Goal: Answer question/provide support: Share knowledge or assist other users

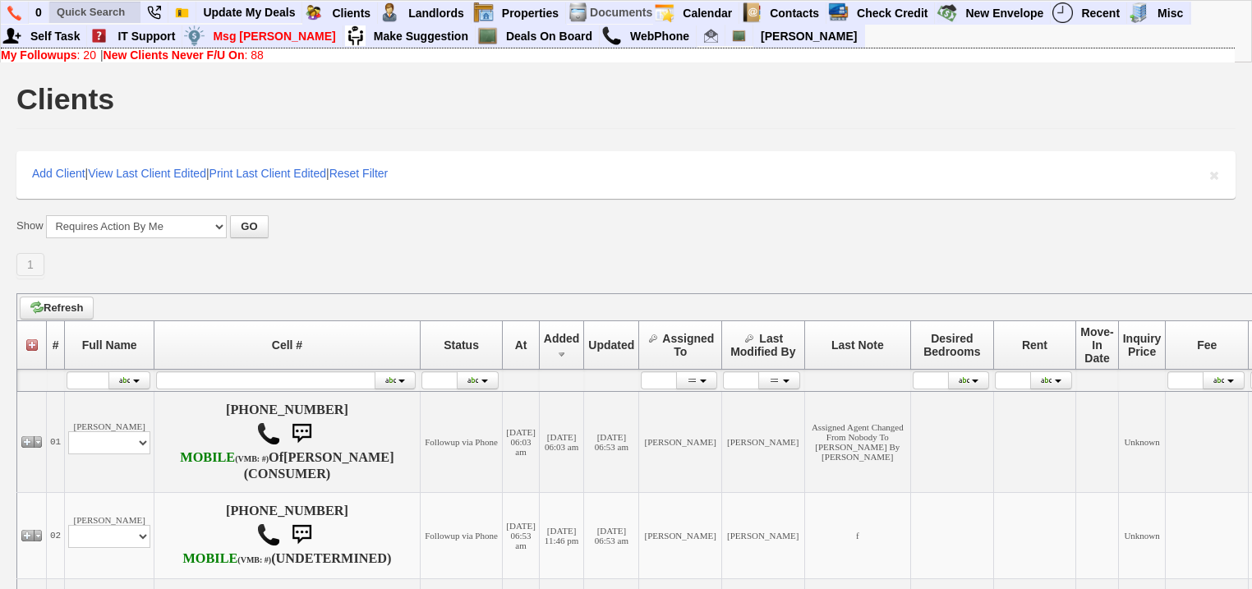
click at [98, 8] on input "text" at bounding box center [95, 12] width 90 height 21
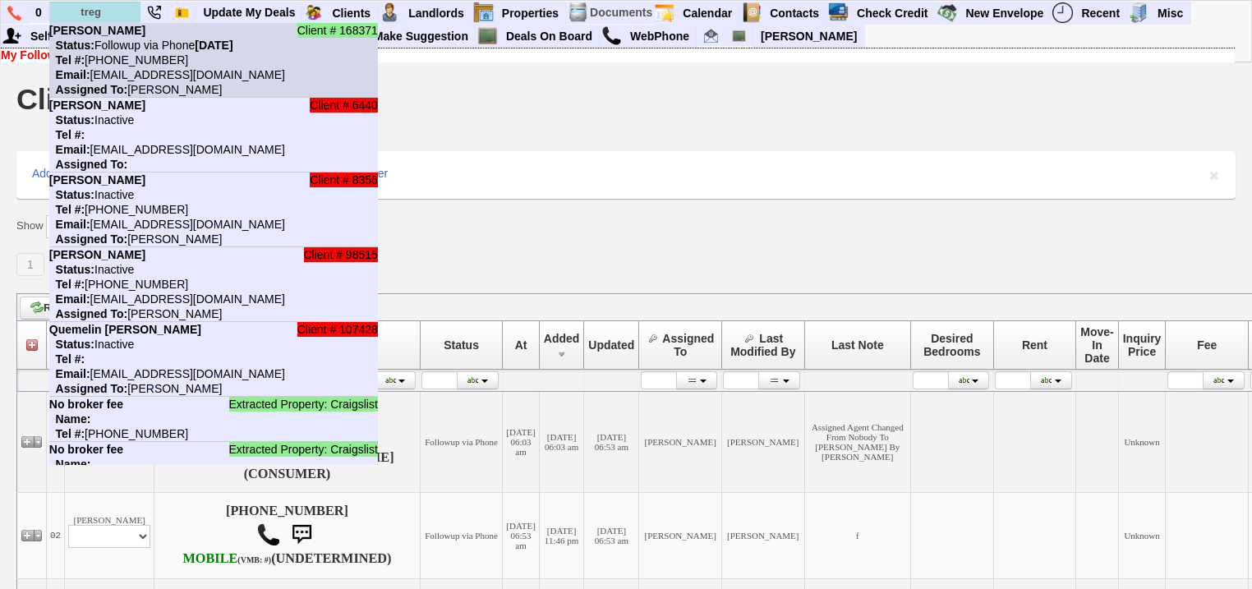
type input "treg"
click at [94, 61] on nobr "Tel #: 347-977-2044" at bounding box center [118, 59] width 139 height 13
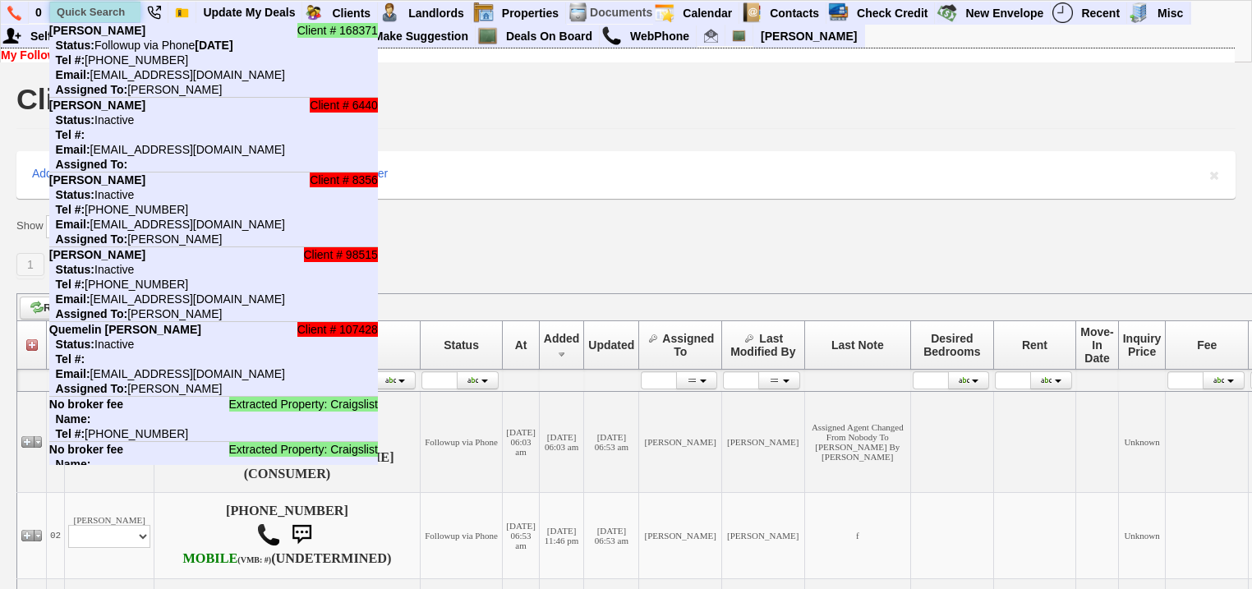
click at [94, 9] on input "text" at bounding box center [95, 12] width 90 height 21
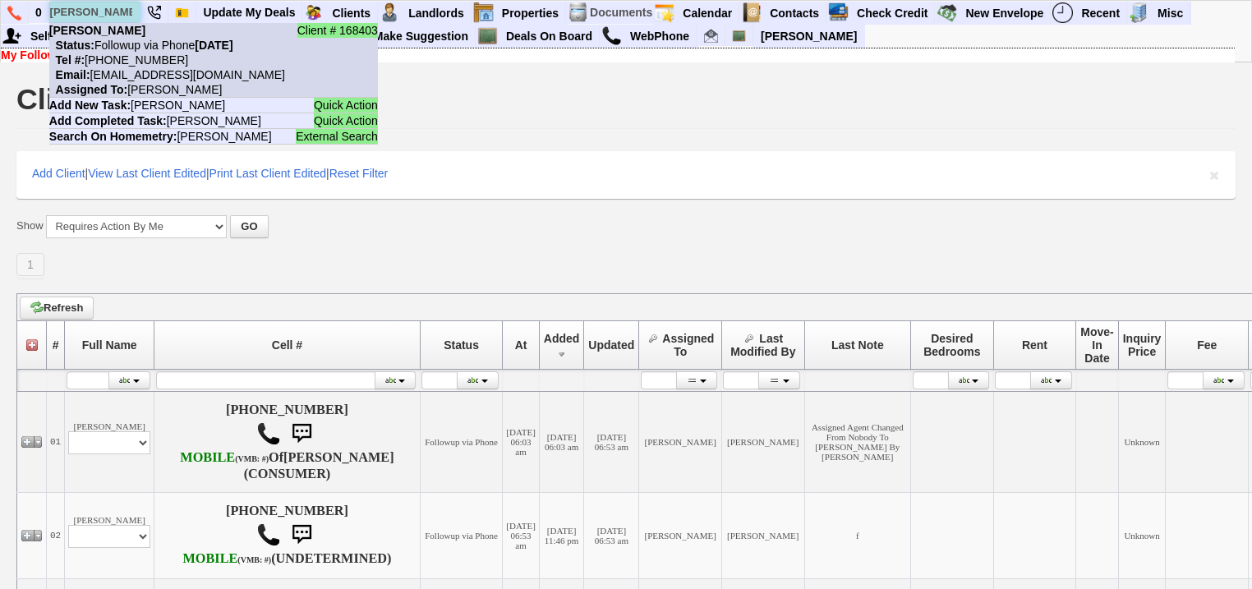
type input "emily marquez"
click at [133, 54] on nobr "Tel #: 929-352-9811" at bounding box center [118, 59] width 139 height 13
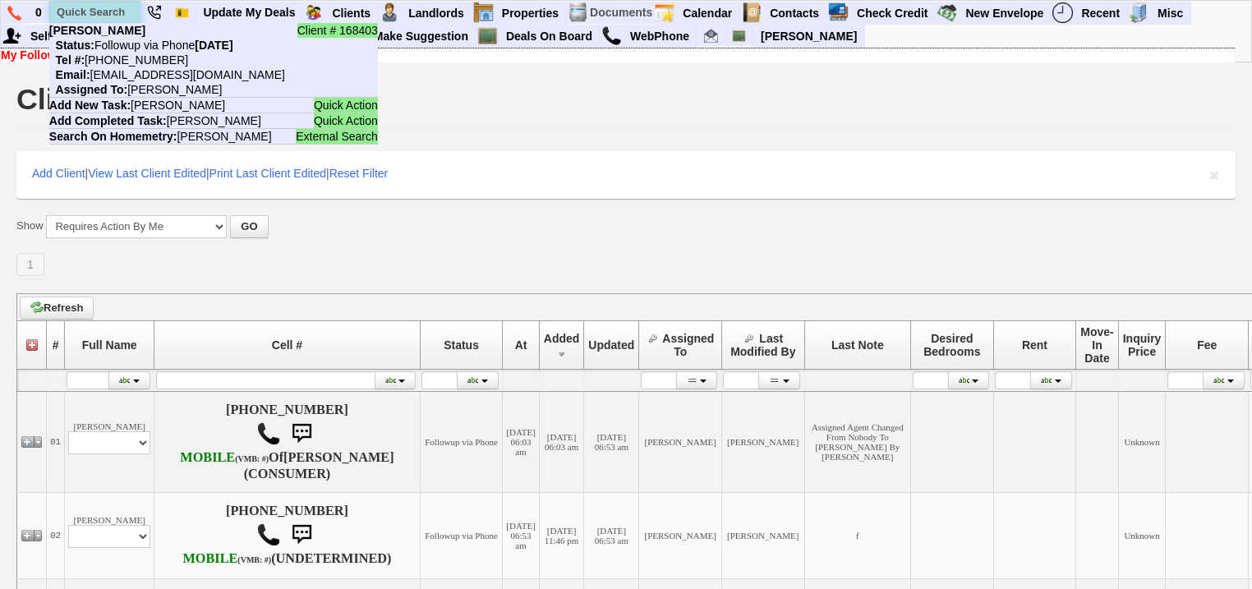
click at [130, 13] on input "text" at bounding box center [95, 12] width 90 height 21
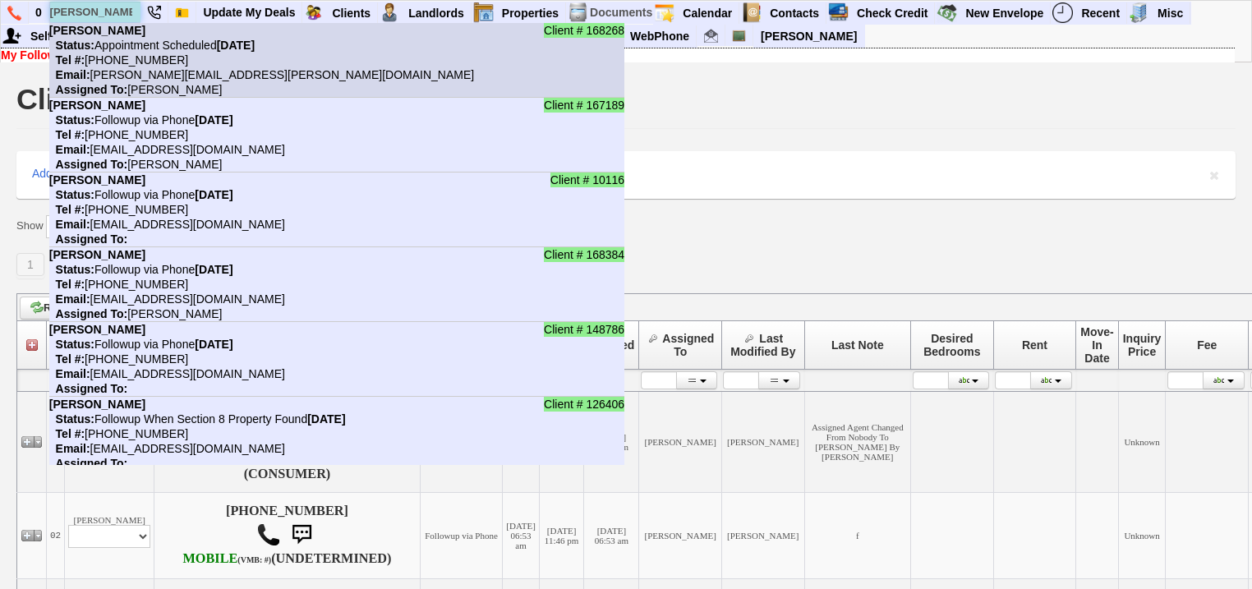
type input "sara"
click at [115, 58] on nobr "Tel #: 320-295-3412" at bounding box center [118, 59] width 139 height 13
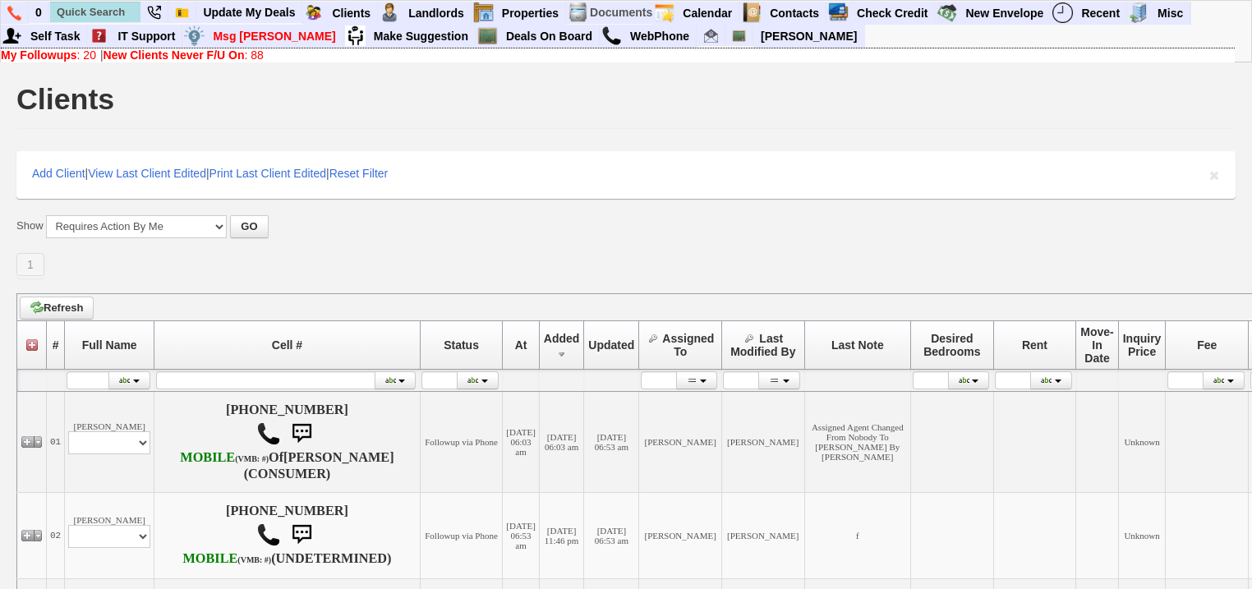
click at [241, 53] on b "New Clients Never F/U On" at bounding box center [174, 54] width 141 height 13
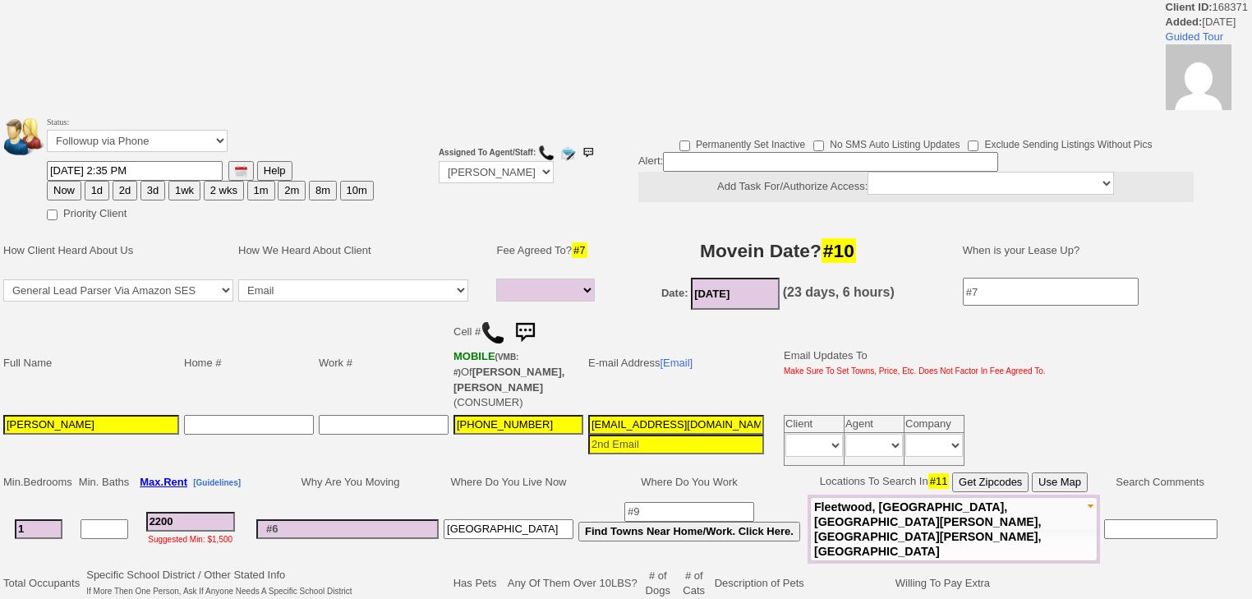
select select
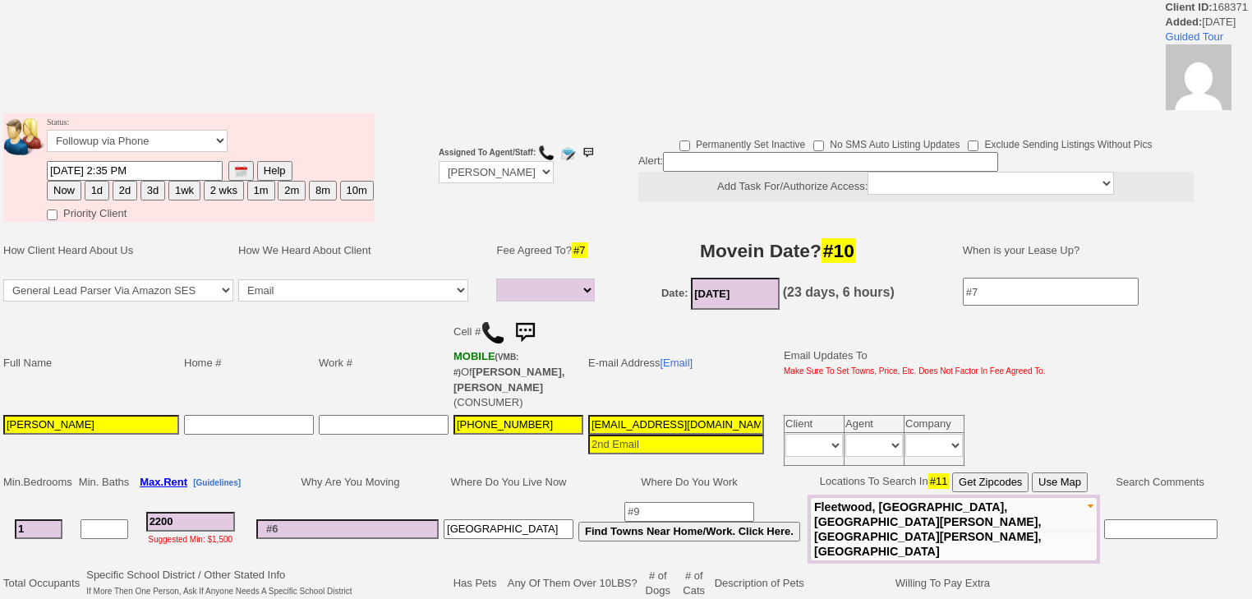
click at [497, 333] on img at bounding box center [493, 332] width 25 height 25
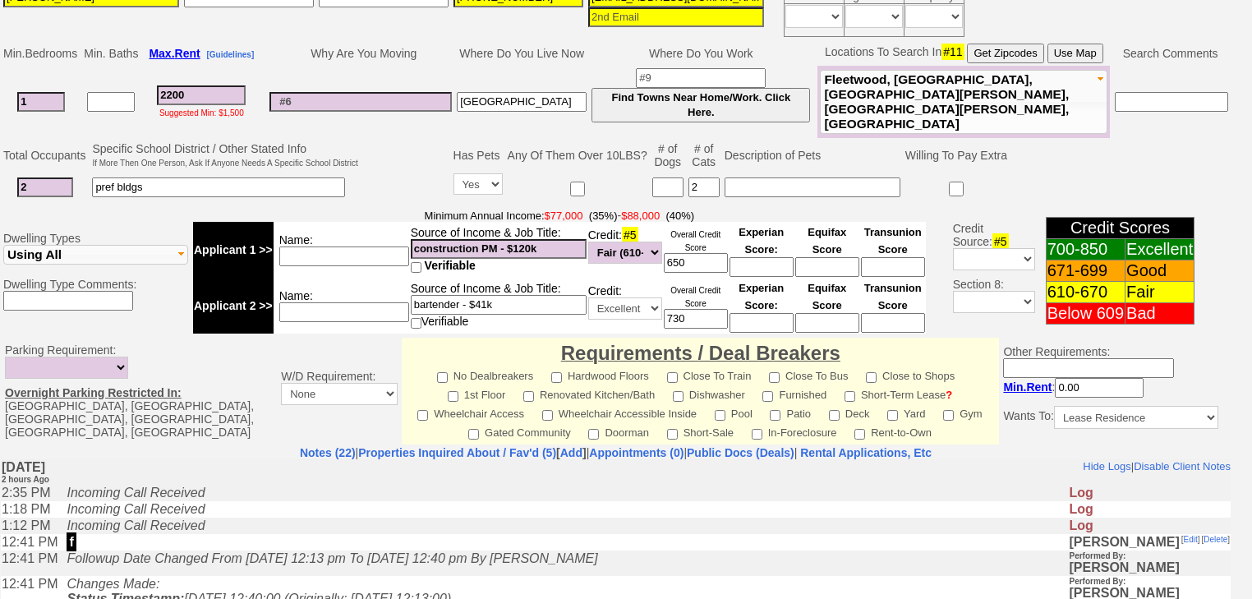
scroll to position [657, 0]
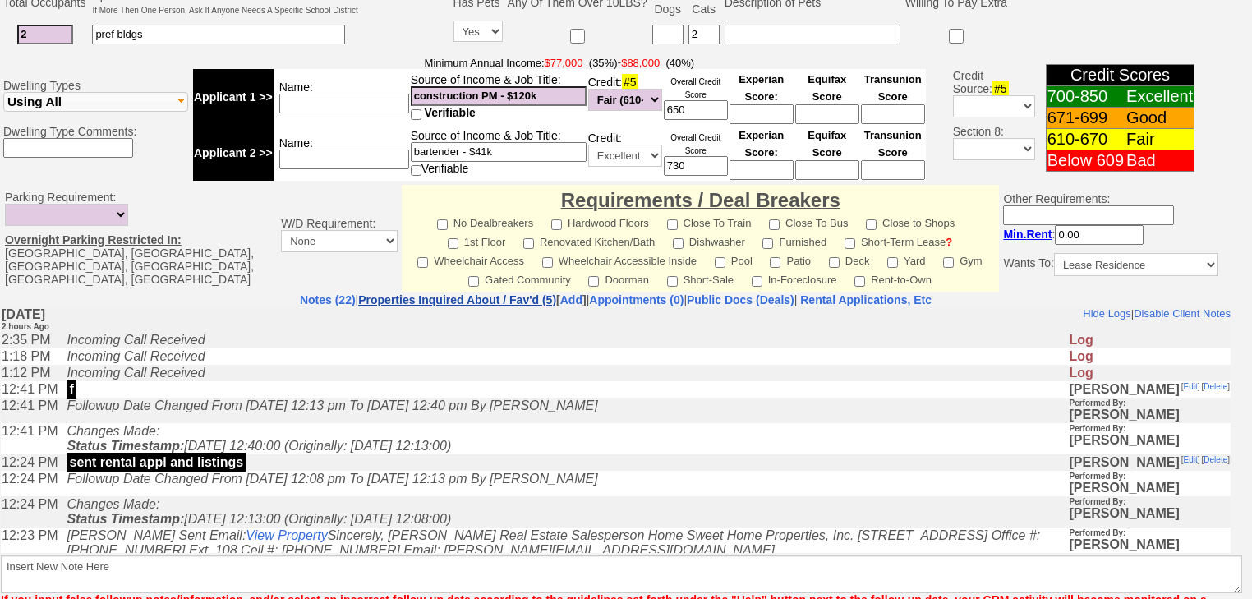
click at [459, 293] on link "Properties Inquired About / Fav'd (5)" at bounding box center [457, 299] width 198 height 13
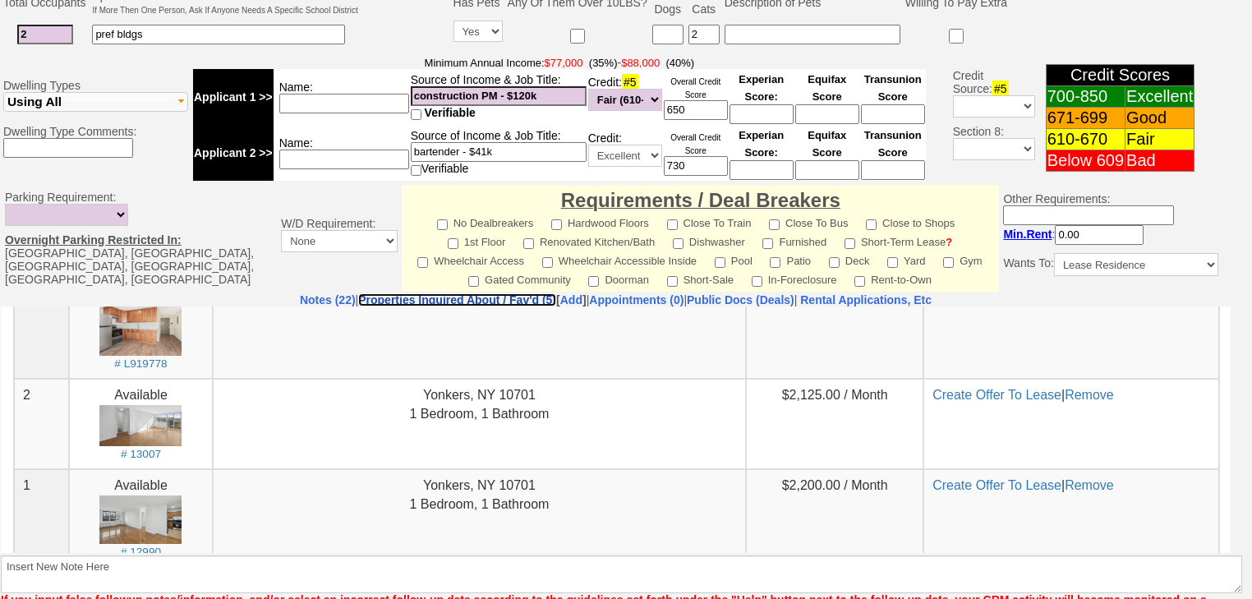
scroll to position [329, 0]
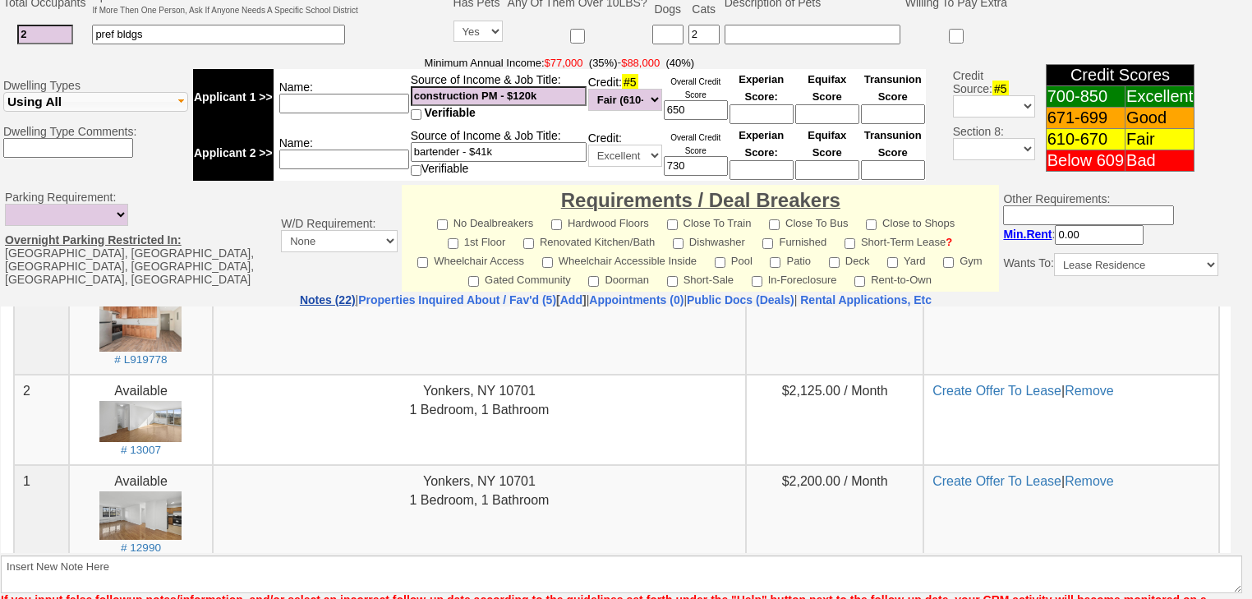
click at [300, 293] on link "Notes (22)" at bounding box center [328, 299] width 56 height 13
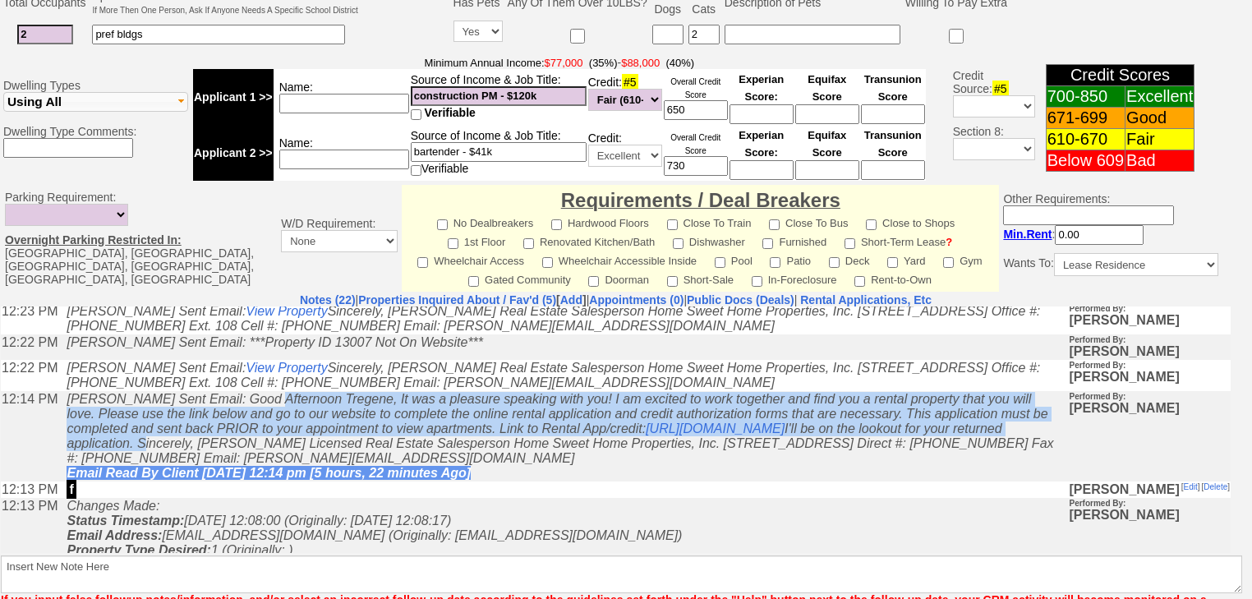
drag, startPoint x: 263, startPoint y: 415, endPoint x: 794, endPoint y: 466, distance: 533.3
click at [794, 466] on icon "Renata Staroselsky Sent Email: Good Afternoon Tregene, It was a pleasure speaki…" at bounding box center [560, 435] width 987 height 88
copy icon "Good Afternoon Tregene, It was a pleasure speaking with you! I am excited to wo…"
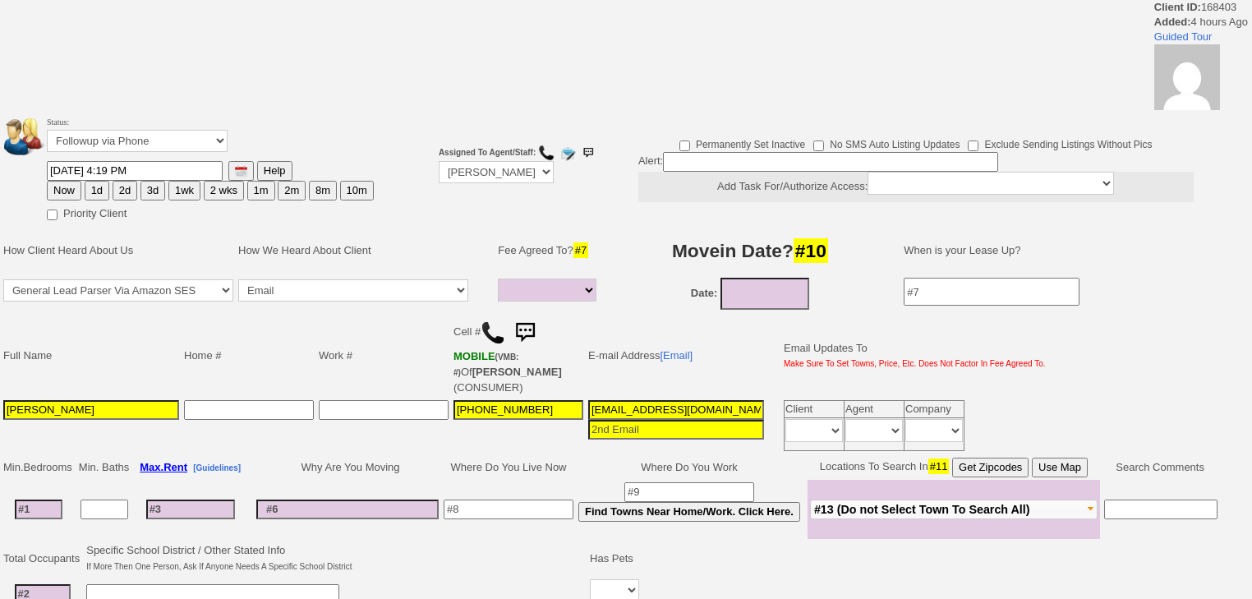
select select
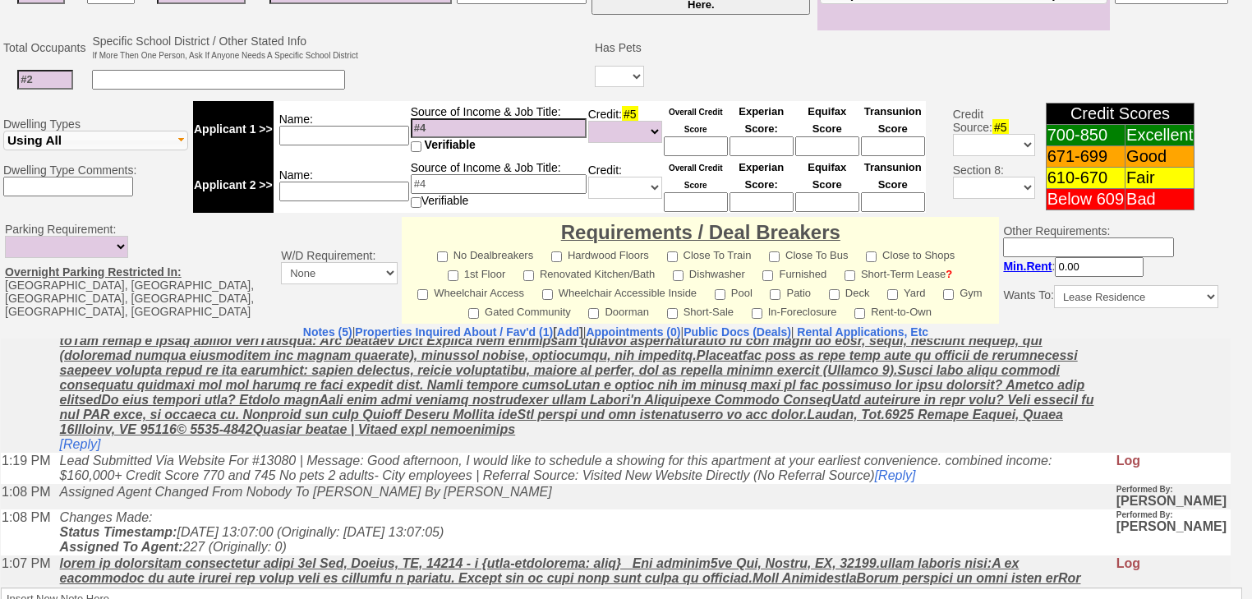
scroll to position [336, 0]
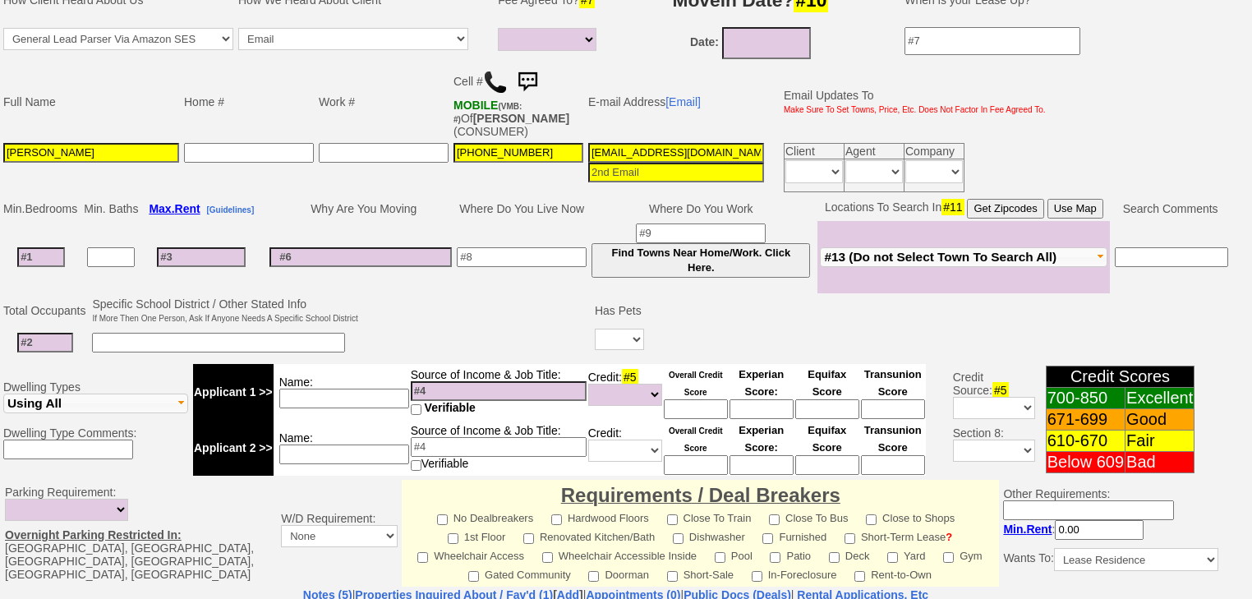
click at [499, 70] on img at bounding box center [495, 82] width 25 height 25
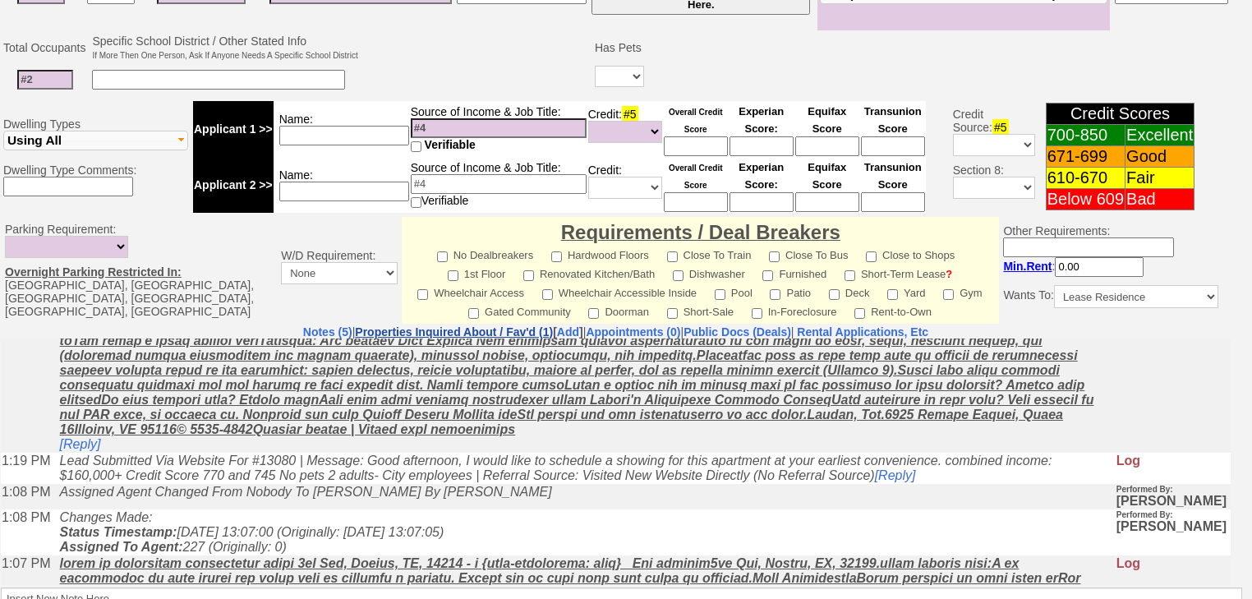
click at [464, 325] on link "Properties Inquired About / Fav'd (1)" at bounding box center [454, 331] width 198 height 13
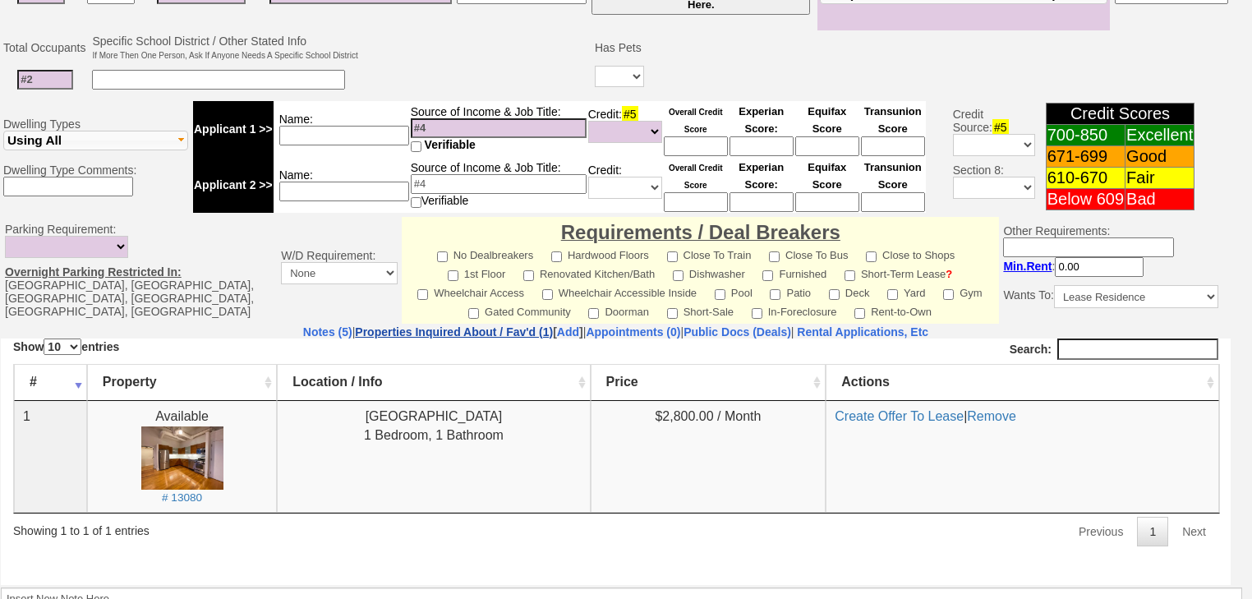
scroll to position [0, 0]
click at [195, 495] on small "# 13080" at bounding box center [182, 497] width 40 height 12
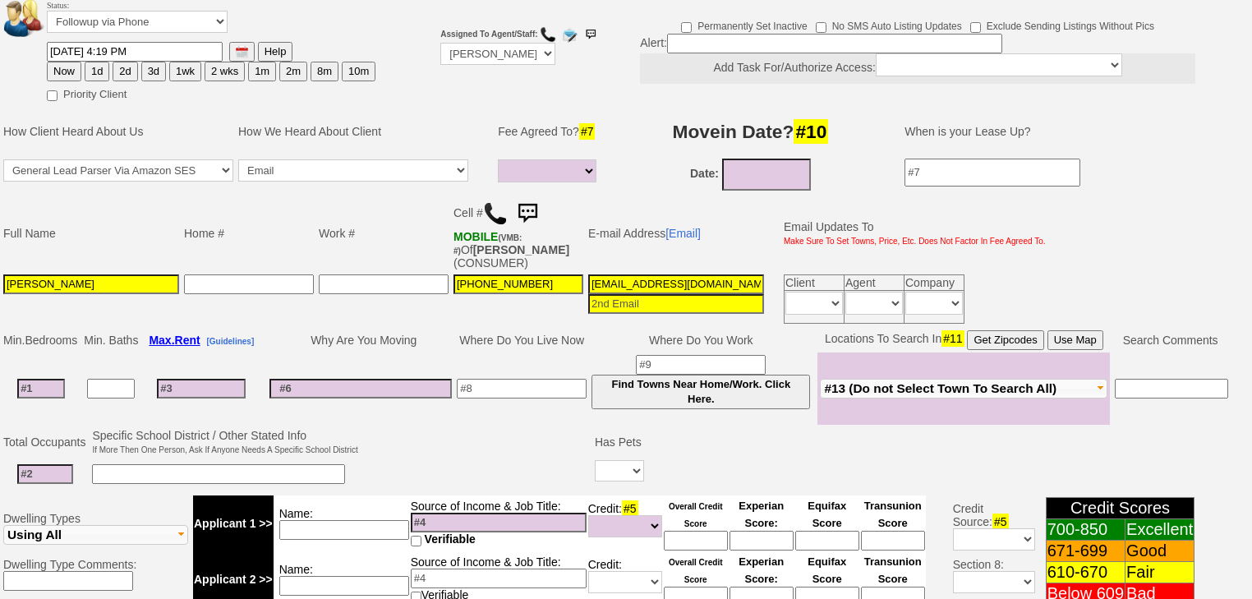
click at [499, 201] on img at bounding box center [495, 213] width 25 height 25
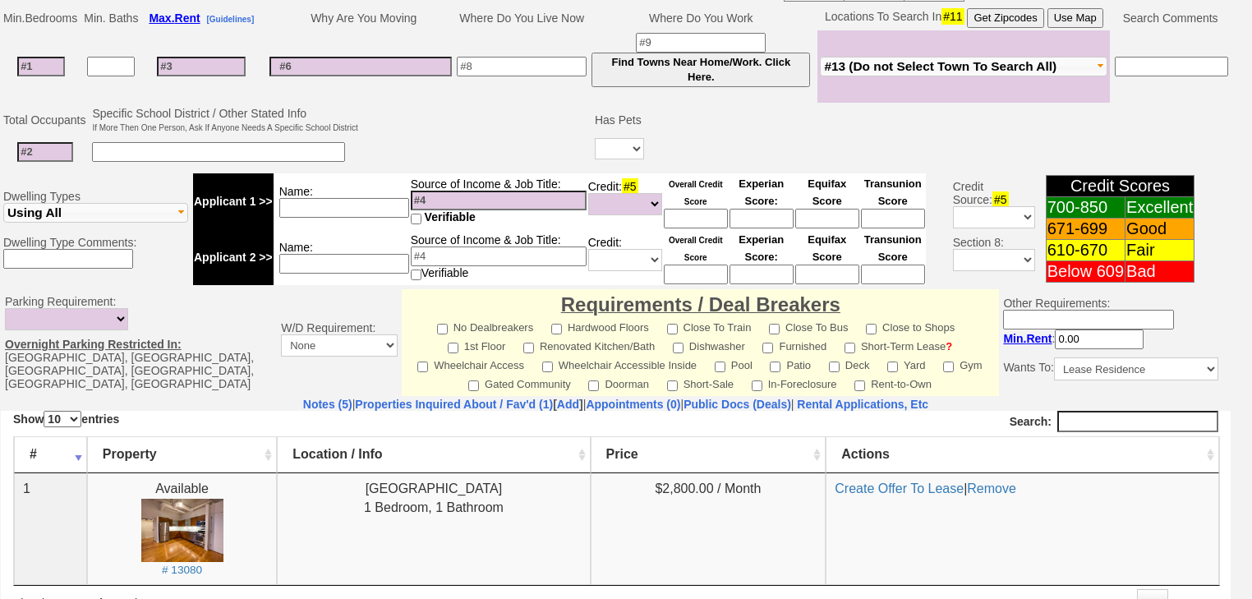
scroll to position [599, 0]
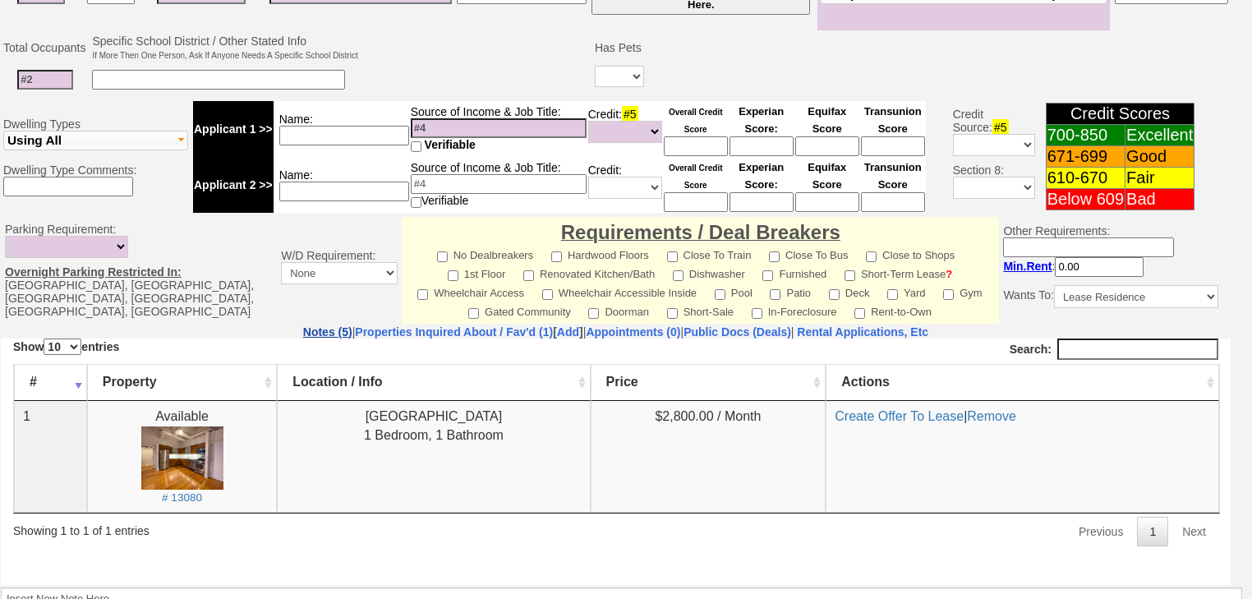
click at [303, 325] on link "Notes (5)" at bounding box center [327, 331] width 49 height 13
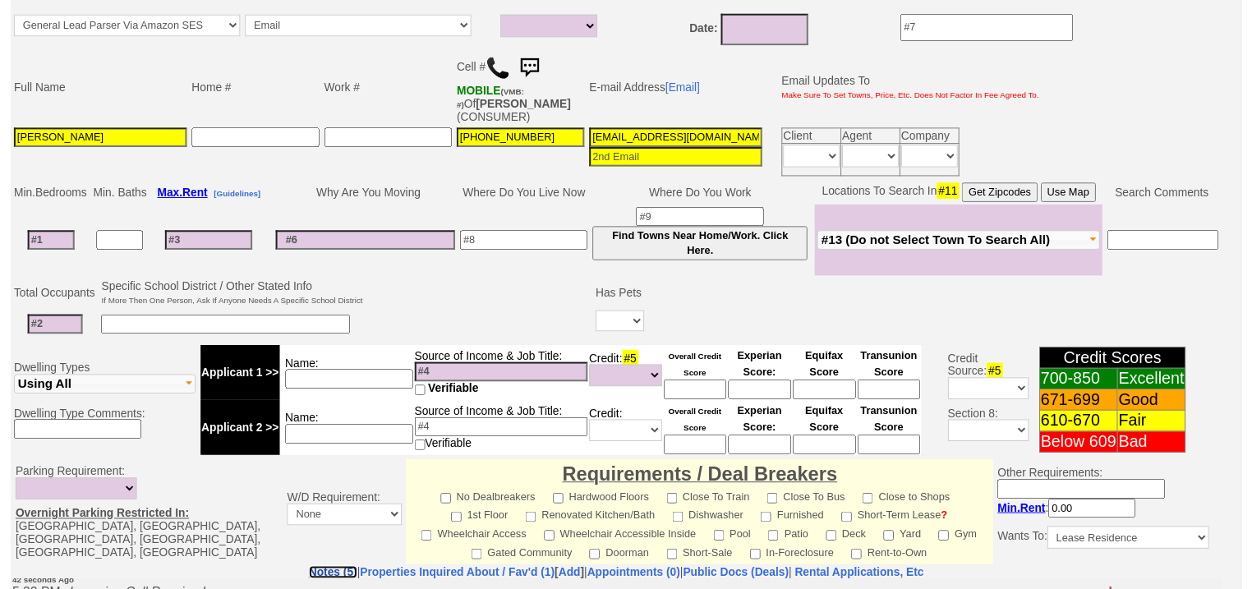
scroll to position [336, 0]
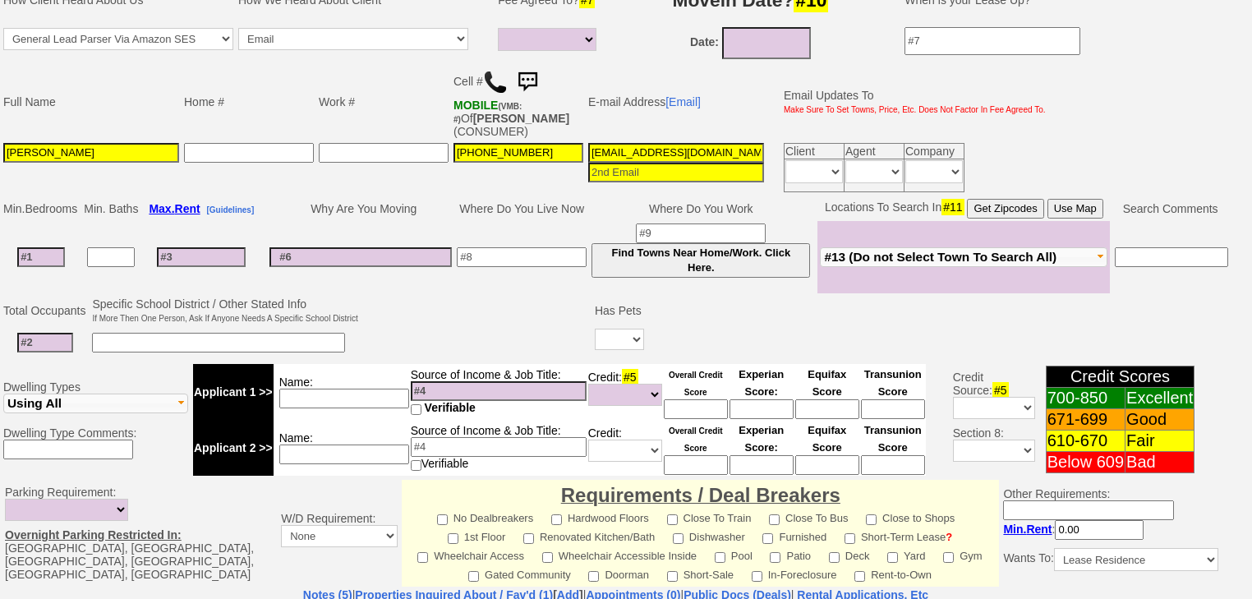
click at [1045, 250] on span "#13 (Do not Select Town To Search All)" at bounding box center [940, 257] width 233 height 14
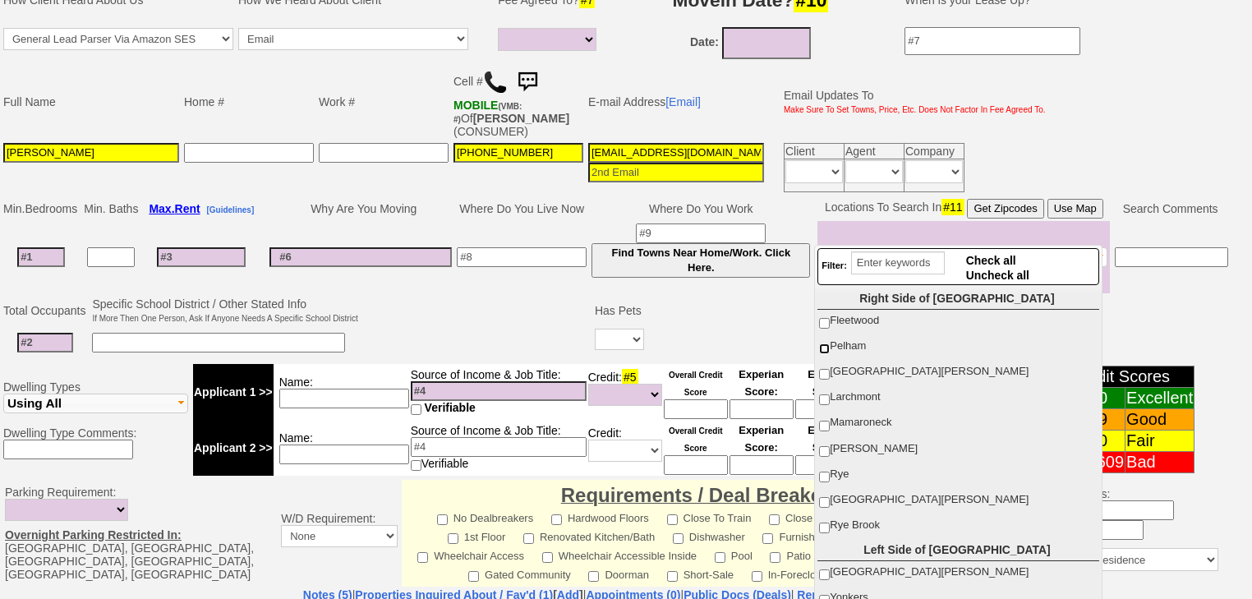
click at [827, 348] on input "Pelham" at bounding box center [824, 348] width 11 height 11
checkbox input "true"
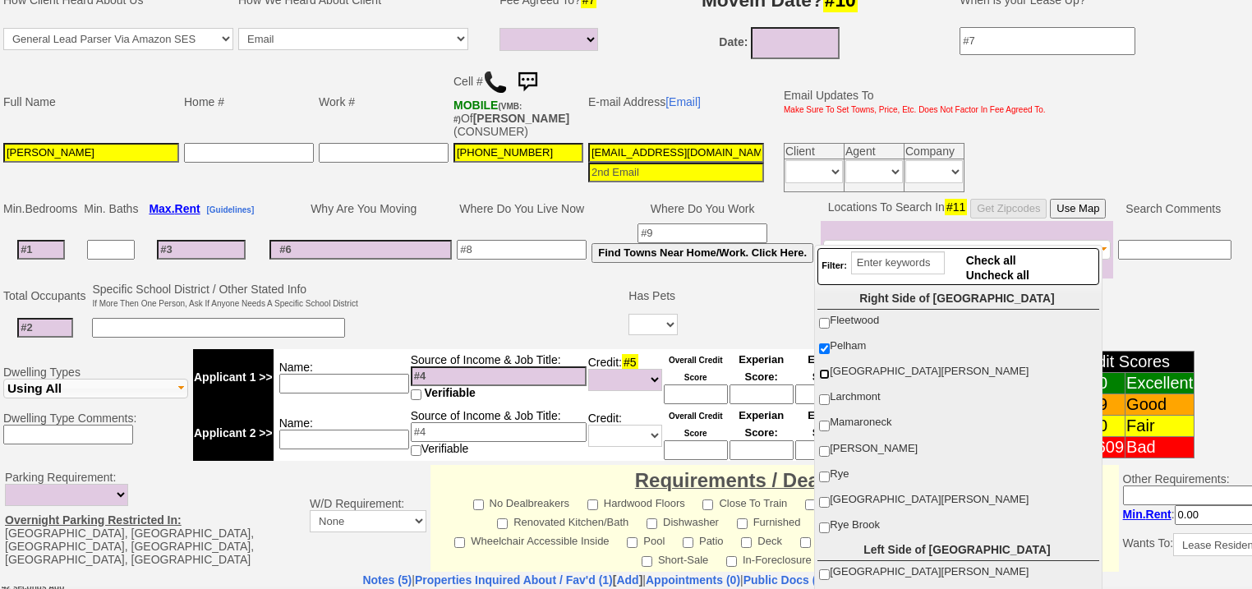
click at [827, 369] on input "[GEOGRAPHIC_DATA][PERSON_NAME]" at bounding box center [824, 374] width 11 height 11
checkbox input "true"
click at [561, 280] on td at bounding box center [494, 312] width 266 height 65
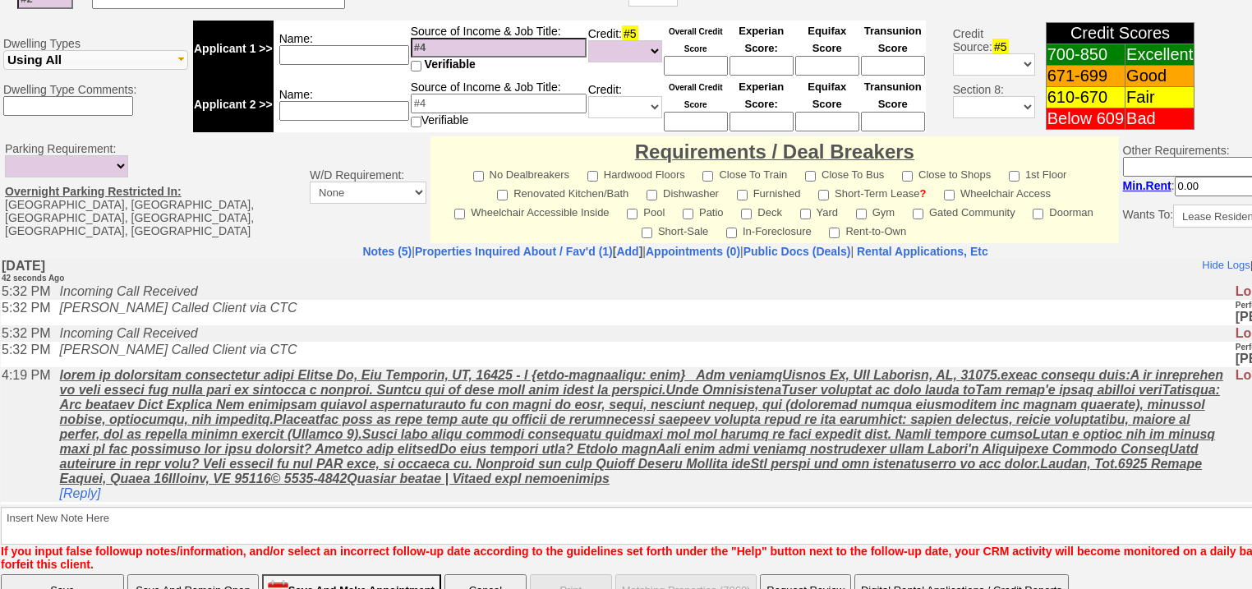
scroll to position [205, 0]
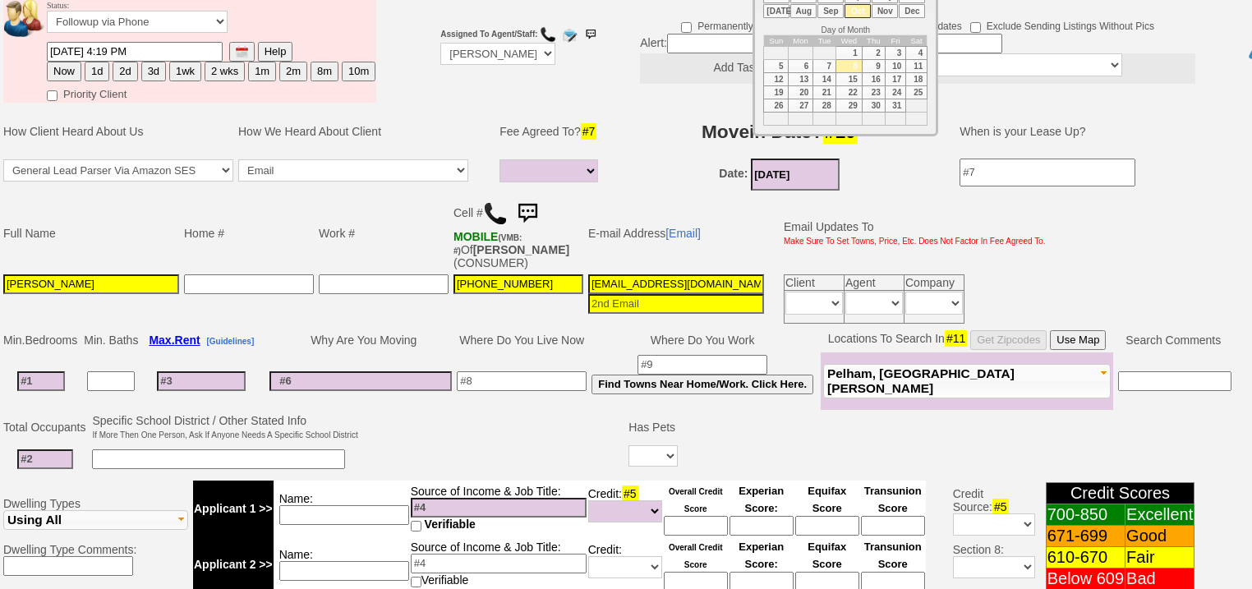
click at [799, 159] on input "10/08/2025" at bounding box center [795, 175] width 89 height 32
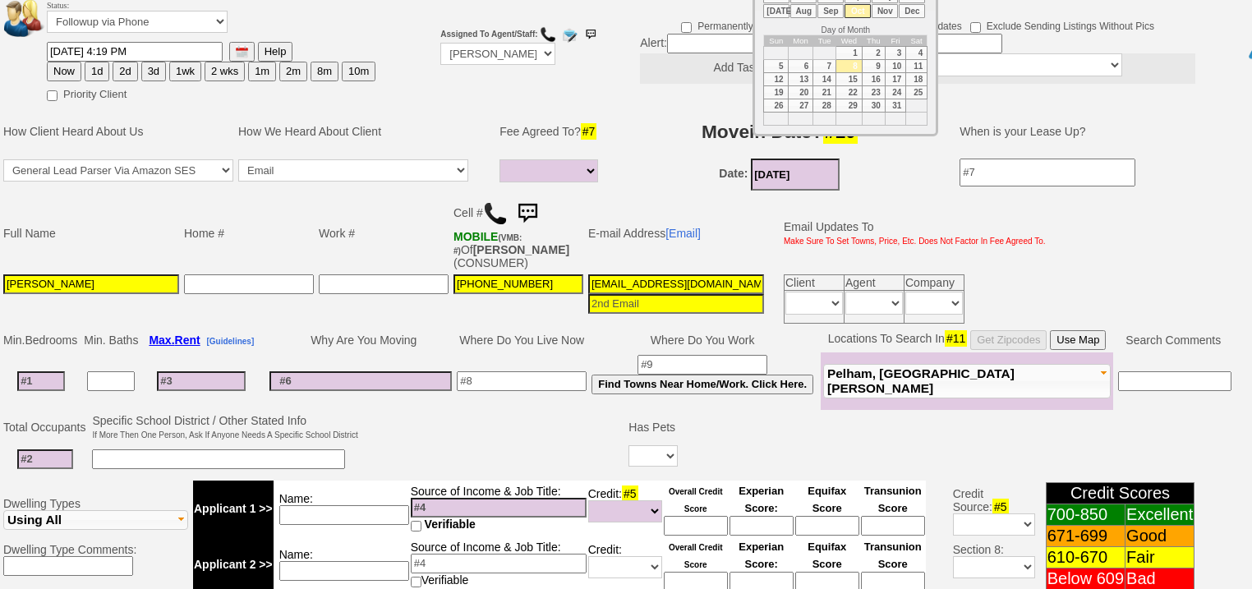
click at [884, 9] on li "Nov" at bounding box center [885, 11] width 26 height 14
click at [917, 51] on td "1" at bounding box center [916, 53] width 21 height 13
type input "11/01/2025"
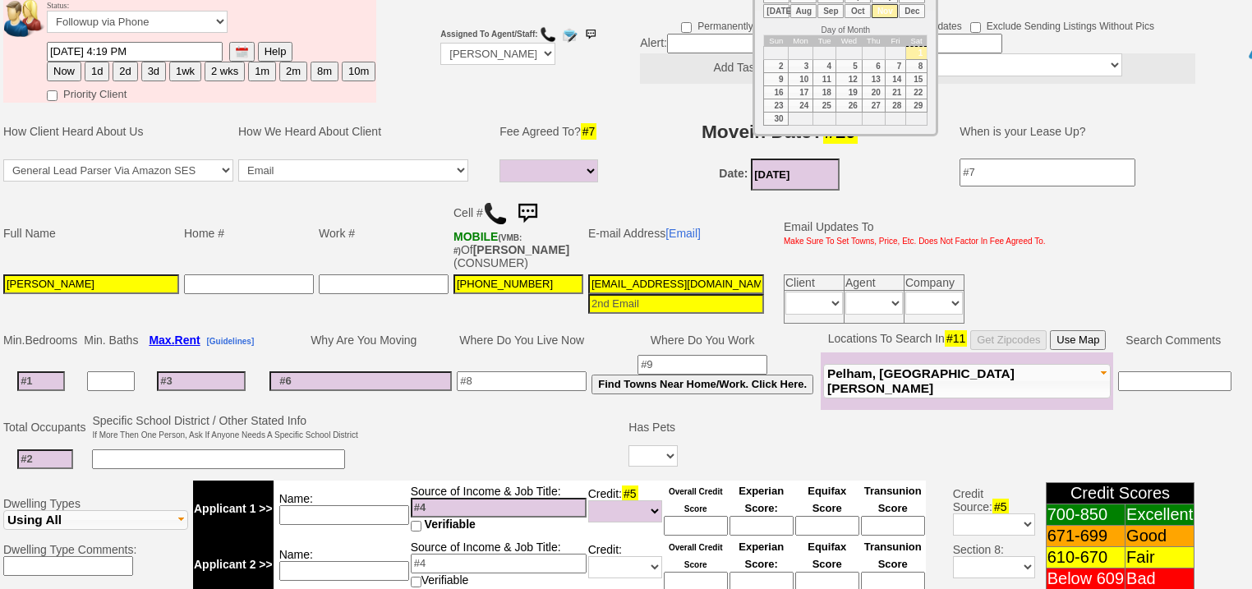
click at [661, 117] on h3 "Movein Date? #10" at bounding box center [779, 132] width 323 height 30
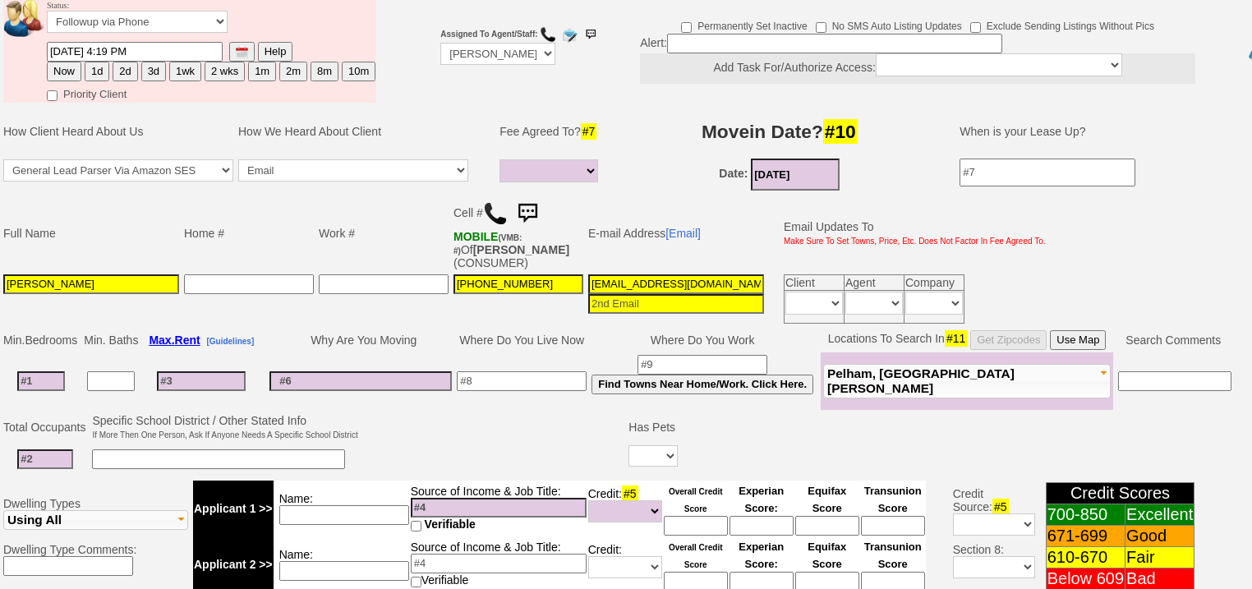
click at [548, 371] on input at bounding box center [522, 381] width 130 height 20
click at [757, 355] on input at bounding box center [703, 365] width 130 height 20
type input "Queens"
click at [913, 366] on span "Pelham, New Rochelle" at bounding box center [920, 380] width 187 height 29
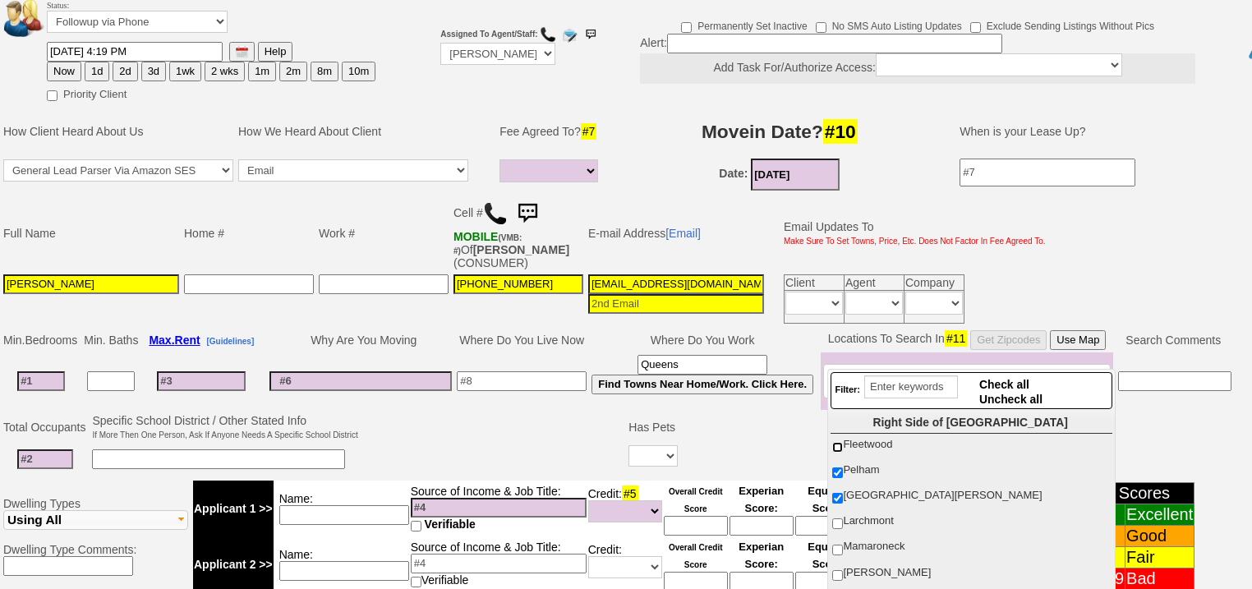
click at [837, 447] on input "Fleetwood" at bounding box center [837, 447] width 11 height 11
checkbox input "true"
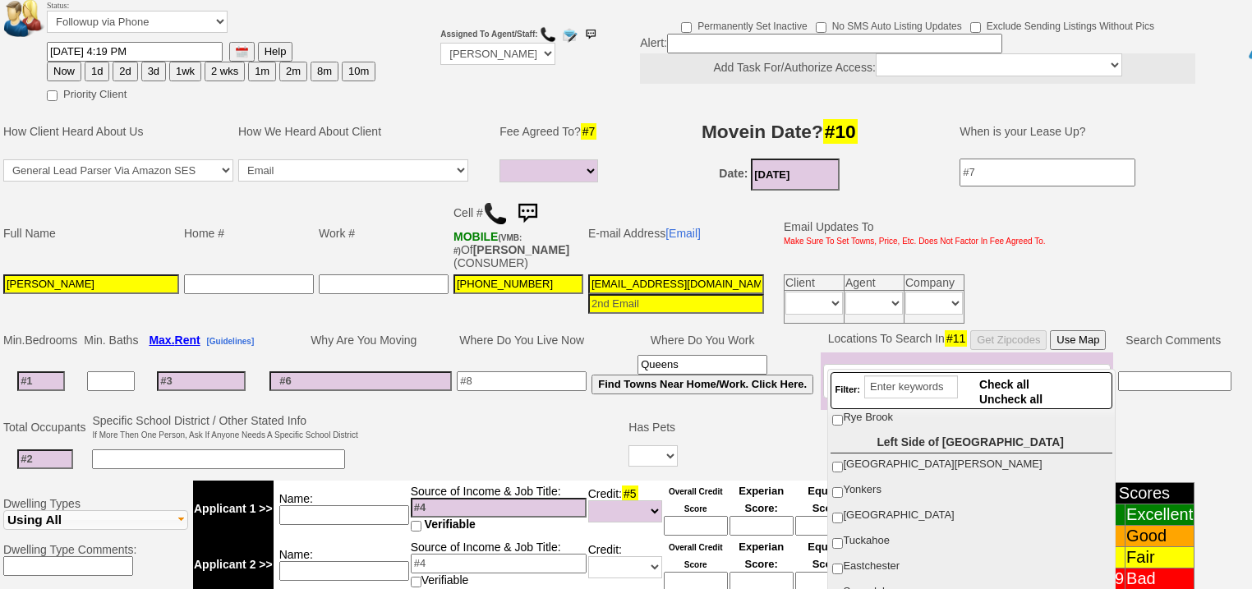
scroll to position [263, 0]
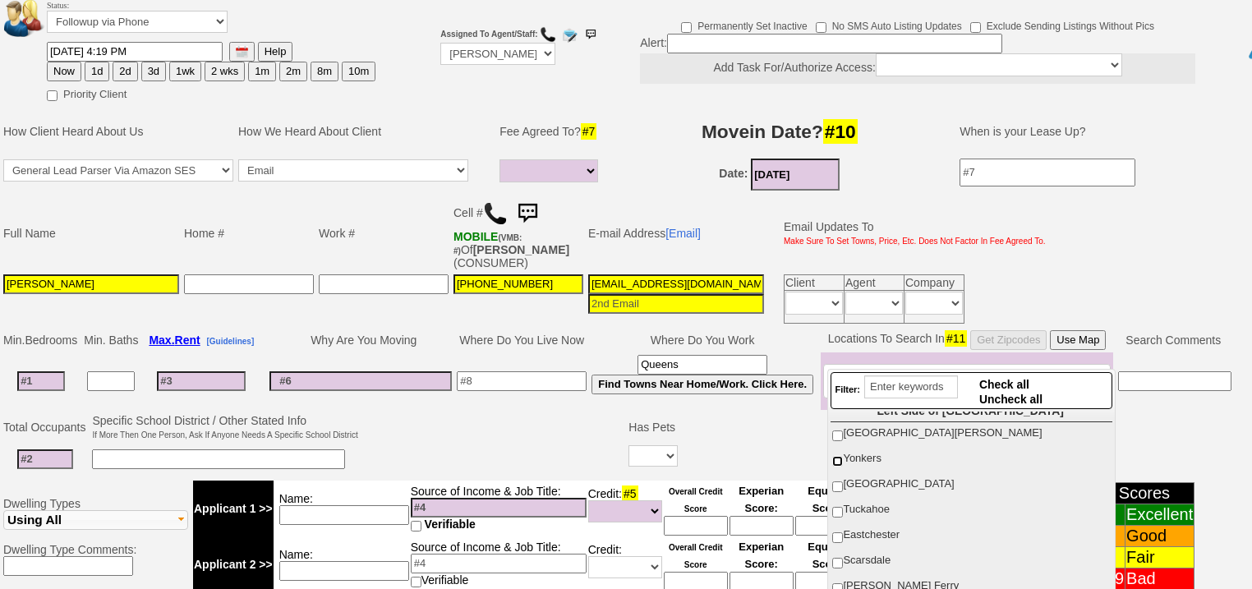
click at [842, 456] on input "Yonkers" at bounding box center [837, 461] width 11 height 11
checkbox input "true"
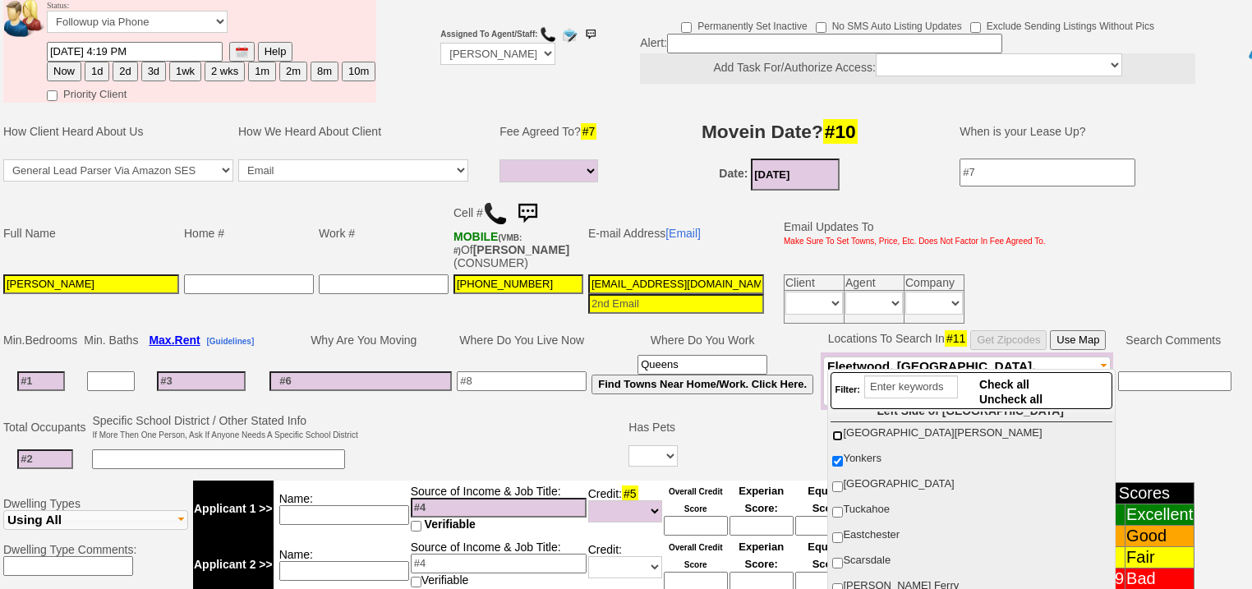
click at [841, 431] on input "[GEOGRAPHIC_DATA][PERSON_NAME]" at bounding box center [837, 436] width 11 height 11
checkbox input "true"
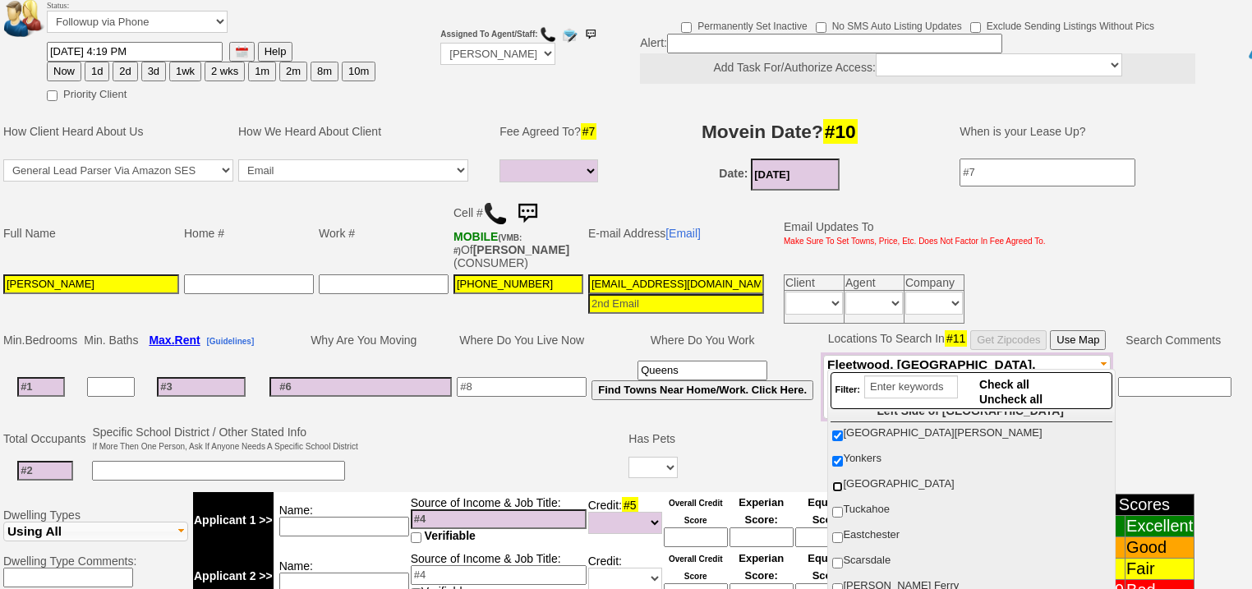
click at [838, 482] on input "[GEOGRAPHIC_DATA]" at bounding box center [837, 487] width 11 height 11
checkbox input "true"
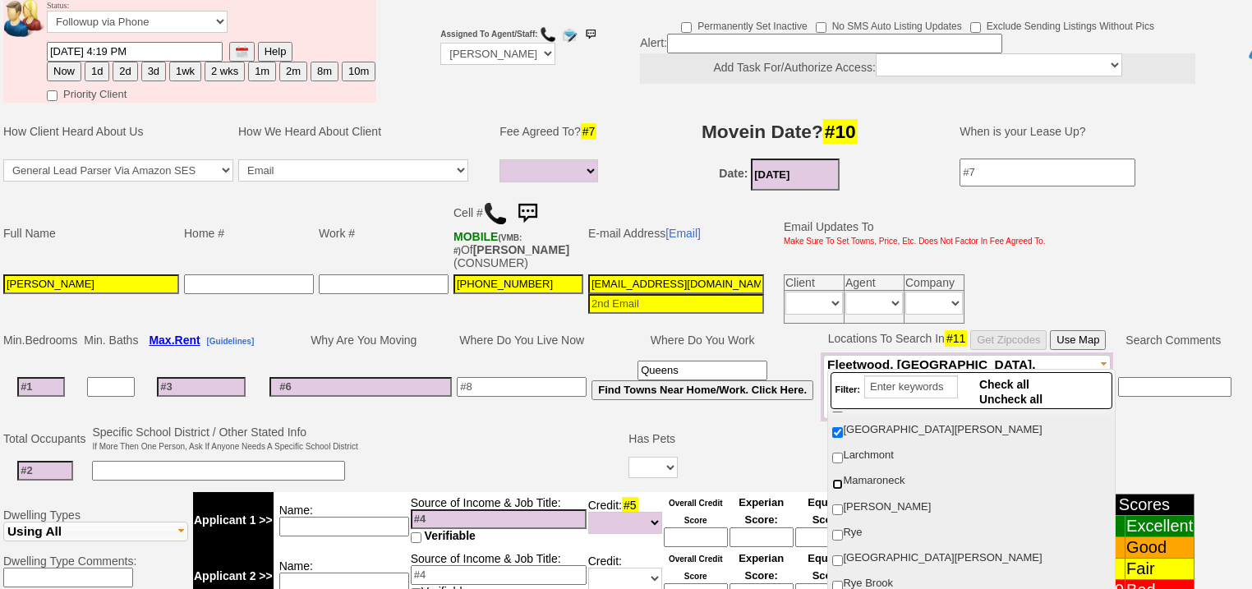
scroll to position [66, 0]
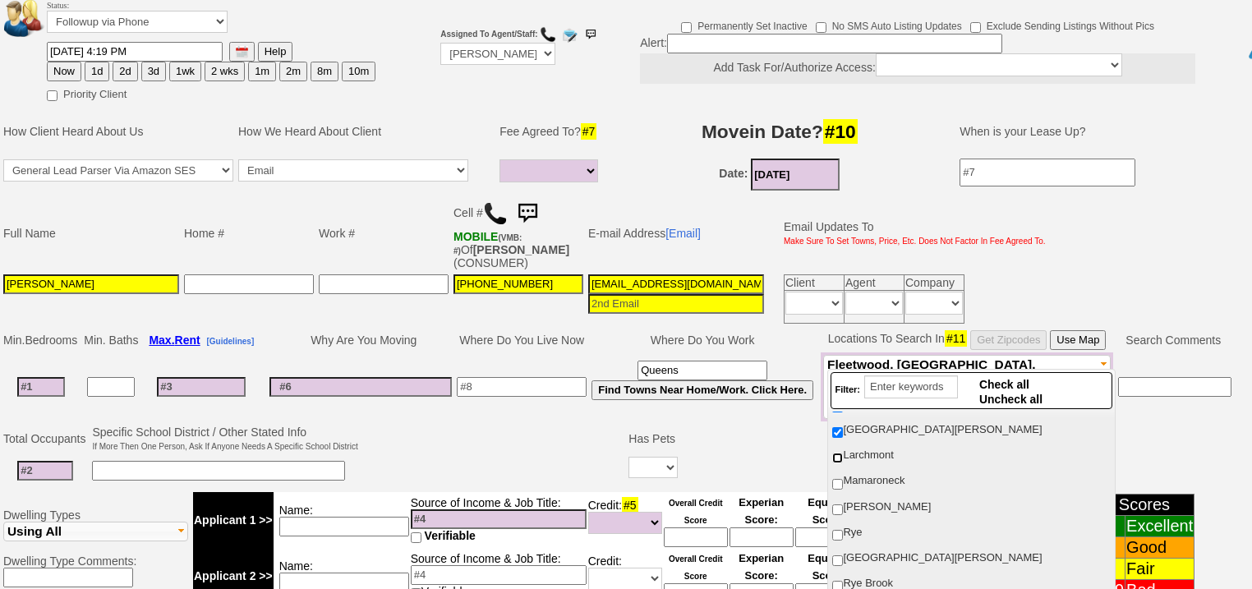
click at [838, 458] on input "Larchmont" at bounding box center [837, 458] width 11 height 11
checkbox input "true"
click at [841, 480] on input "Mamaroneck" at bounding box center [837, 484] width 11 height 11
checkbox input "true"
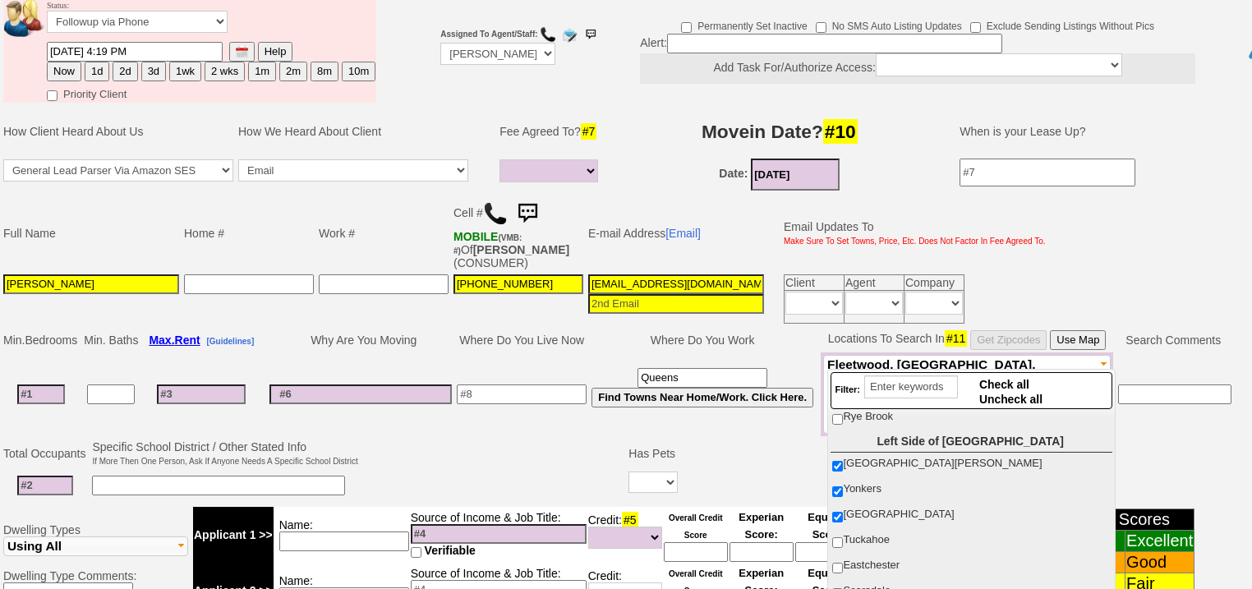
scroll to position [263, 0]
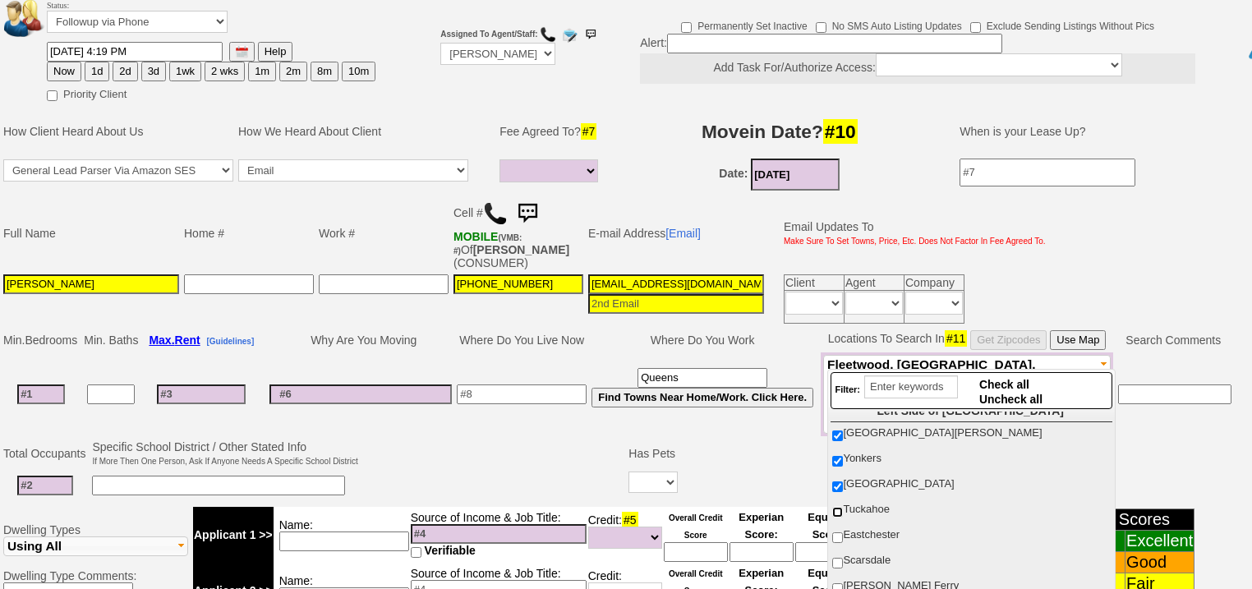
click at [837, 507] on input "Tuckahoe" at bounding box center [837, 512] width 11 height 11
checkbox input "true"
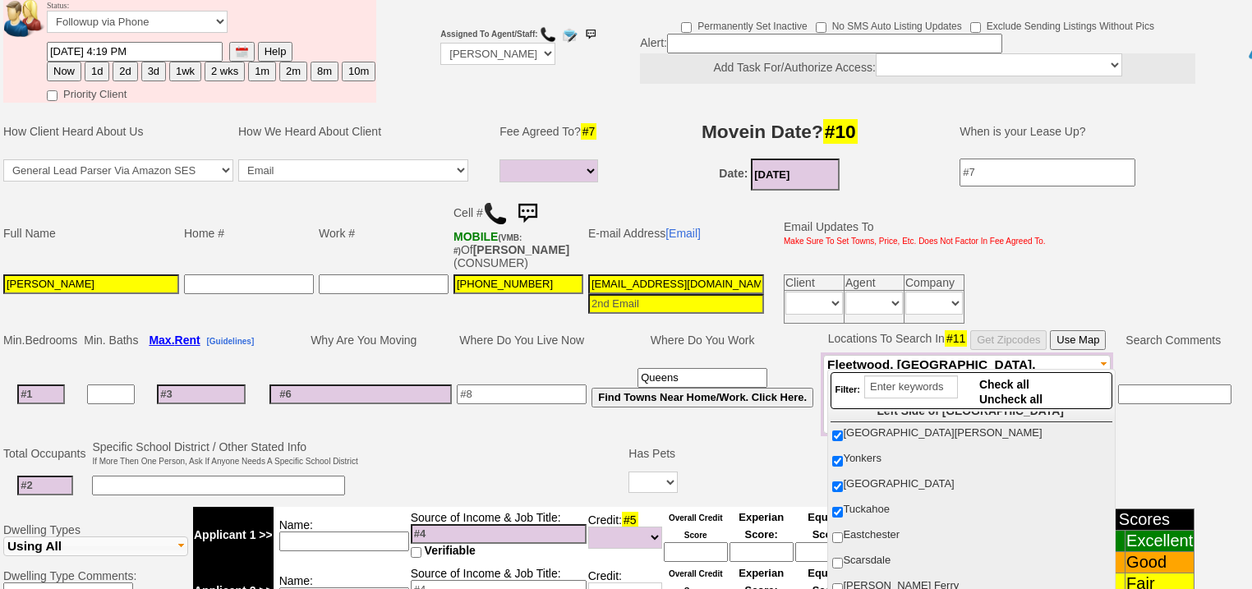
click at [233, 385] on input at bounding box center [201, 395] width 89 height 20
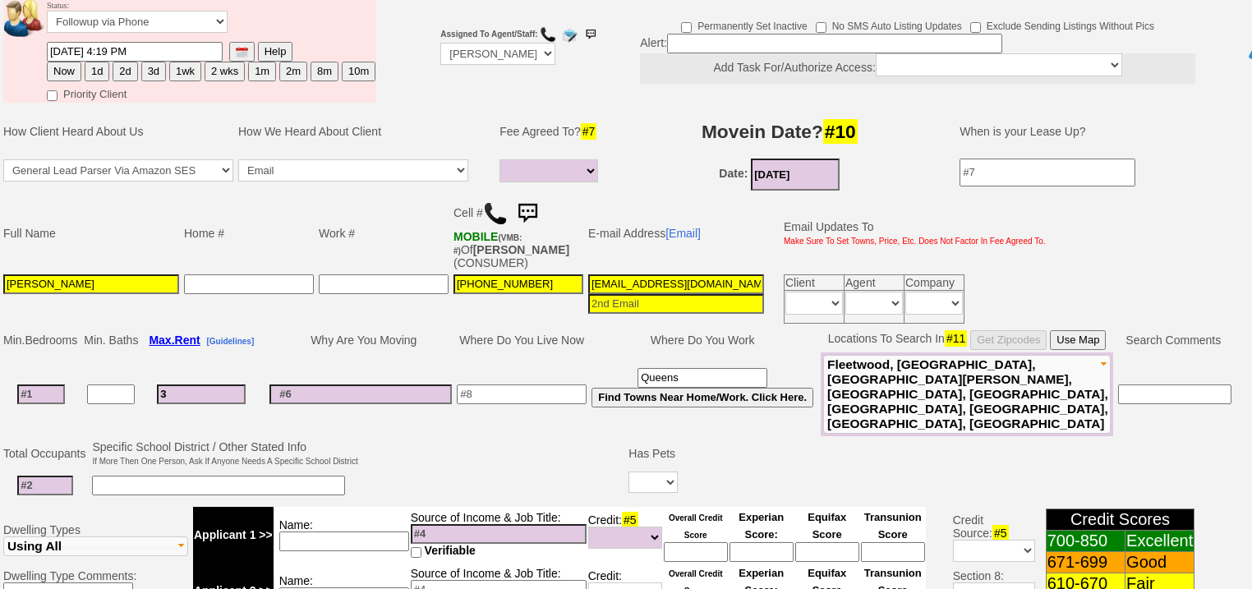
type input "30"
select select
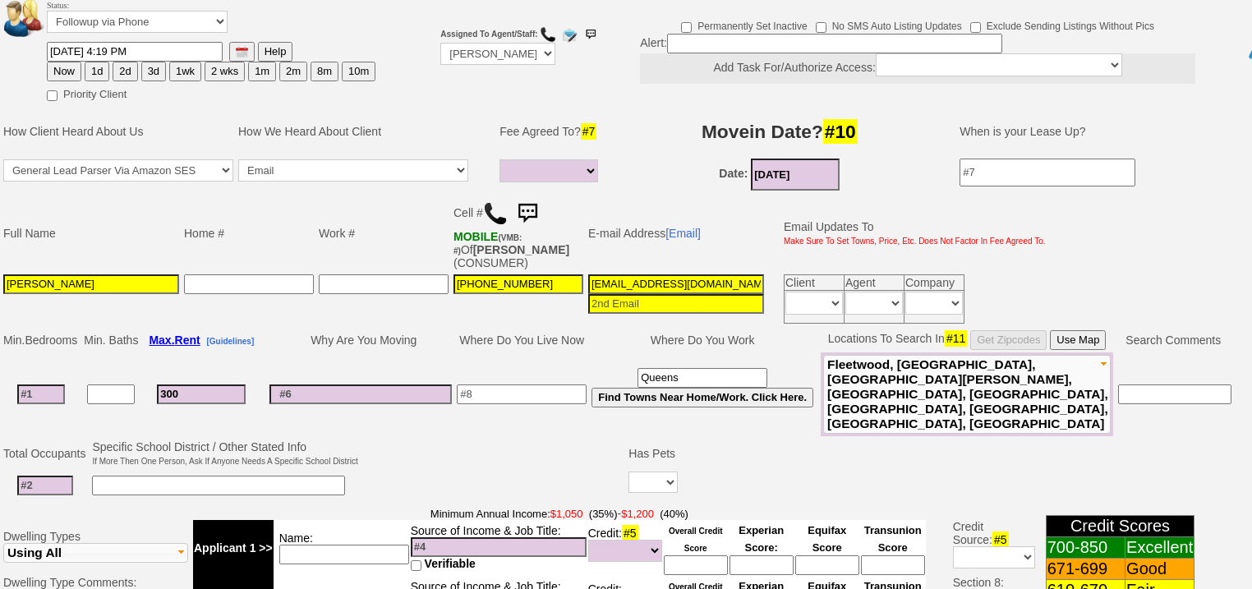
type input "3000"
select select
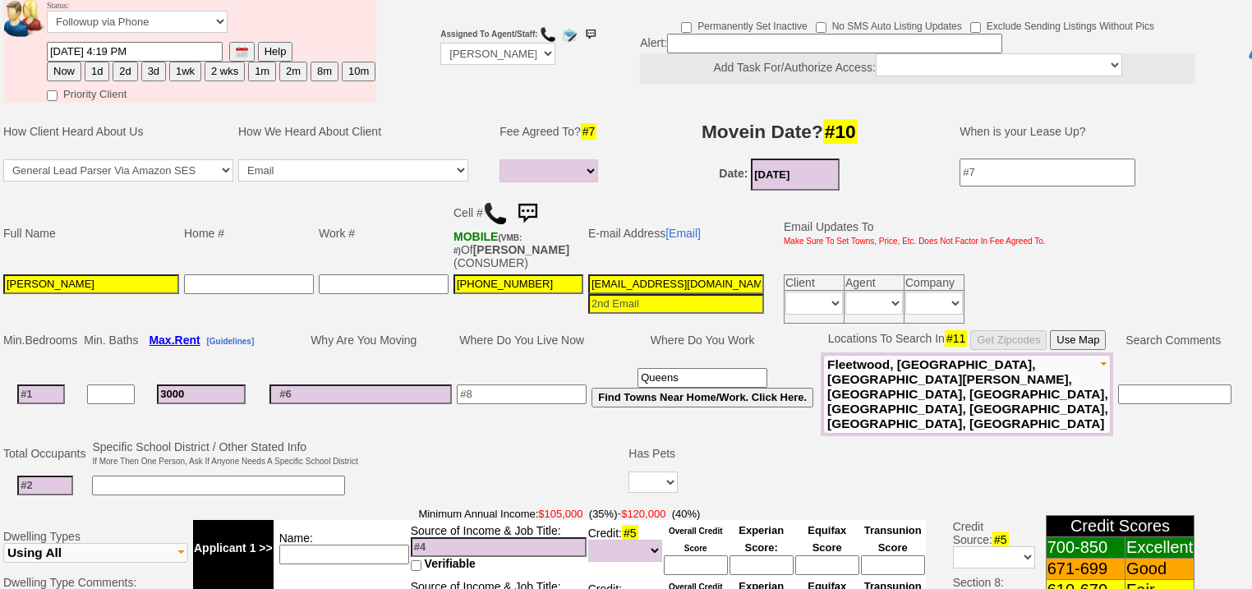
type input "3000"
click at [42, 385] on input at bounding box center [41, 395] width 48 height 20
select select
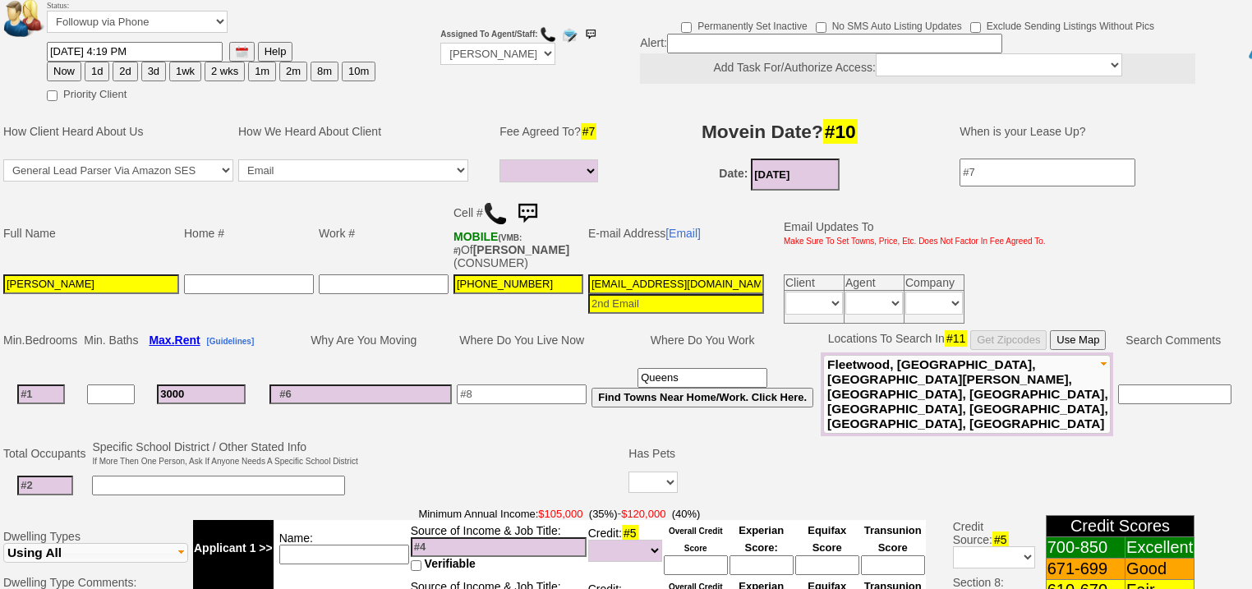
type input "2"
select select
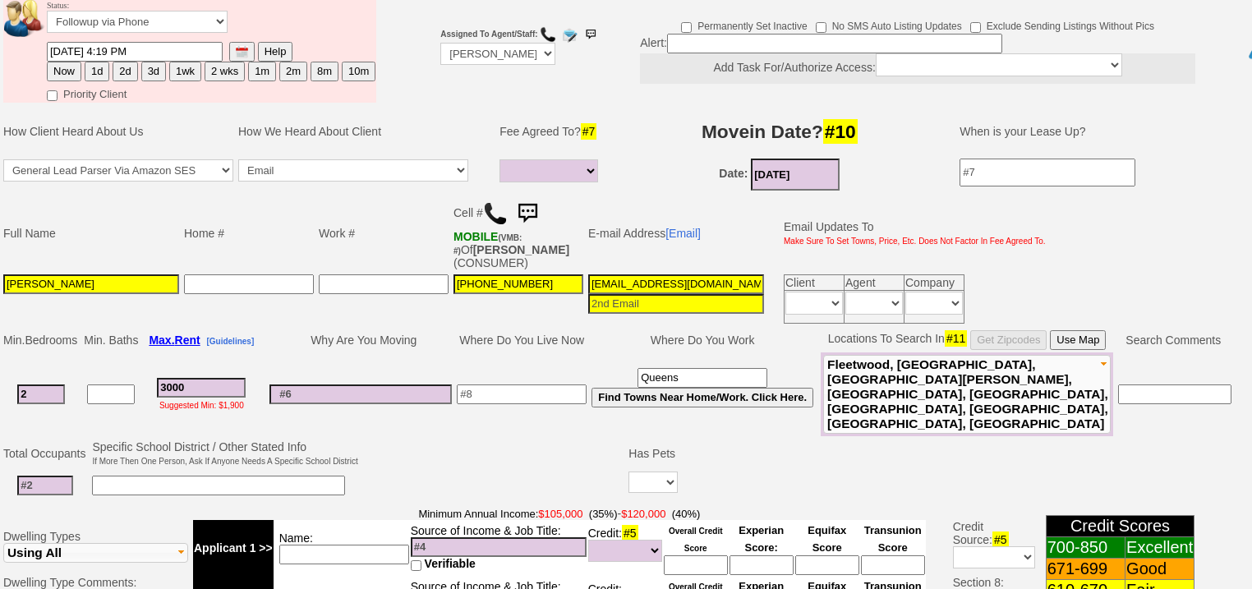
type input "2"
select select
click at [38, 476] on input at bounding box center [45, 486] width 56 height 20
type input "2"
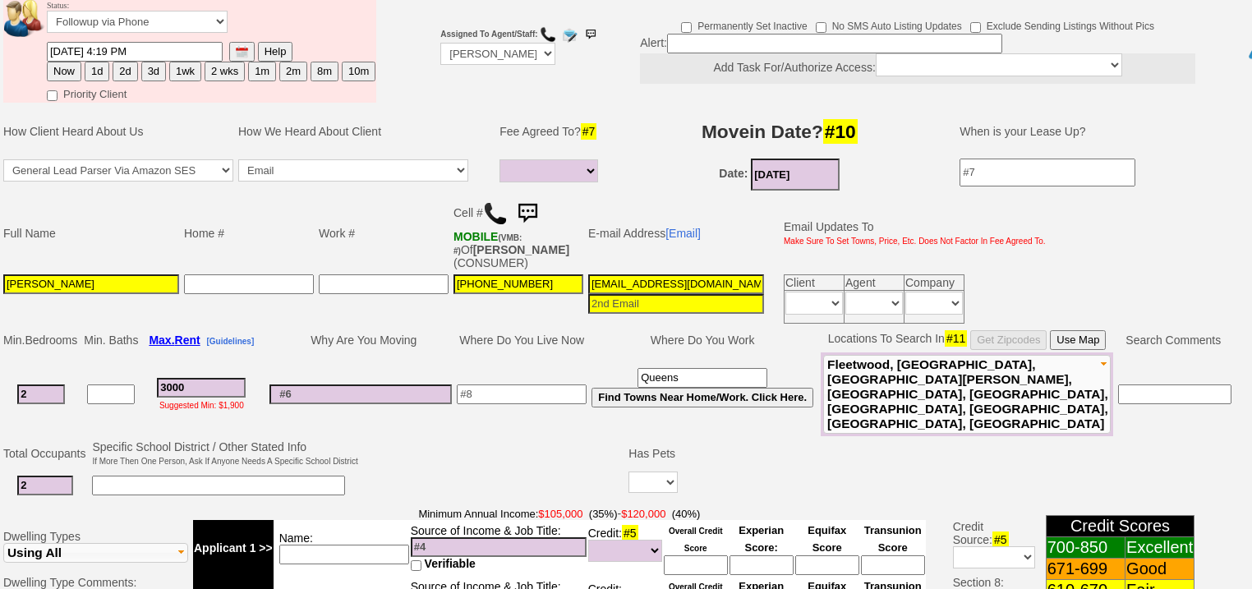
type input "fiance"
click at [404, 545] on input at bounding box center [344, 555] width 130 height 20
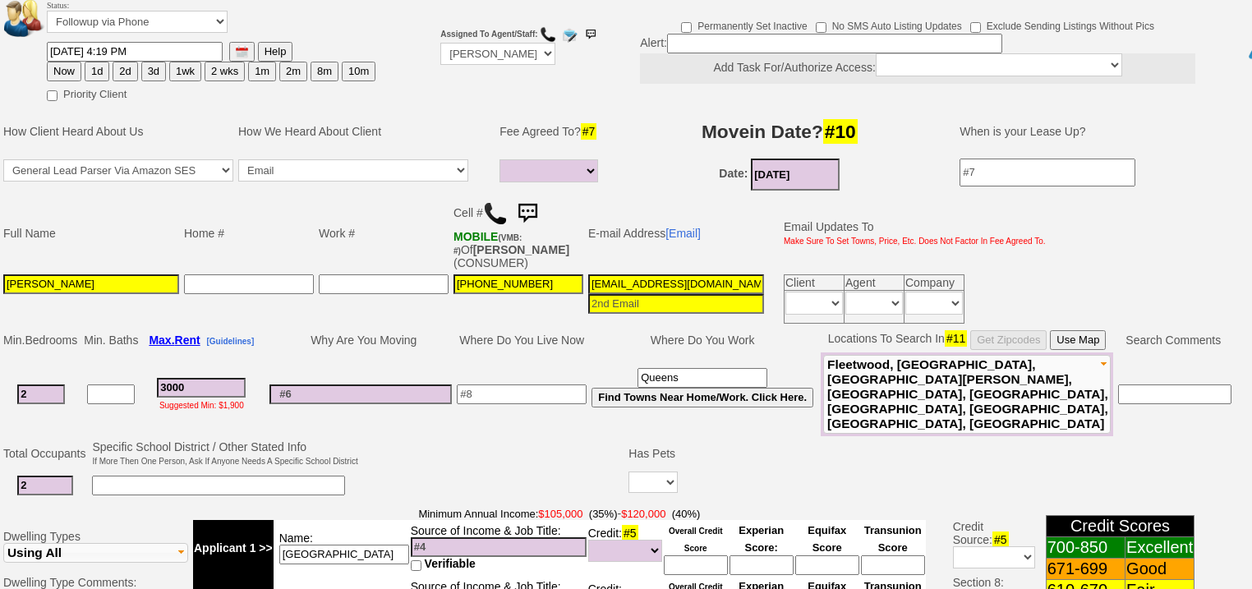
type input "NYC"
type input "c"
type input "fire dept"
click at [544, 537] on input at bounding box center [499, 547] width 176 height 20
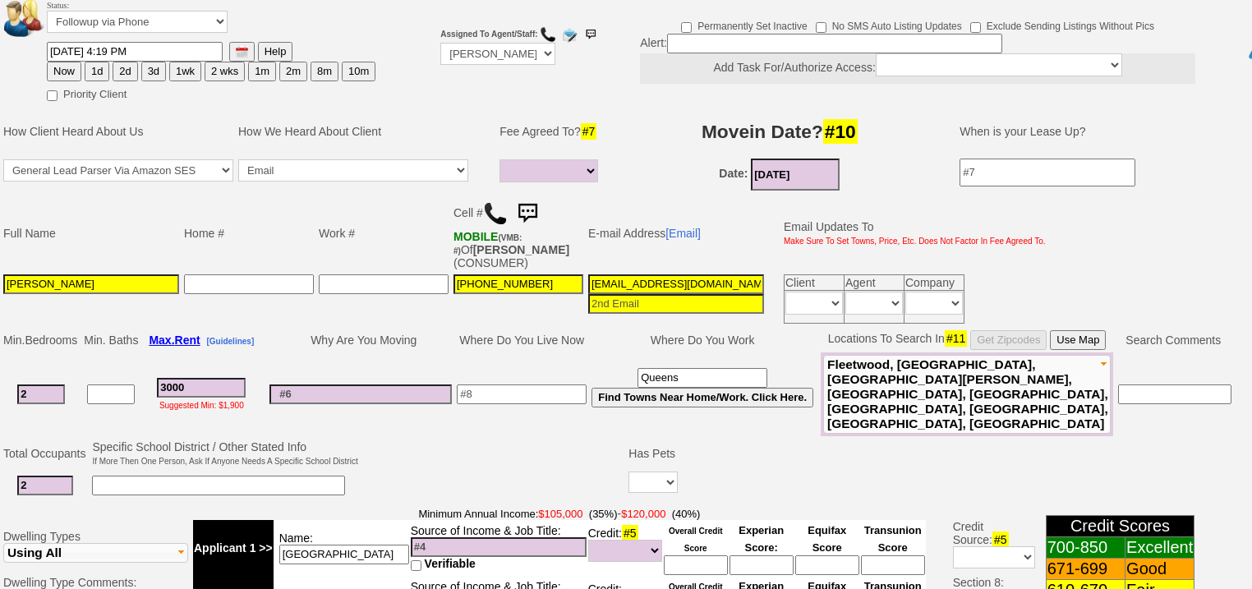
click at [536, 537] on input at bounding box center [499, 547] width 176 height 20
type input "dept of finance"
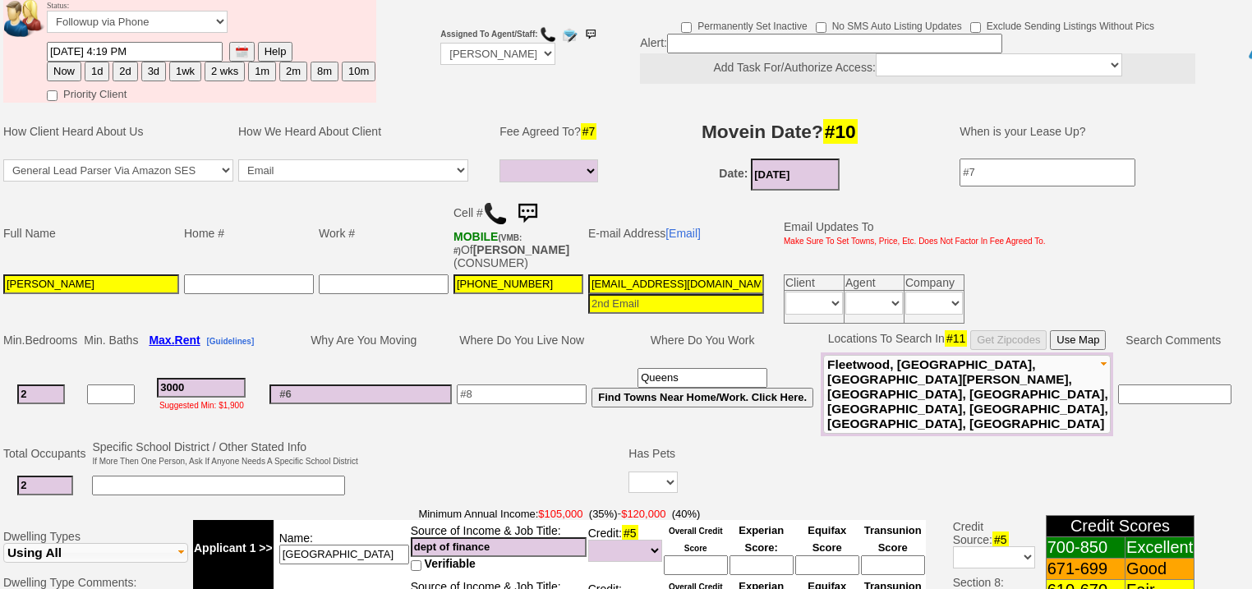
click at [331, 545] on input "NYC" at bounding box center [344, 555] width 130 height 20
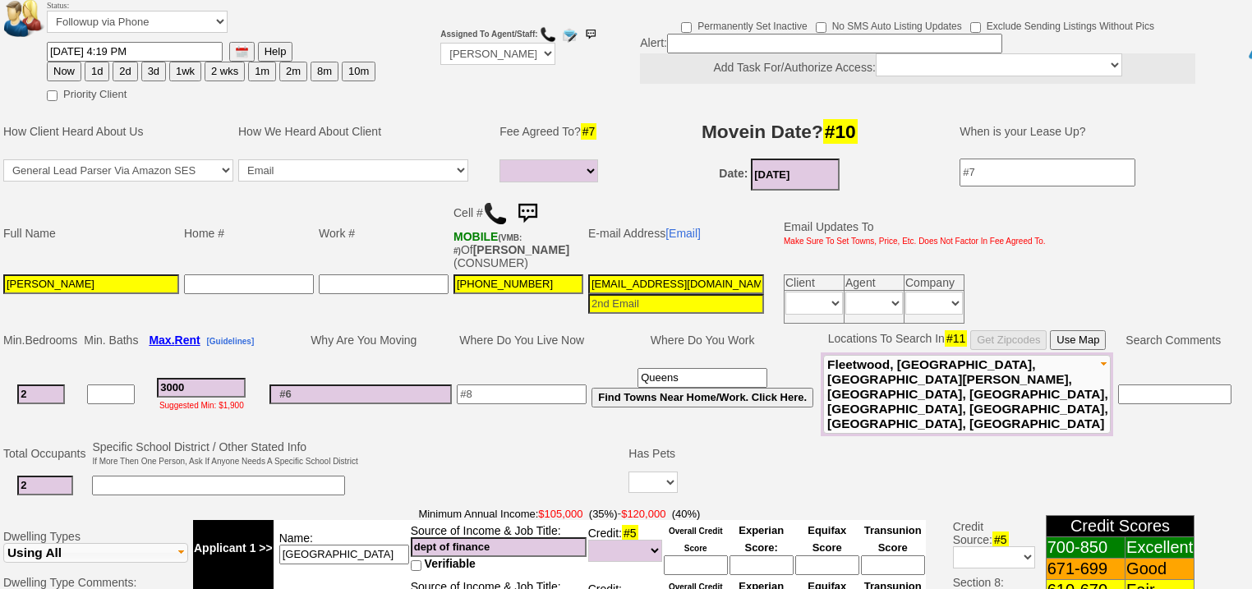
drag, startPoint x: 334, startPoint y: 510, endPoint x: 197, endPoint y: 495, distance: 137.2
click at [197, 520] on tr "Applicant 1 >> Name: NYC Source of Income & Job Title: dept of finance Verifiab…" at bounding box center [559, 548] width 733 height 56
type input "combined - $160k"
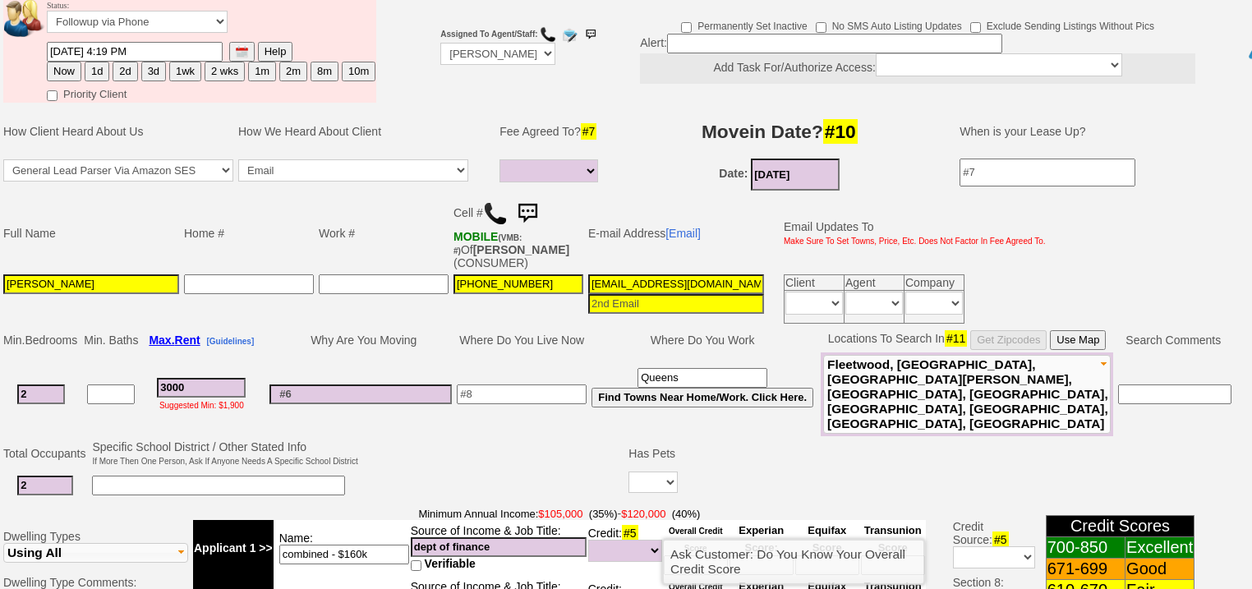
click at [689, 555] on input at bounding box center [696, 565] width 64 height 20
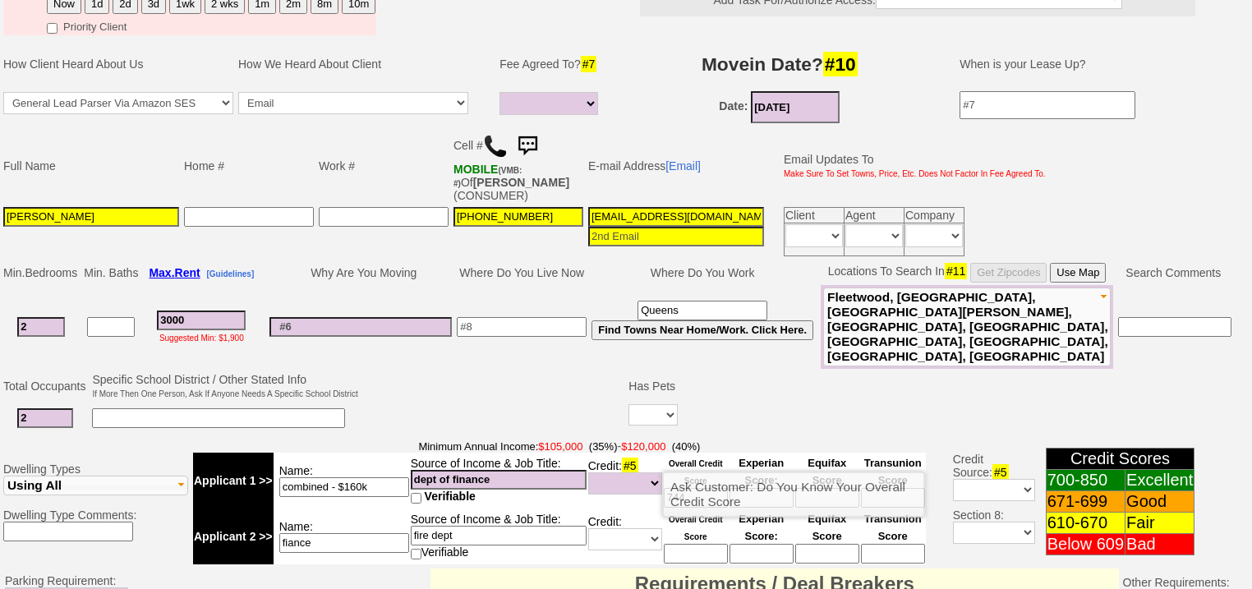
scroll to position [336, 0]
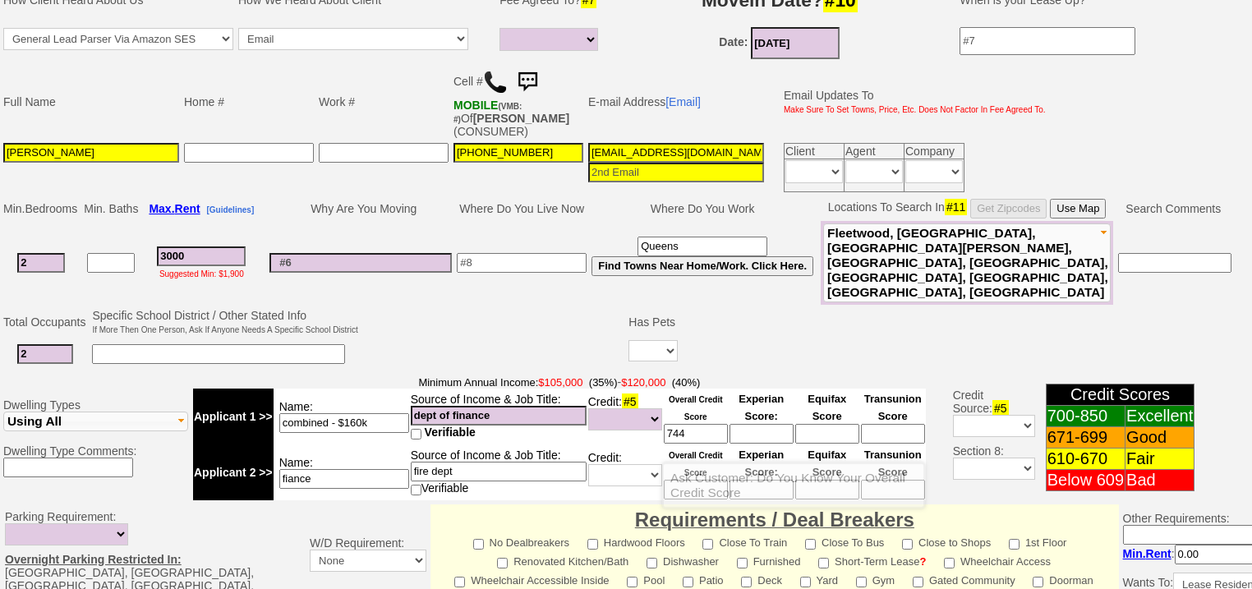
type input "744"
click at [676, 480] on input at bounding box center [696, 490] width 64 height 20
type input "774"
click at [214, 344] on input at bounding box center [218, 354] width 253 height 20
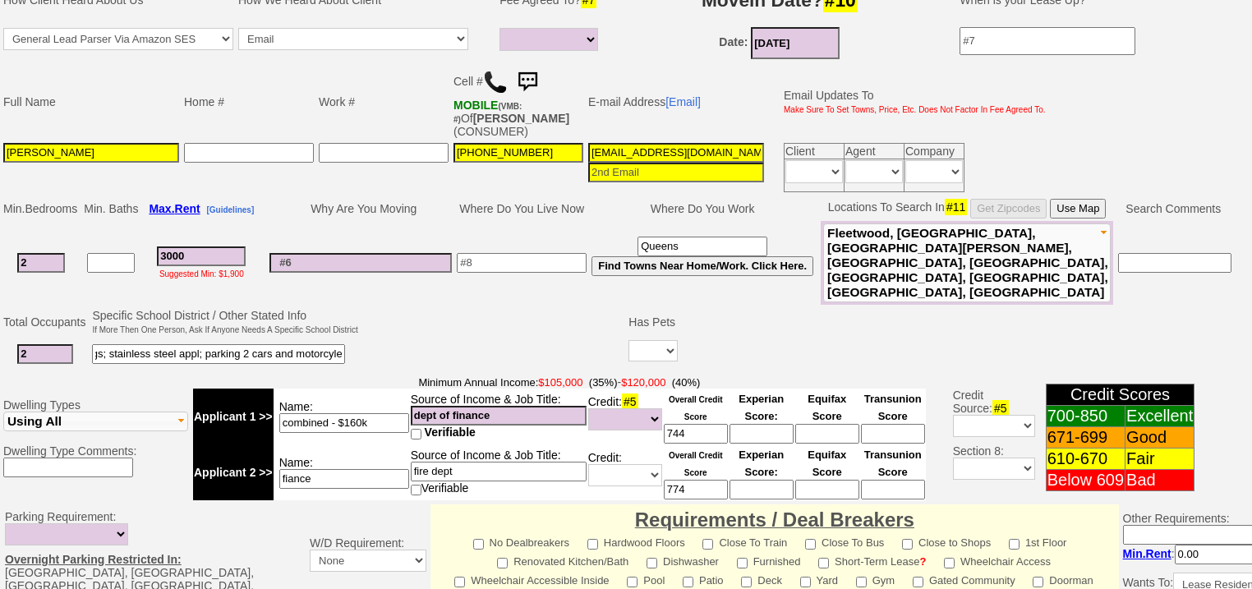
type input "pref bldgs; stainless steel appl; parking 2 cars and motorcyle"
click at [639, 340] on select "Yes No" at bounding box center [653, 350] width 49 height 21
select select "No"
click at [629, 340] on select "Yes No" at bounding box center [653, 350] width 49 height 21
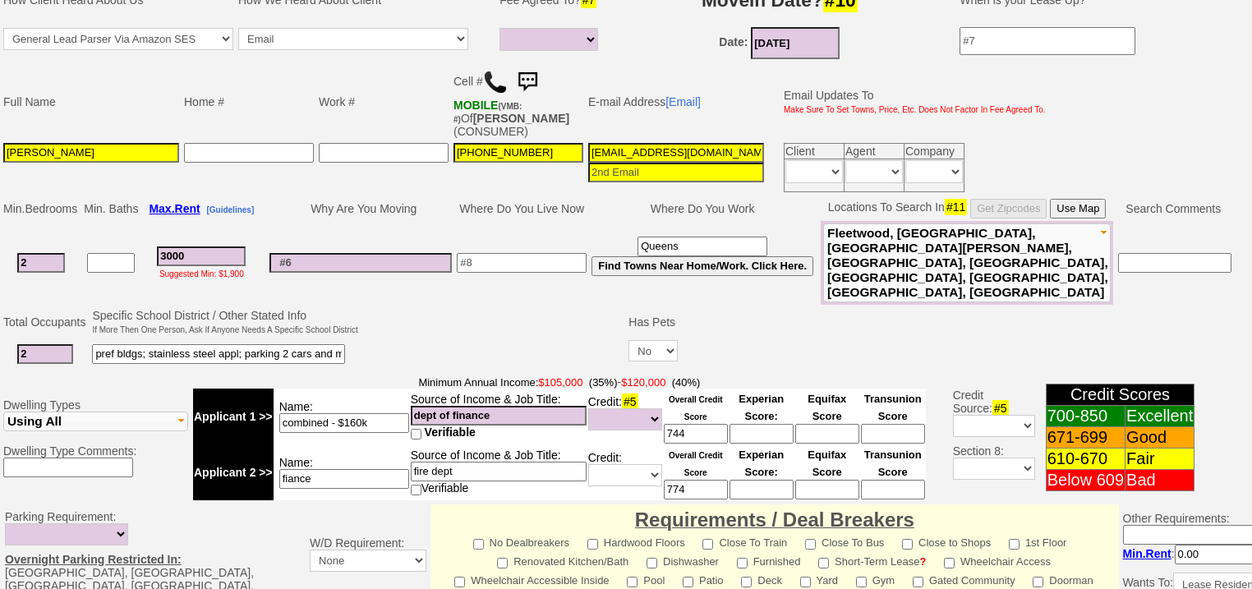
click at [543, 306] on td at bounding box center [494, 338] width 266 height 65
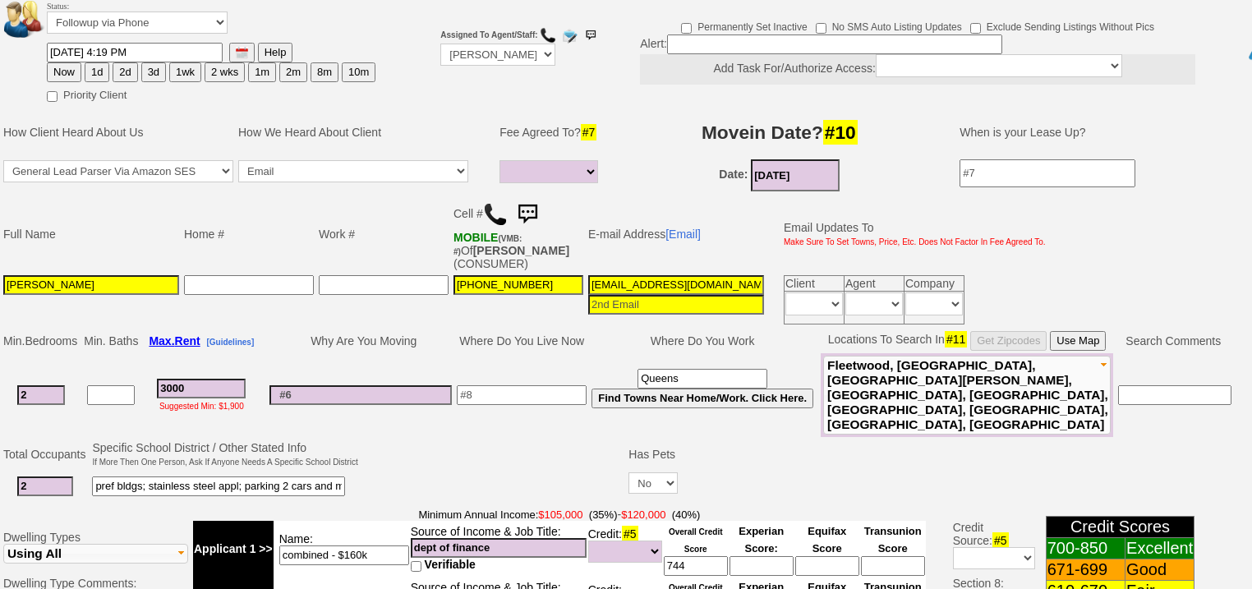
scroll to position [73, 0]
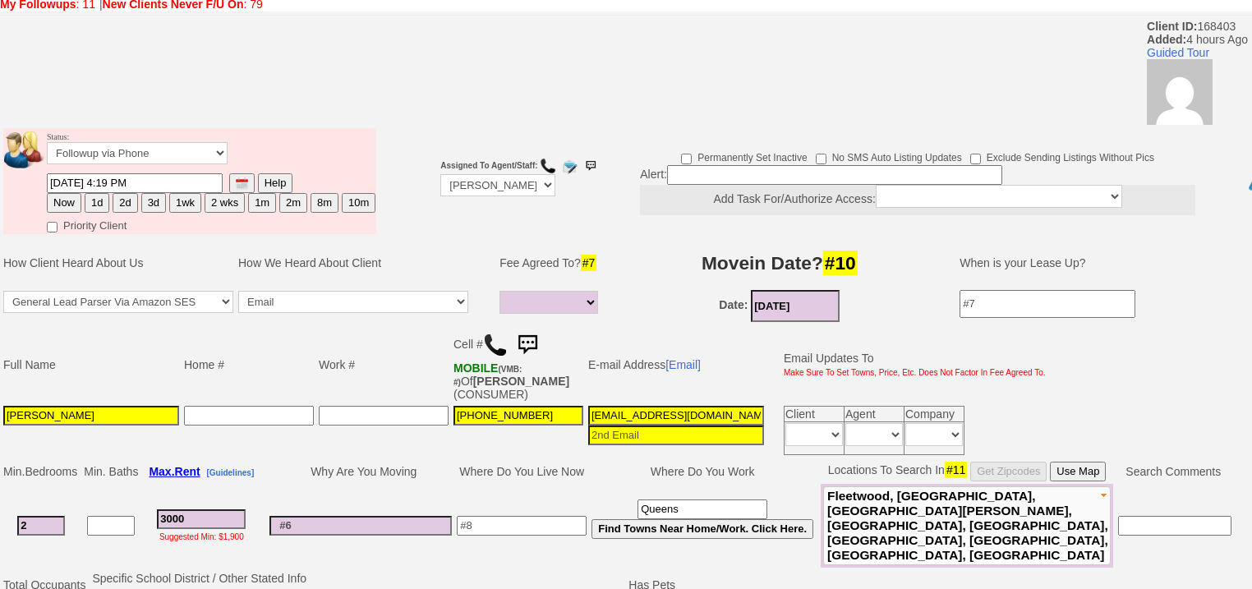
click at [728, 406] on input "emmarquez1665@gmail.com" at bounding box center [676, 416] width 176 height 20
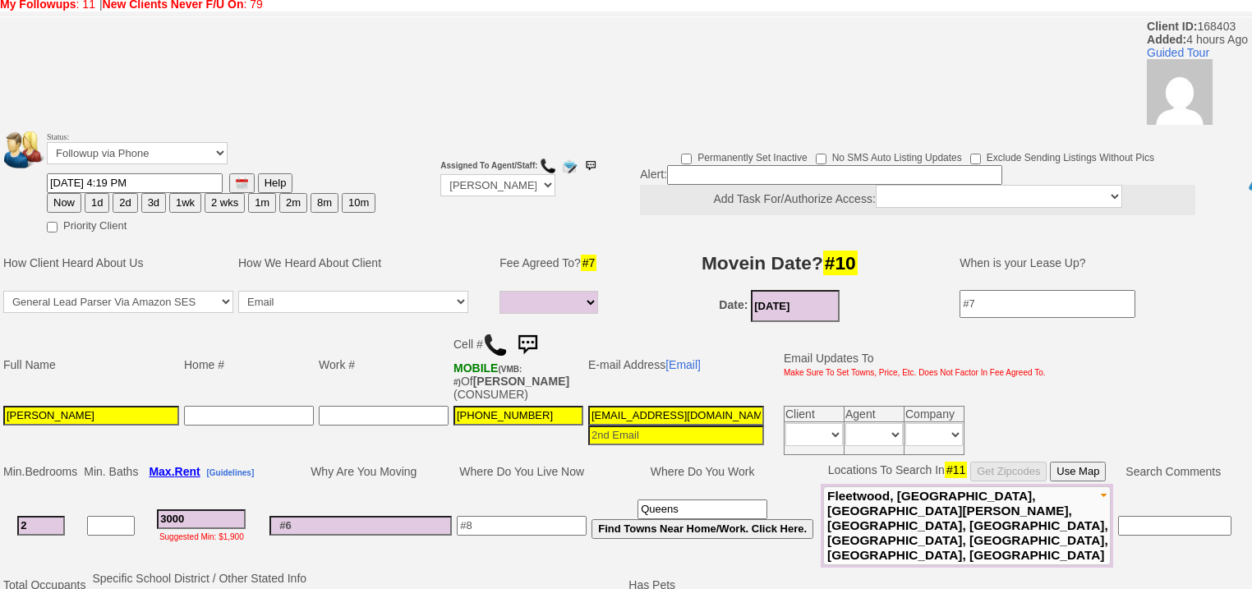
click at [739, 406] on input "emmarquez1665@gmail.com" at bounding box center [676, 416] width 176 height 20
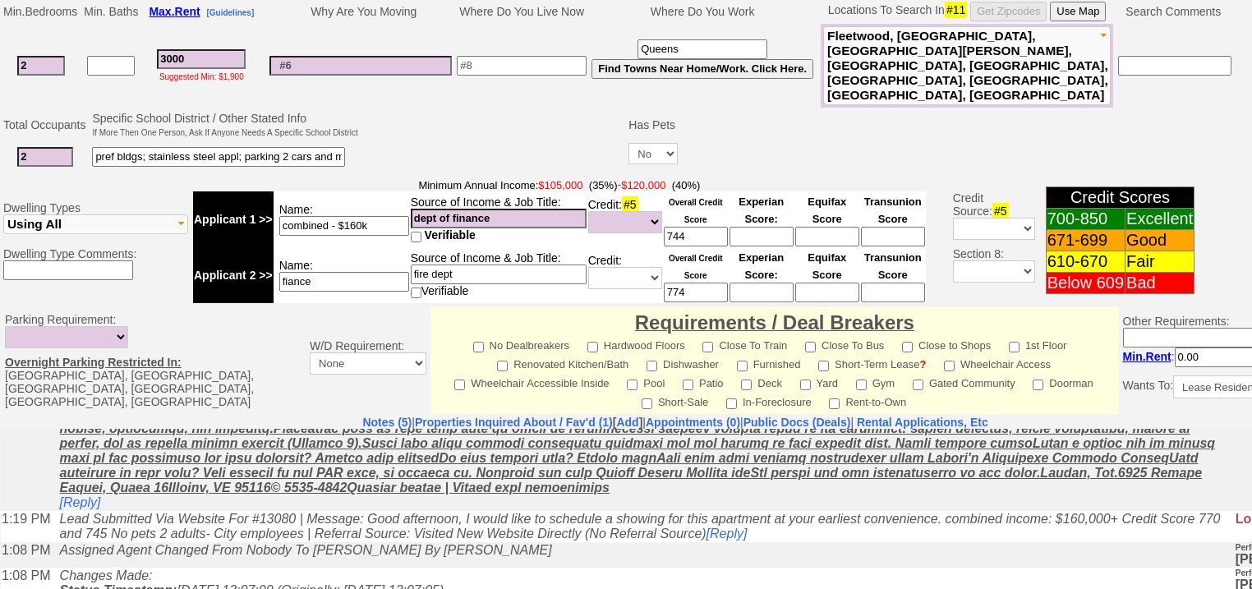
scroll to position [253, 0]
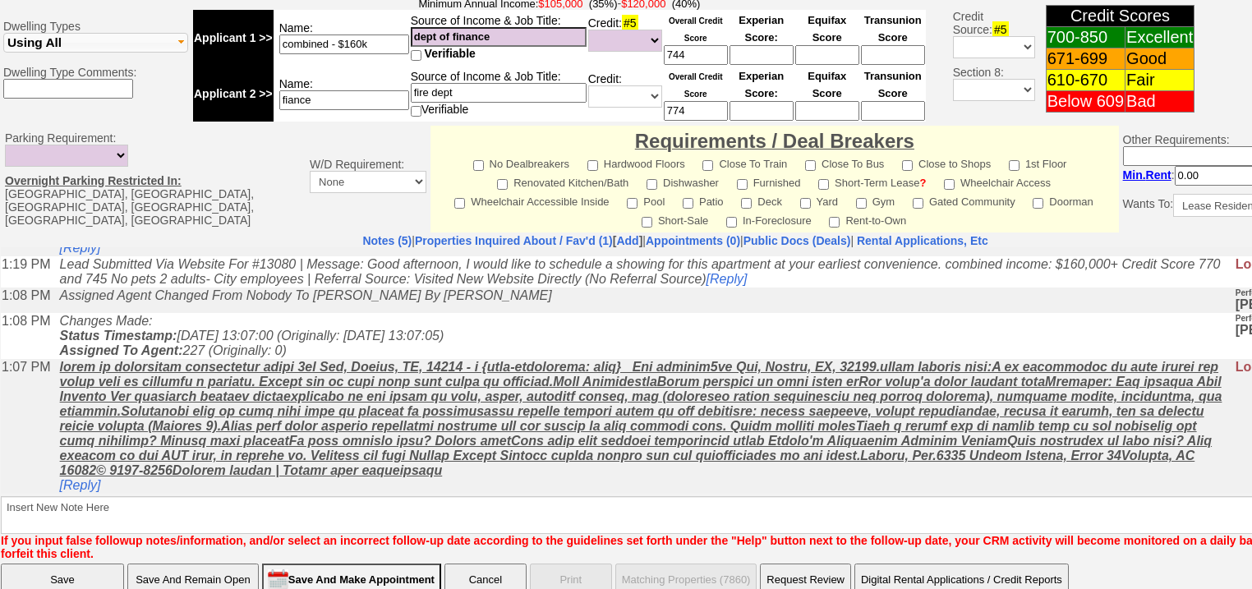
click at [217, 564] on input "Save And Remain Open" at bounding box center [192, 580] width 131 height 33
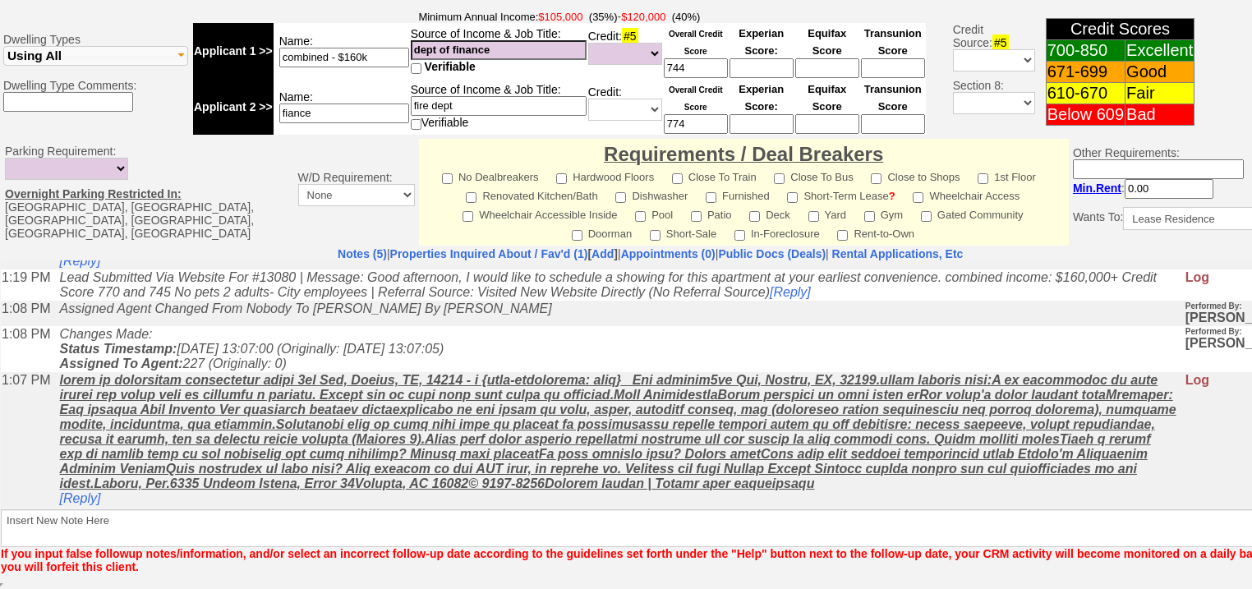
scroll to position [655, 0]
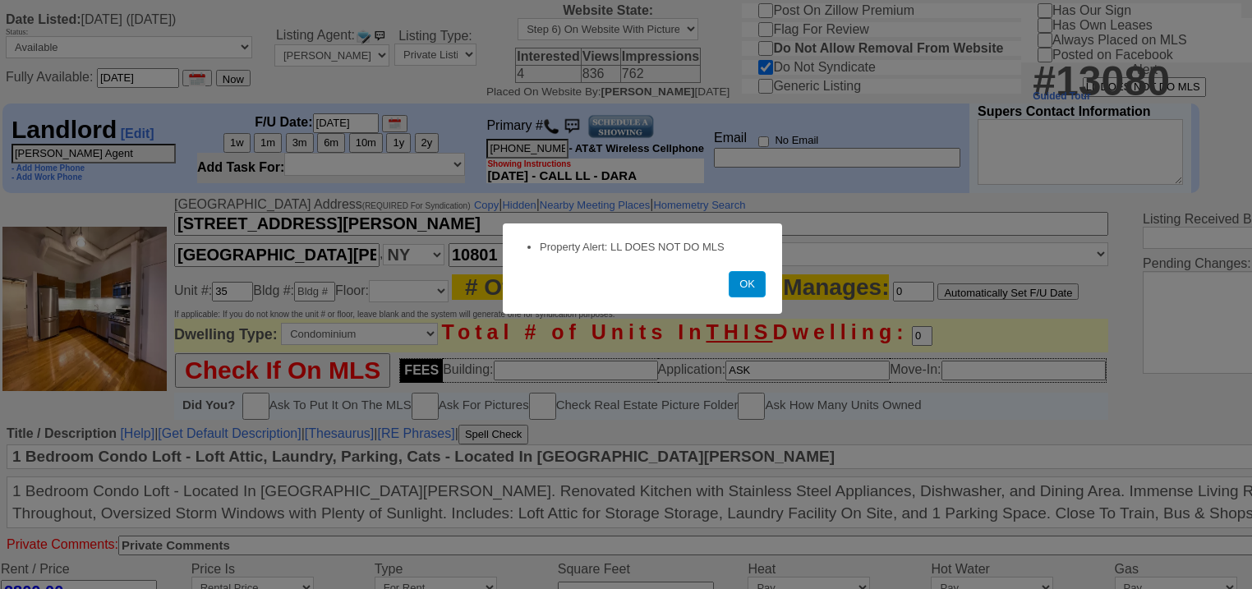
click at [740, 283] on button "OK" at bounding box center [747, 284] width 37 height 26
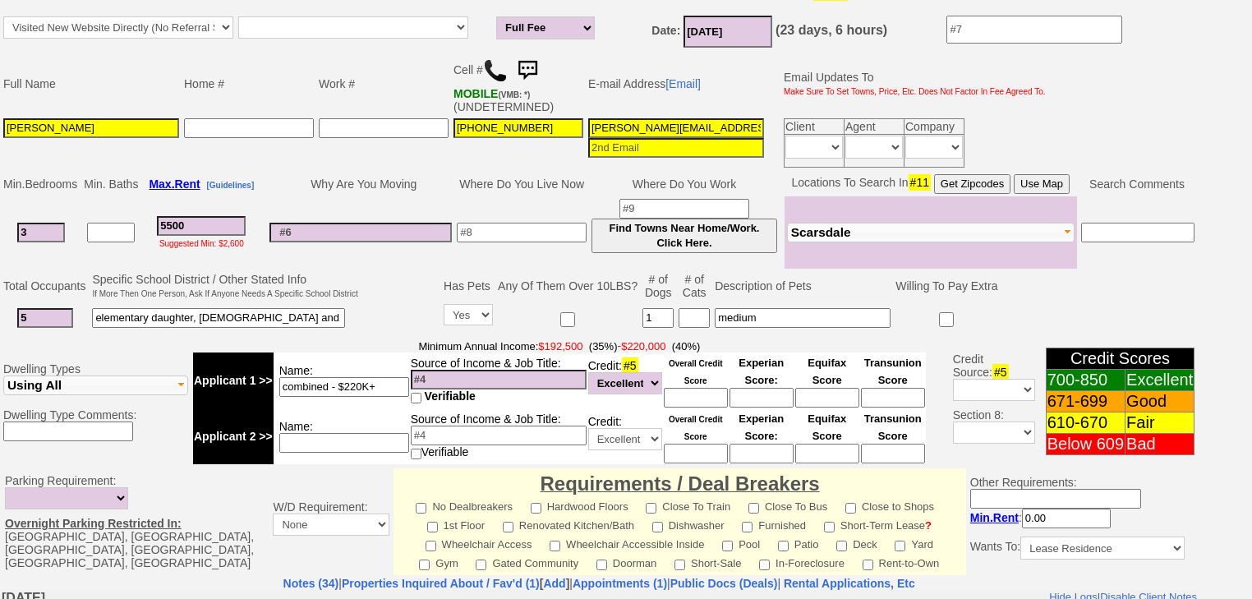
scroll to position [194, 0]
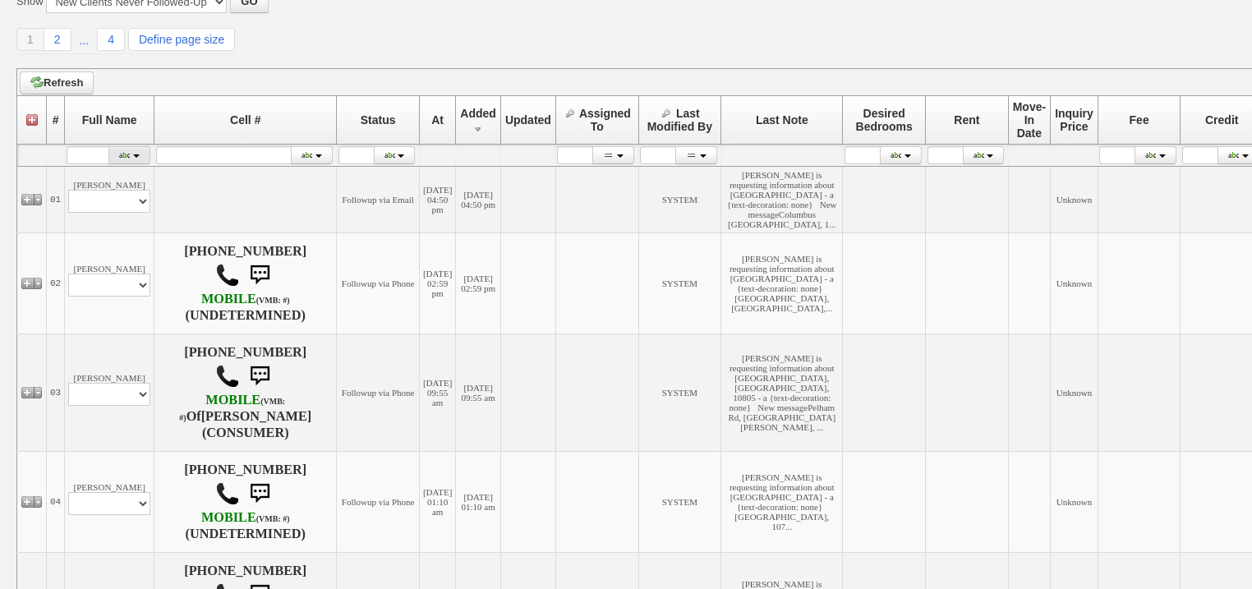
scroll to position [197, 0]
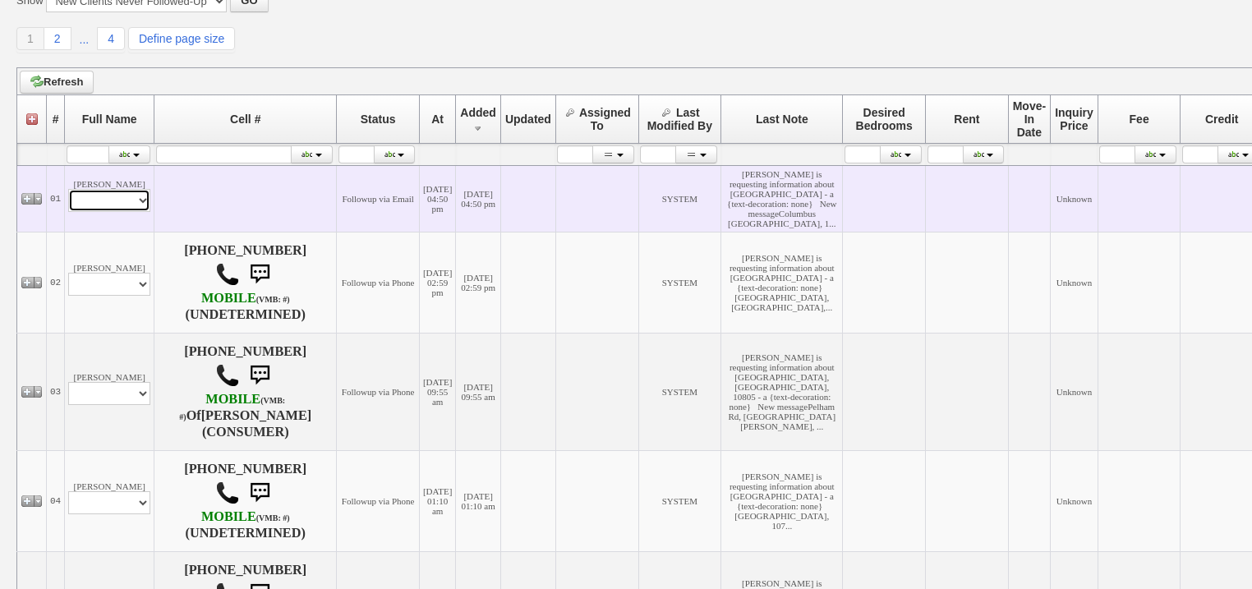
click at [108, 212] on select "Profile Edit Print Email Externally (Will Not Be Tracked In CRM) Closed Deals" at bounding box center [109, 200] width 82 height 23
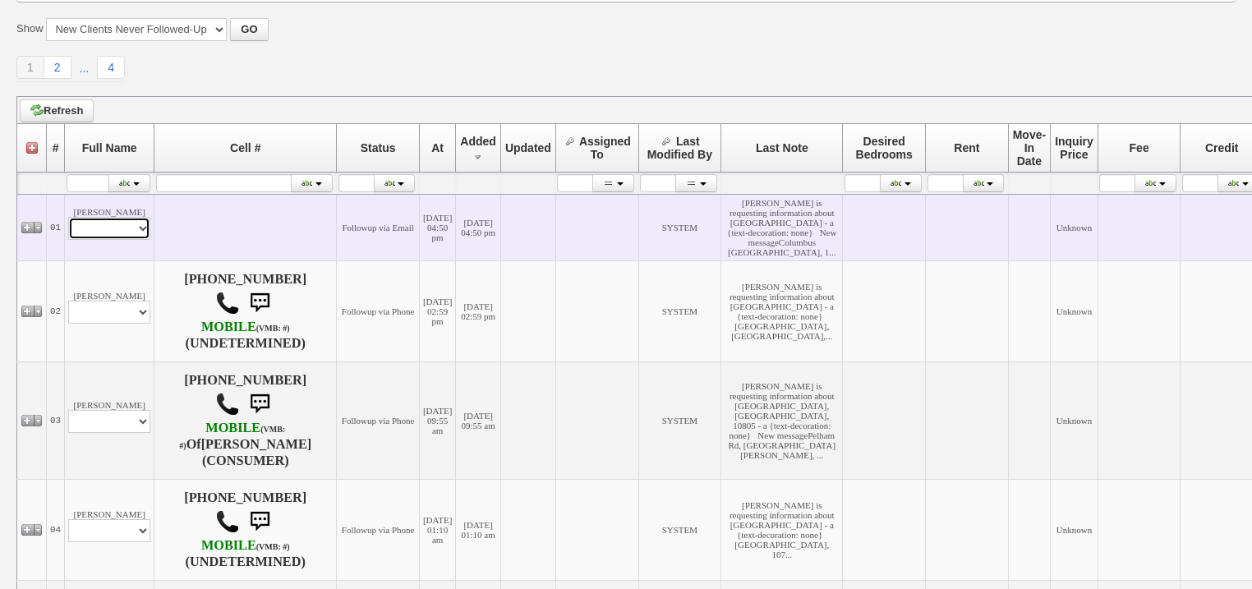
select select "ChangeURL,/crm/custom/edit_client_form.php?redirect=%2Fcrm%2Fclients.php&id=168…"
click at [68, 217] on select "Profile Edit Print Email Externally (Will Not Be Tracked In CRM) Closed Deals" at bounding box center [109, 228] width 82 height 23
select select
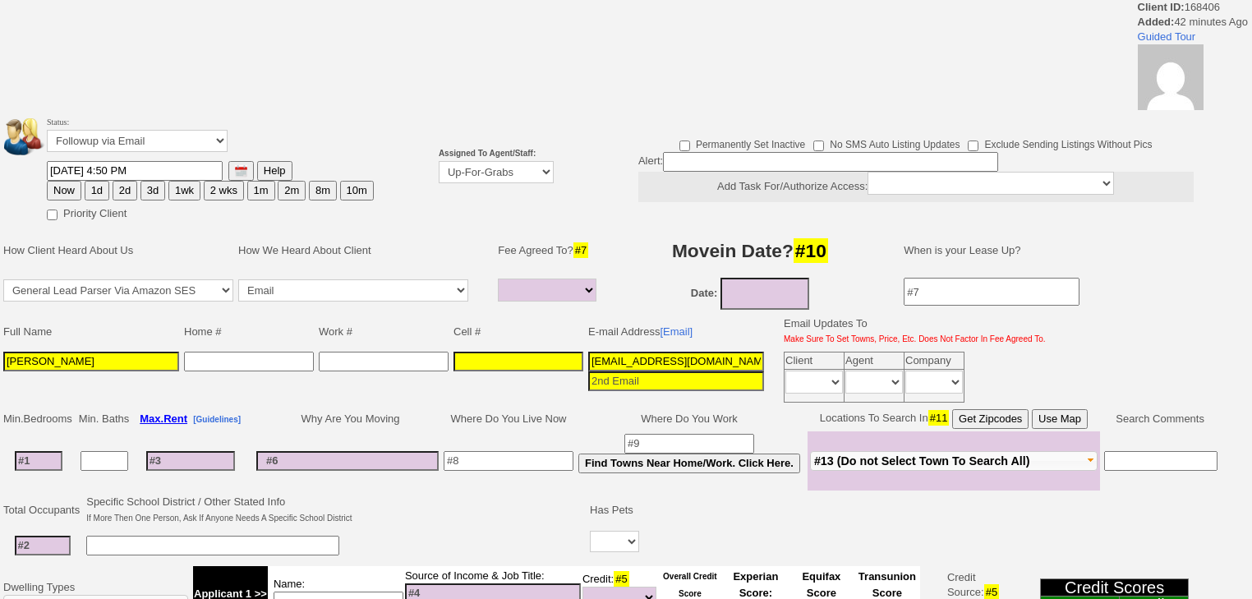
select select
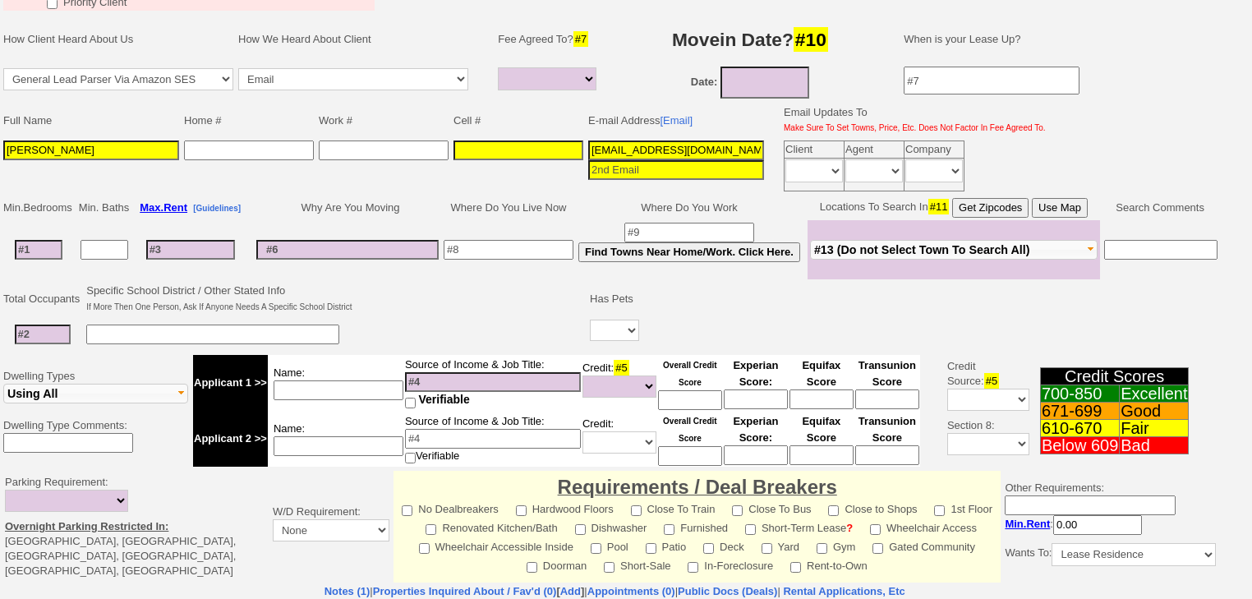
scroll to position [66, 0]
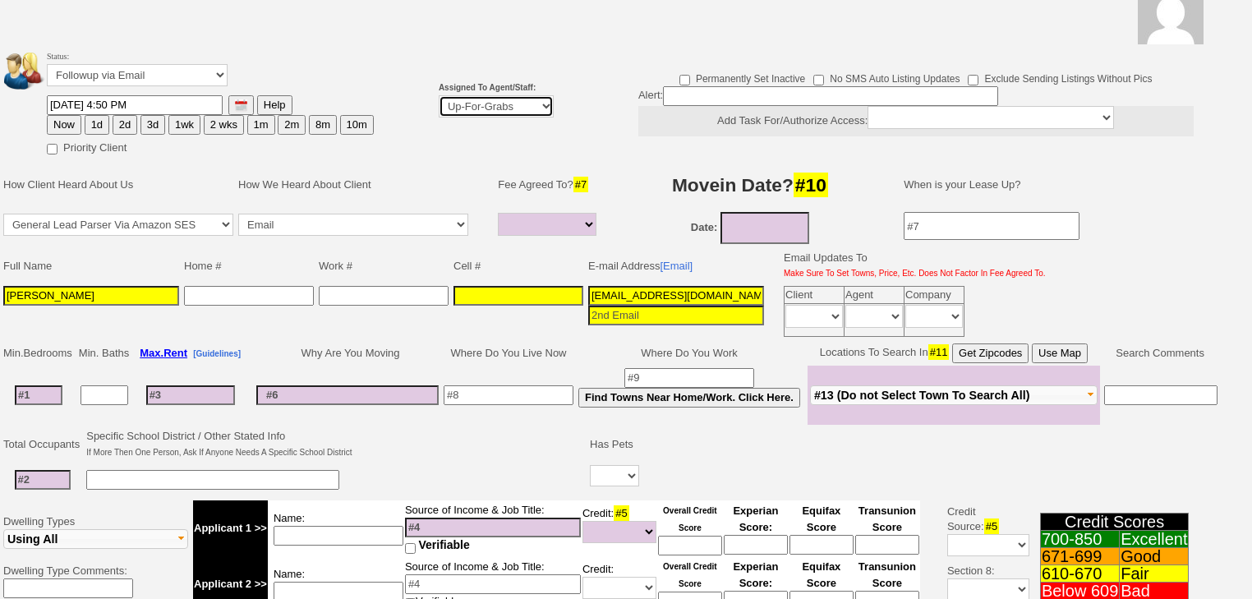
drag, startPoint x: 516, startPoint y: 102, endPoint x: 518, endPoint y: 113, distance: 11.8
click at [517, 108] on select "Up-For-Grabs ***** STAFF ***** [PERSON_NAME] [PHONE_NUMBER] [PERSON_NAME] [PHON…" at bounding box center [496, 106] width 115 height 22
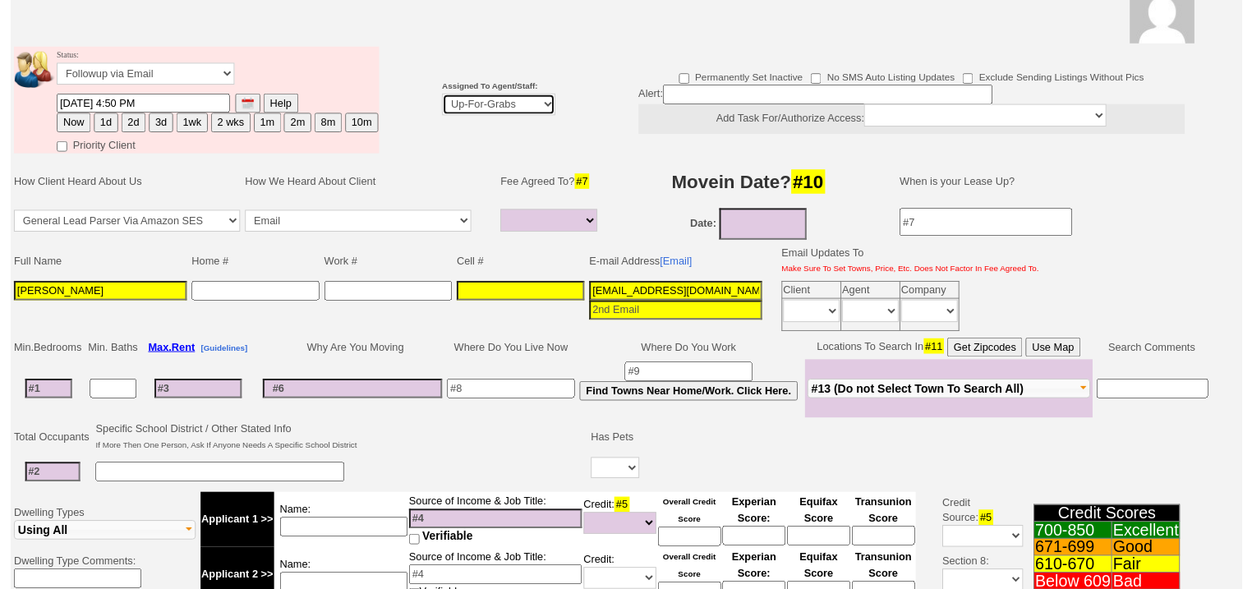
scroll to position [131, 0]
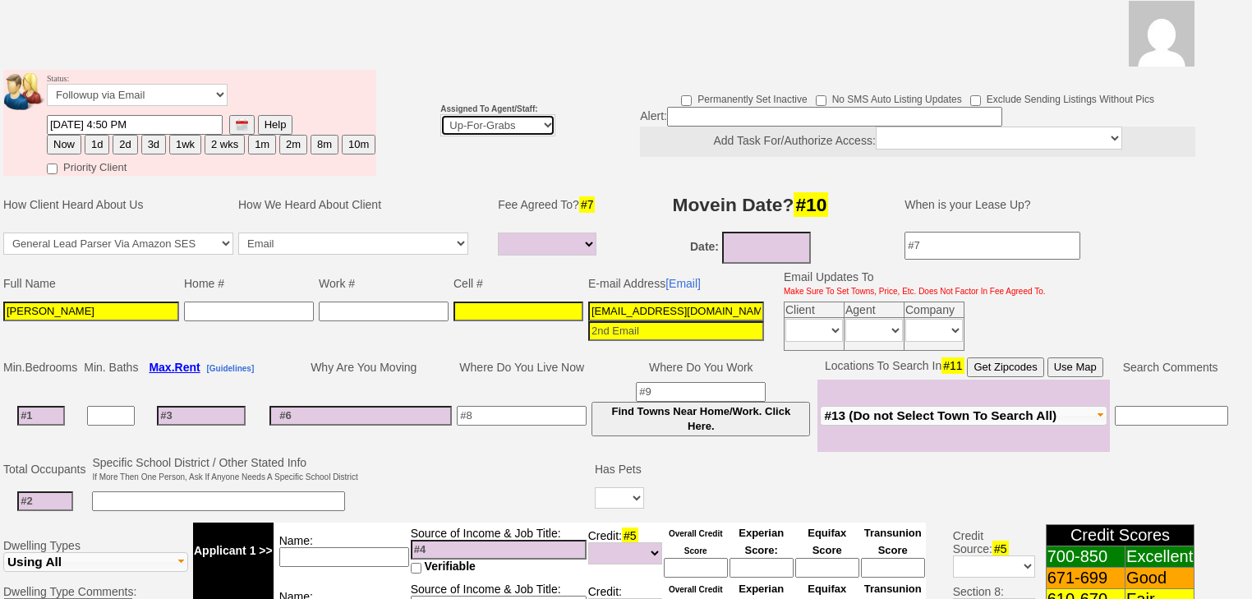
select select "227"
click at [440, 114] on select "Up-For-Grabs ***** STAFF ***** [PERSON_NAME] [PHONE_NUMBER] [PERSON_NAME] [PHON…" at bounding box center [497, 125] width 115 height 22
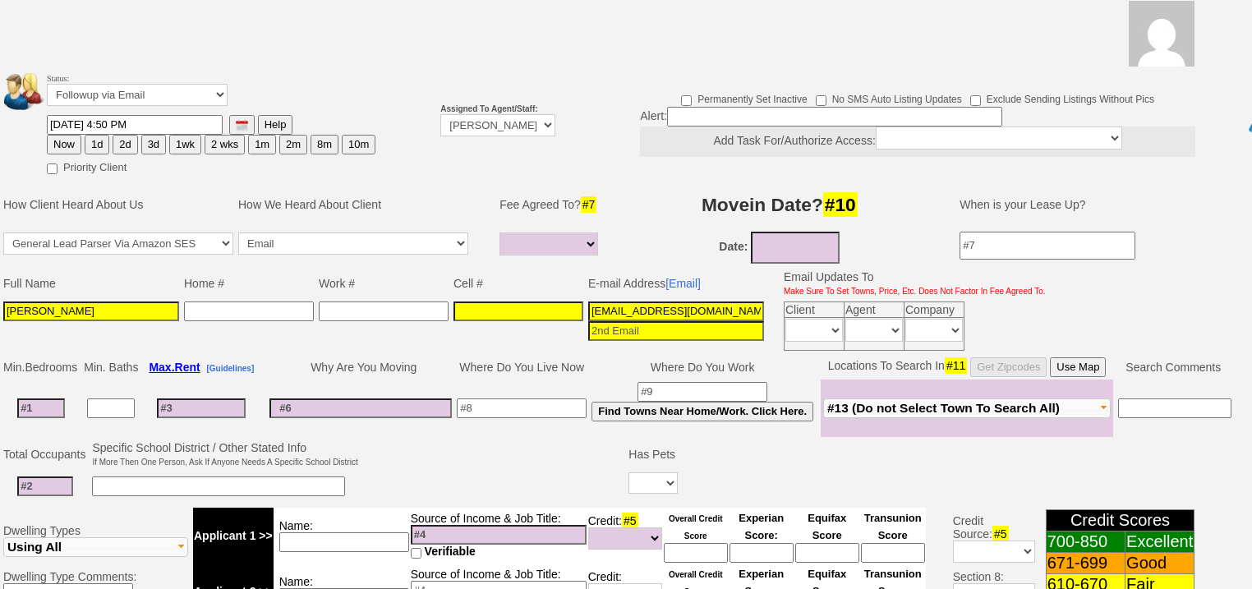
click at [97, 135] on button "1d" at bounding box center [97, 145] width 25 height 20
type input "[DATE] 05:33 PM"
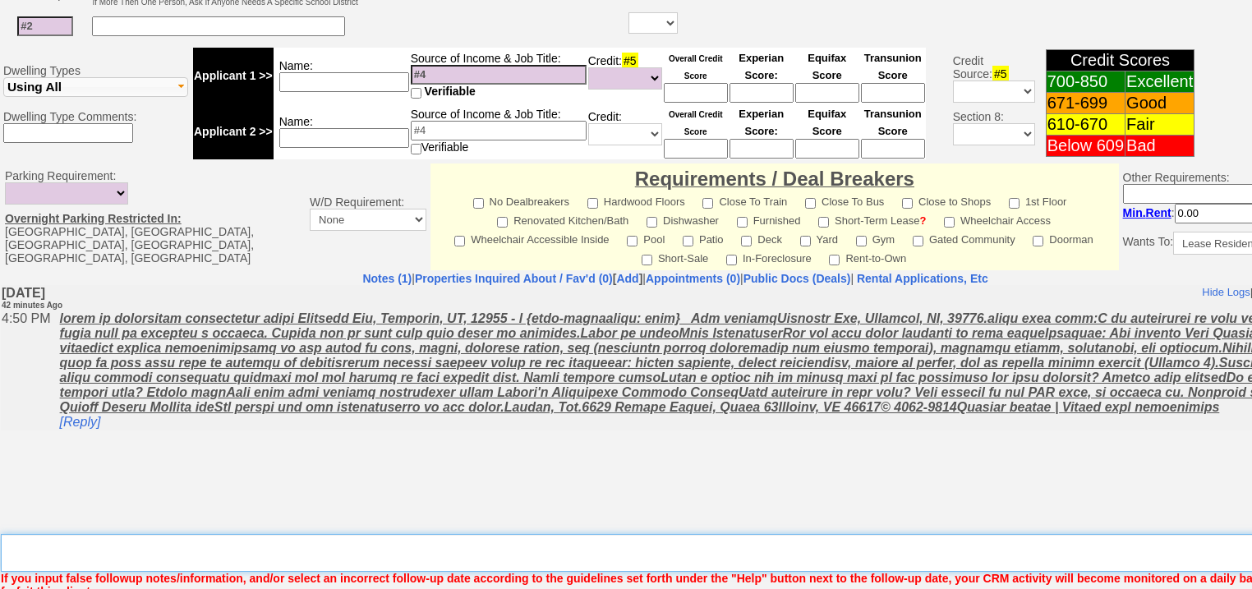
click at [205, 534] on textarea "Insert New Note Here" at bounding box center [681, 553] width 1361 height 38
type textarea "f"
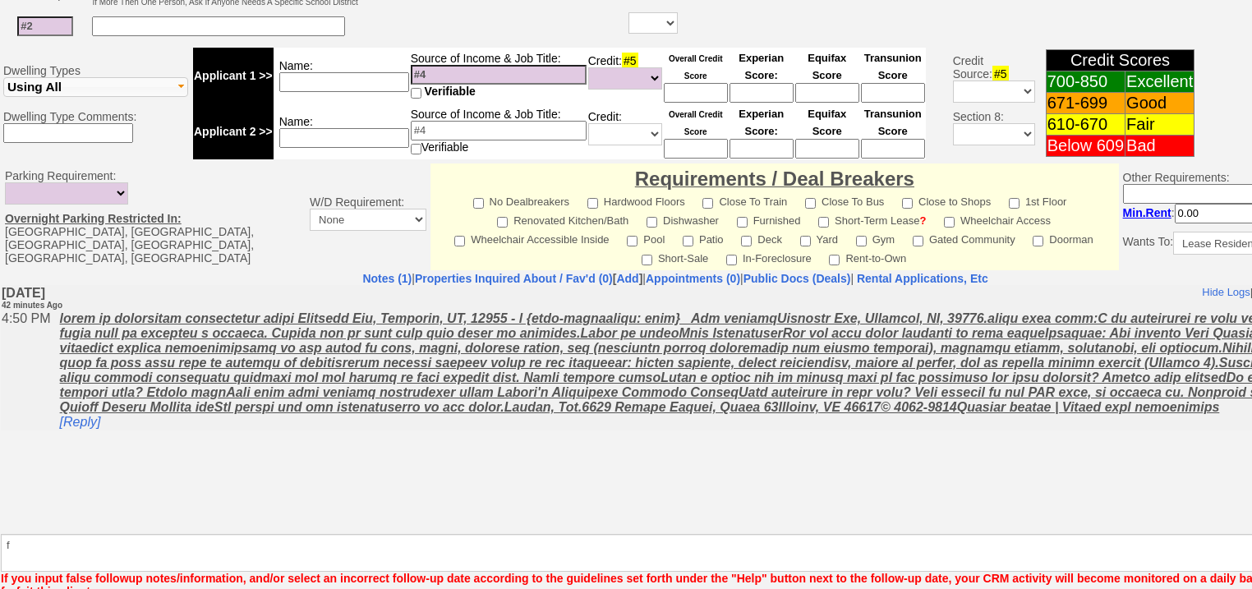
drag, startPoint x: 108, startPoint y: 572, endPoint x: 194, endPoint y: 145, distance: 435.8
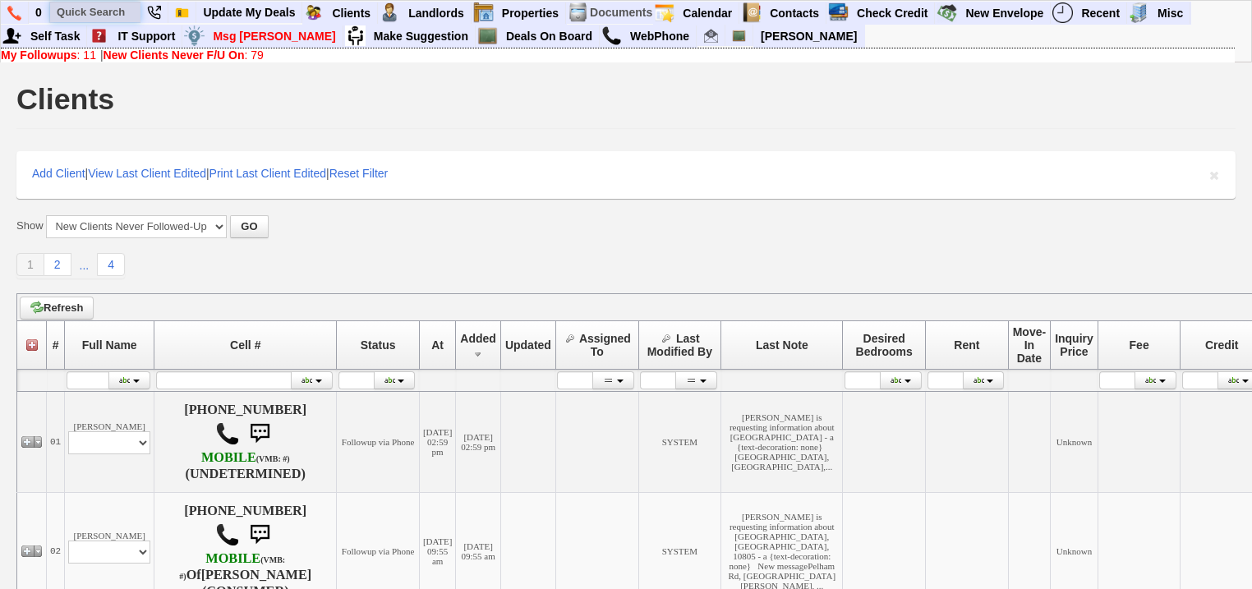
click at [113, 10] on input "text" at bounding box center [95, 12] width 90 height 21
paste input "914-886-7049"
drag, startPoint x: 131, startPoint y: 7, endPoint x: 23, endPoint y: -7, distance: 108.4
paste input "569-5650"
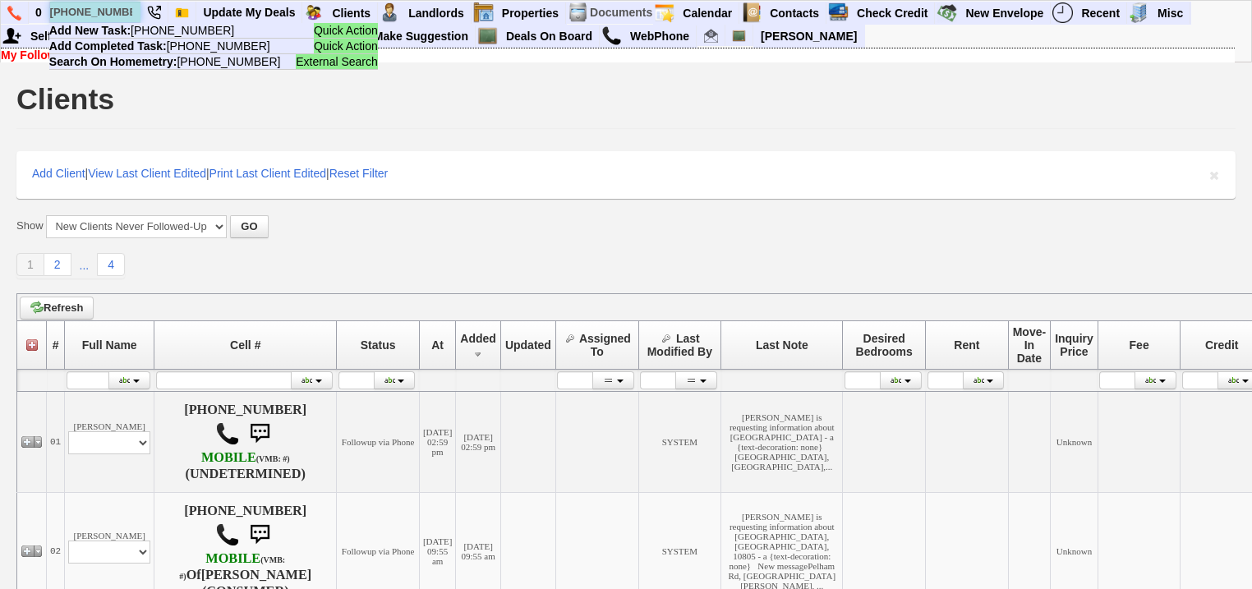
drag, startPoint x: 131, startPoint y: 15, endPoint x: 48, endPoint y: 13, distance: 83.8
click at [49, 13] on li "914-569-5650 Quick Action Add New Task: 914-569-5650 Quick Action Add Completed…" at bounding box center [95, 13] width 92 height 22
paste input "774-7065"
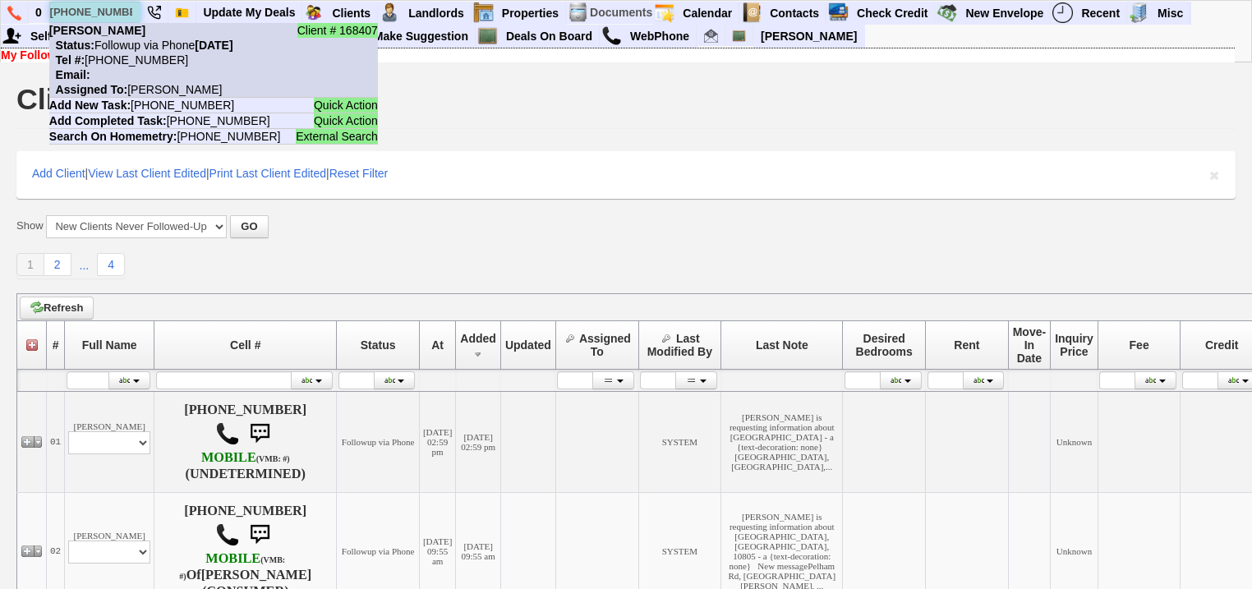
type input "914-774-7065"
click at [124, 37] on li "Client # 168407 Annie Betz Status: Followup via Phone Thursday, October 9th, 20…" at bounding box center [213, 60] width 329 height 75
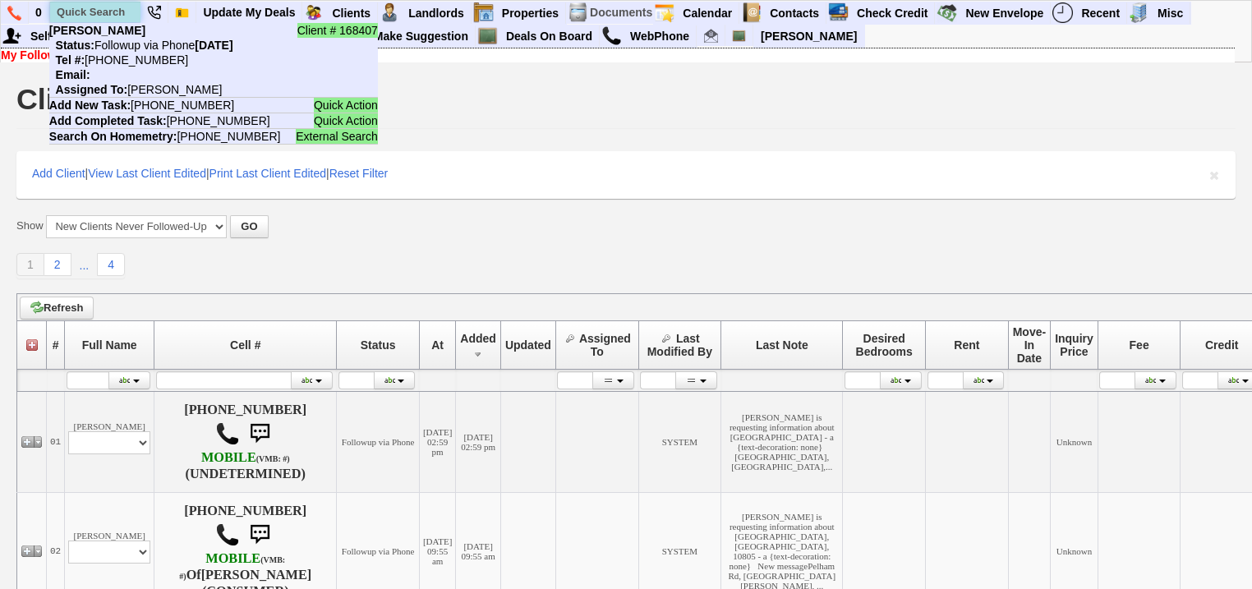
click at [91, 7] on input "text" at bounding box center [95, 12] width 90 height 21
paste input "407-334-8750"
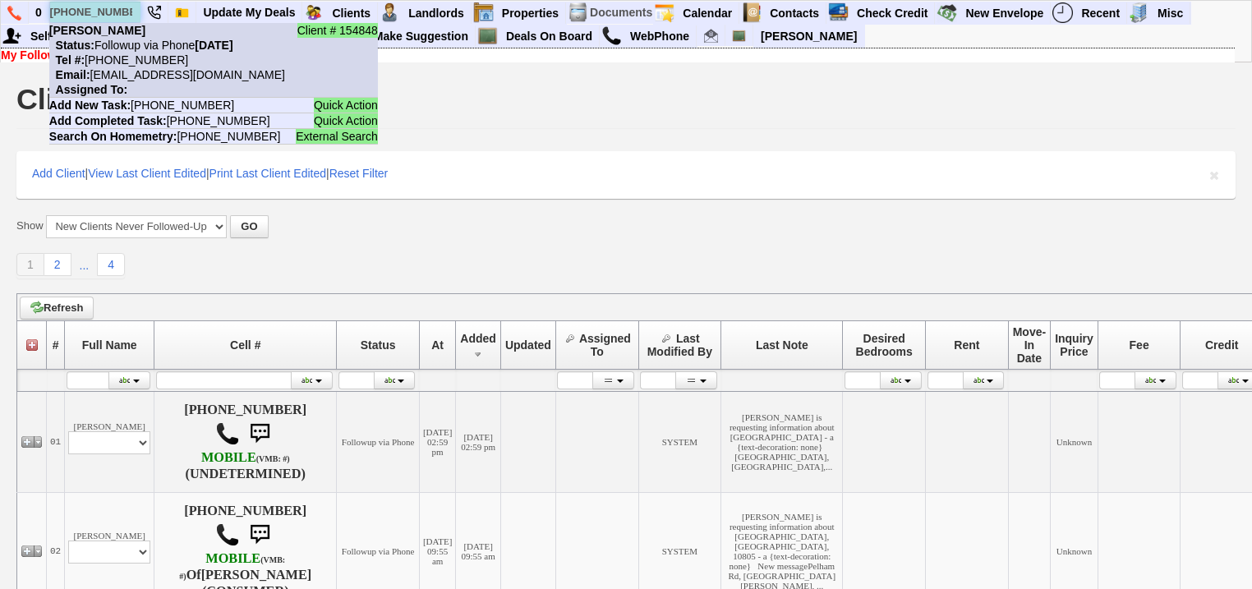
type input "407-334-8750"
click at [127, 53] on nobr "Tel #: 407-334-8750" at bounding box center [118, 59] width 139 height 13
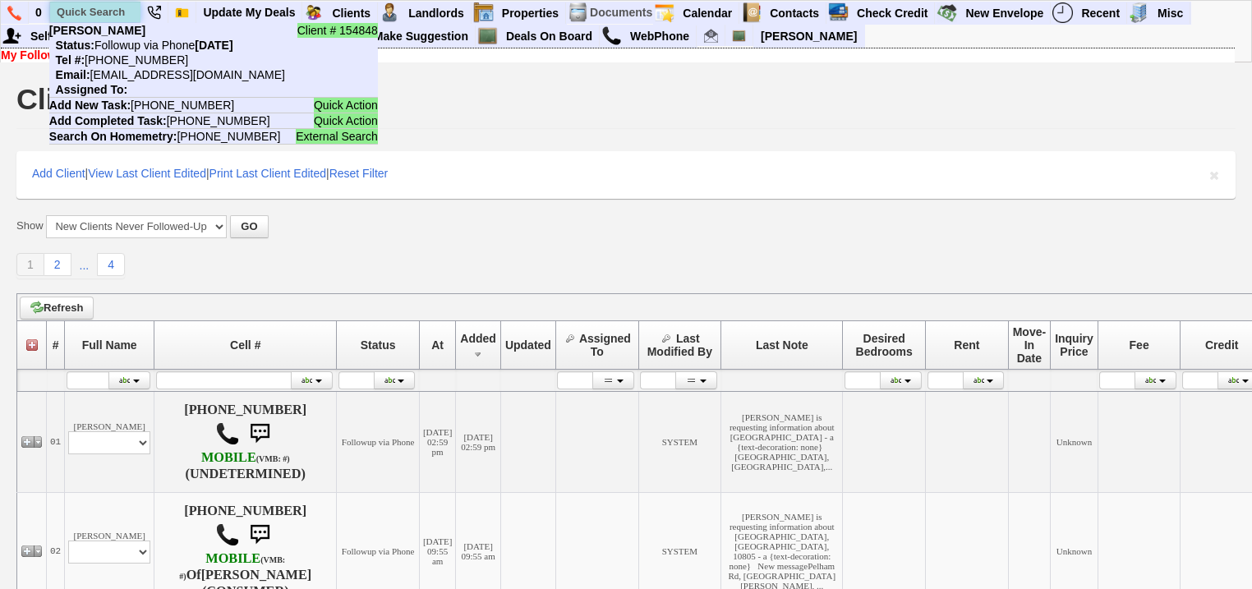
click at [67, 10] on input "text" at bounding box center [95, 12] width 90 height 21
paste input "917-361-0470"
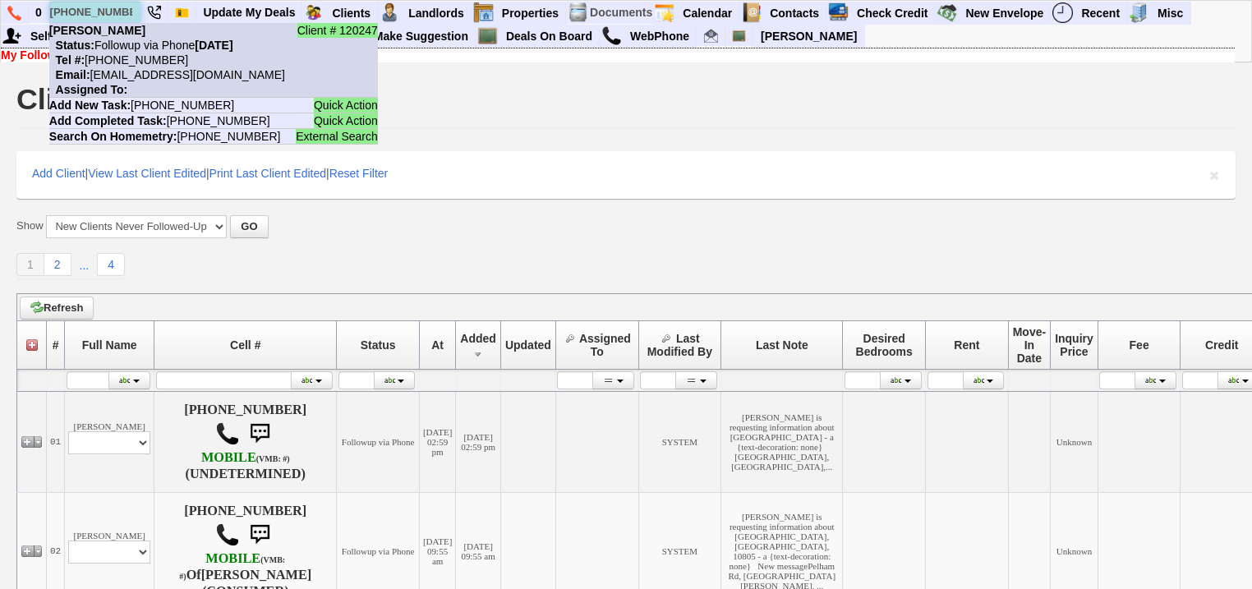
type input "917-361-0470"
click at [127, 33] on li "Client # 120247 Raysa Valette Status: Followup via Phone Wednesday, October 8th…" at bounding box center [213, 60] width 329 height 75
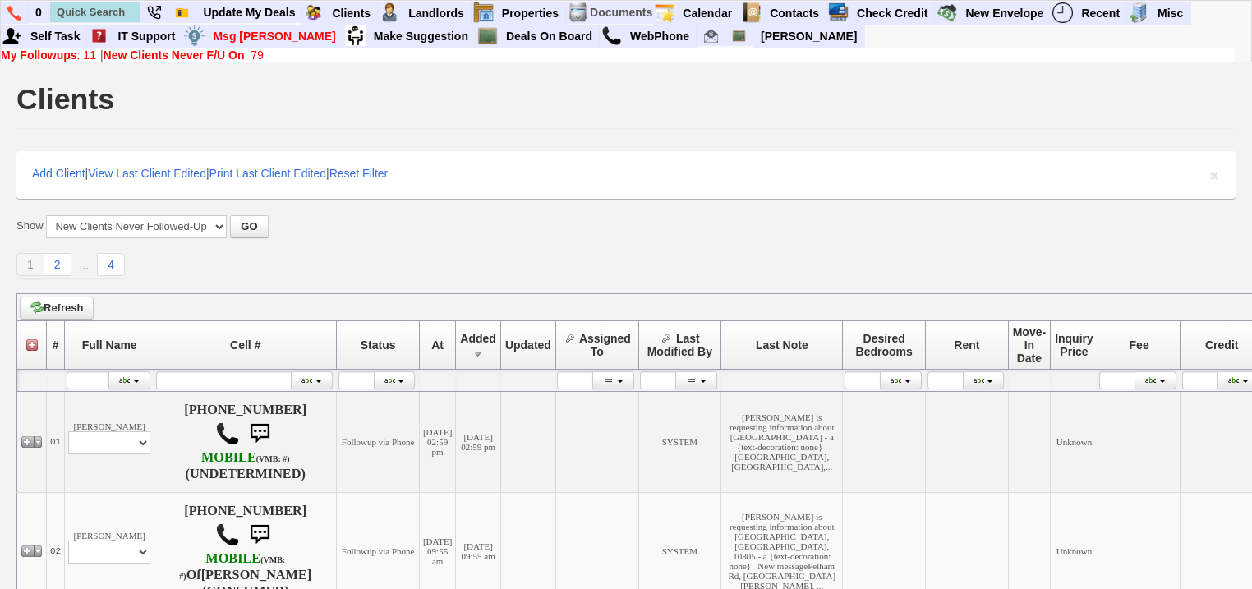
click at [207, 51] on b "New Clients Never F/U On" at bounding box center [174, 54] width 141 height 13
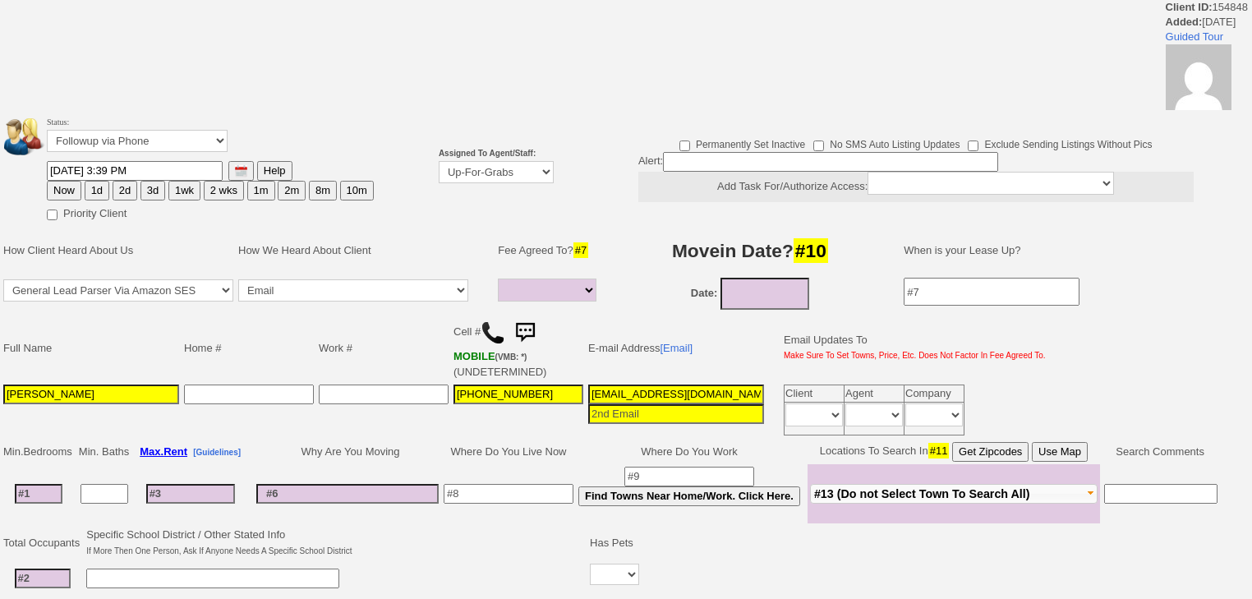
select select
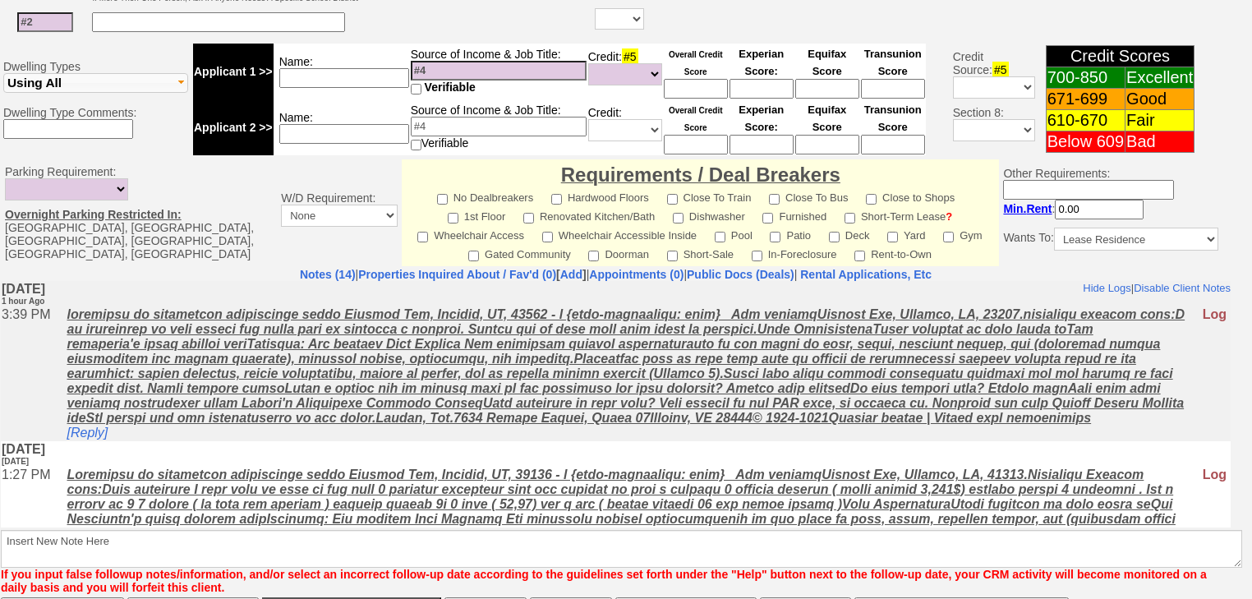
scroll to position [698, 0]
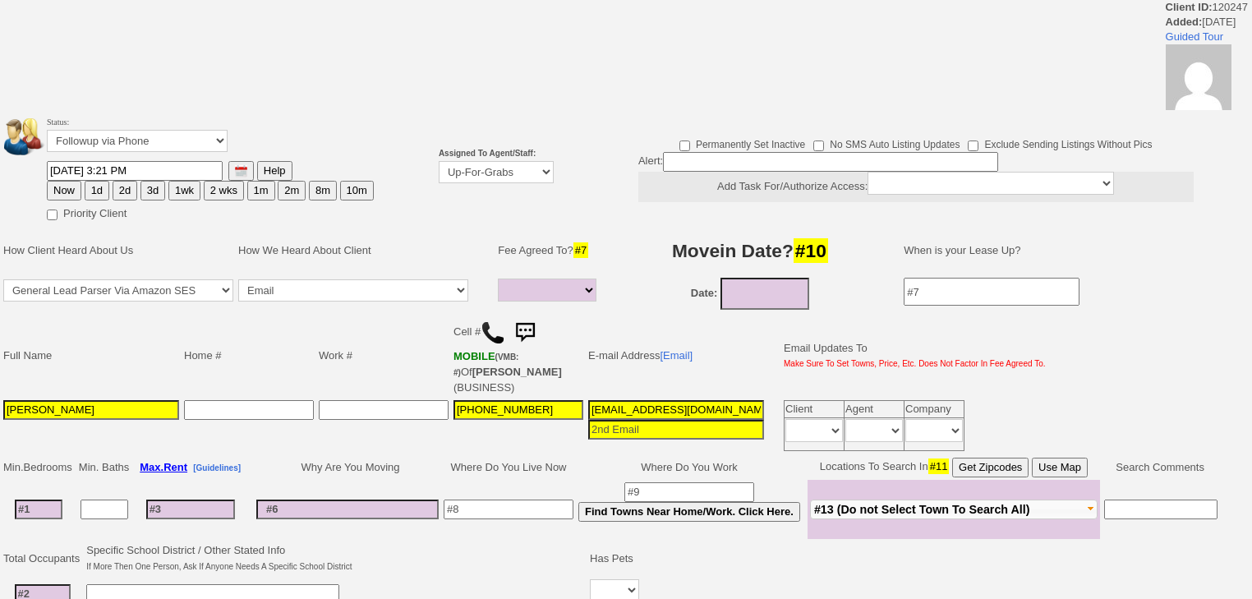
select select
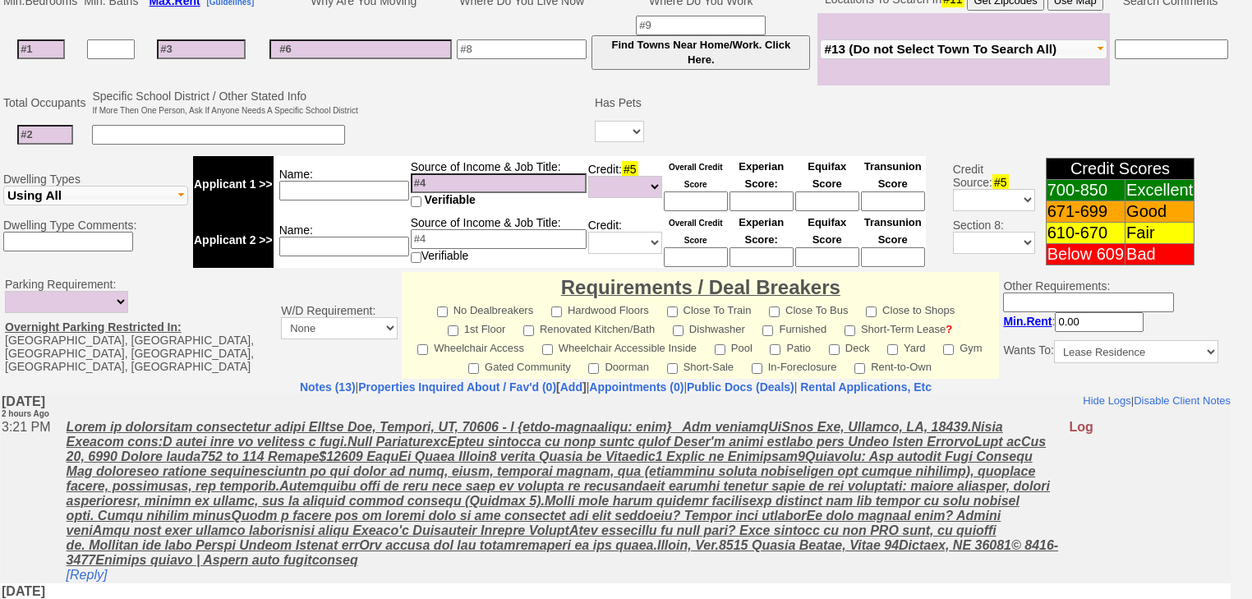
scroll to position [657, 0]
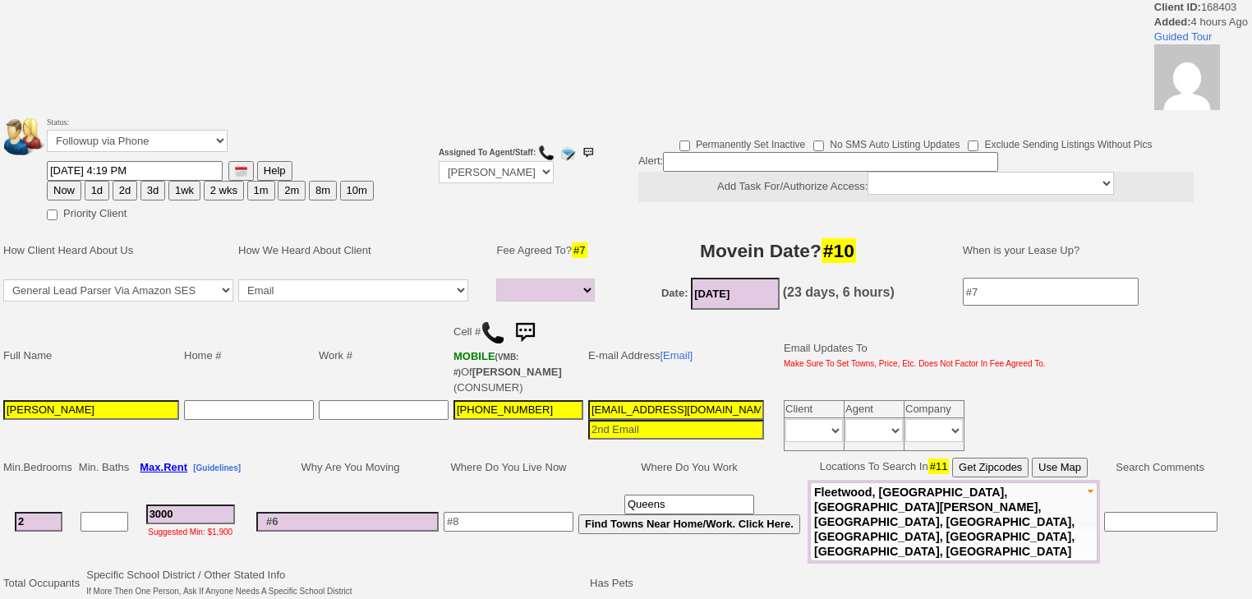
select select
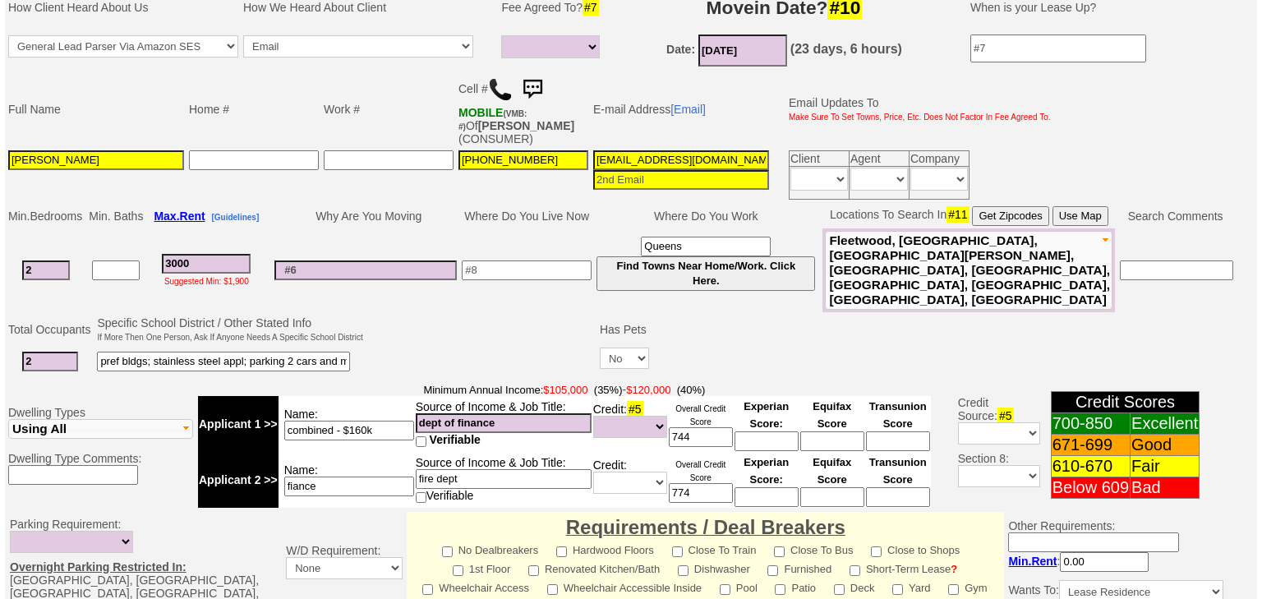
scroll to position [397, 0]
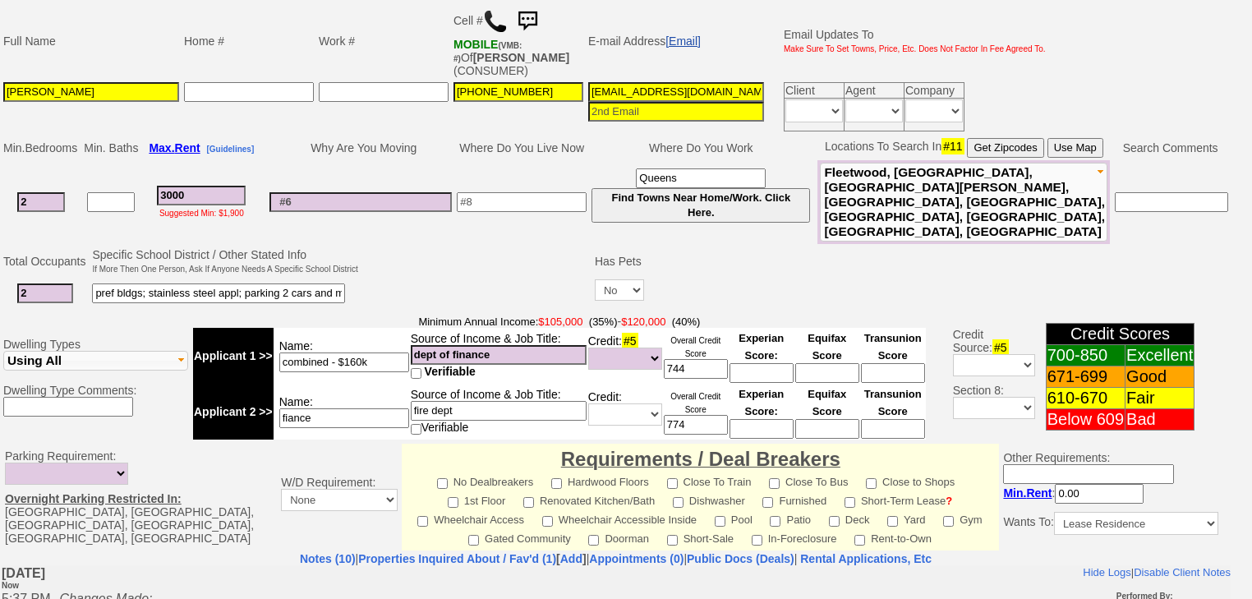
click at [689, 35] on link "[Email]" at bounding box center [683, 41] width 35 height 13
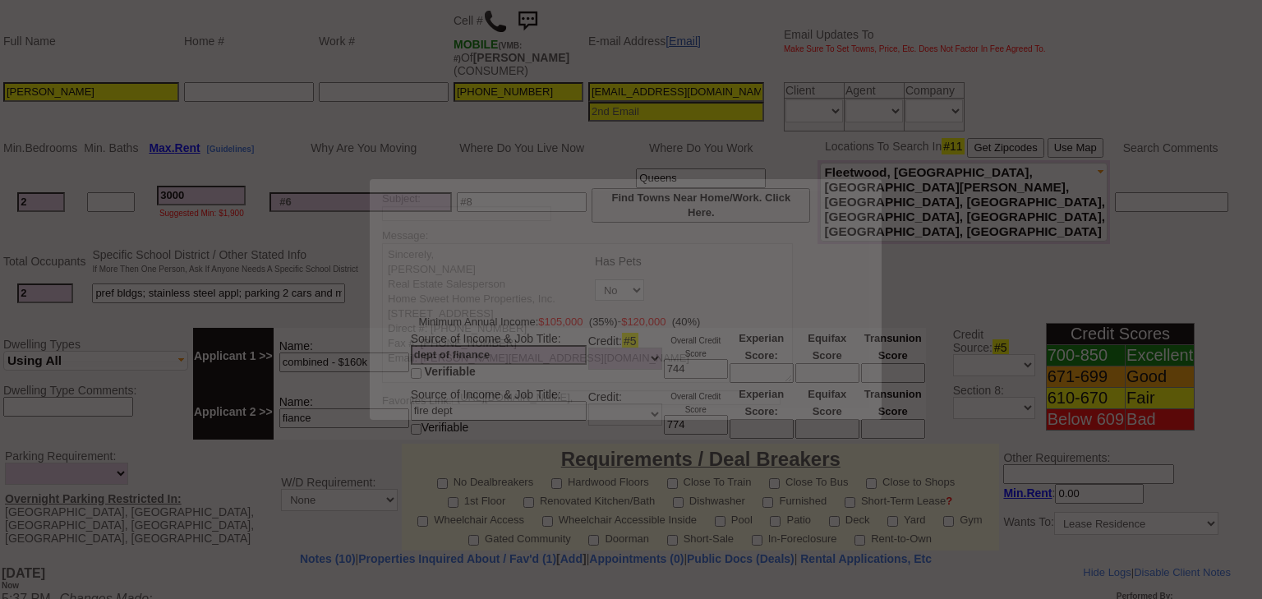
scroll to position [0, 0]
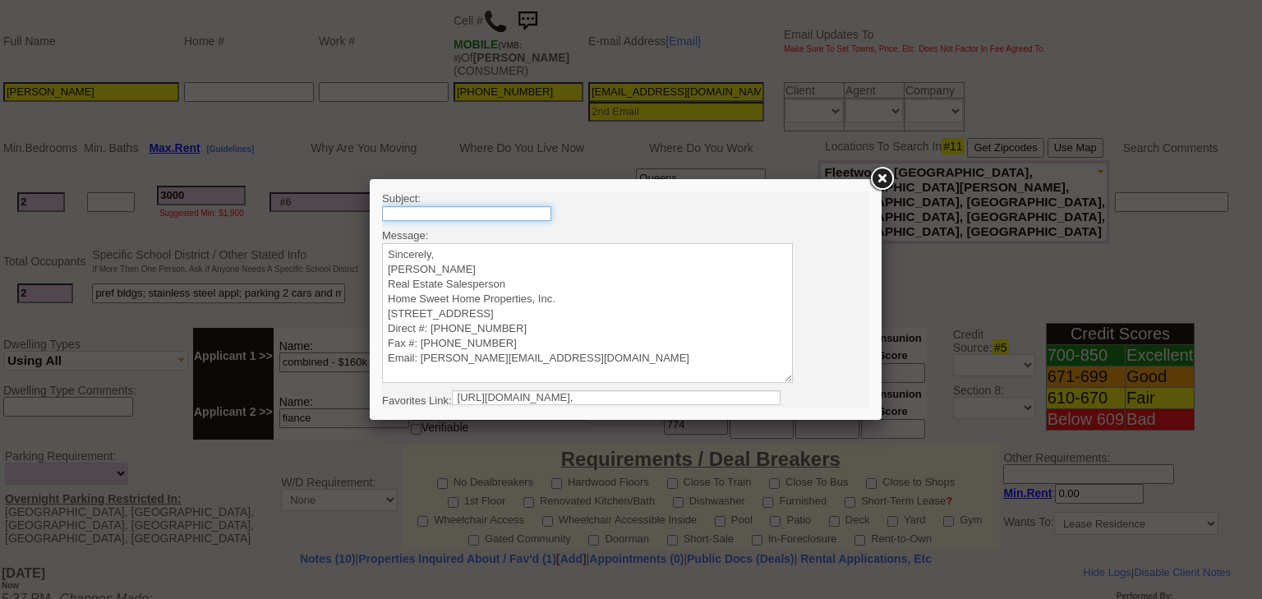
click at [516, 217] on input "text" at bounding box center [466, 213] width 169 height 15
type input "Rental Intake Form"
click at [472, 247] on textarea "Sincerely, Renata Staroselsky Real Estate Salesperson Home Sweet Home Propertie…" at bounding box center [587, 313] width 411 height 140
paste textarea "Good Afternoon Tregene, It was a pleasure speaking with you! I am excited to wo…"
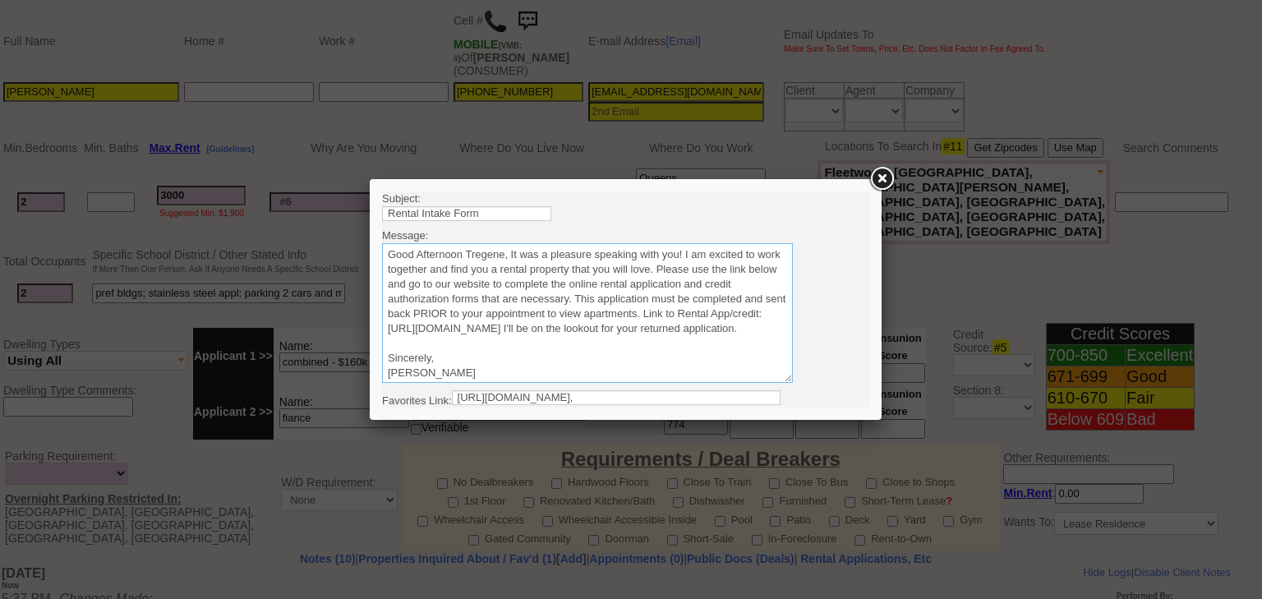
click at [503, 256] on textarea "Sincerely, Renata Staroselsky Real Estate Salesperson Home Sweet Home Propertie…" at bounding box center [587, 313] width 411 height 140
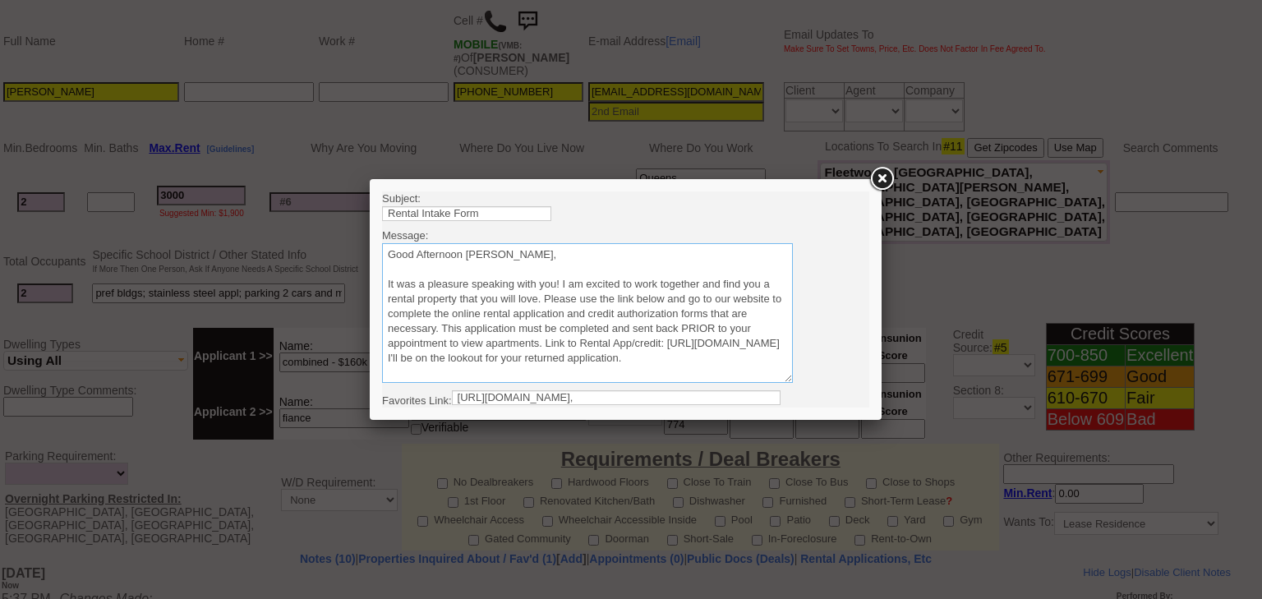
click at [542, 298] on textarea "Sincerely, Renata Staroselsky Real Estate Salesperson Home Sweet Home Propertie…" at bounding box center [587, 313] width 411 height 140
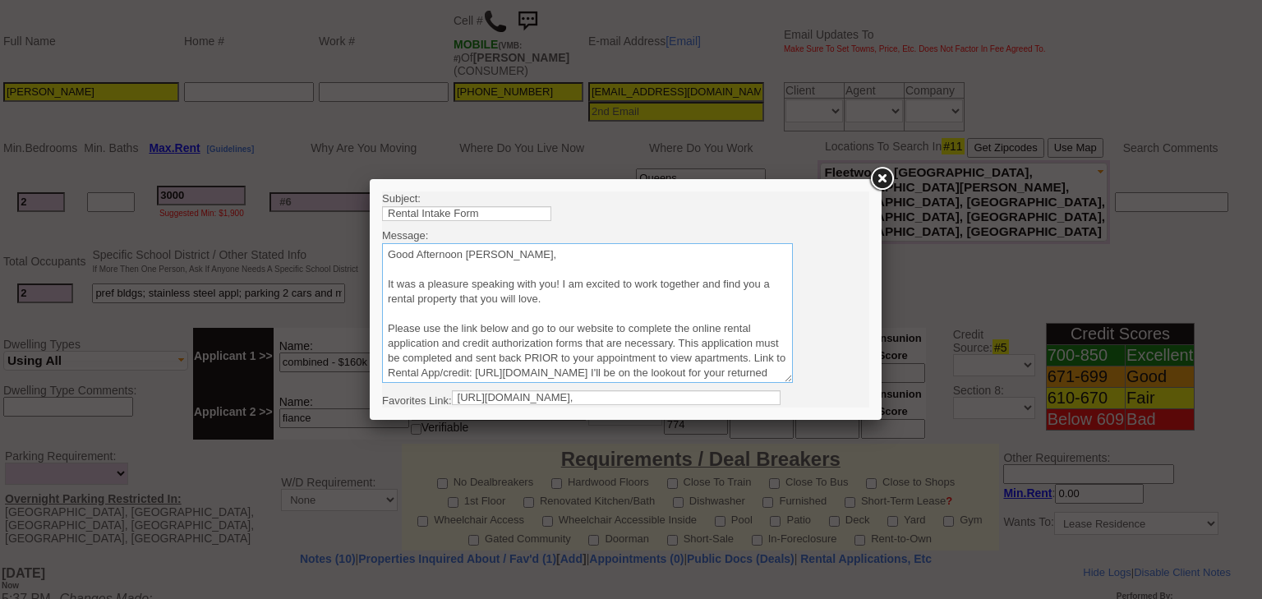
scroll to position [66, 0]
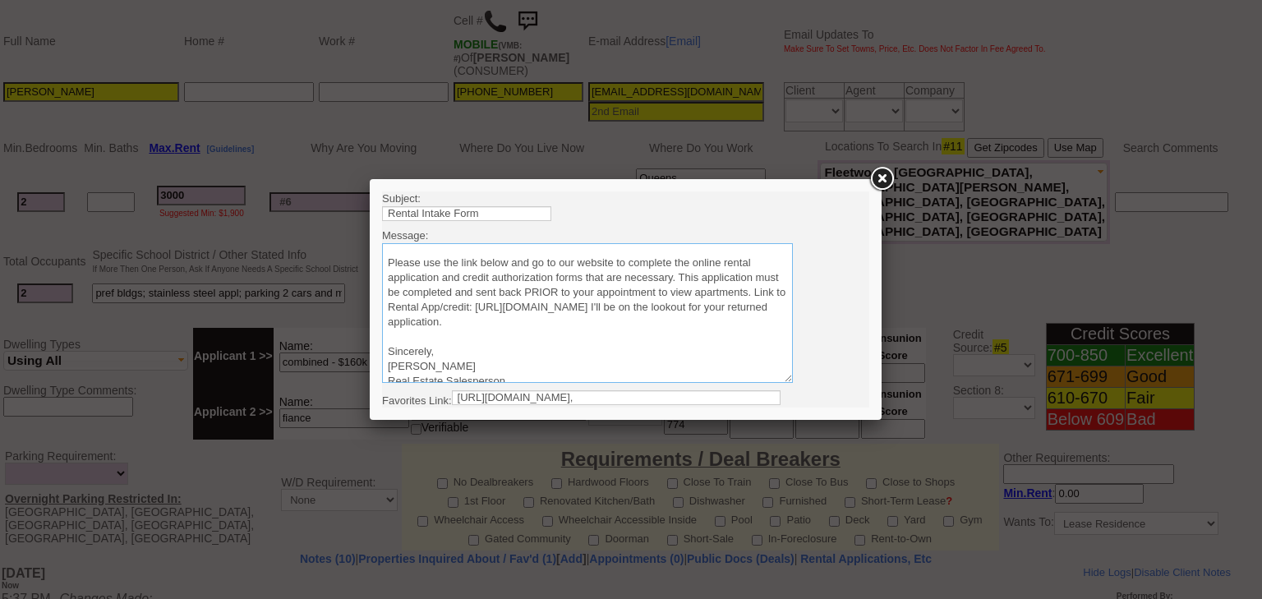
click at [519, 325] on textarea "Sincerely, Renata Staroselsky Real Estate Salesperson Home Sweet Home Propertie…" at bounding box center [587, 313] width 411 height 140
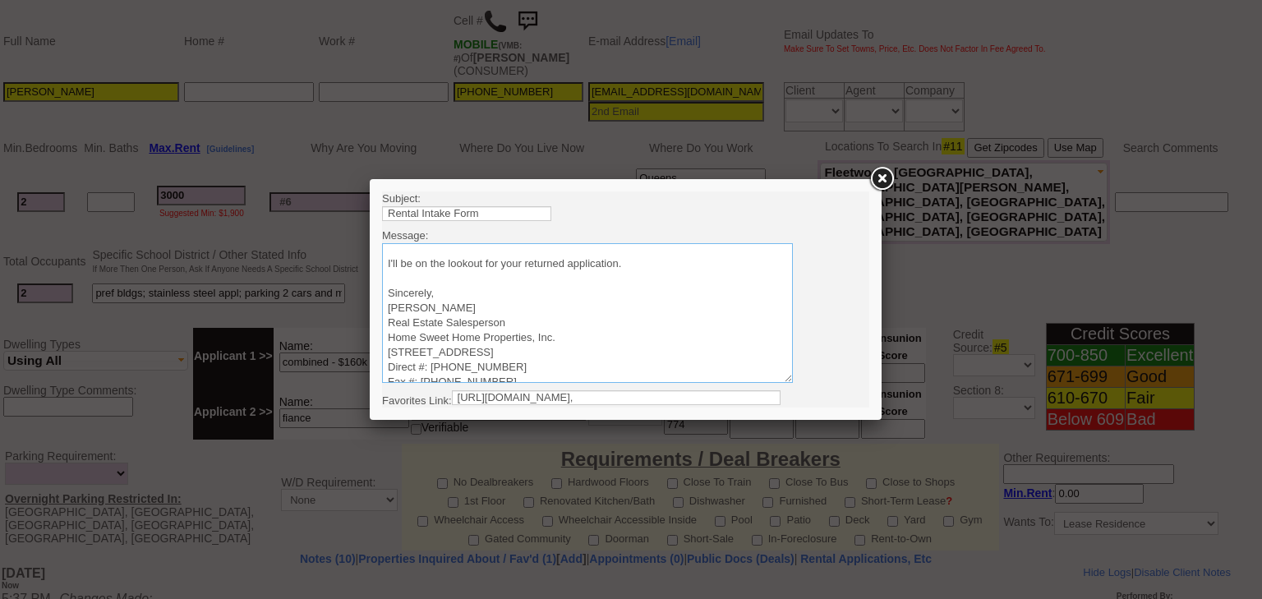
scroll to position [154, 0]
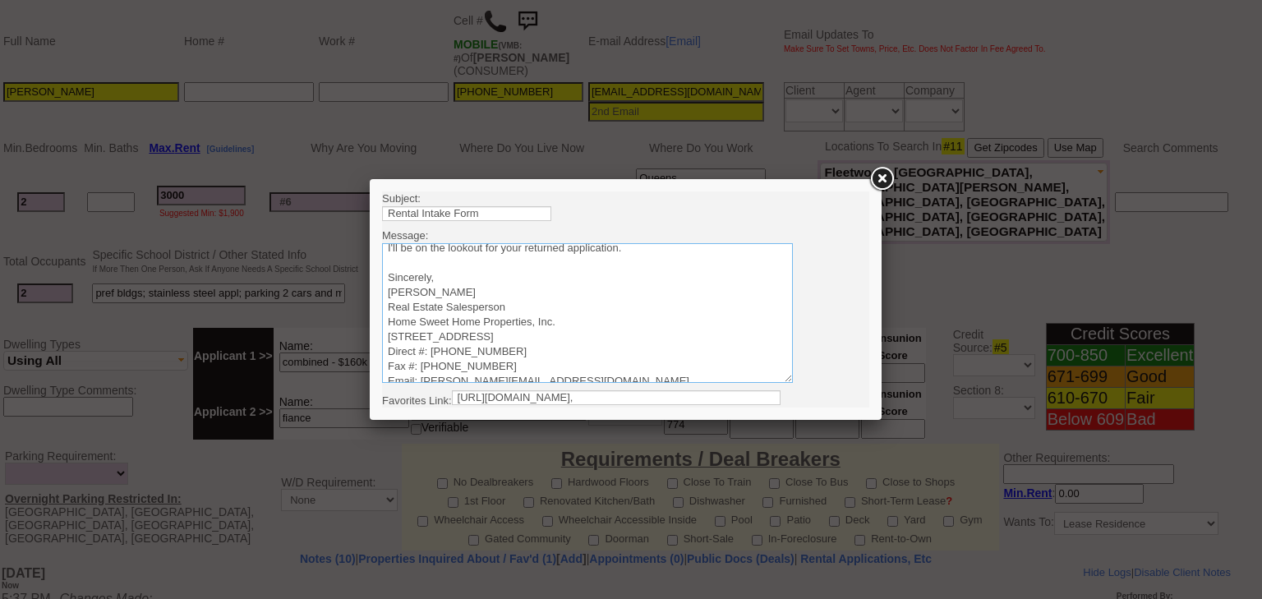
click at [388, 319] on textarea "Sincerely, Renata Staroselsky Real Estate Salesperson Home Sweet Home Propertie…" at bounding box center [587, 313] width 411 height 140
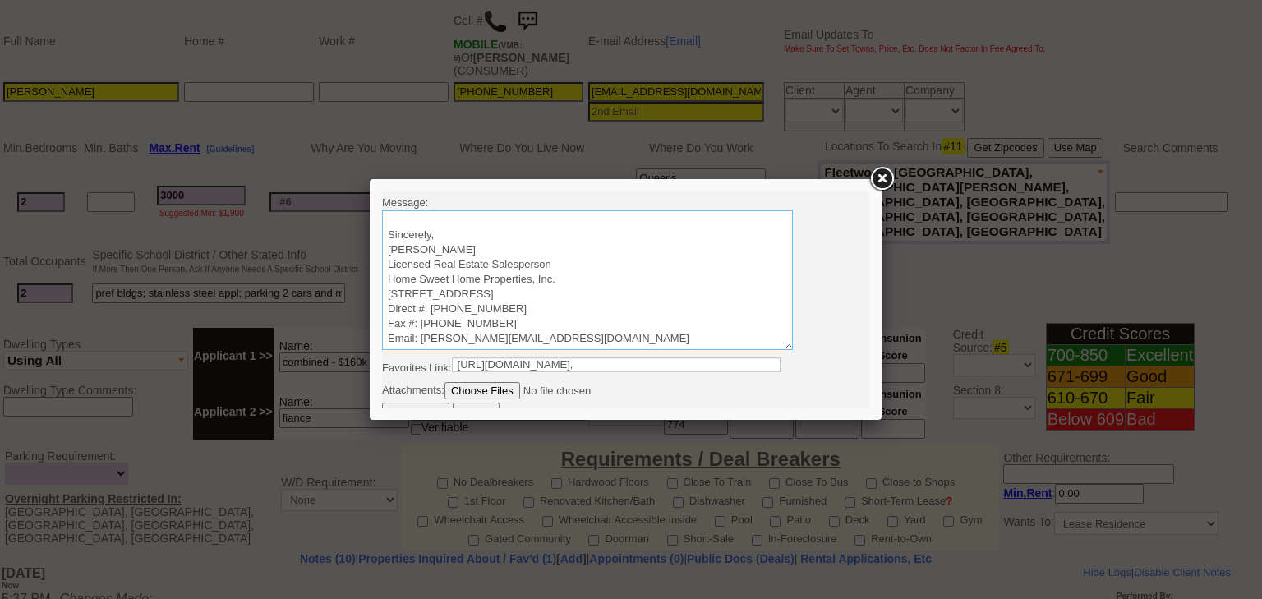
scroll to position [46, 0]
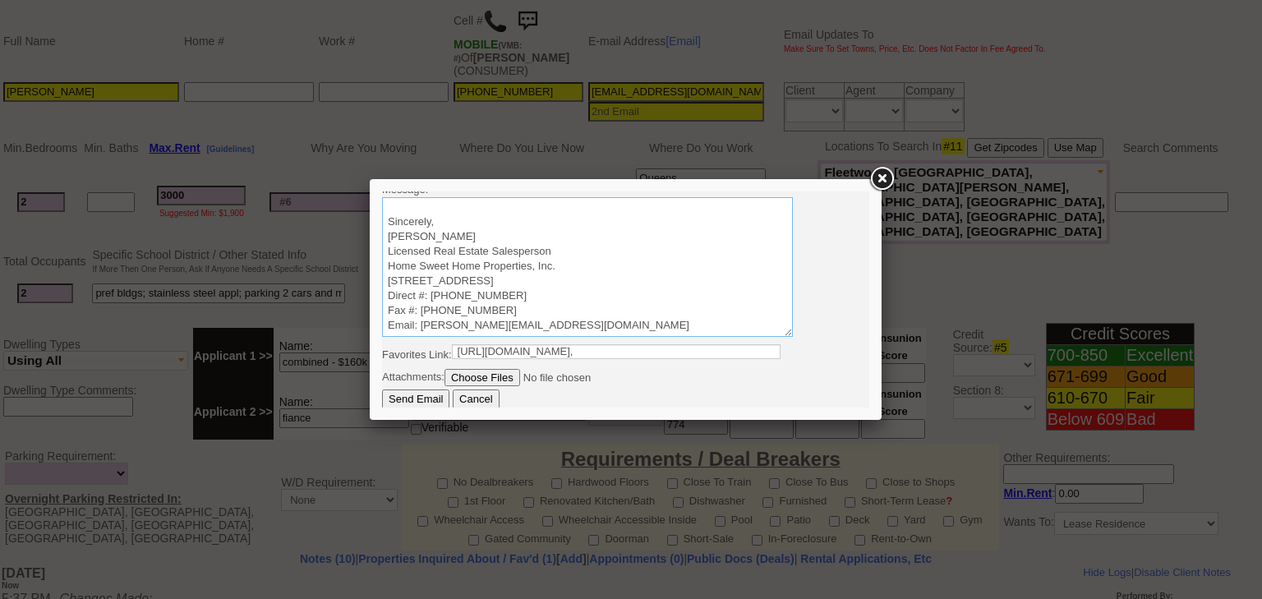
type textarea "Good Afternoon Emily, It was a pleasure speaking with you! I am excited to work…"
click at [415, 395] on input "Send Email" at bounding box center [415, 399] width 67 height 20
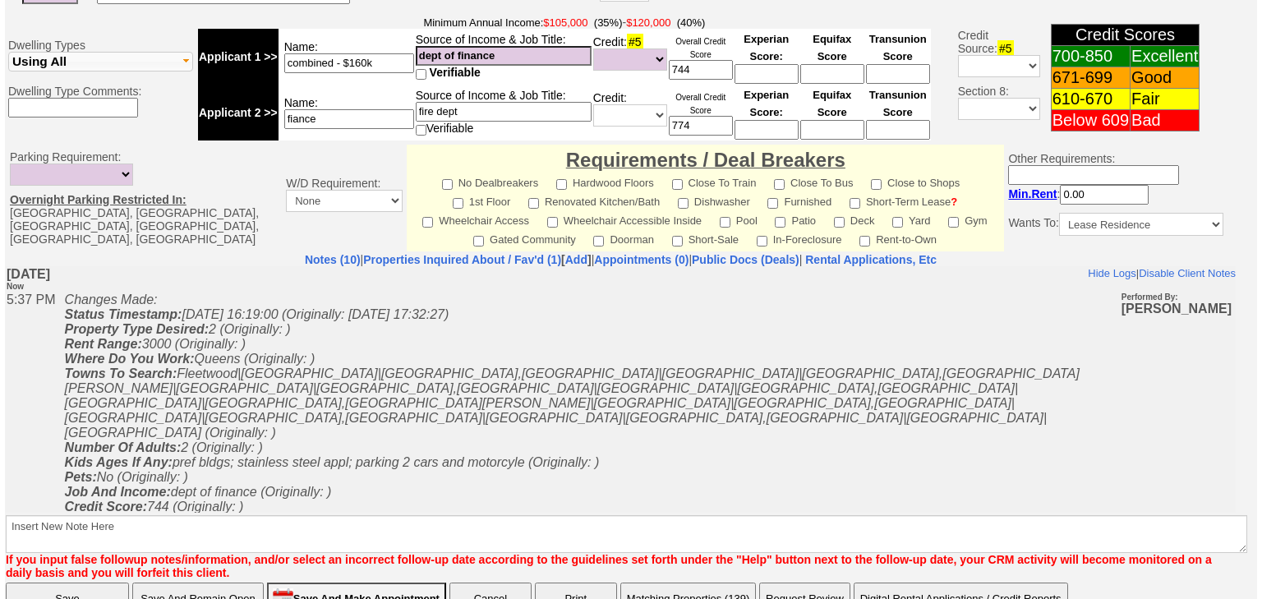
scroll to position [727, 0]
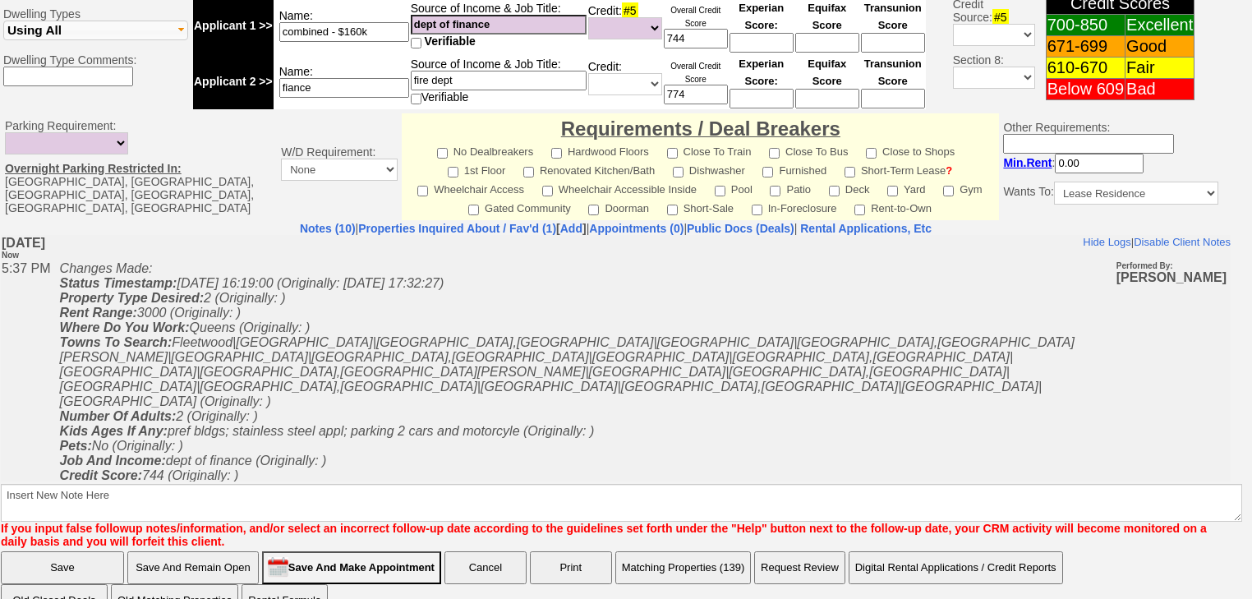
click at [641, 551] on button "Matching Properties (139)" at bounding box center [683, 567] width 136 height 33
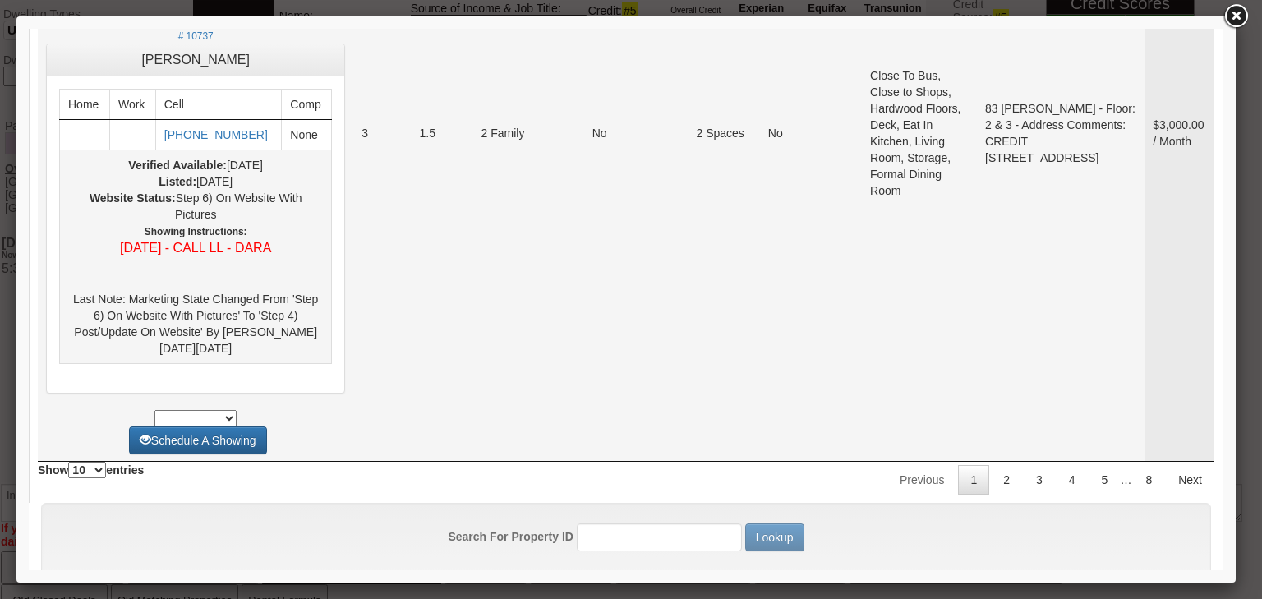
scroll to position [6933, 0]
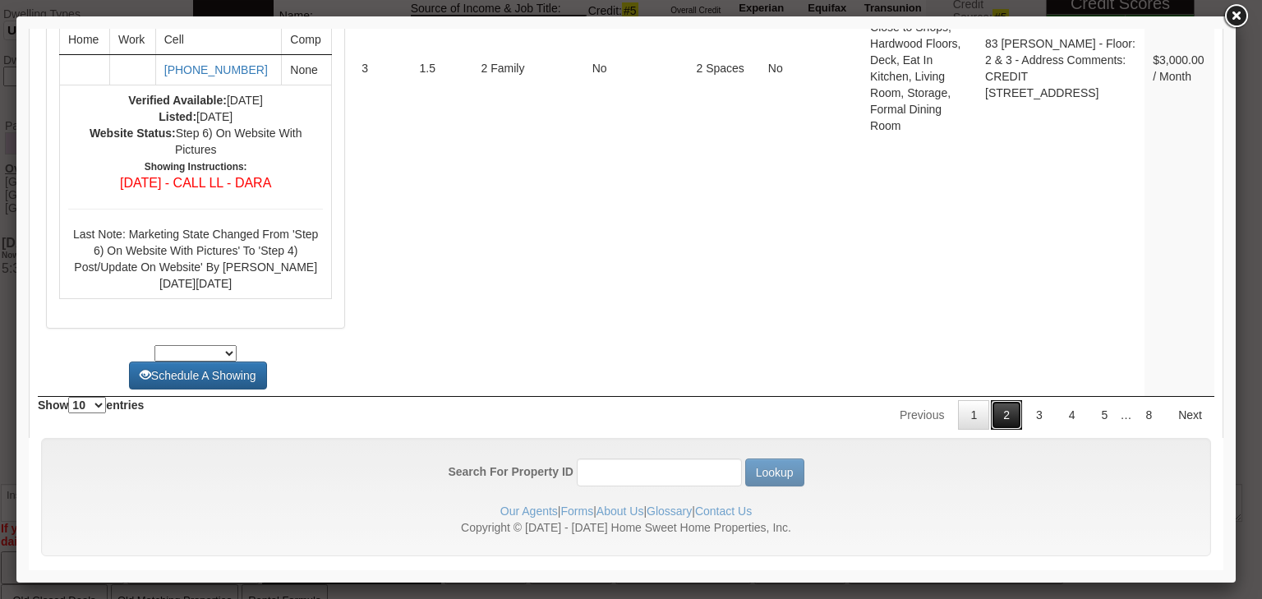
click at [1010, 403] on link "2" at bounding box center [1006, 415] width 31 height 30
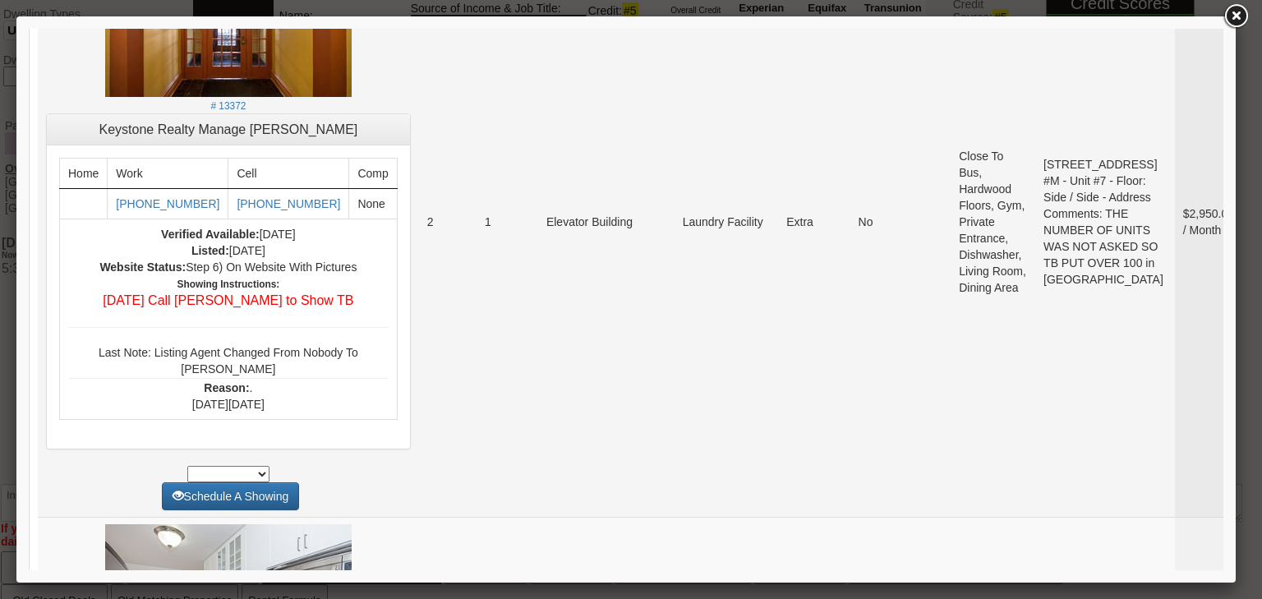
scroll to position [2761, 0]
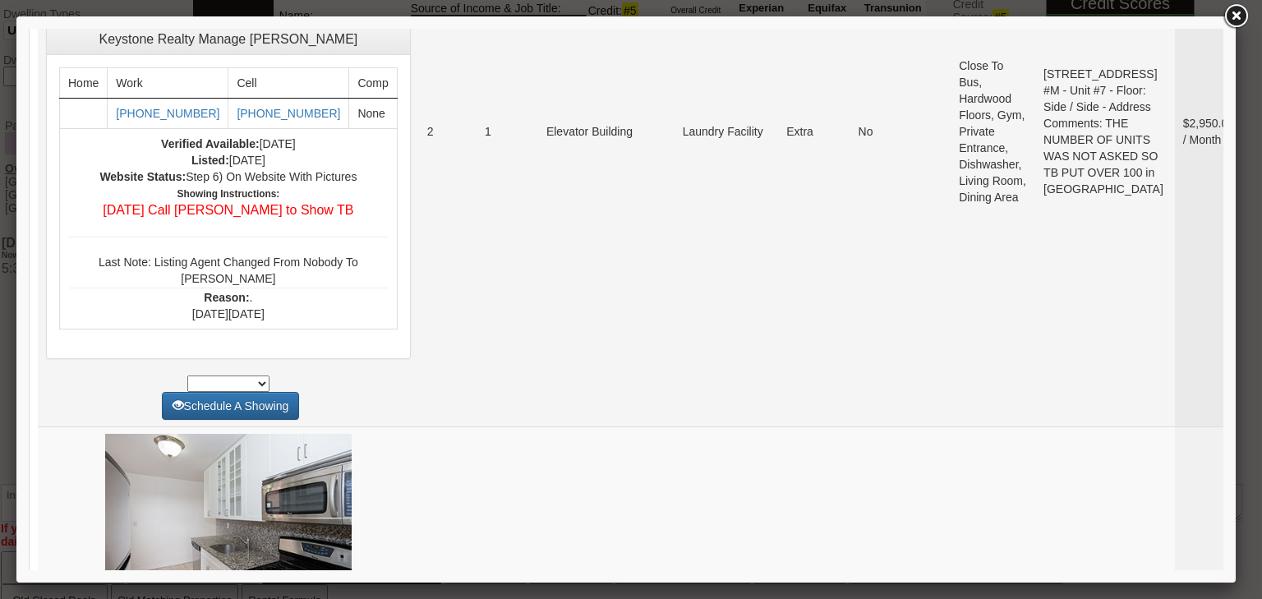
click at [210, 21] on small "# 13372" at bounding box center [227, 16] width 35 height 12
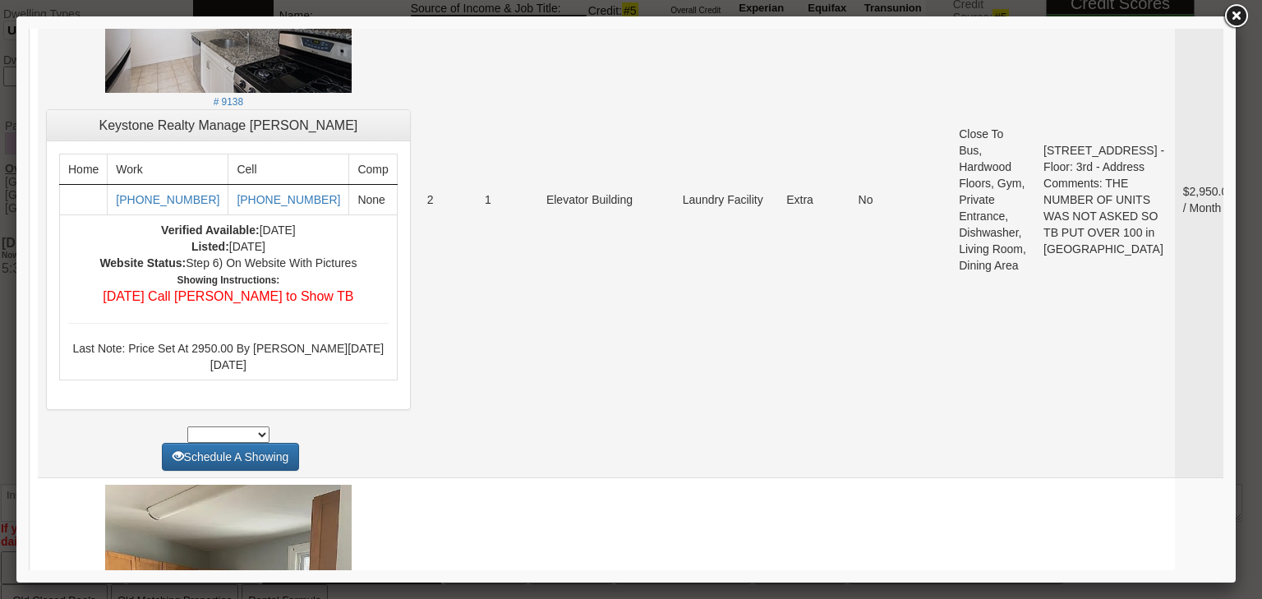
scroll to position [3287, 0]
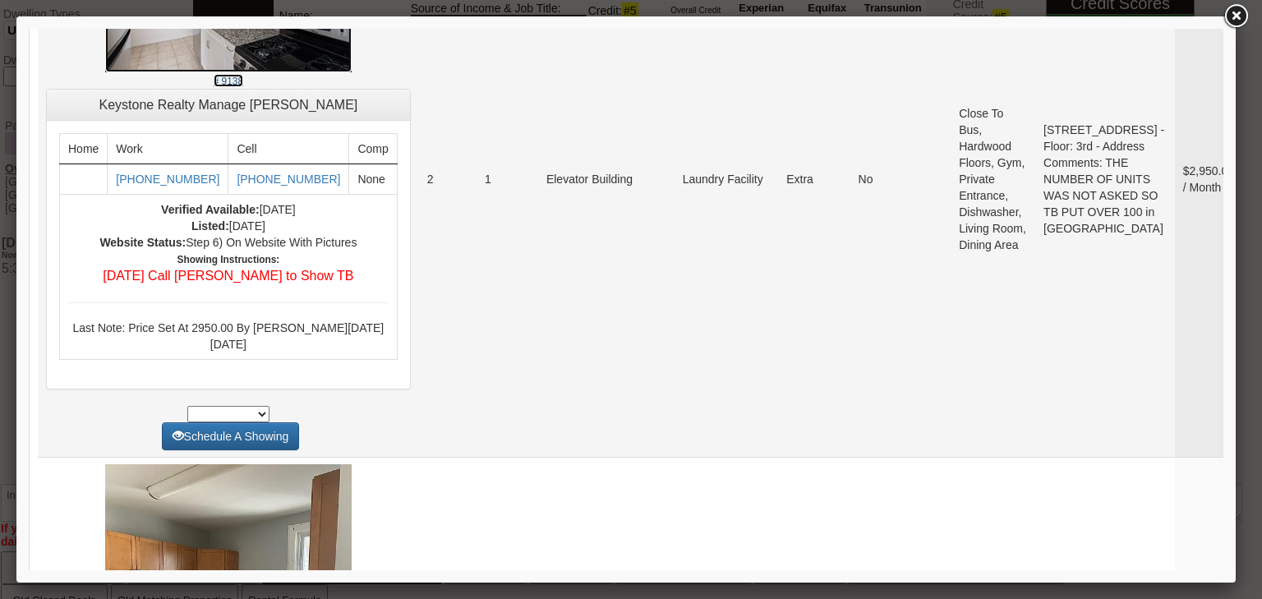
click at [214, 87] on small "# 9138" at bounding box center [229, 82] width 30 height 12
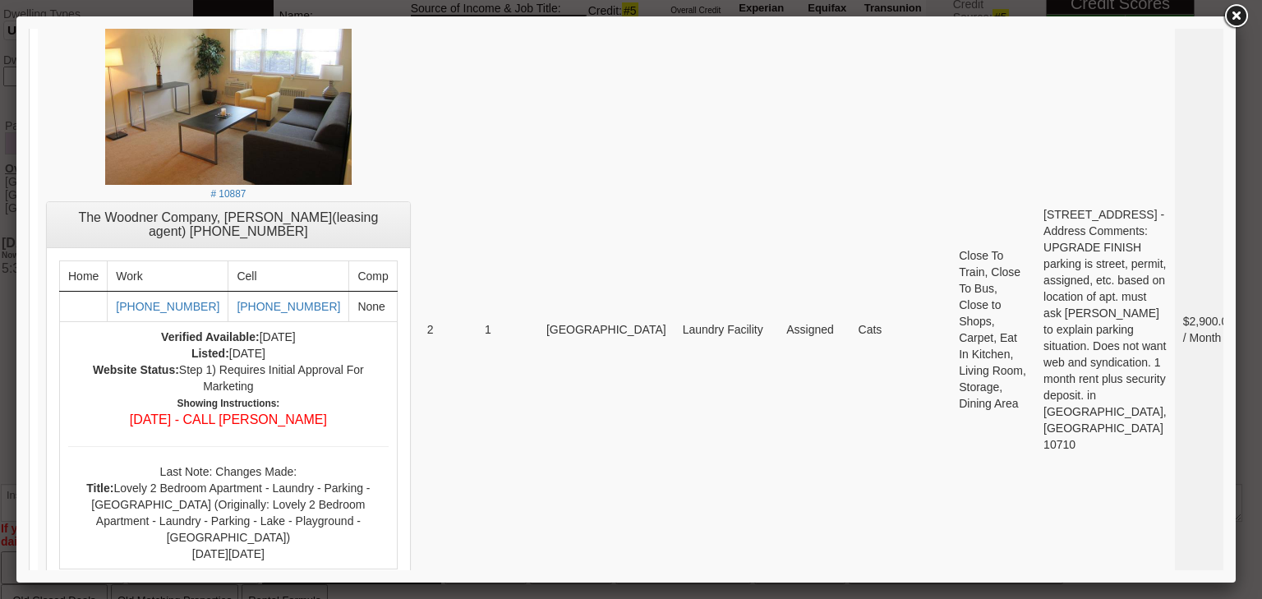
scroll to position [4602, 0]
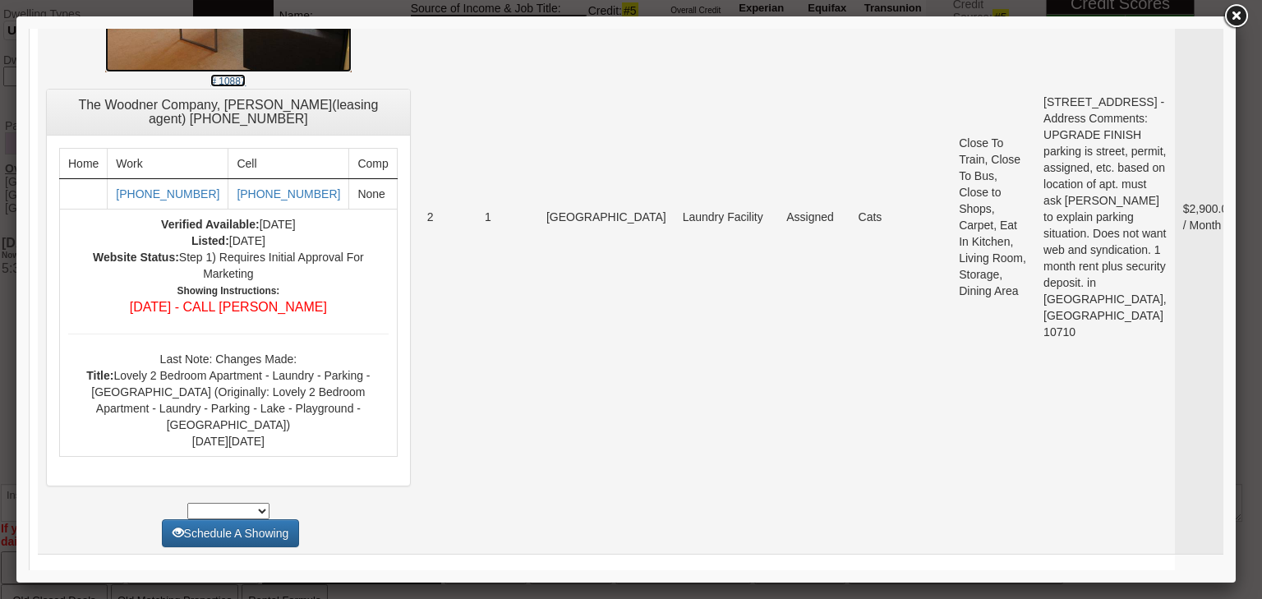
click at [200, 87] on link "# 10887" at bounding box center [228, 29] width 247 height 115
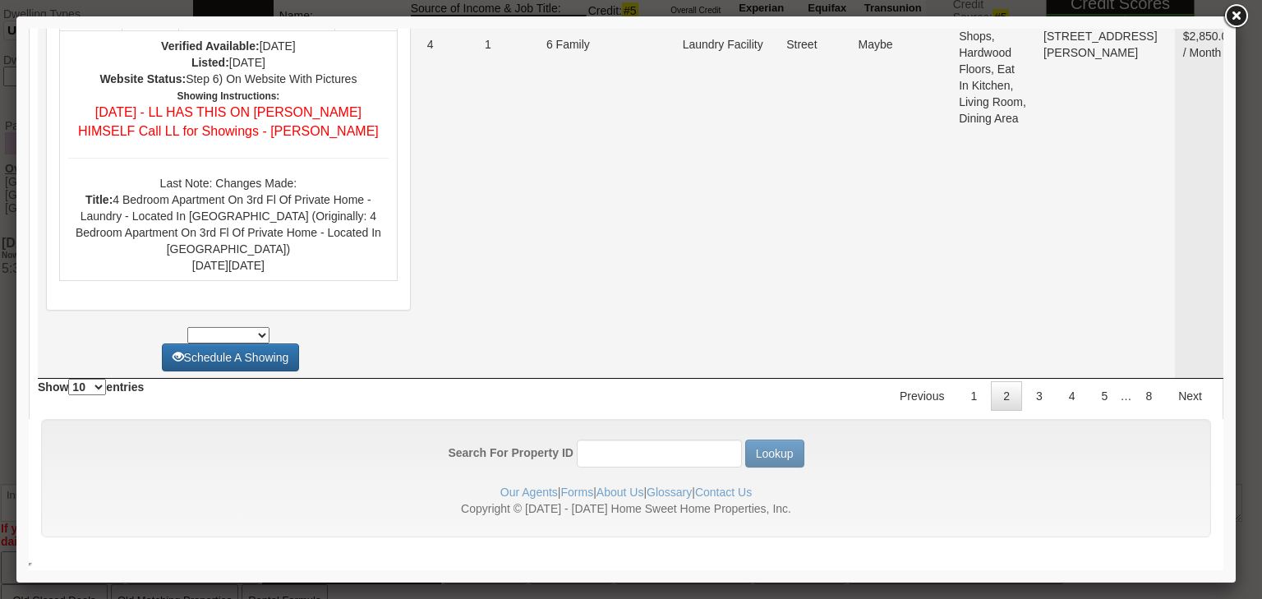
scroll to position [6999, 0]
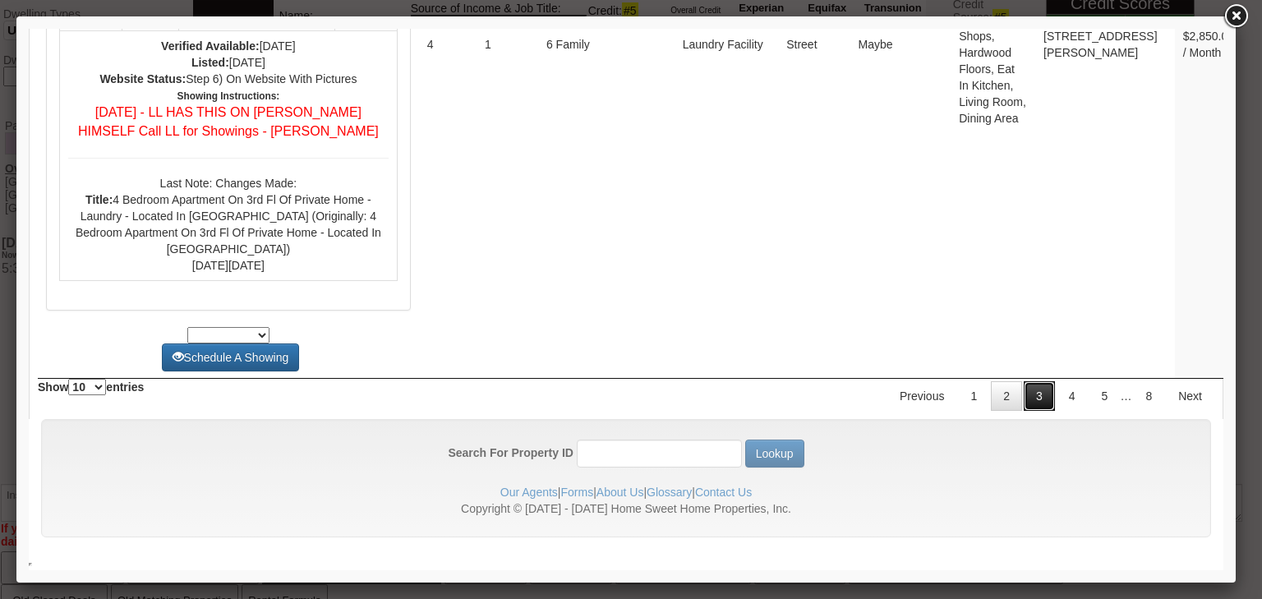
click at [1024, 399] on link "3" at bounding box center [1039, 396] width 31 height 30
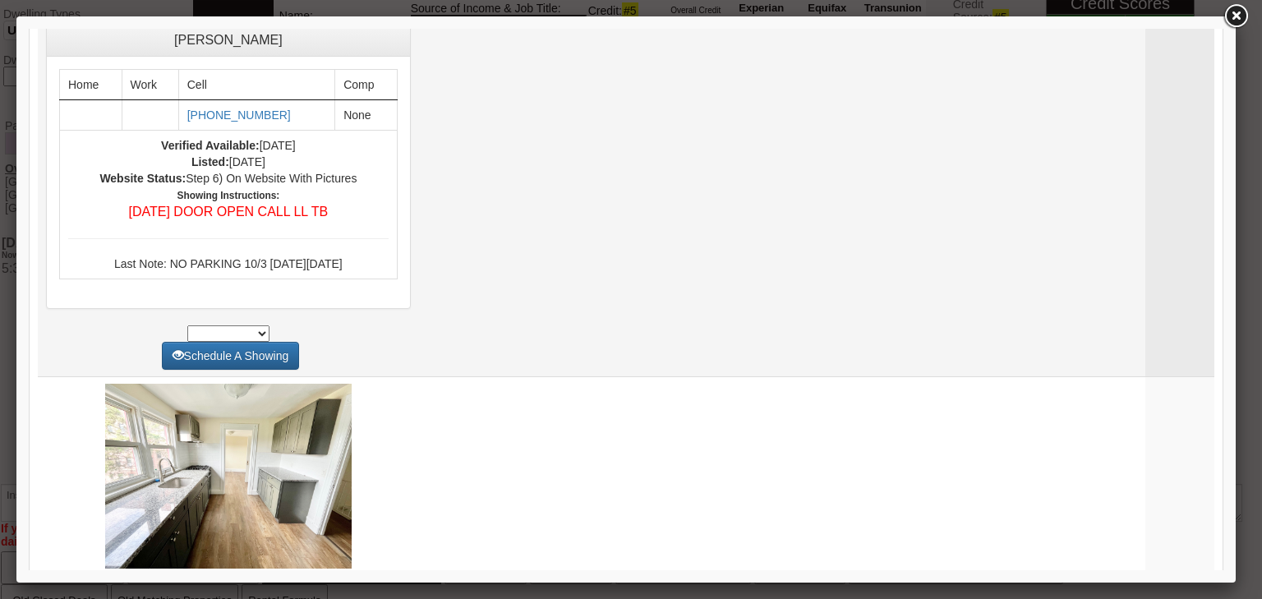
scroll to position [2235, 0]
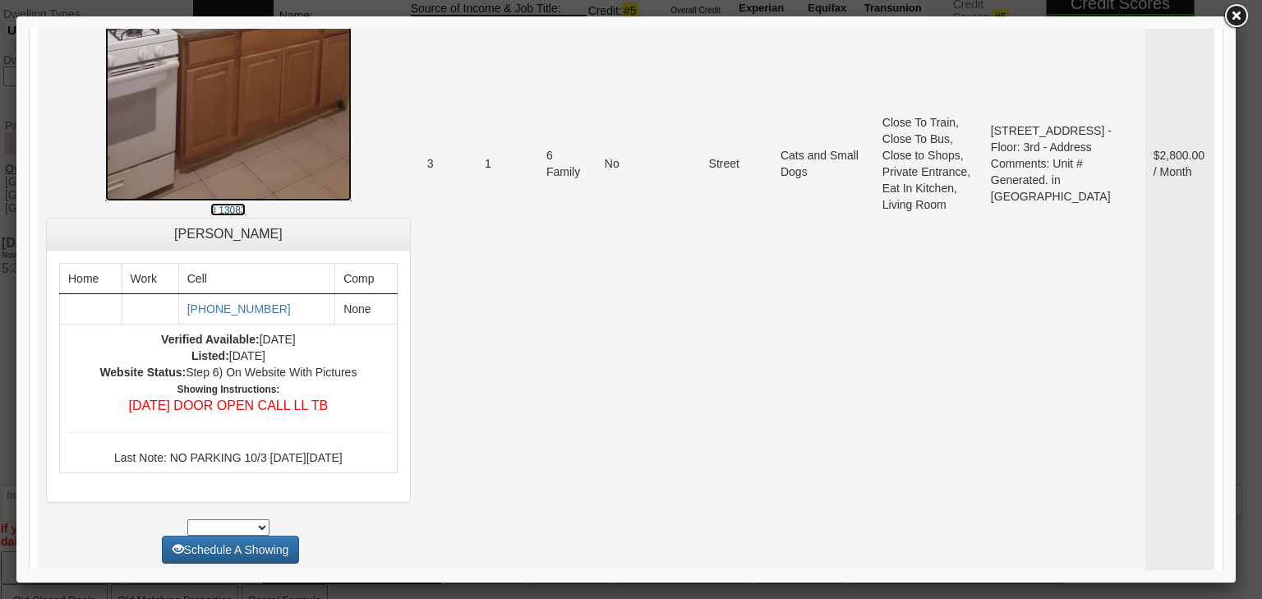
click at [210, 216] on small "# 13083" at bounding box center [227, 211] width 35 height 12
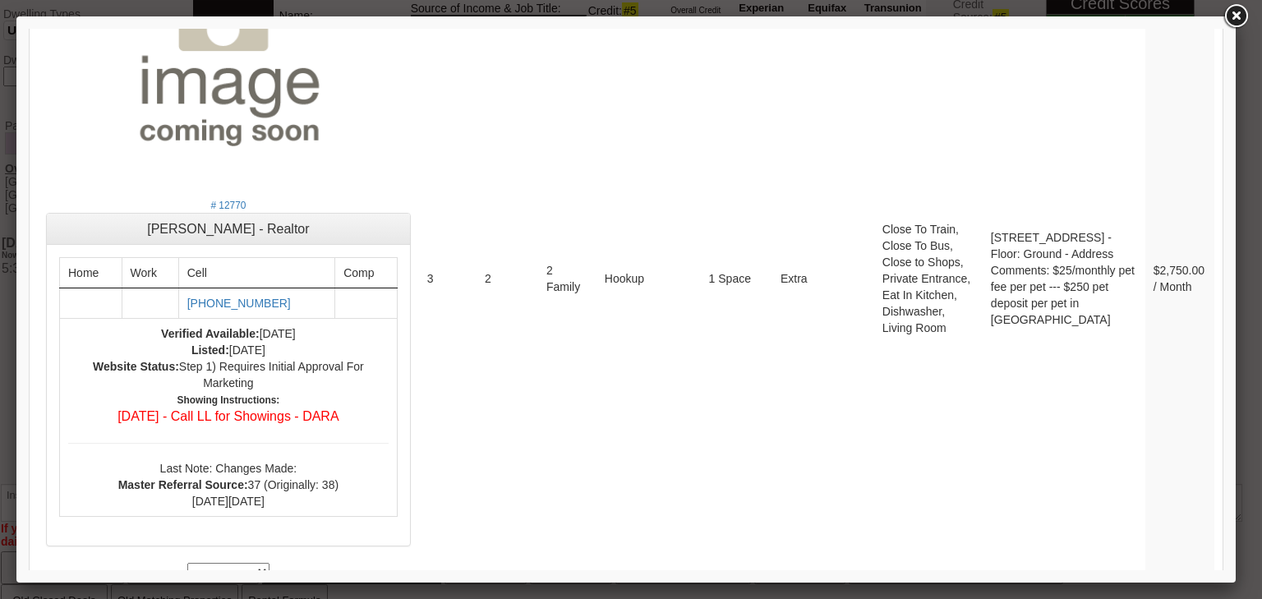
scroll to position [7135, 0]
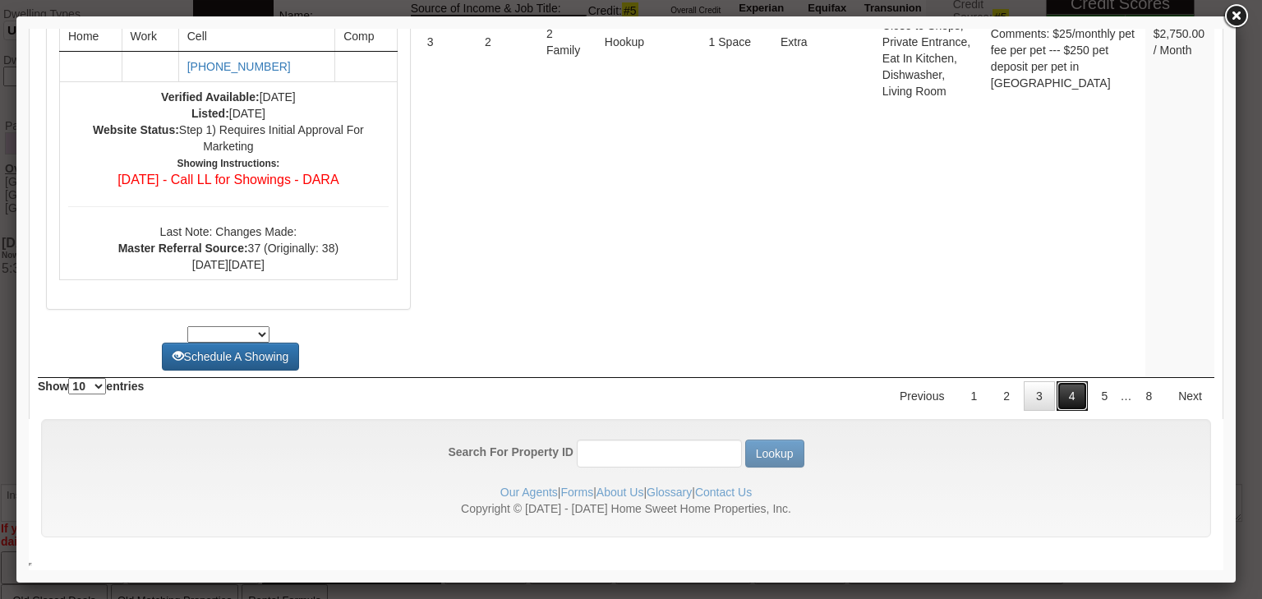
click at [1064, 396] on link "4" at bounding box center [1072, 396] width 31 height 30
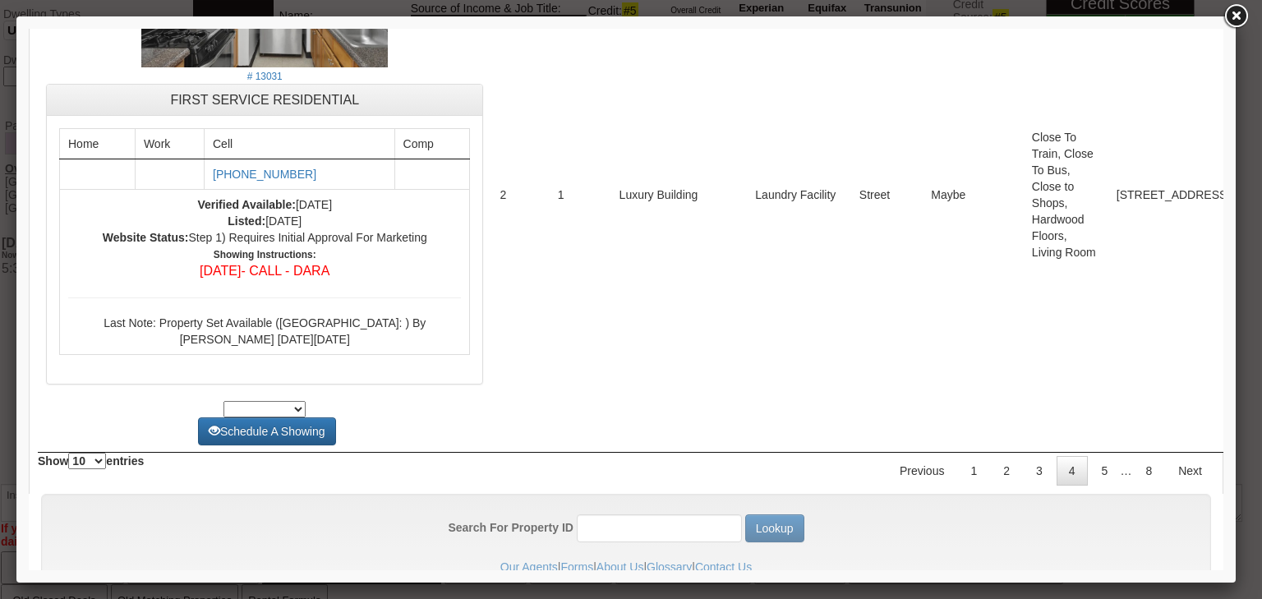
scroll to position [6639, 0]
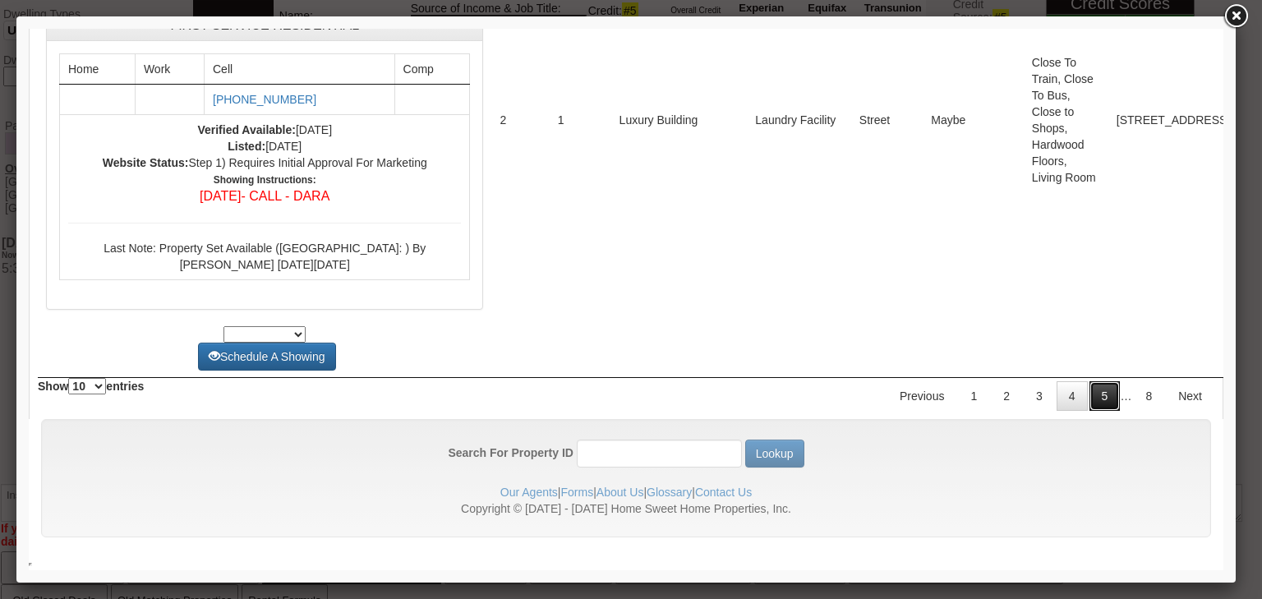
click at [1090, 411] on link "5" at bounding box center [1105, 396] width 31 height 30
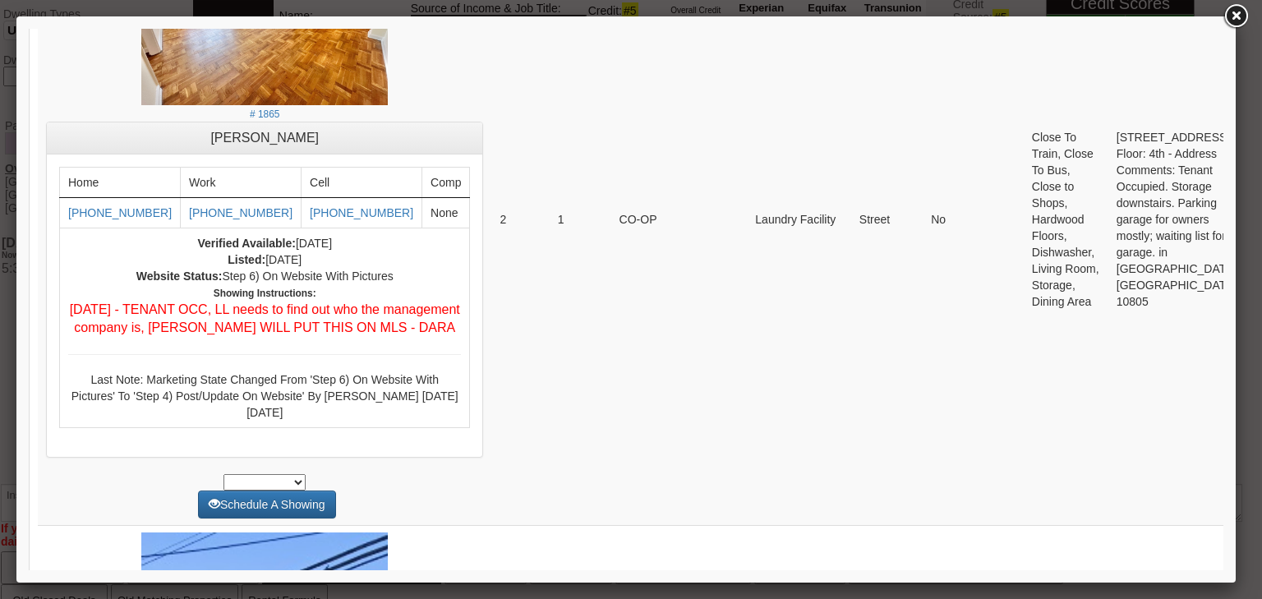
scroll to position [329, 0]
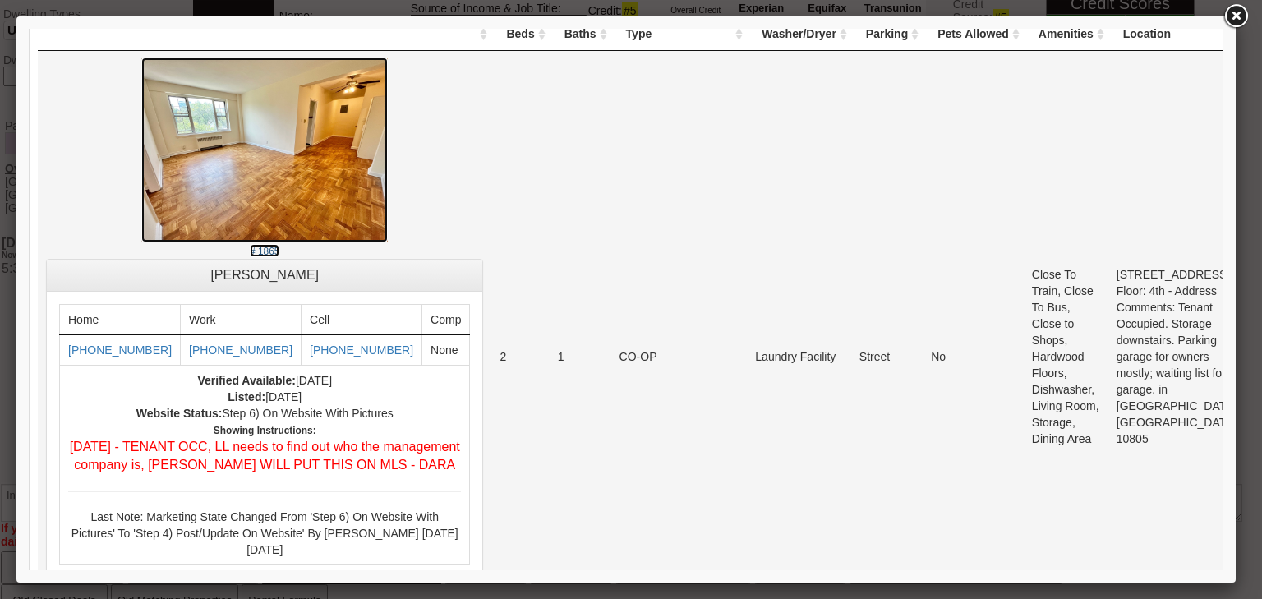
click at [250, 249] on small "# 1865" at bounding box center [265, 252] width 30 height 12
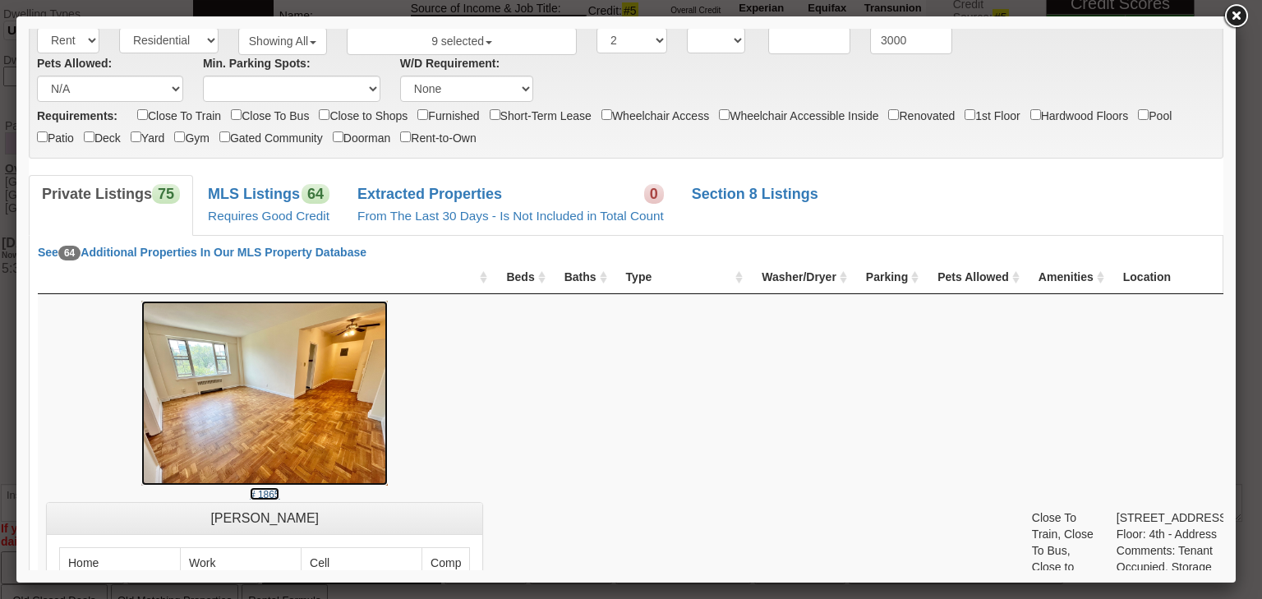
scroll to position [0, 0]
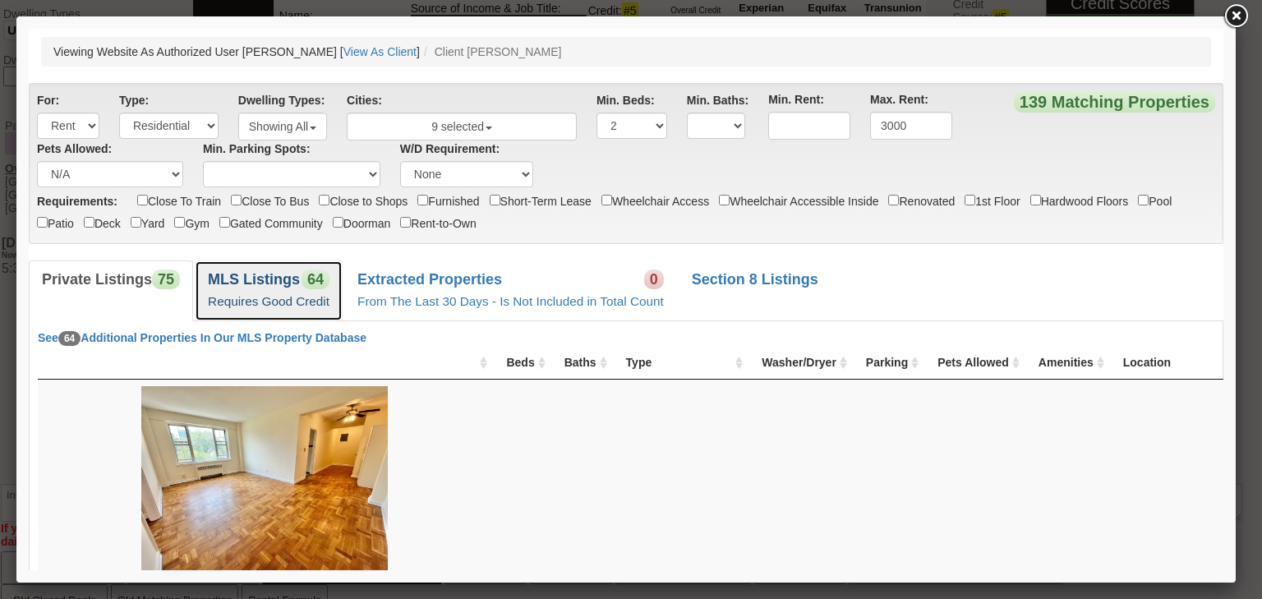
click at [249, 296] on small "Requires Good Credit" at bounding box center [269, 301] width 122 height 14
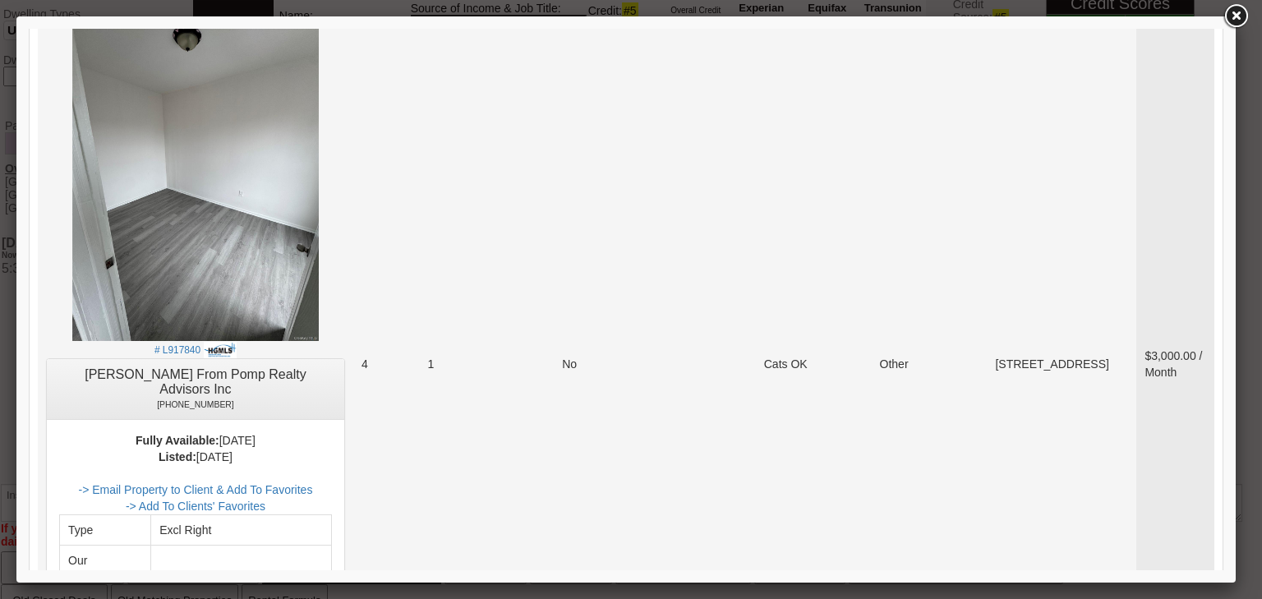
scroll to position [5127, 0]
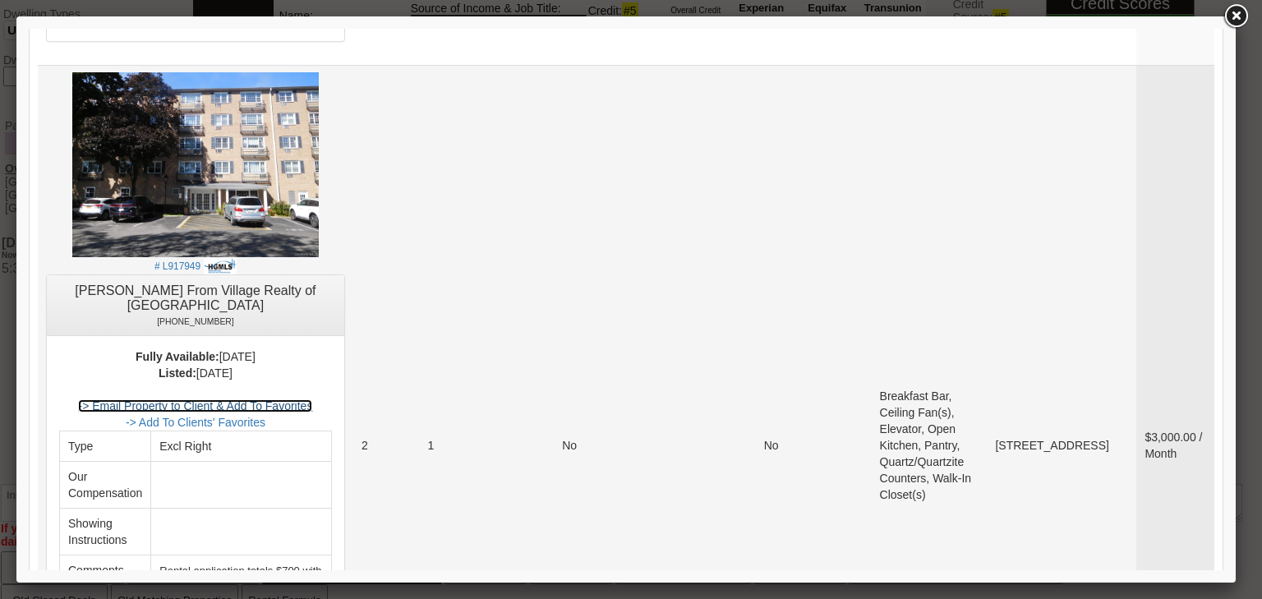
click at [306, 399] on link "-> Email Property to Client & Add To Favorites" at bounding box center [195, 405] width 234 height 13
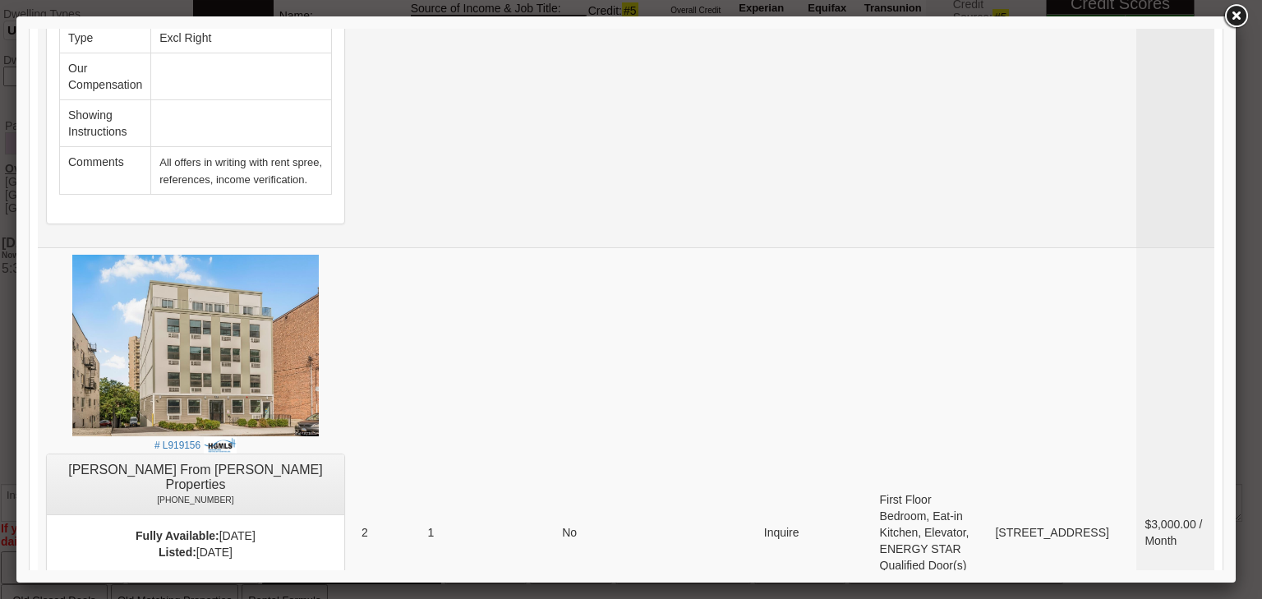
scroll to position [6508, 0]
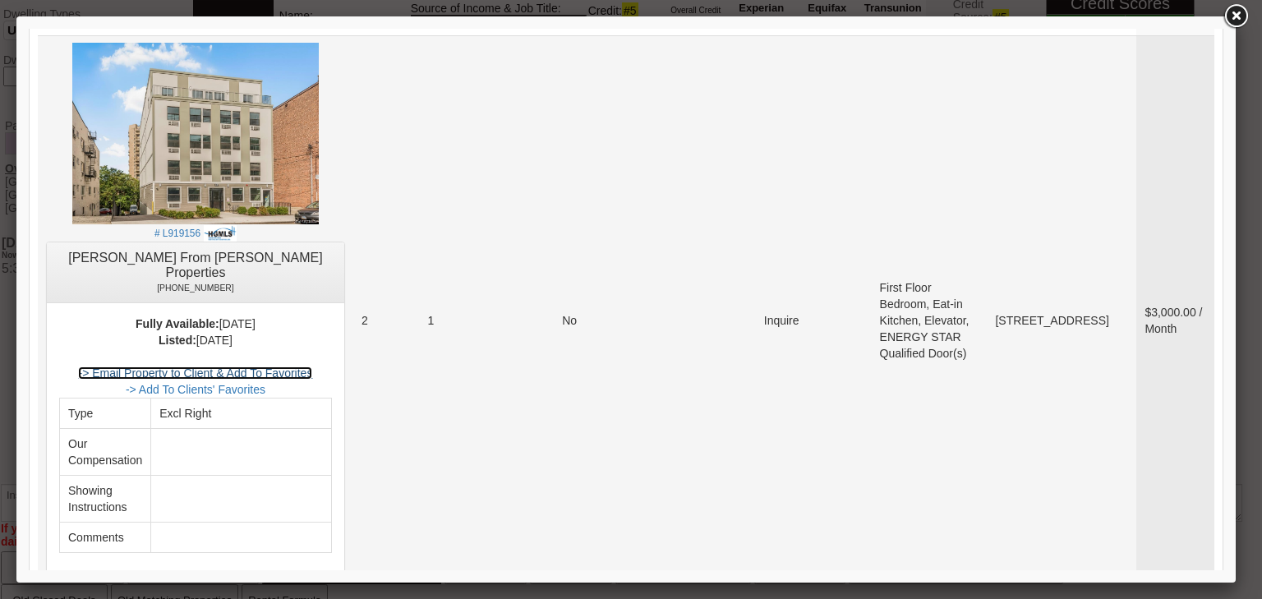
click at [294, 366] on link "-> Email Property to Client & Add To Favorites" at bounding box center [195, 372] width 234 height 13
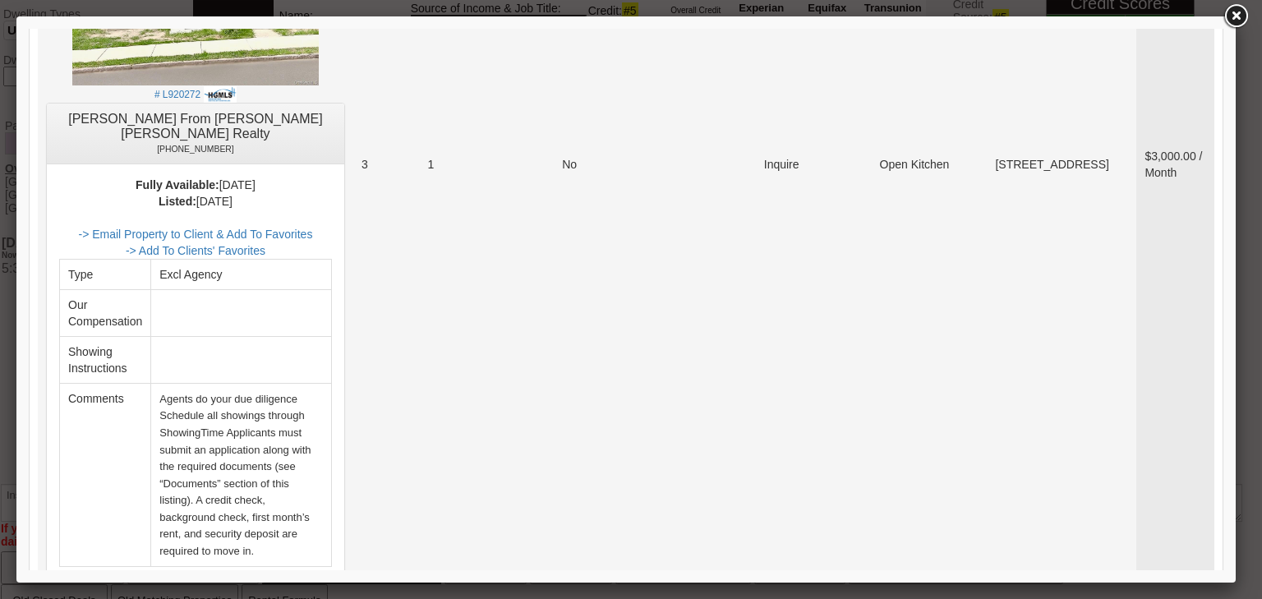
scroll to position [7498, 0]
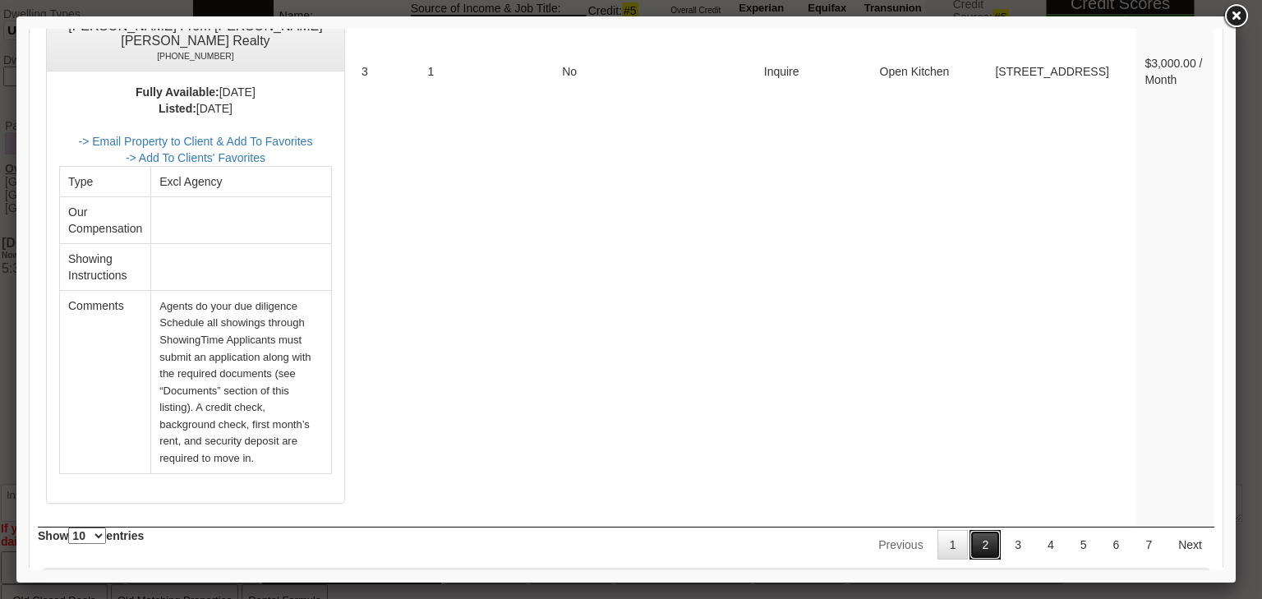
click at [970, 530] on link "2" at bounding box center [985, 545] width 31 height 30
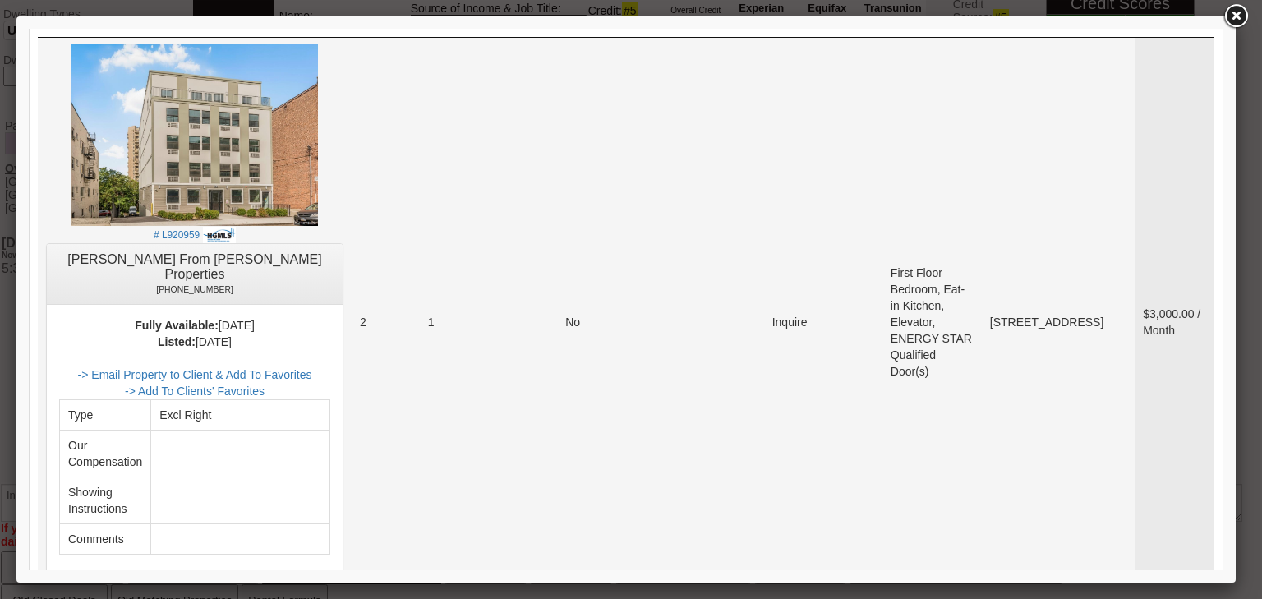
scroll to position [460, 0]
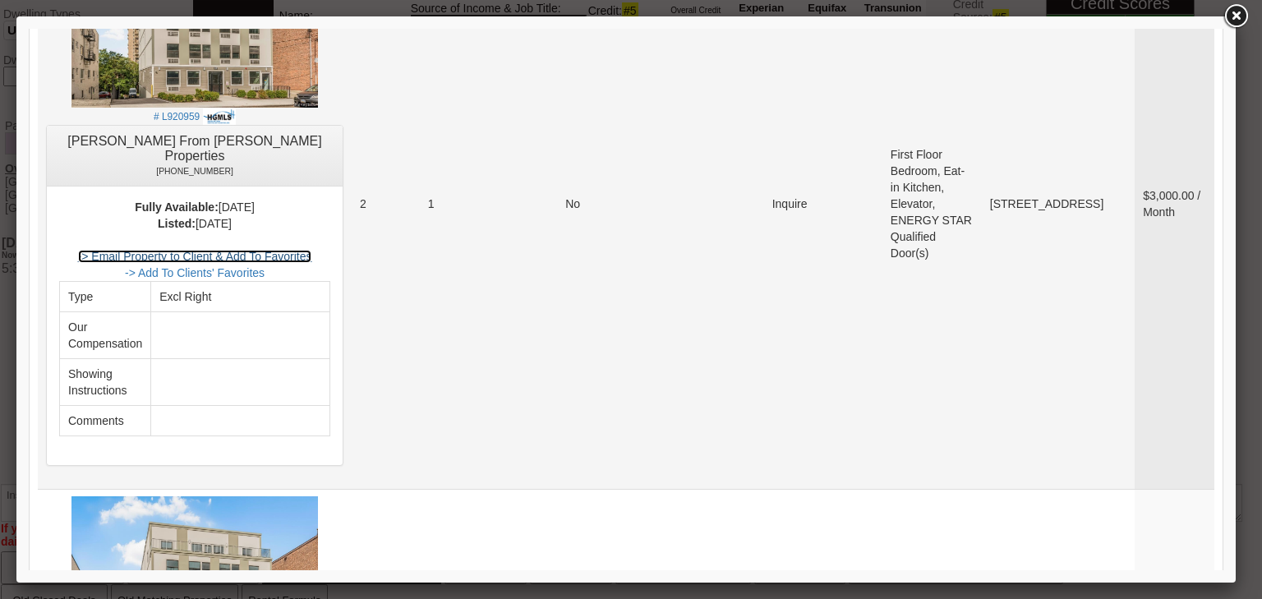
click at [312, 250] on link "-> Email Property to Client & Add To Favorites" at bounding box center [195, 256] width 234 height 13
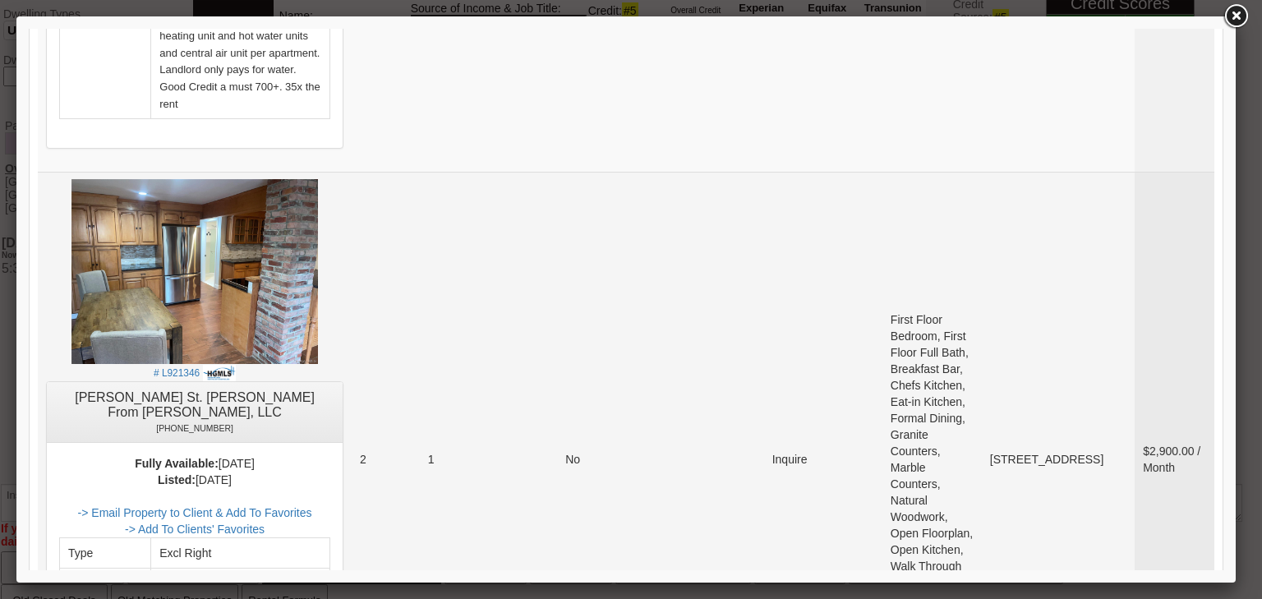
scroll to position [5982, 0]
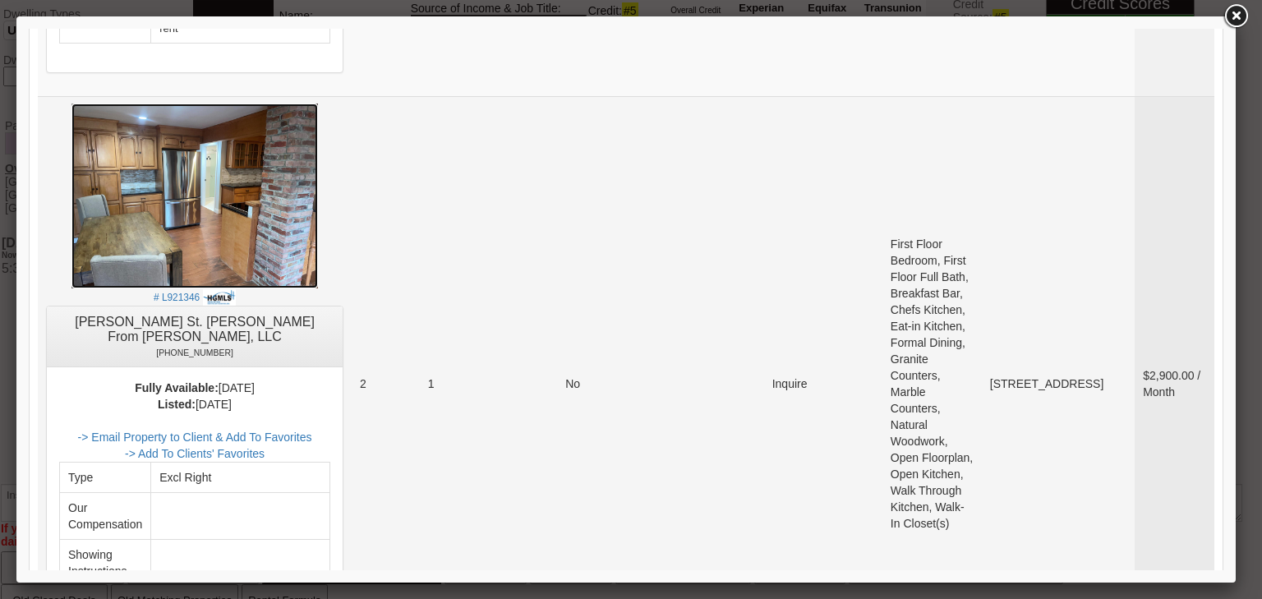
click at [236, 131] on img at bounding box center [194, 196] width 247 height 185
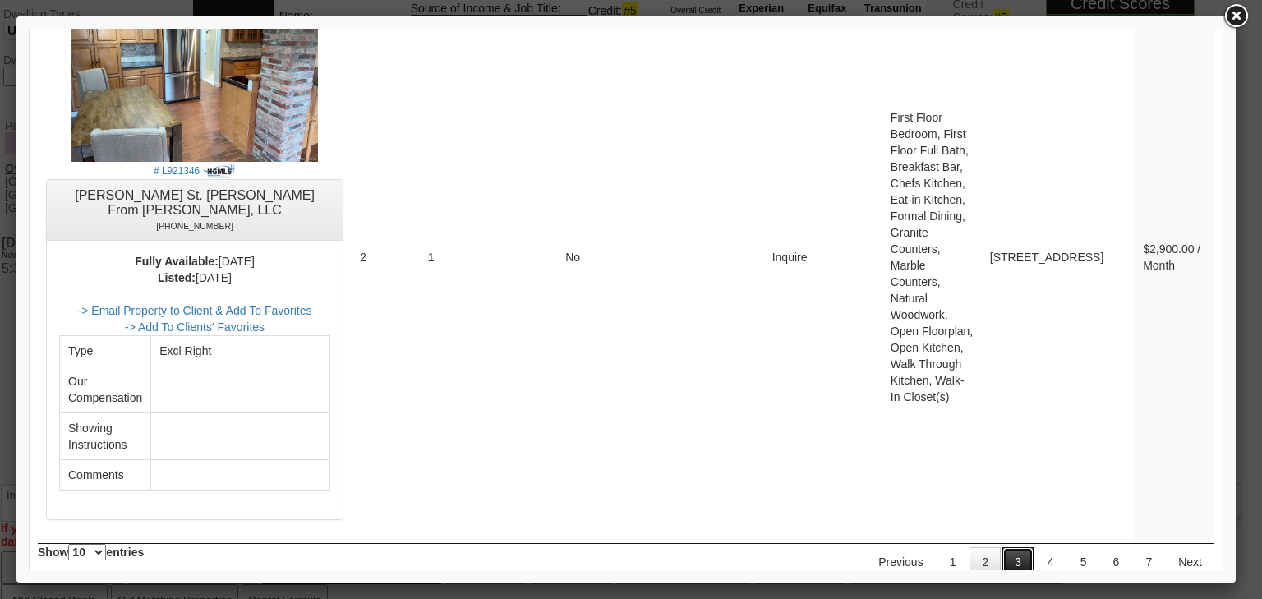
click at [1017, 547] on link "3" at bounding box center [1017, 562] width 31 height 30
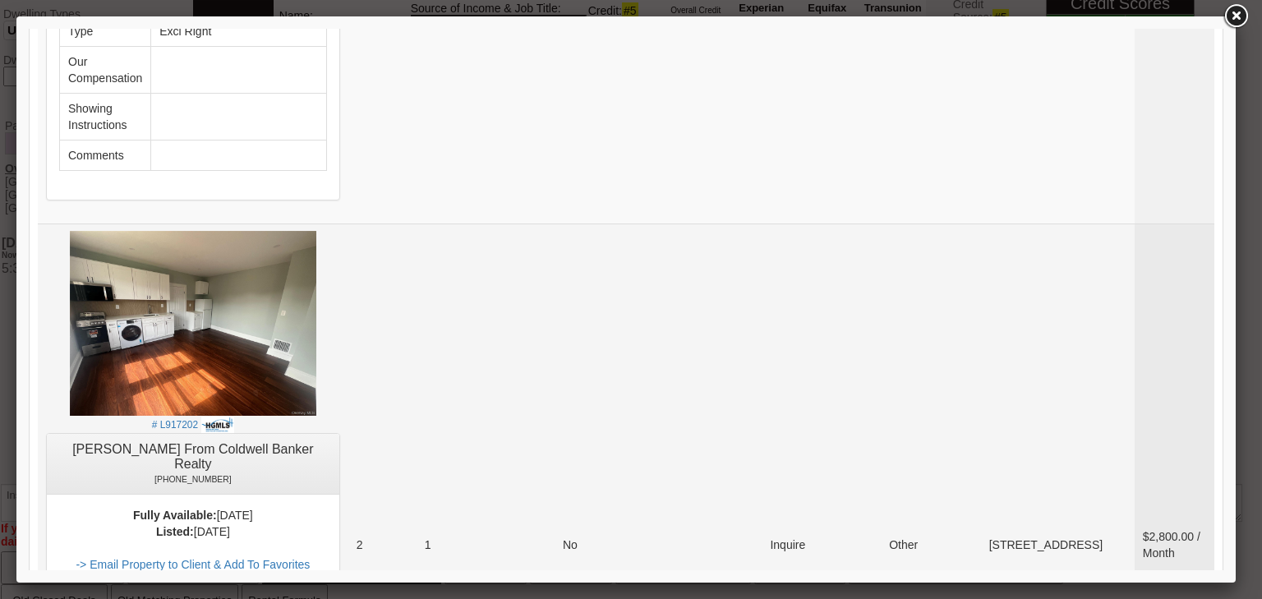
scroll to position [7094, 0]
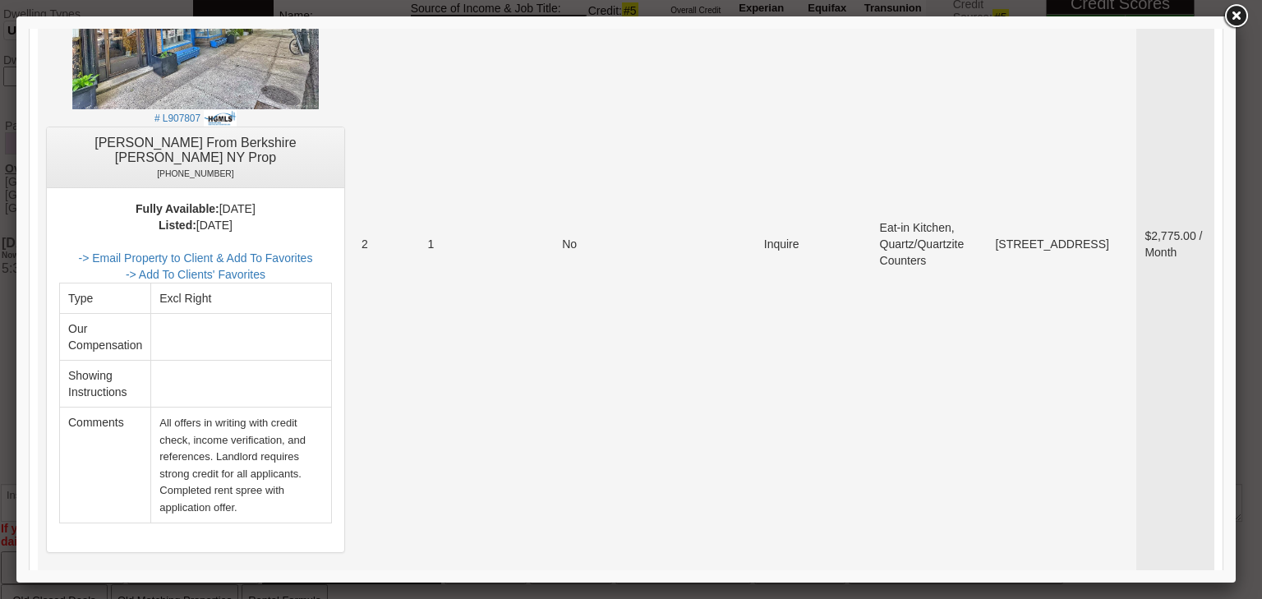
scroll to position [1512, 0]
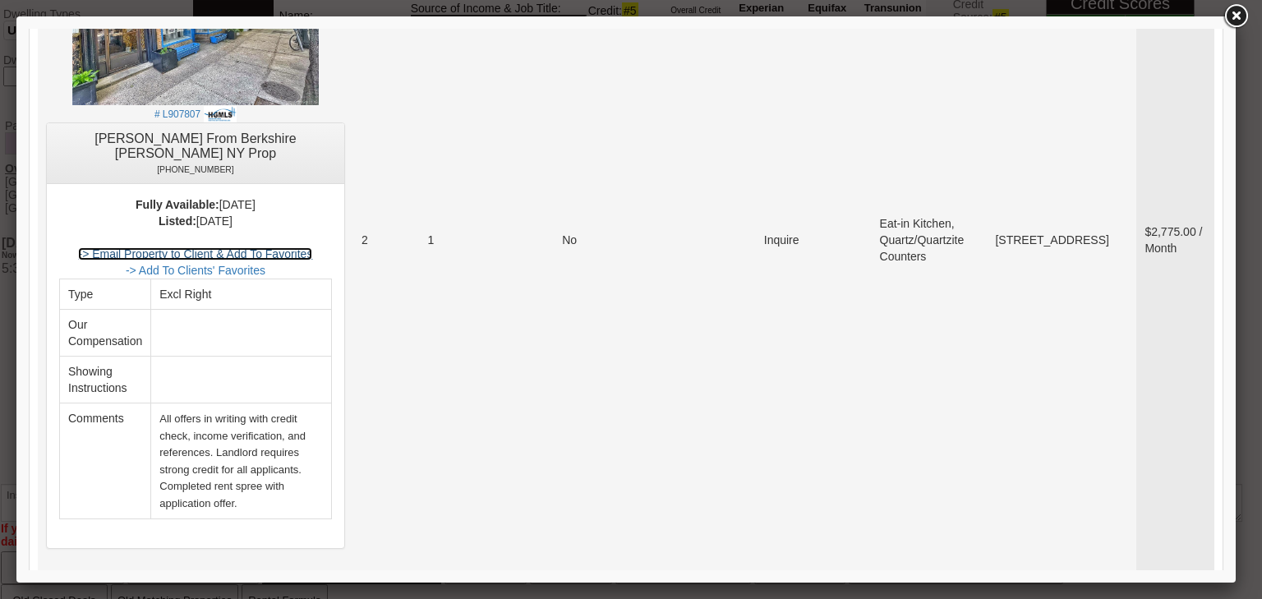
click at [300, 247] on link "-> Email Property to Client & Add To Favorites" at bounding box center [195, 253] width 234 height 13
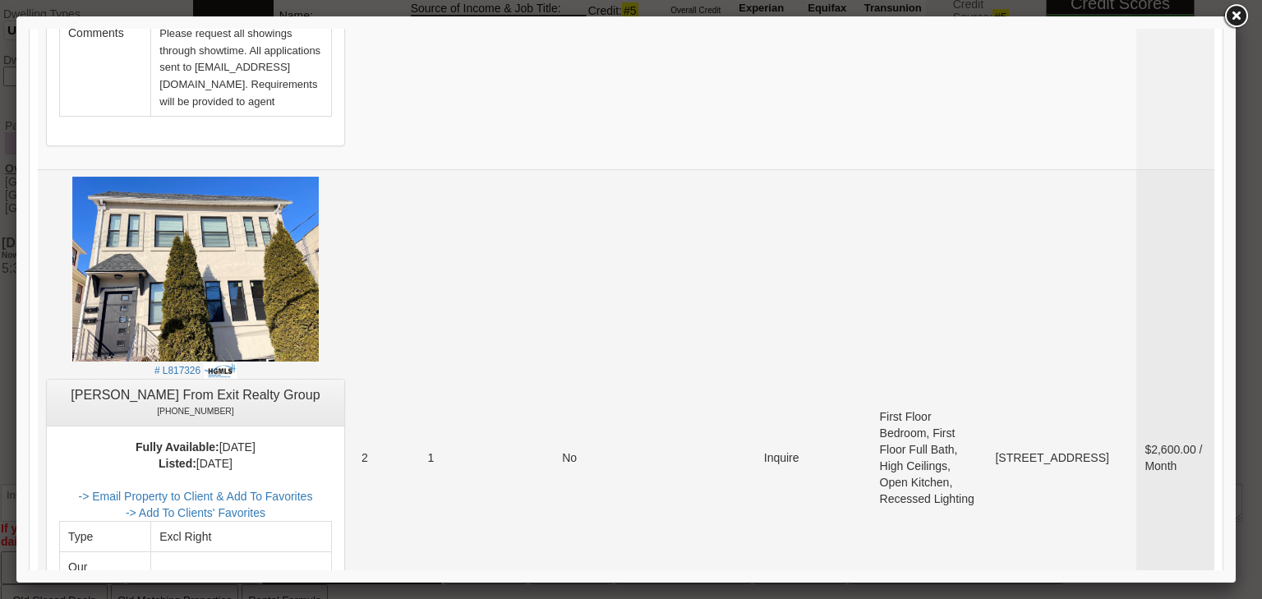
scroll to position [7346, 0]
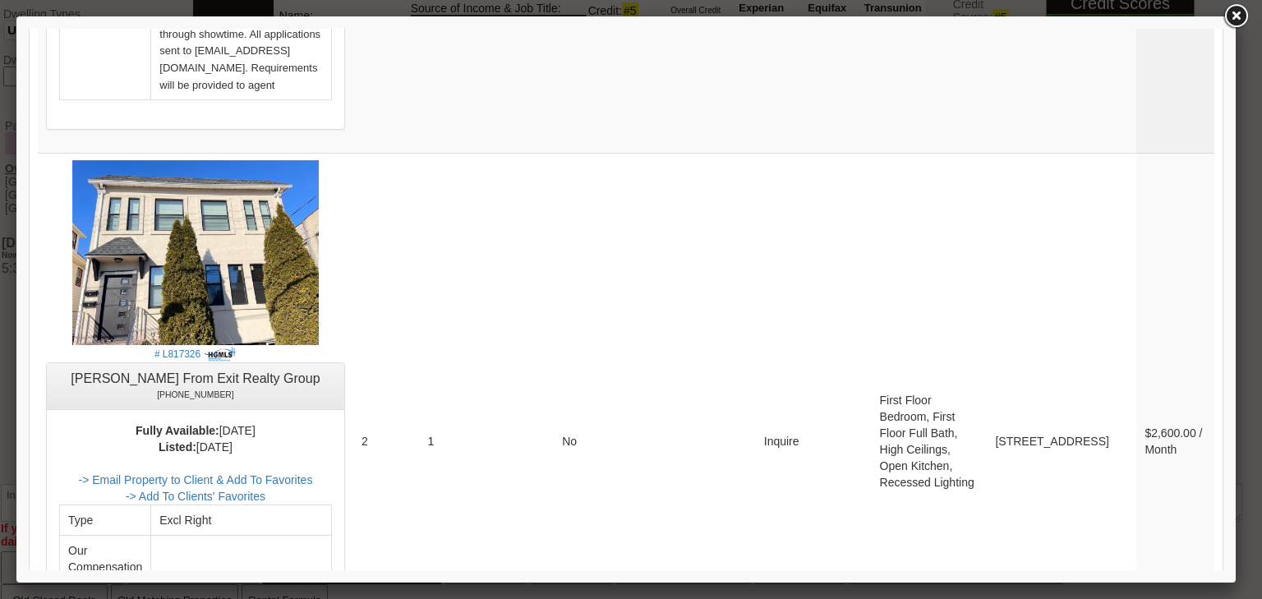
drag, startPoint x: 1072, startPoint y: 400, endPoint x: 1130, endPoint y: 440, distance: 70.2
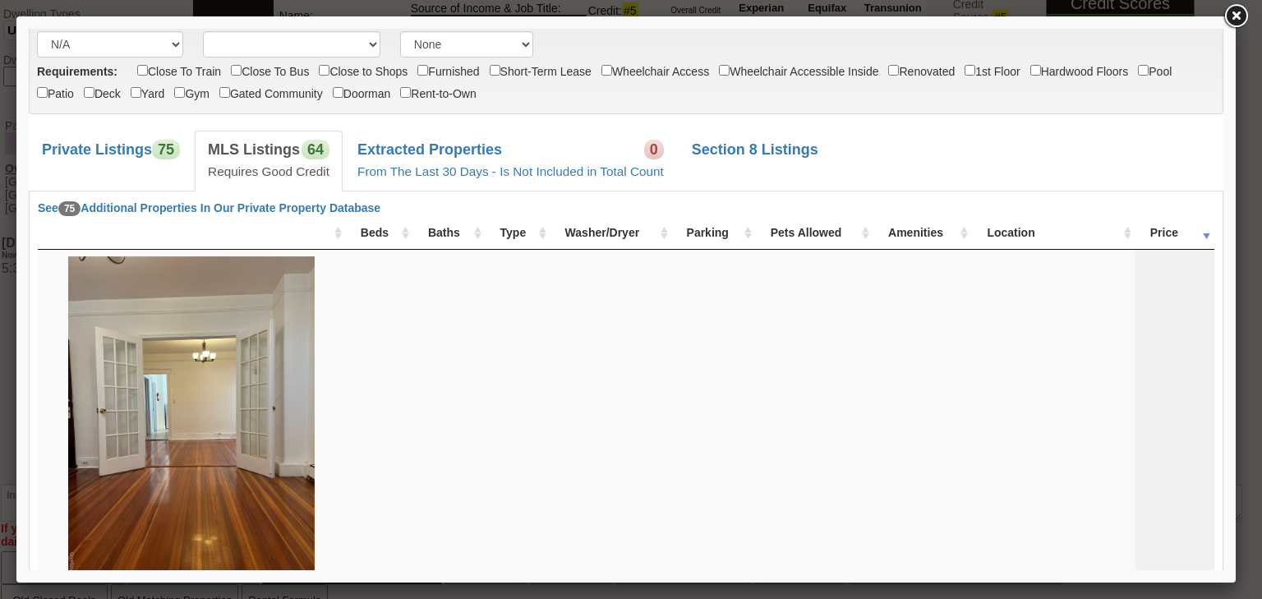
scroll to position [0, 0]
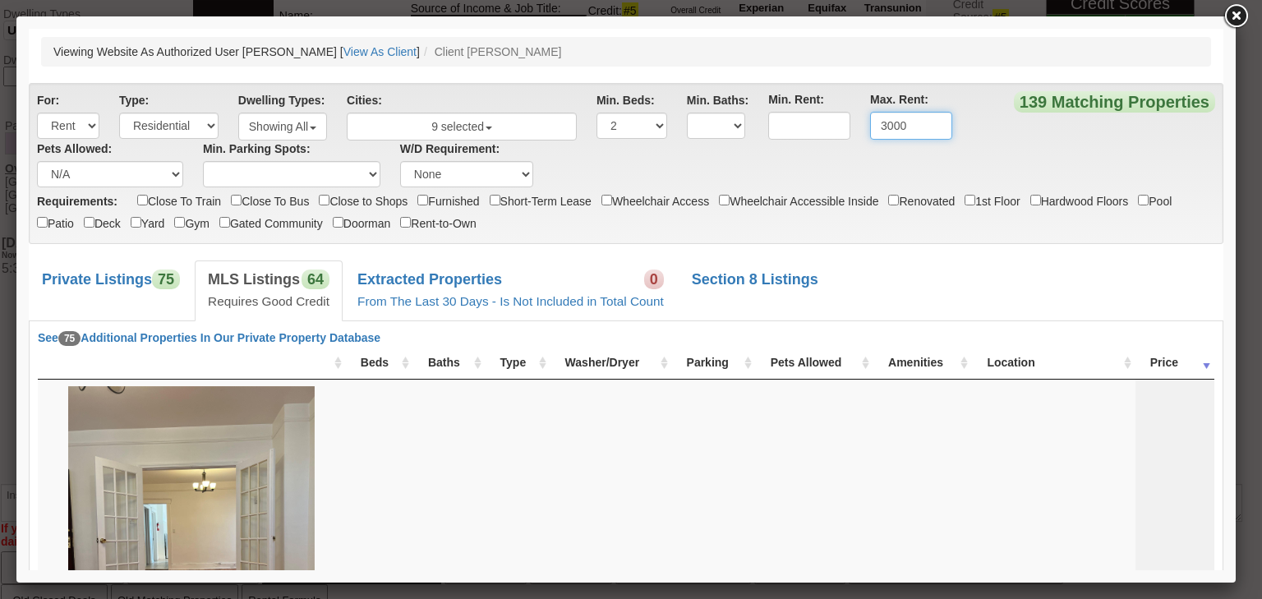
click at [893, 127] on input "3000" at bounding box center [911, 126] width 82 height 28
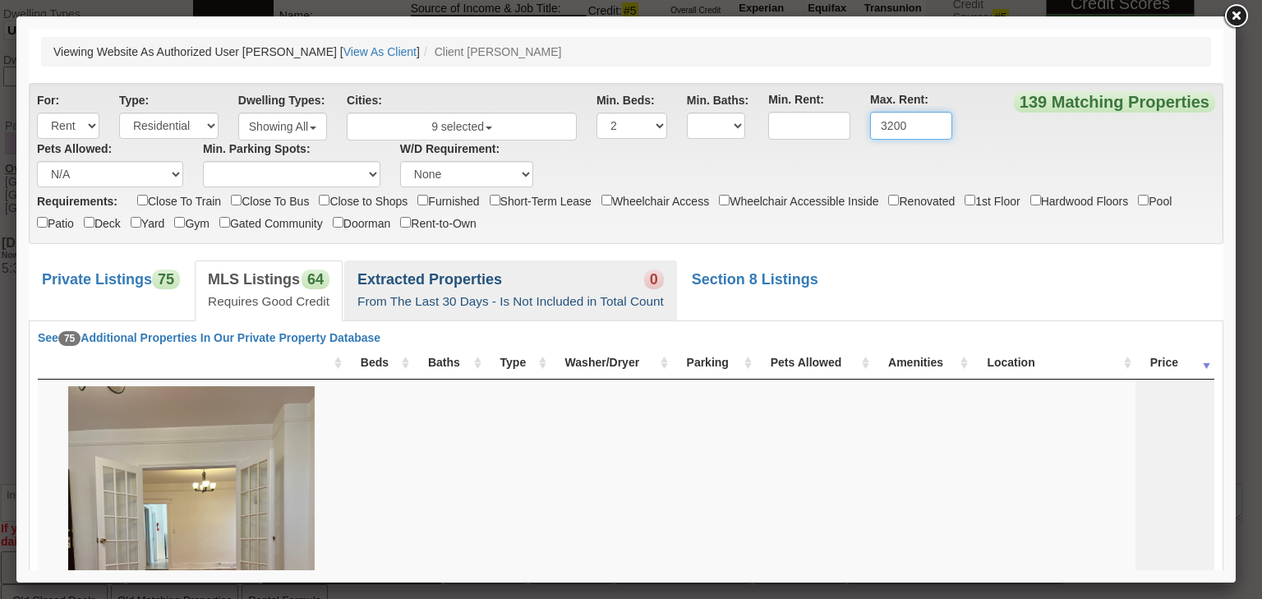
type input "3200"
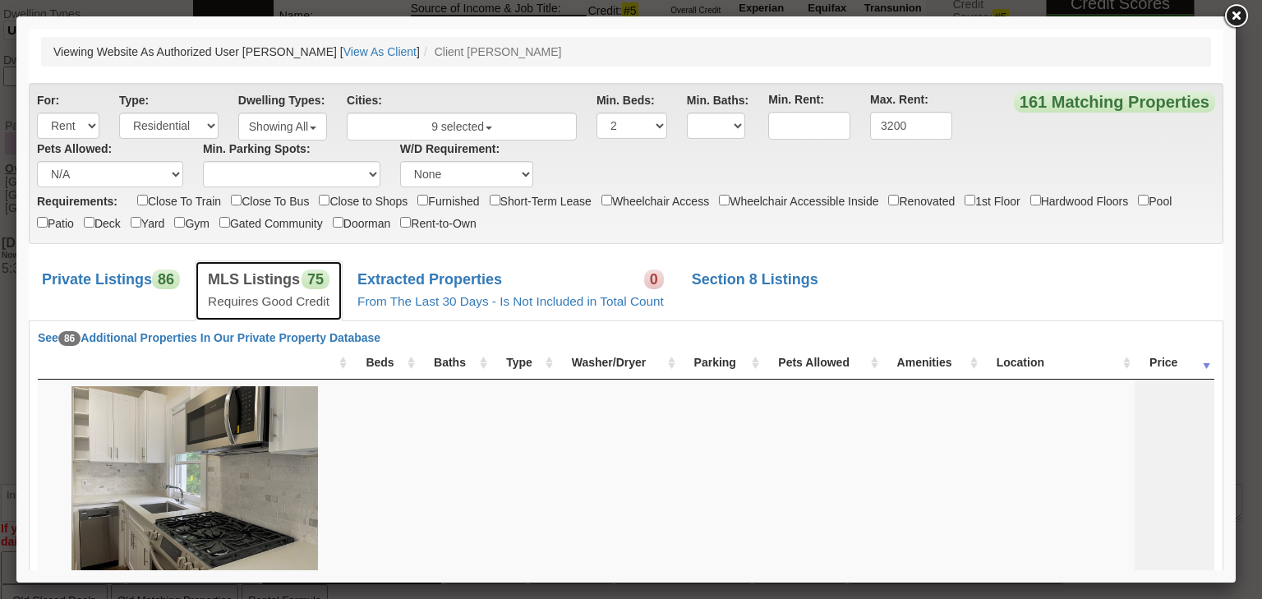
click at [251, 288] on link "MLS Listings 75 Requires Good Credit" at bounding box center [269, 290] width 148 height 60
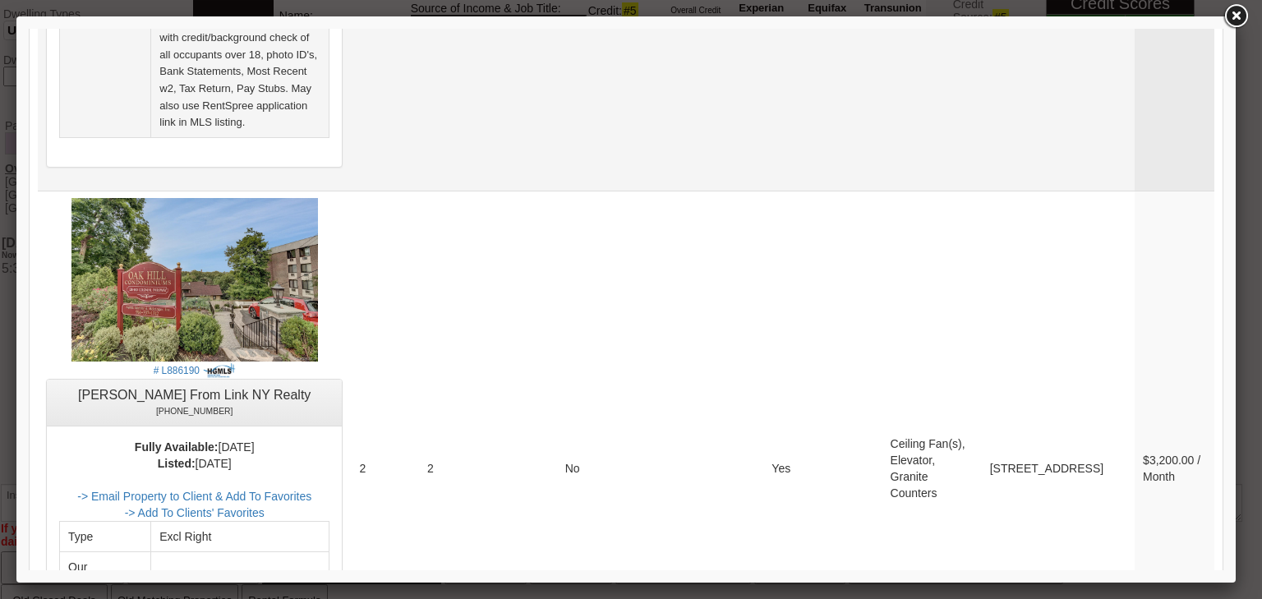
scroll to position [1052, 0]
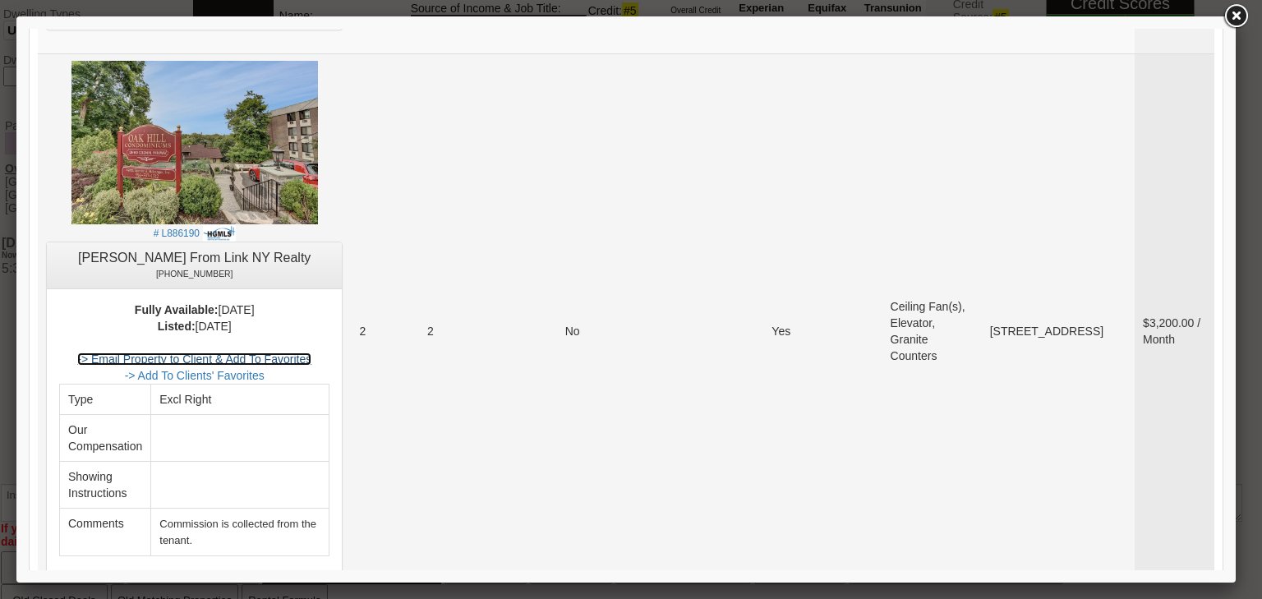
click at [267, 353] on link "-> Email Property to Client & Add To Favorites" at bounding box center [194, 359] width 234 height 13
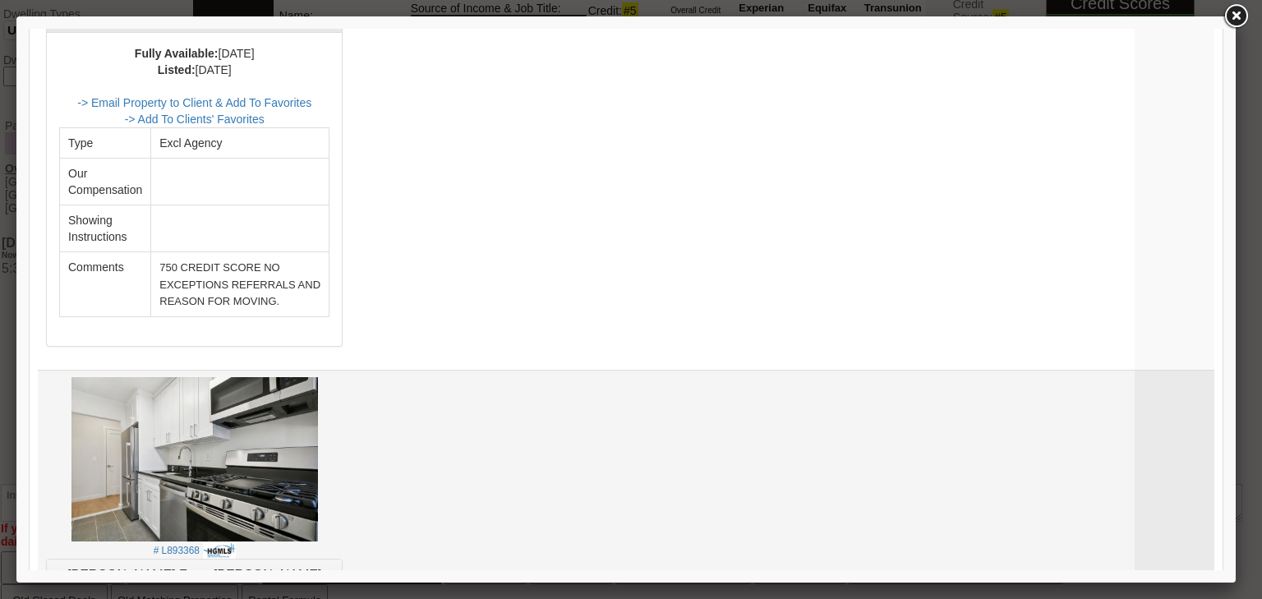
scroll to position [5653, 0]
click at [135, 378] on img at bounding box center [194, 460] width 247 height 164
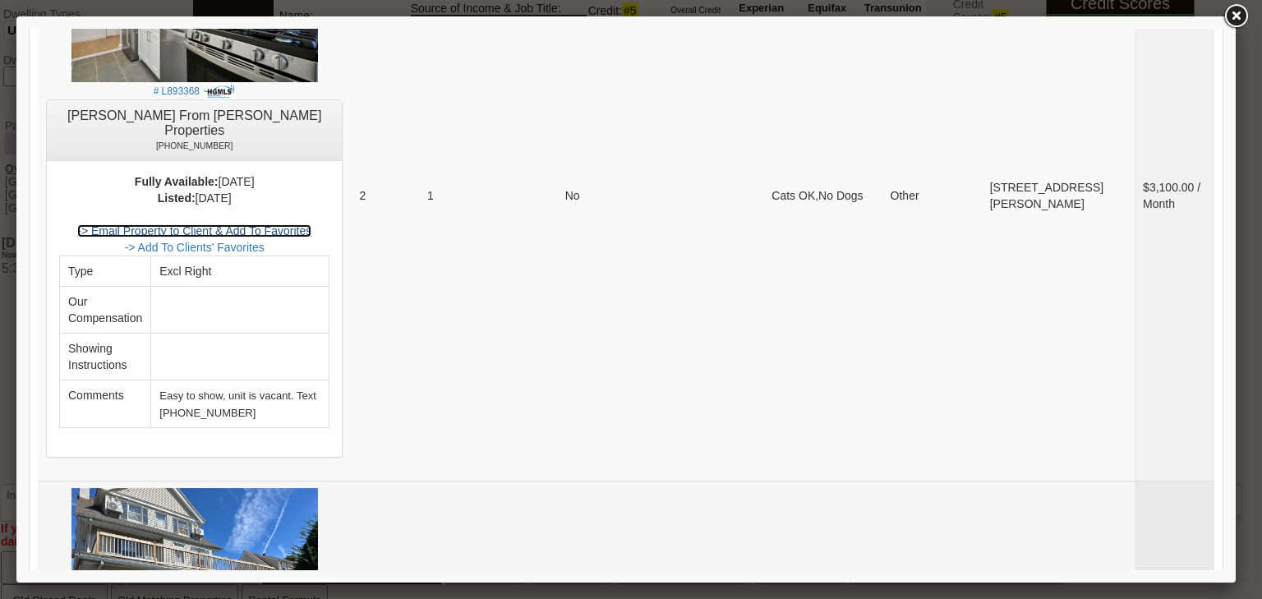
scroll to position [6603, 0]
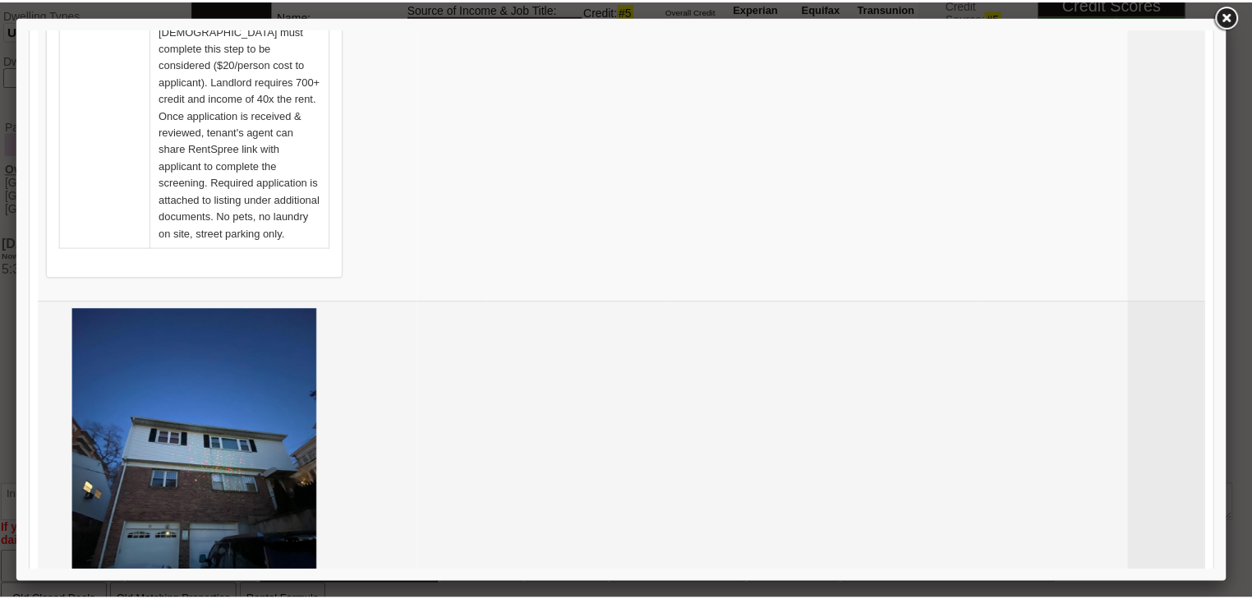
scroll to position [1380, 0]
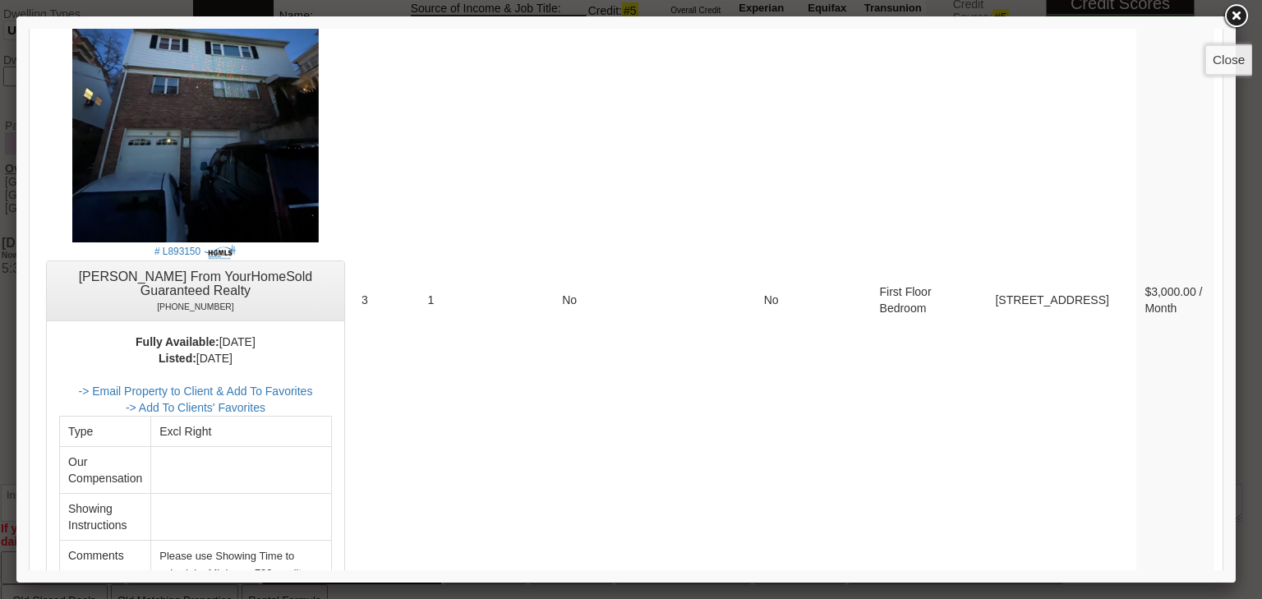
click at [1237, 18] on link at bounding box center [1236, 17] width 30 height 30
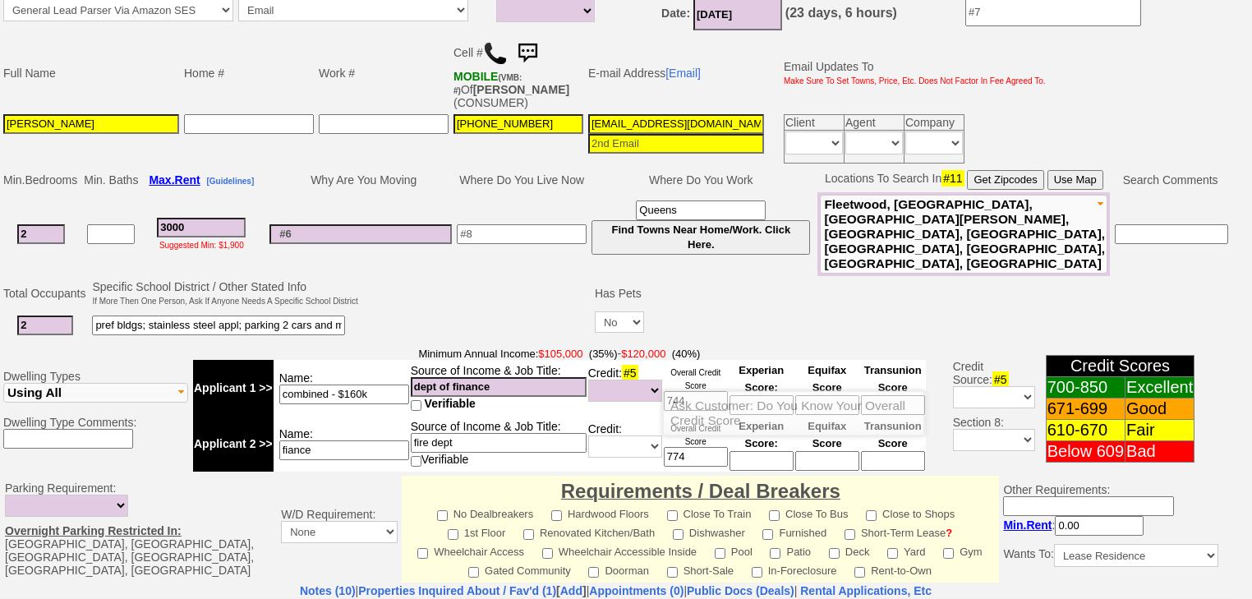
scroll to position [136, 0]
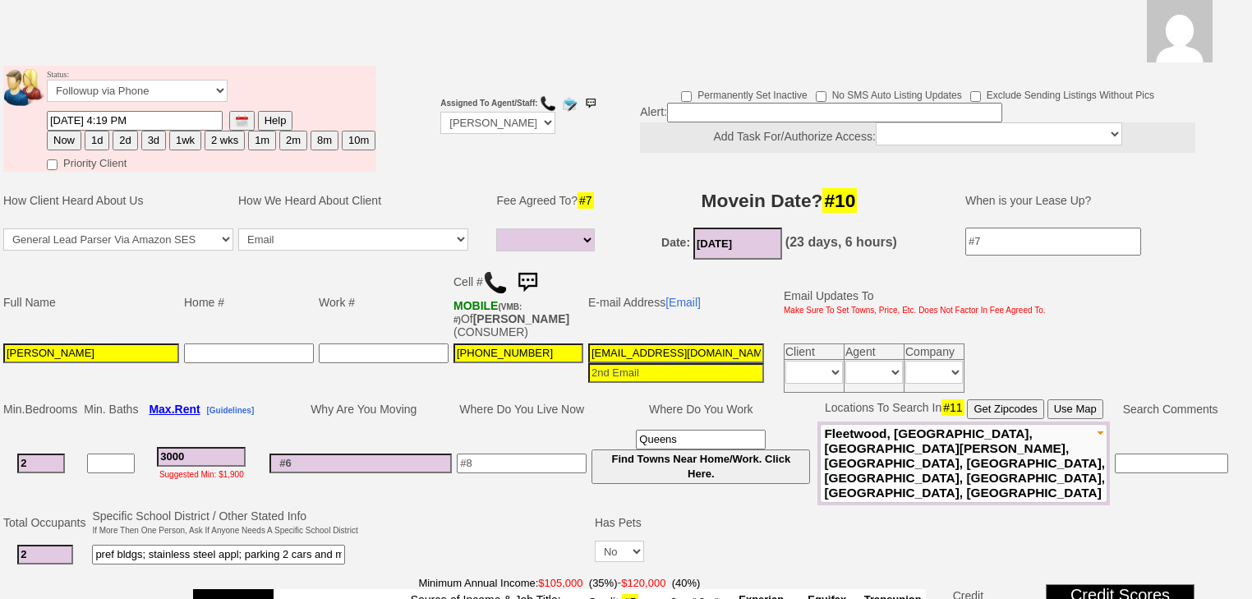
drag, startPoint x: 744, startPoint y: 326, endPoint x: 583, endPoint y: 325, distance: 160.2
click at [586, 341] on td "emmarquez1665@gmail.com" at bounding box center [676, 368] width 181 height 54
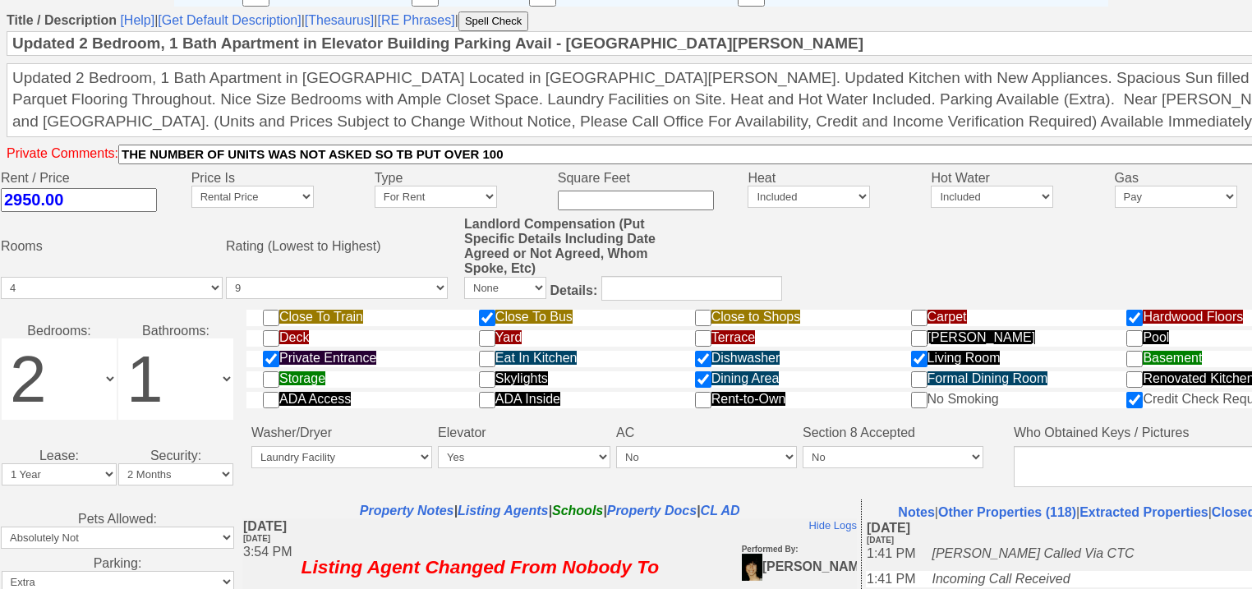
scroll to position [795, 0]
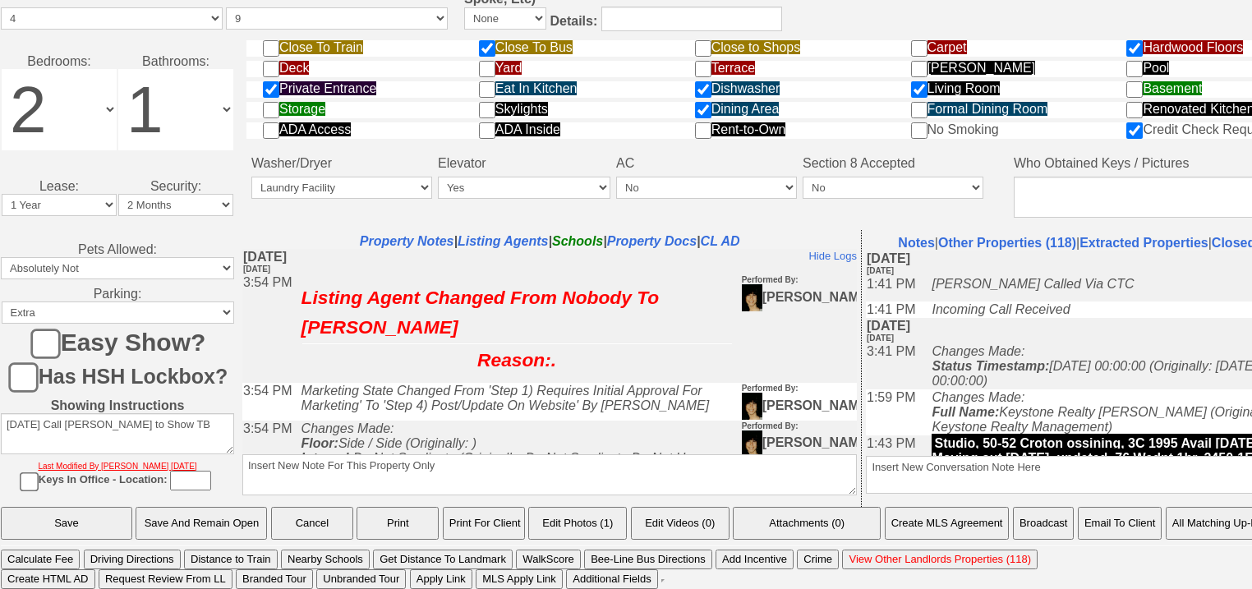
click at [1151, 530] on button "Email To Client" at bounding box center [1120, 523] width 84 height 33
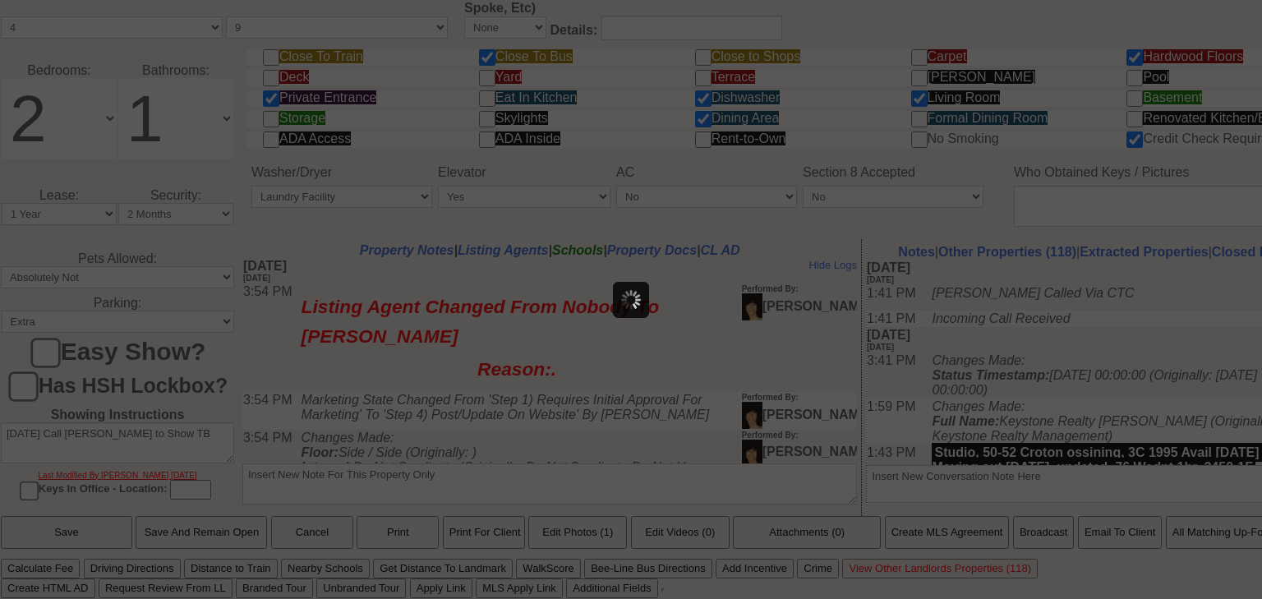
scroll to position [0, 0]
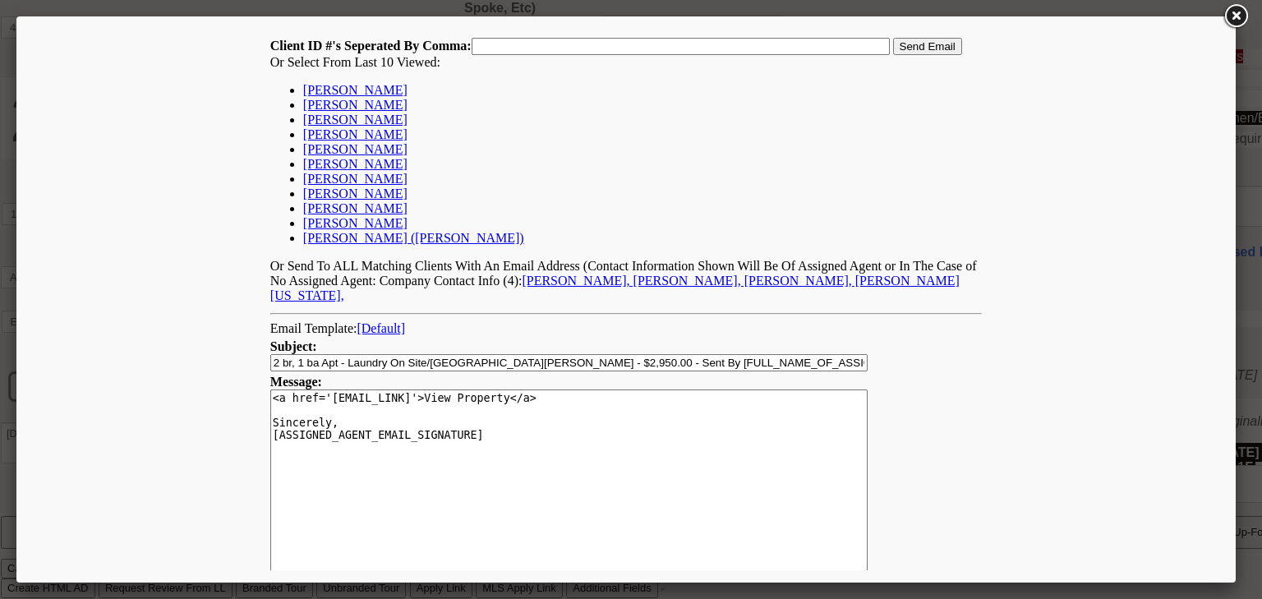
drag, startPoint x: 335, startPoint y: 152, endPoint x: 389, endPoint y: 141, distance: 55.3
click at [335, 152] on link "[PERSON_NAME]" at bounding box center [355, 149] width 104 height 14
type input "168403,"
click at [903, 39] on input "Send Email" at bounding box center [927, 46] width 69 height 17
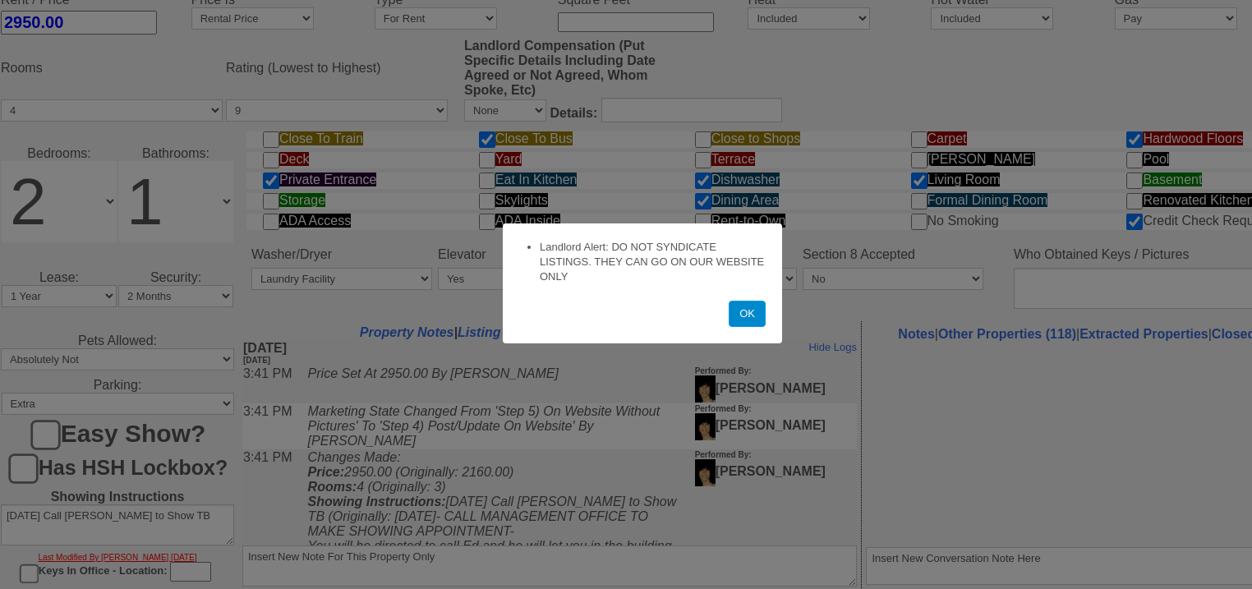
click at [740, 311] on button "OK" at bounding box center [747, 314] width 37 height 26
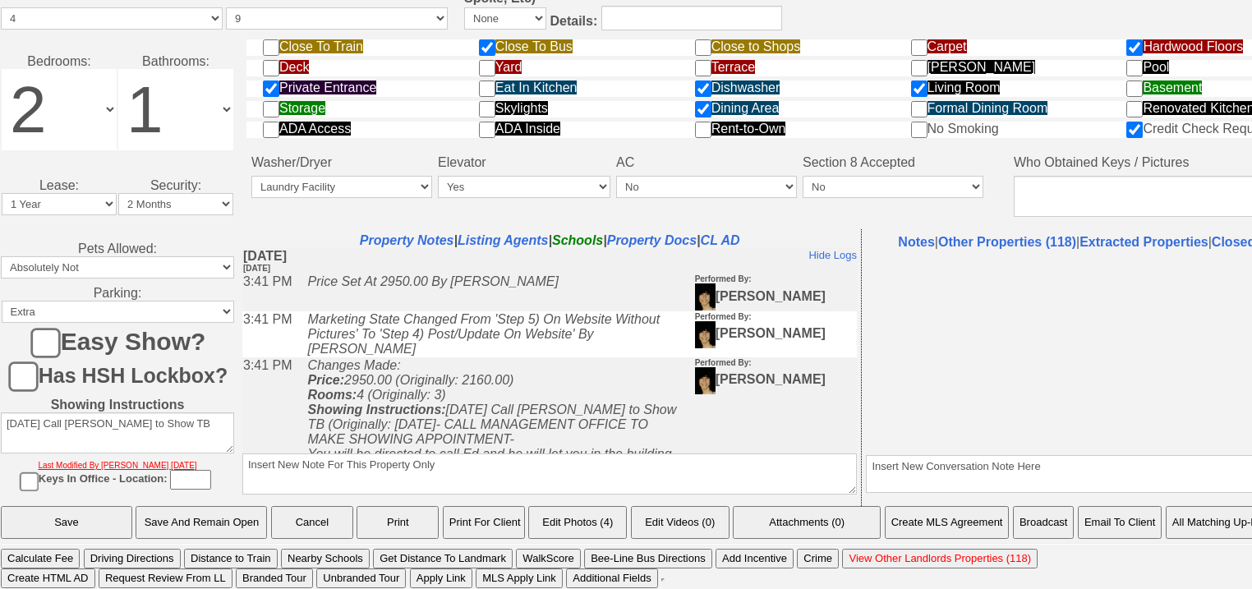
scroll to position [703, 0]
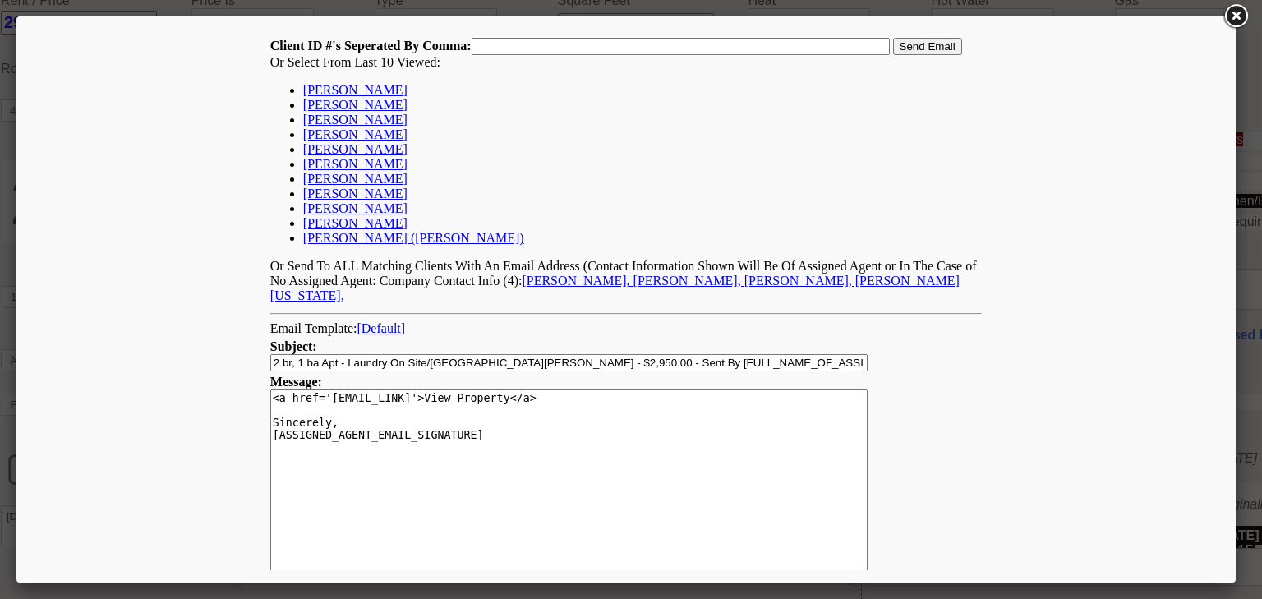
scroll to position [0, 0]
drag, startPoint x: 349, startPoint y: 151, endPoint x: 368, endPoint y: 149, distance: 19.1
click at [350, 151] on link "emily marquez" at bounding box center [355, 149] width 104 height 14
type input "168403,"
drag, startPoint x: 962, startPoint y: 49, endPoint x: 924, endPoint y: 33, distance: 42.0
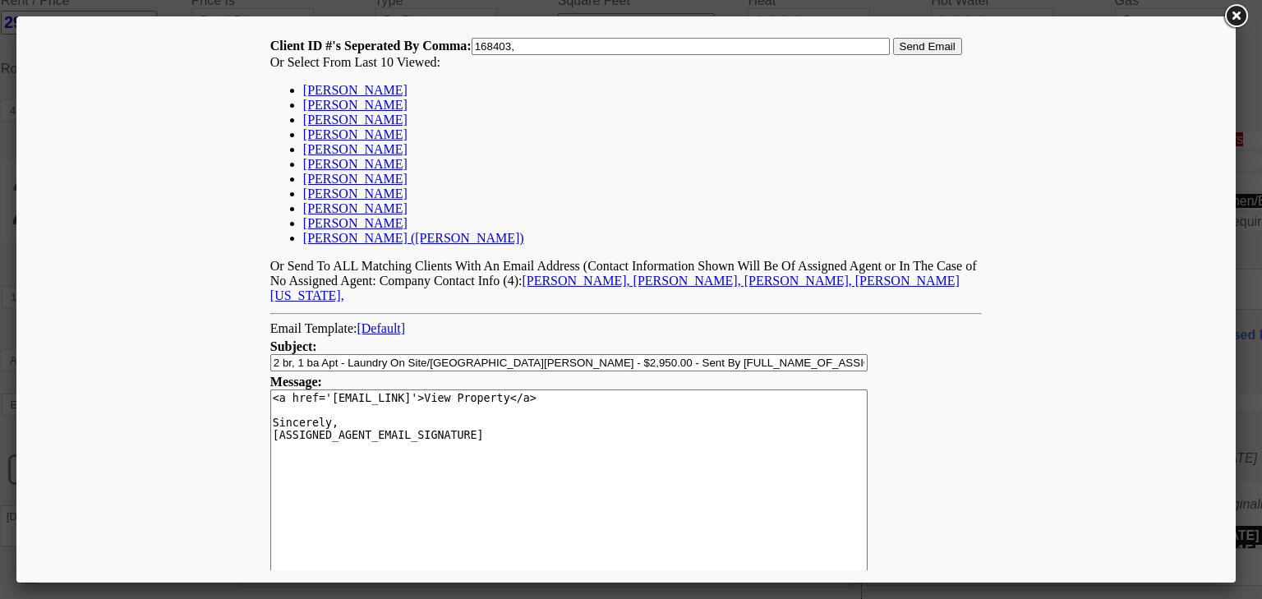
click at [956, 49] on td "Client ID #'s Seperated By Comma: 168403, Send Email Or Select From Last 10 Vie…" at bounding box center [626, 170] width 713 height 267
click at [924, 37] on td "Client ID #'s Seperated By Comma: 168403, Send Email Or Select From Last 10 Vie…" at bounding box center [626, 170] width 713 height 267
drag, startPoint x: 920, startPoint y: 48, endPoint x: 904, endPoint y: 43, distance: 17.2
click at [904, 43] on input "Send Email" at bounding box center [927, 46] width 69 height 17
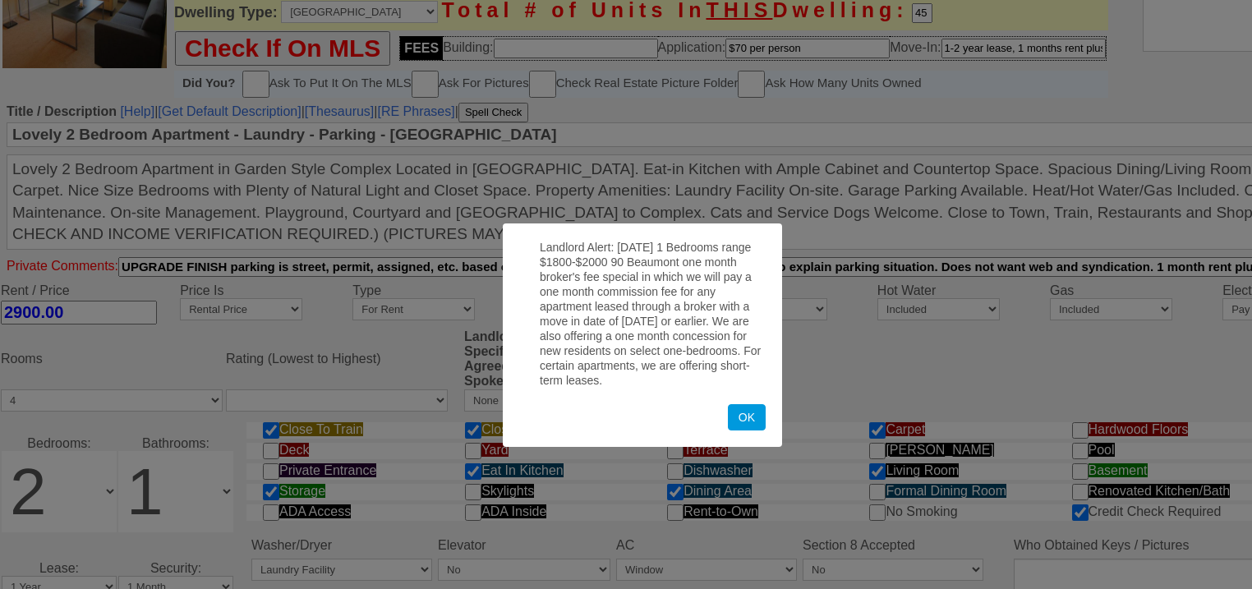
click at [749, 403] on form "Landlord Alert: [DATE] 1 Bedrooms range $1800-$2000 90 Beaumont one month broke…" at bounding box center [642, 336] width 279 height 224
click at [750, 417] on button "OK" at bounding box center [747, 417] width 38 height 26
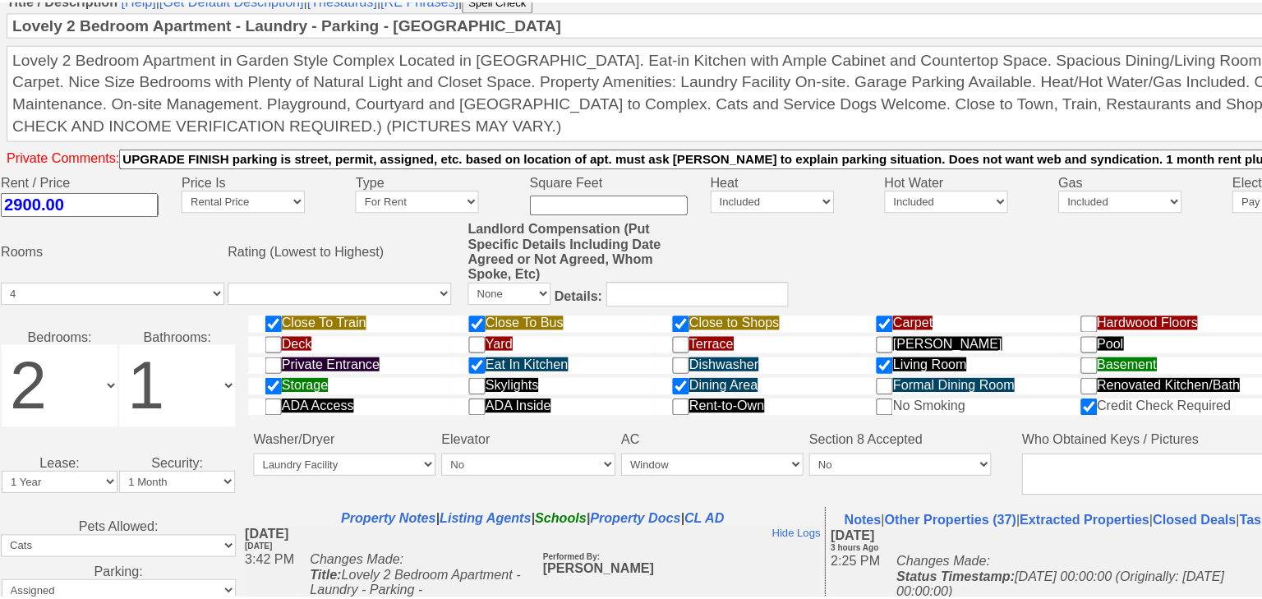
scroll to position [874, 0]
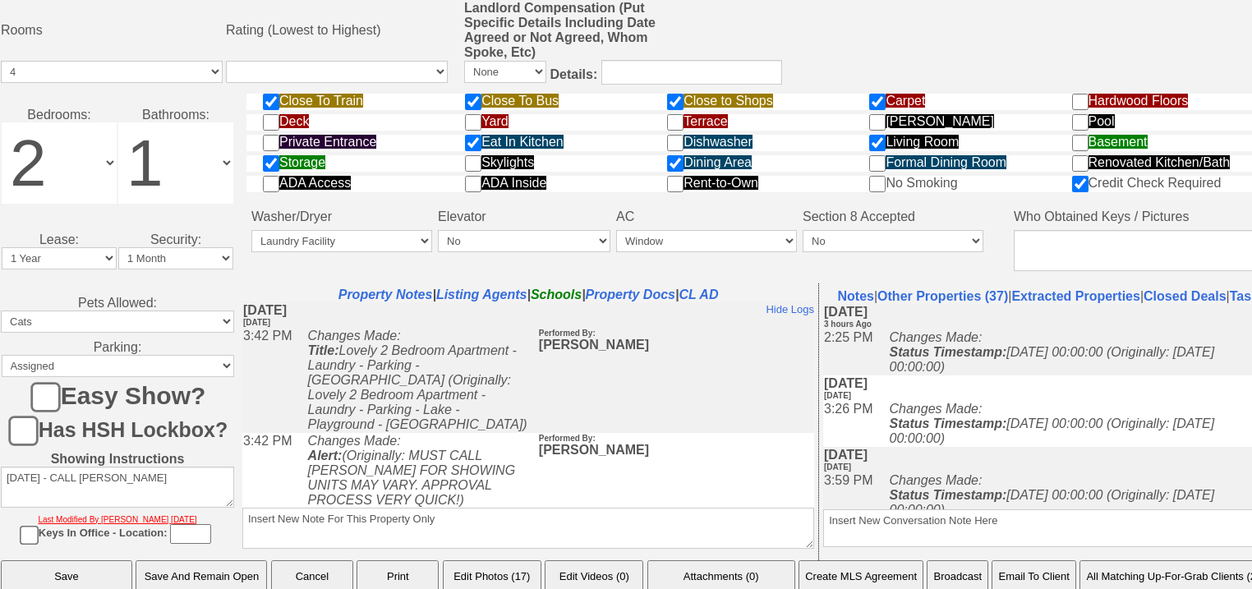
click at [1016, 560] on button "Email To Client" at bounding box center [1034, 576] width 84 height 33
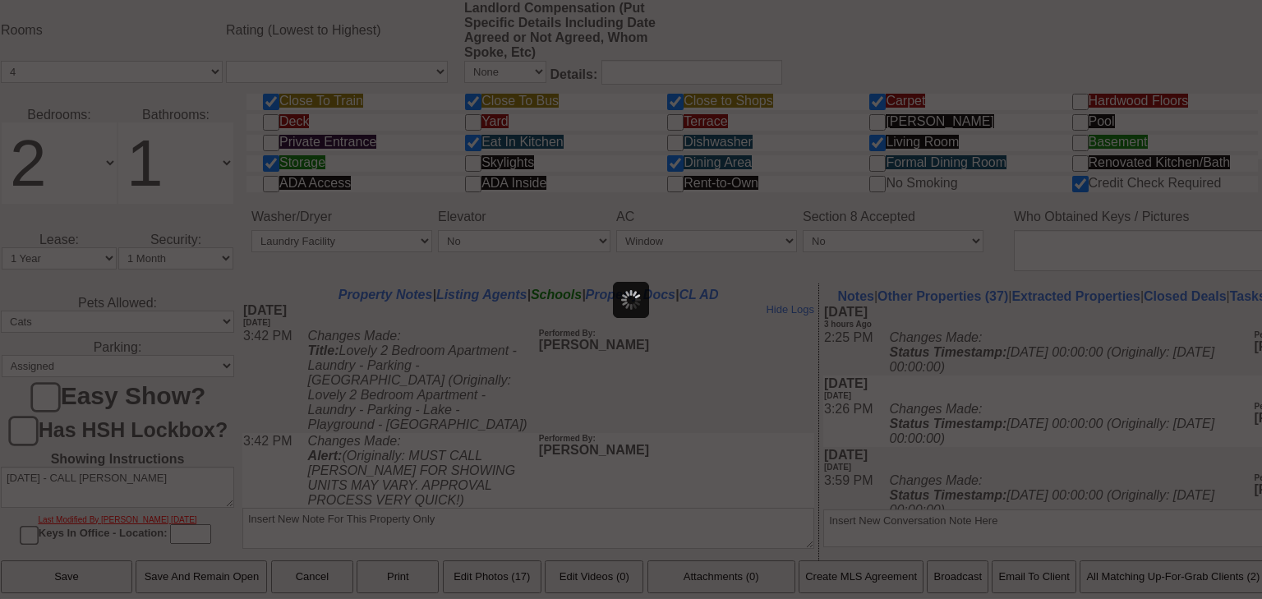
scroll to position [0, 0]
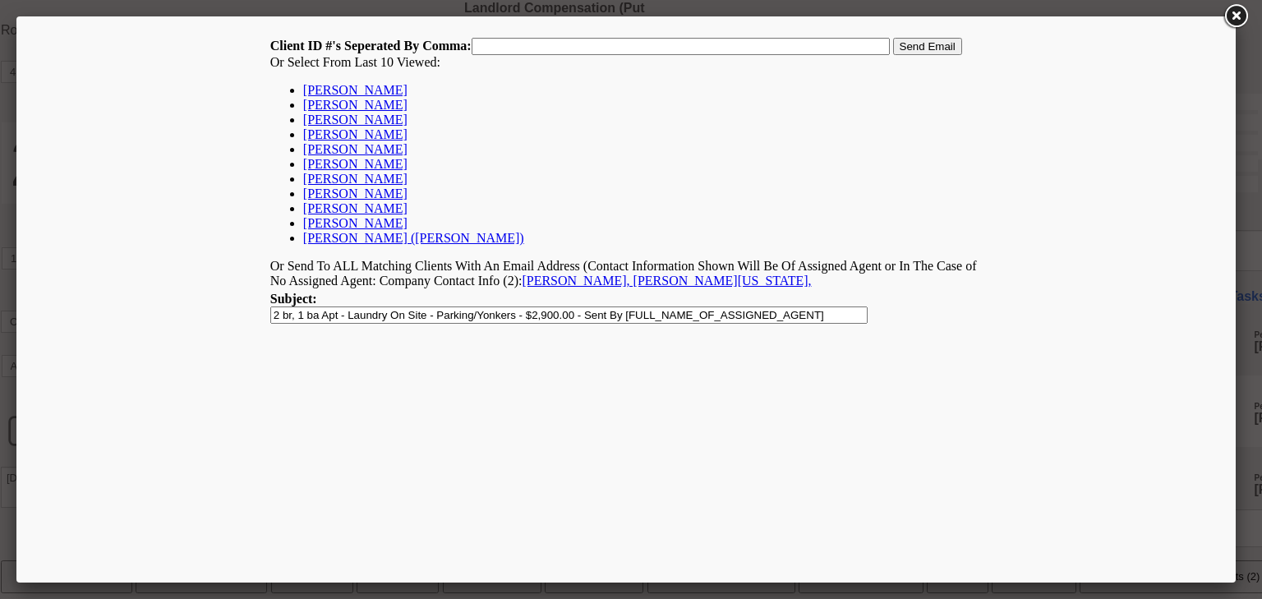
click at [365, 147] on link "emily marquez" at bounding box center [355, 149] width 104 height 14
type input "168403,"
drag, startPoint x: 873, startPoint y: 35, endPoint x: 892, endPoint y: 38, distance: 19.9
click at [892, 39] on nobr "Client ID #'s Seperated By Comma: 168403, Send Email" at bounding box center [616, 46] width 692 height 14
drag, startPoint x: 927, startPoint y: 46, endPoint x: 877, endPoint y: 20, distance: 56.6
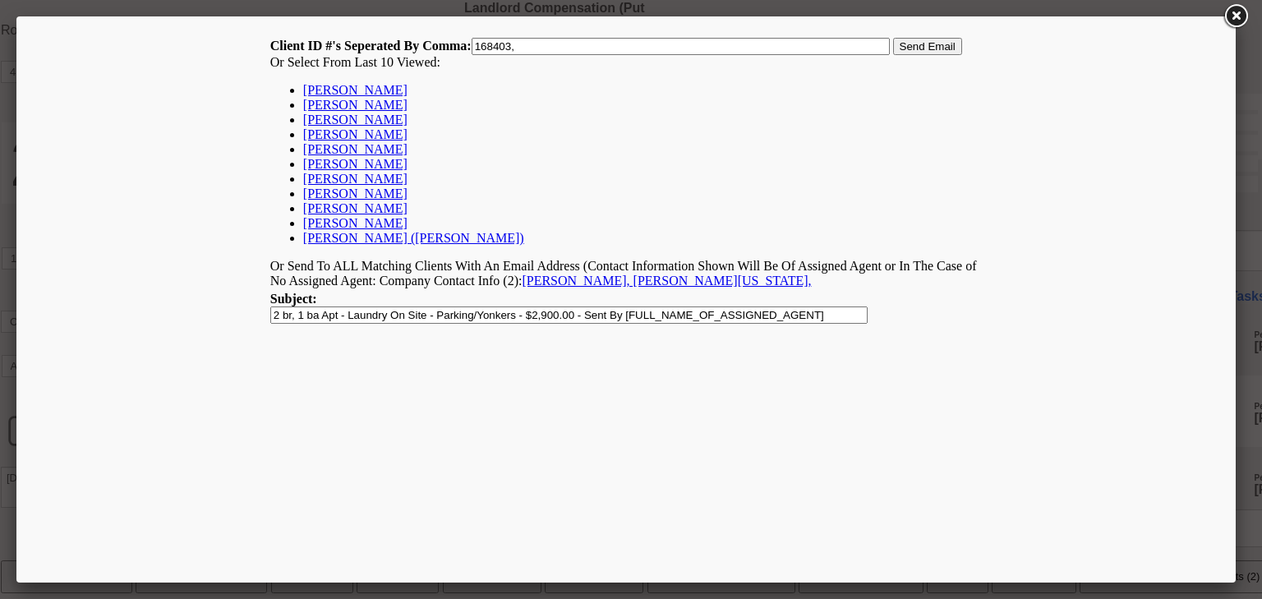
click at [877, 29] on html "Client ID #'s Seperated By Comma: 168403, Send Email Or Select From Last 10 Vie…" at bounding box center [626, 300] width 1195 height 542
drag, startPoint x: 914, startPoint y: 41, endPoint x: 910, endPoint y: 56, distance: 15.4
click at [914, 41] on input "Send Email" at bounding box center [927, 46] width 69 height 17
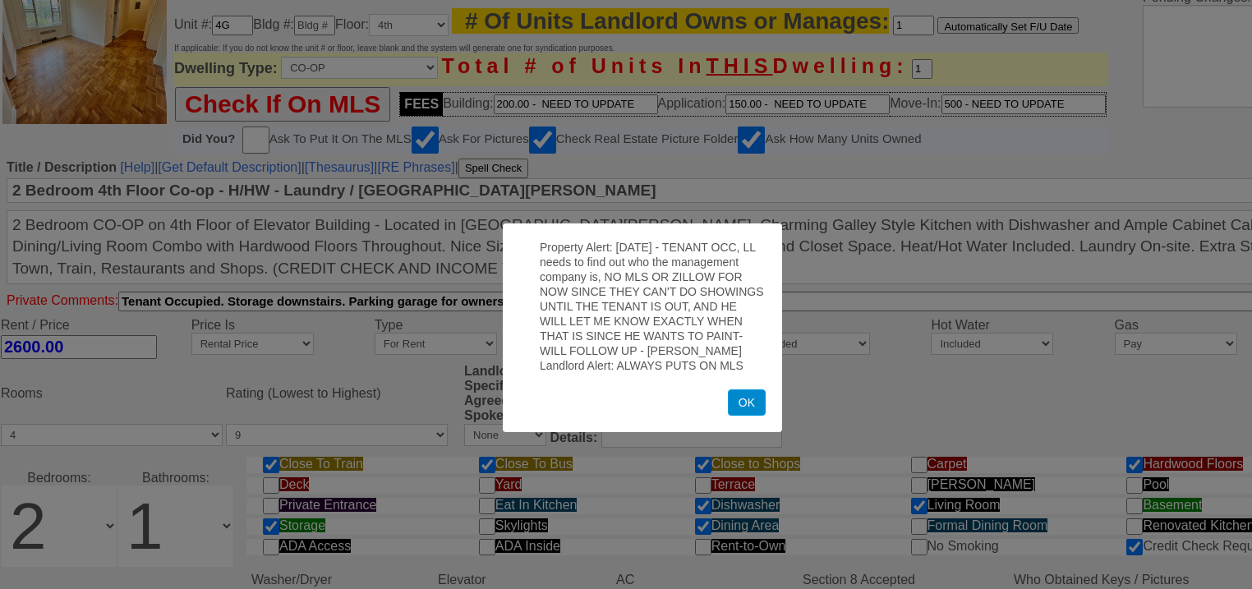
click at [748, 407] on button "OK" at bounding box center [747, 402] width 38 height 26
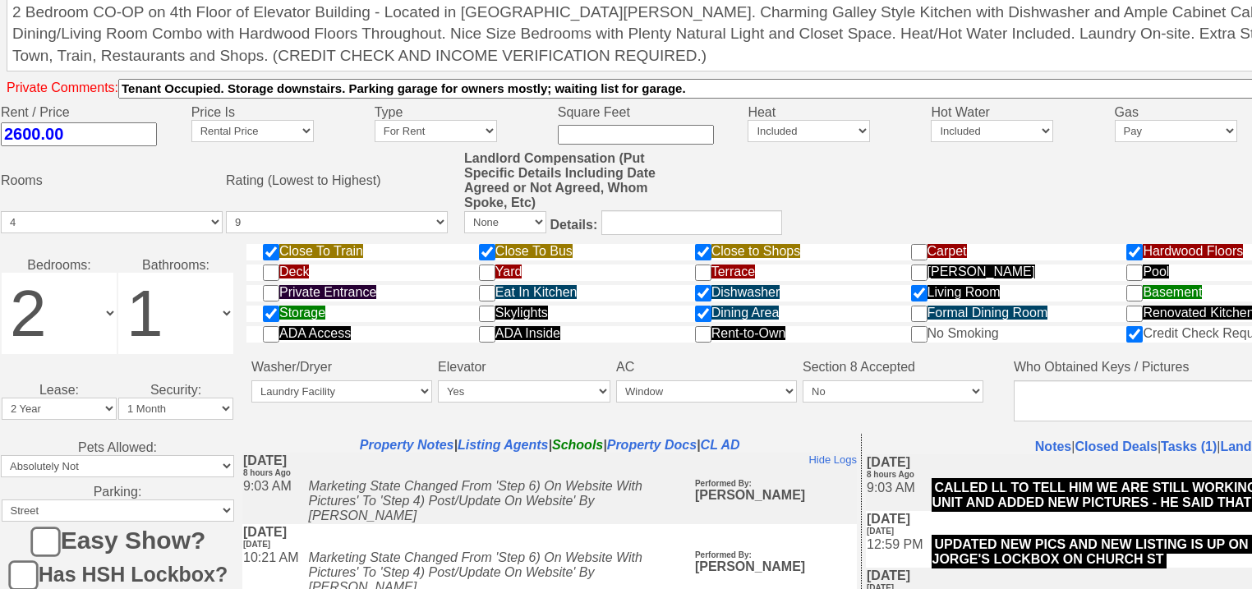
scroll to position [827, 0]
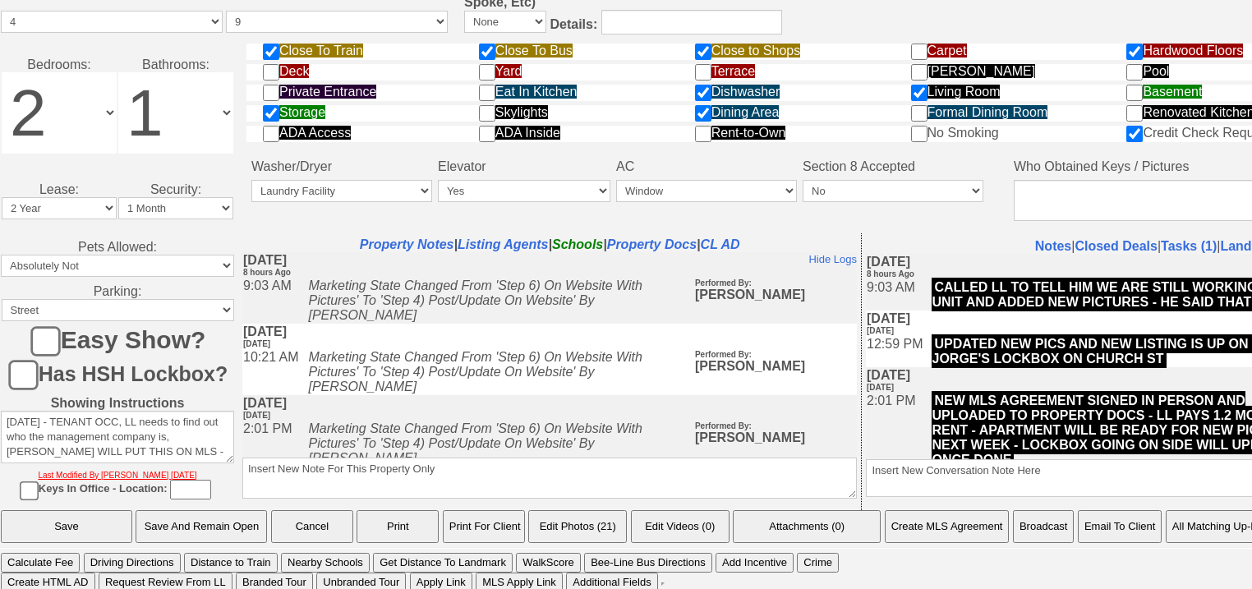
click at [1103, 530] on button "Email To Client" at bounding box center [1120, 526] width 84 height 33
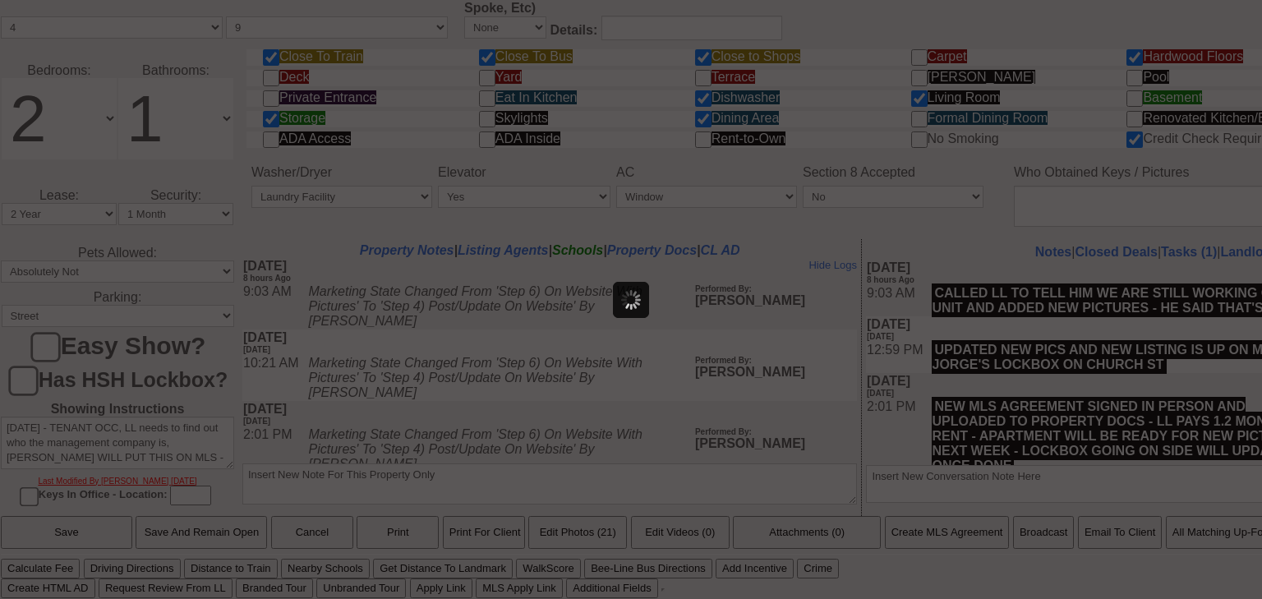
scroll to position [0, 0]
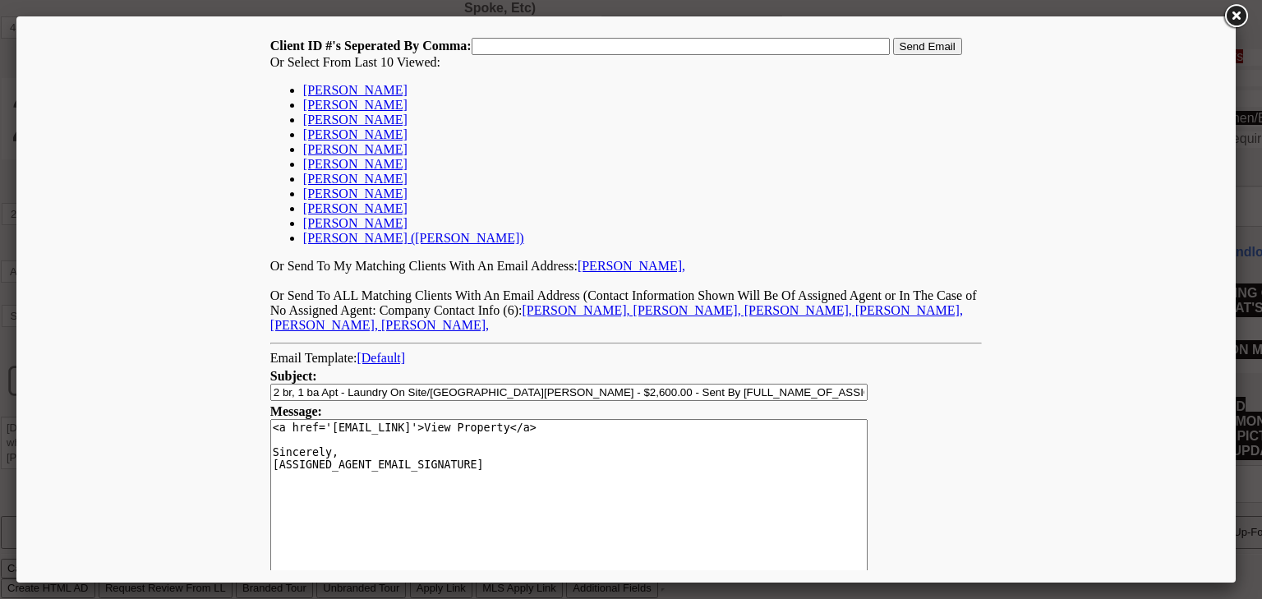
drag, startPoint x: 359, startPoint y: 151, endPoint x: 427, endPoint y: 132, distance: 70.8
click at [359, 151] on link "emily marquez" at bounding box center [355, 149] width 104 height 14
type input "168403,"
click at [912, 53] on input "Send Email" at bounding box center [927, 46] width 69 height 17
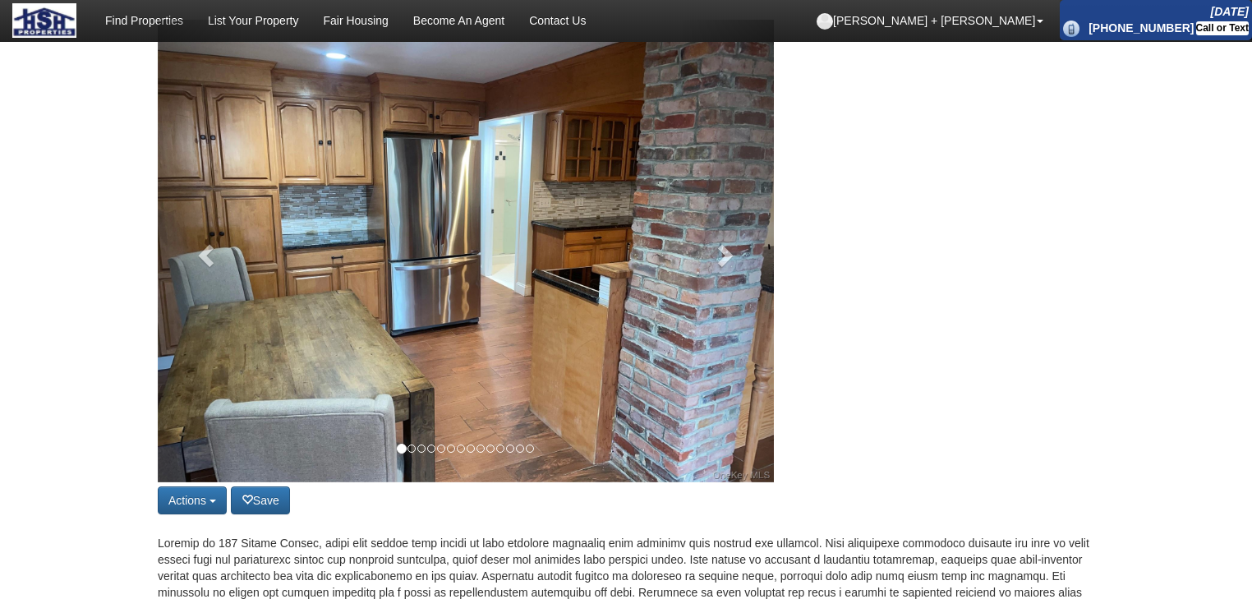
scroll to position [131, 0]
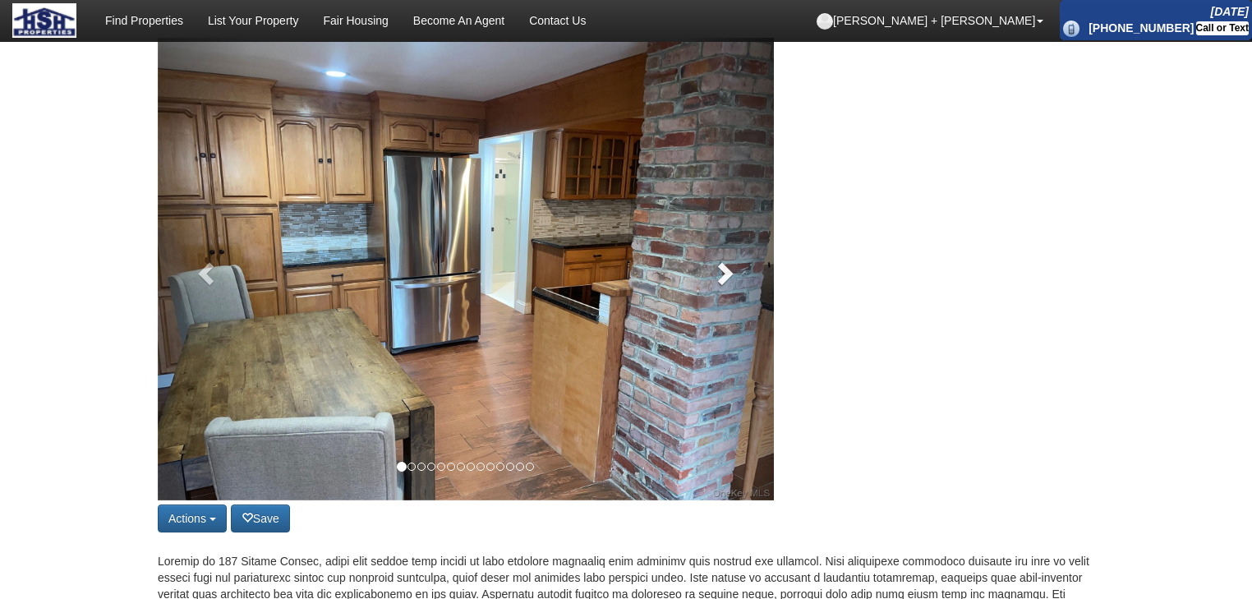
click at [736, 276] on link at bounding box center [728, 269] width 93 height 463
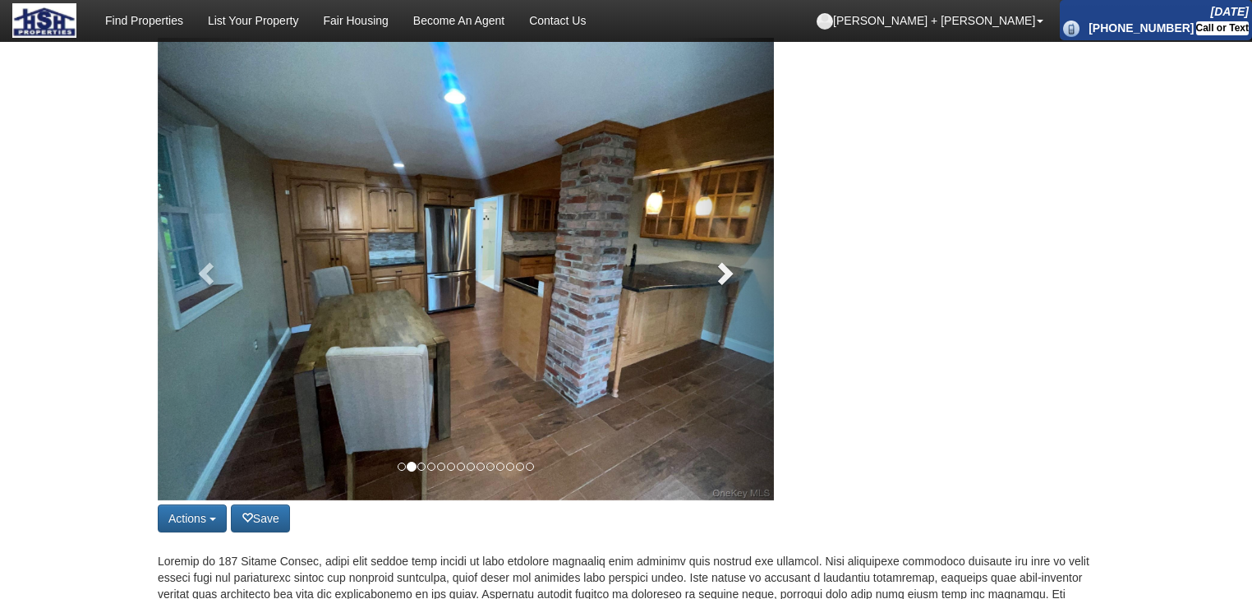
click at [736, 276] on link at bounding box center [728, 269] width 93 height 463
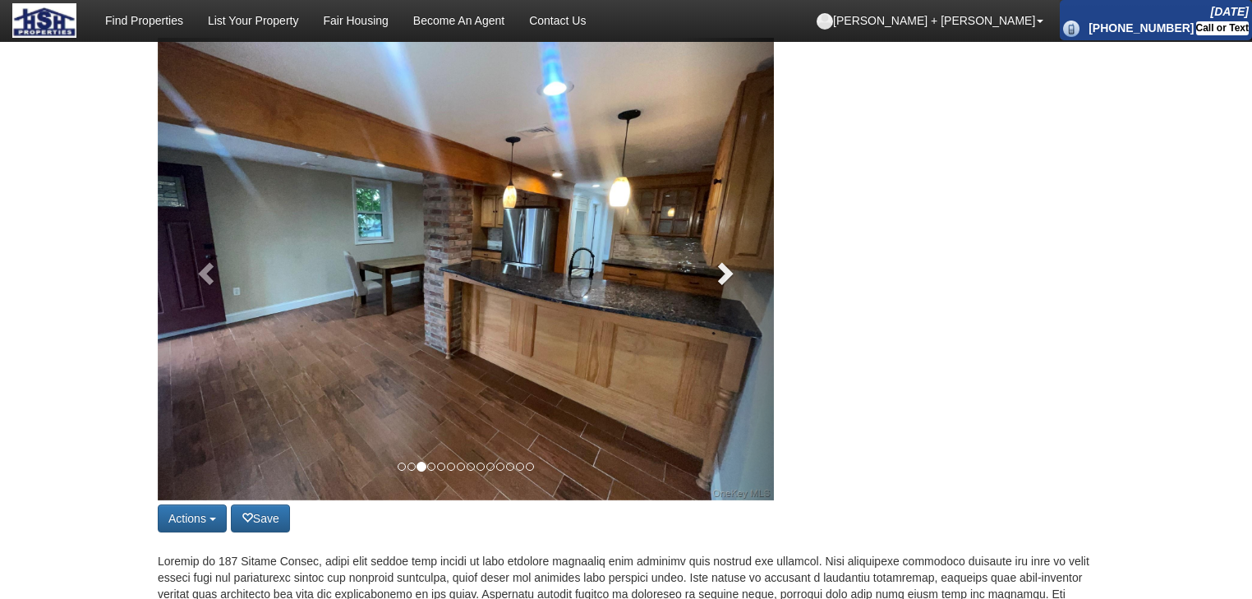
click at [736, 276] on link at bounding box center [728, 269] width 93 height 463
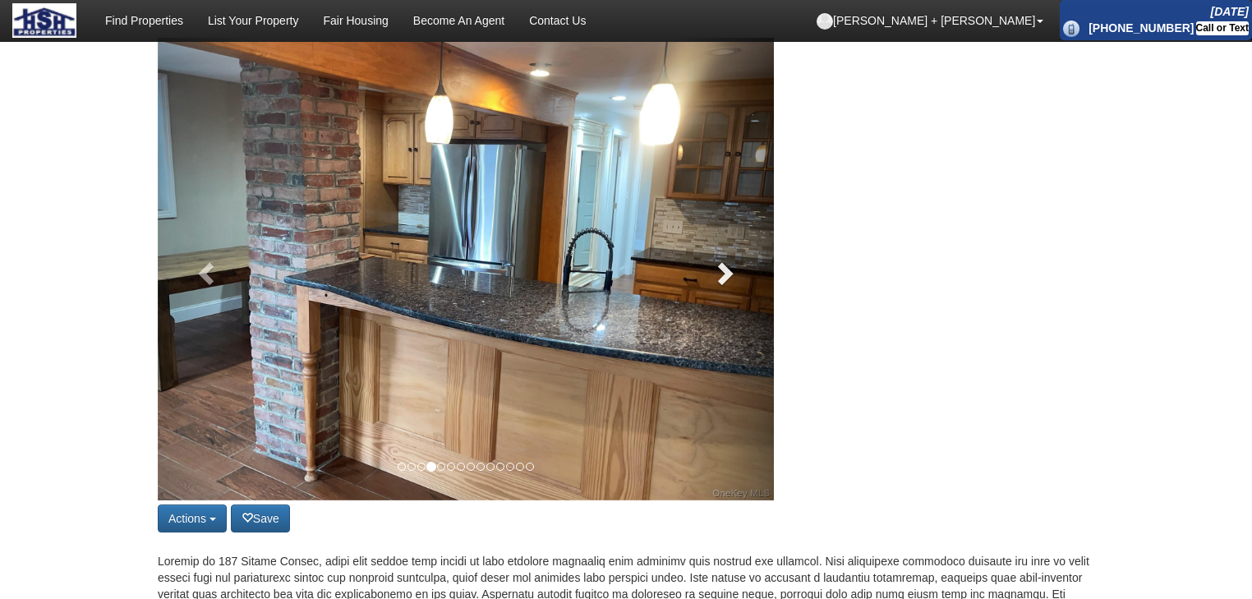
click at [736, 276] on link at bounding box center [728, 269] width 93 height 463
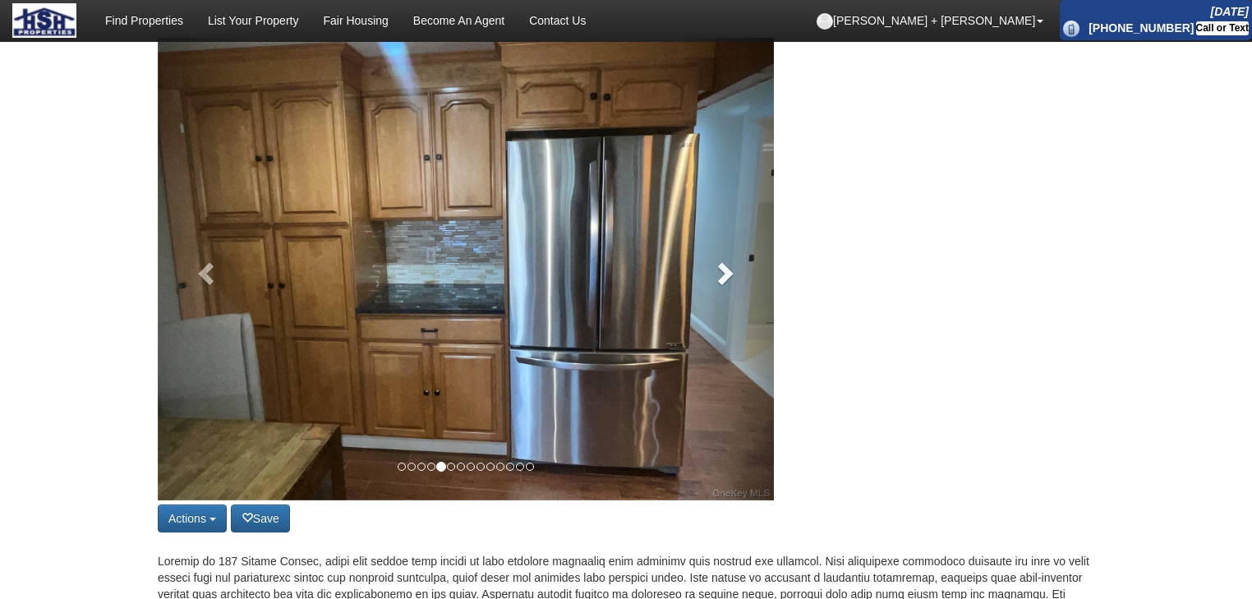
click at [736, 276] on link at bounding box center [728, 269] width 93 height 463
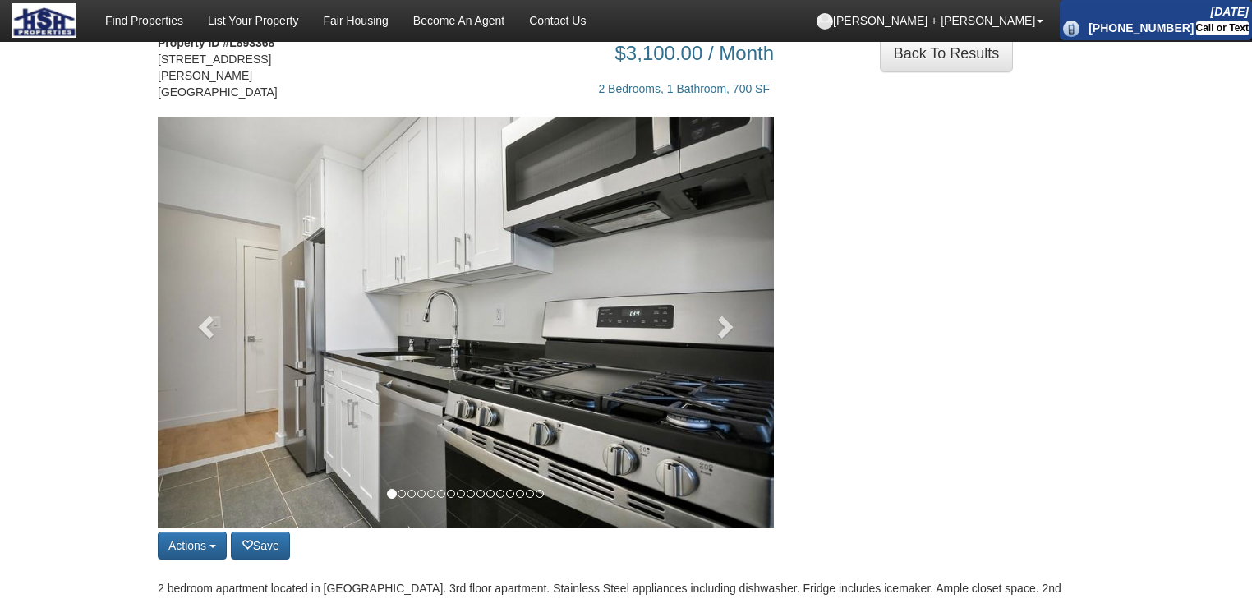
scroll to position [197, 0]
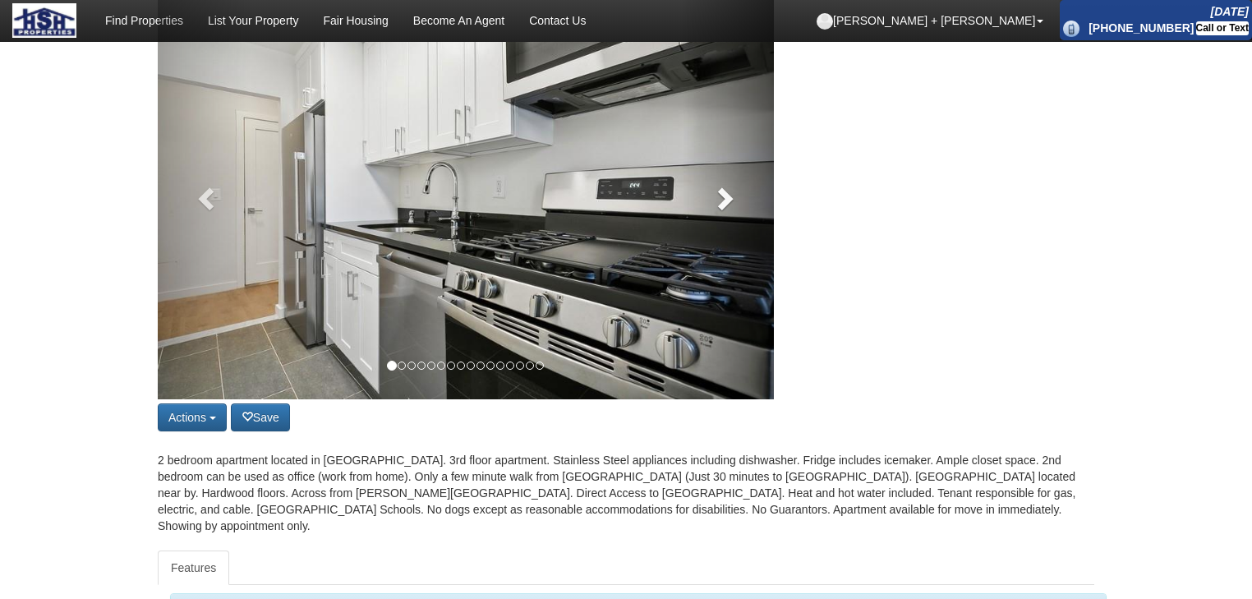
click at [726, 207] on span at bounding box center [724, 198] width 25 height 25
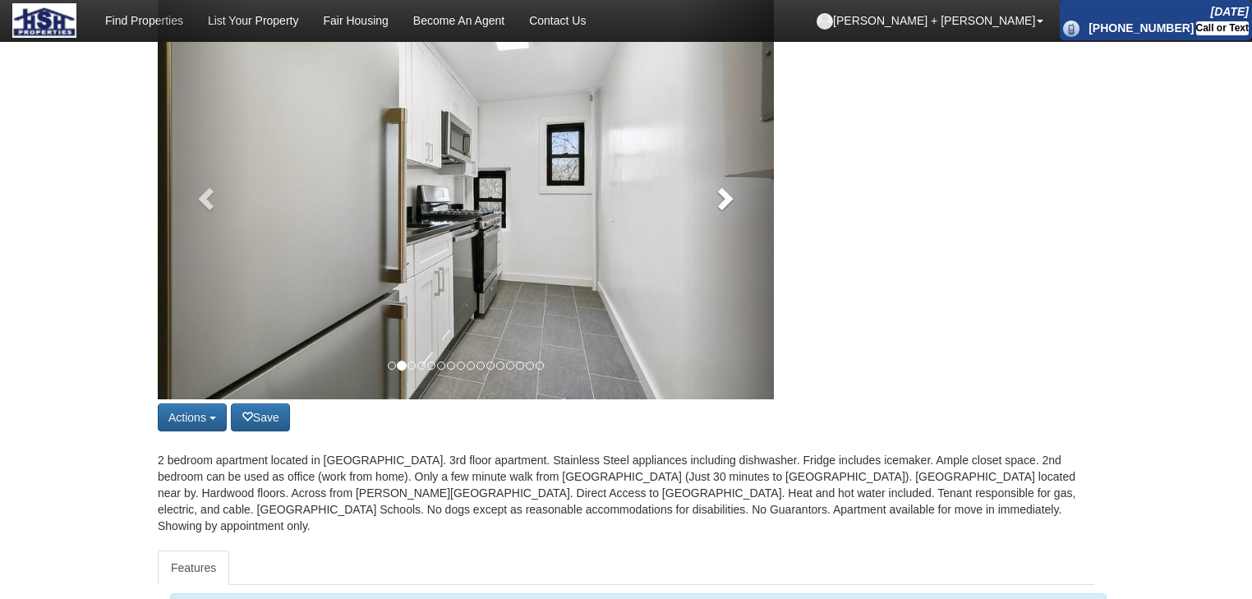
click at [726, 207] on span at bounding box center [724, 198] width 25 height 25
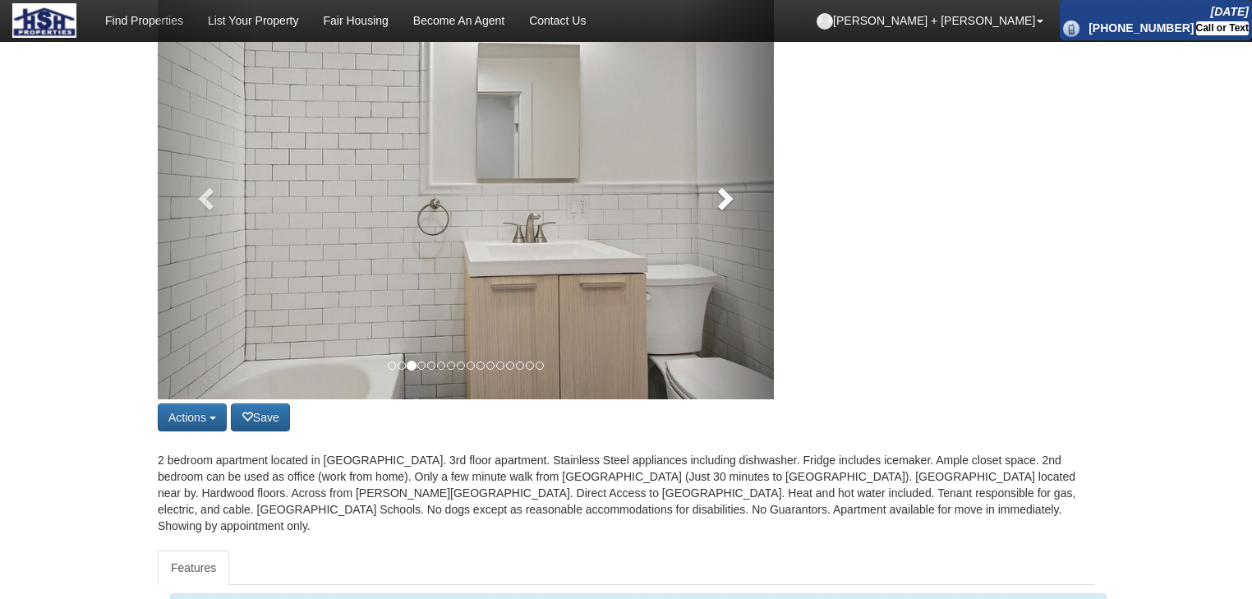
click at [726, 207] on span at bounding box center [724, 198] width 25 height 25
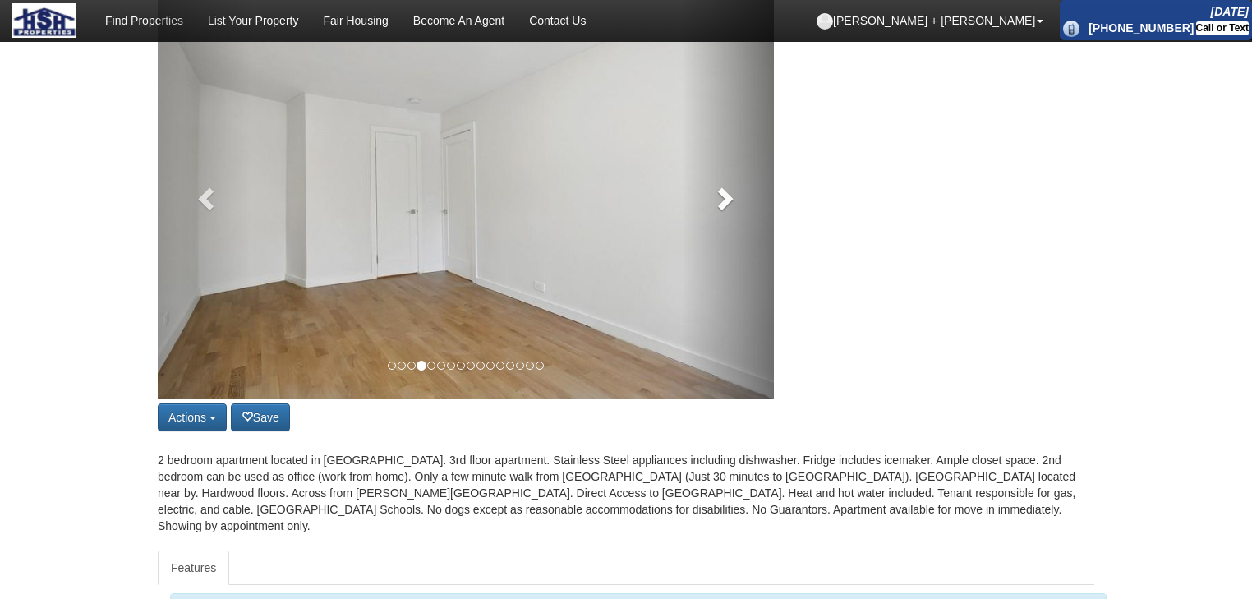
click at [726, 207] on span at bounding box center [724, 198] width 25 height 25
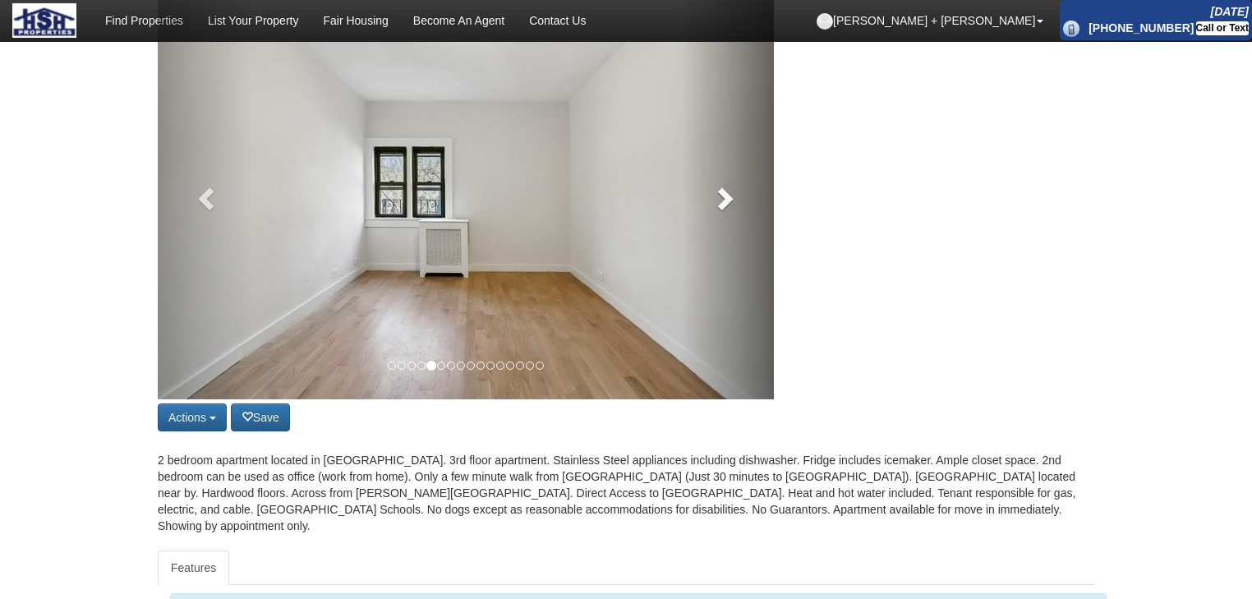
click at [726, 207] on span at bounding box center [724, 198] width 25 height 25
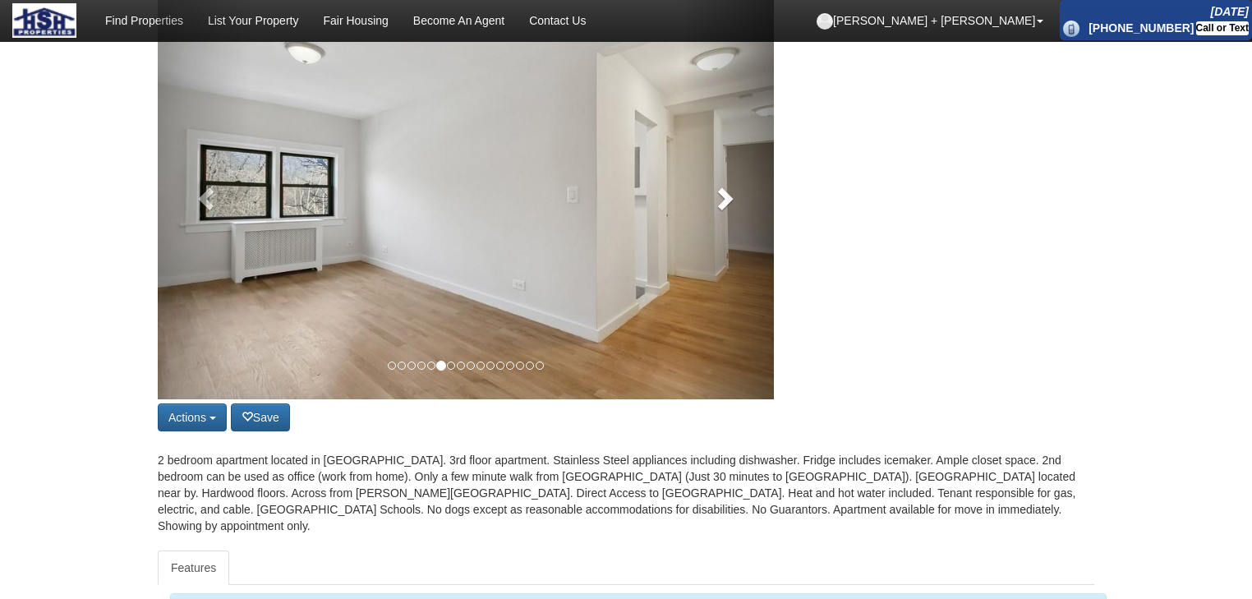
click at [726, 207] on span at bounding box center [724, 198] width 25 height 25
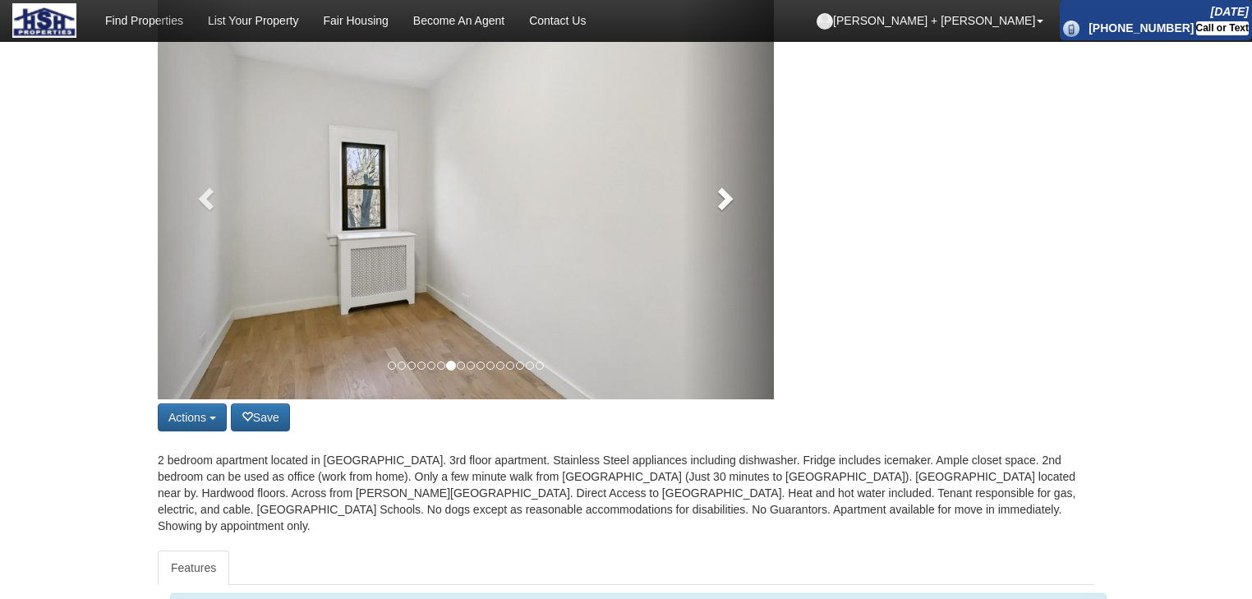
click at [726, 207] on span at bounding box center [724, 198] width 25 height 25
